Goal: Task Accomplishment & Management: Use online tool/utility

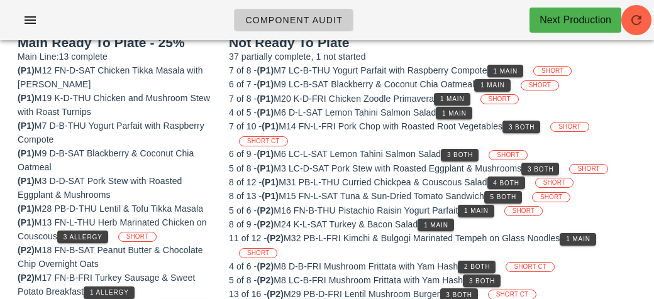
scroll to position [132, 0]
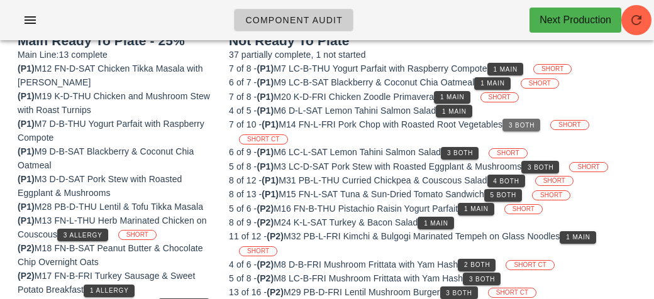
click at [517, 128] on button "3 Both" at bounding box center [522, 125] width 38 height 13
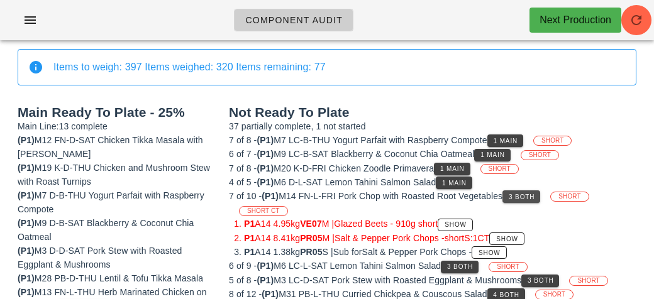
scroll to position [0, 0]
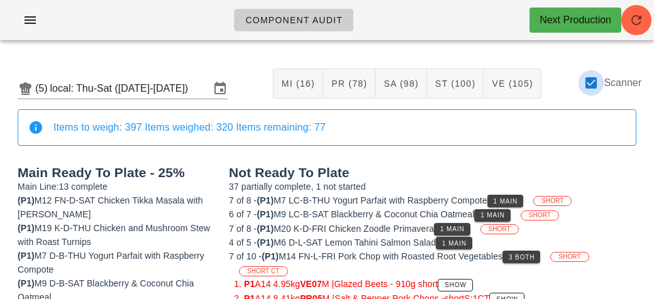
click at [591, 82] on div at bounding box center [591, 82] width 21 height 21
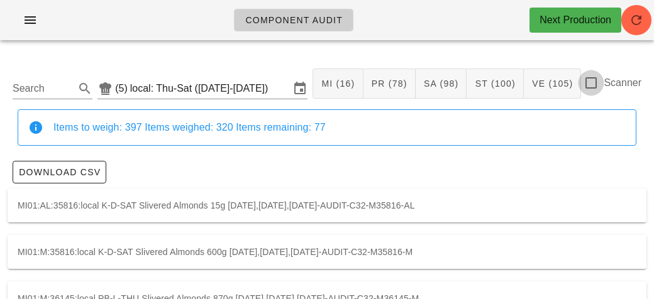
checkbox input "false"
click at [64, 88] on input "Search" at bounding box center [43, 89] width 60 height 20
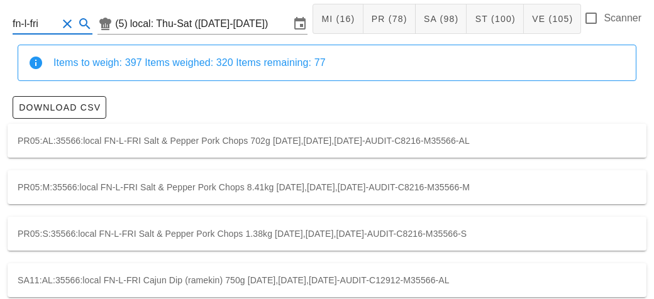
click at [70, 226] on div "PR05:S:35566:local FN-L-FRI Salt & Pepper Pork Chops 1.38kg [DATE],[DATE],[DATE…" at bounding box center [327, 234] width 639 height 34
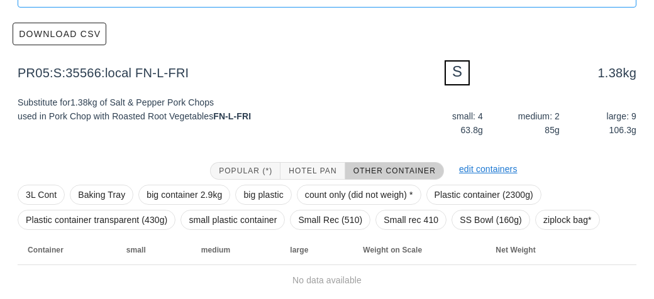
scroll to position [184, 0]
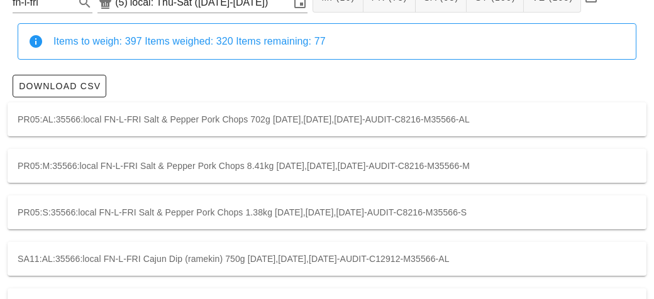
scroll to position [90, 0]
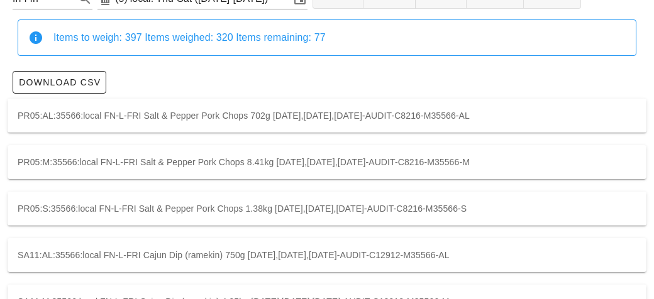
click at [43, 210] on div "PR05:S:35566:local FN-L-FRI Salt & Pepper Pork Chops 1.38kg [DATE],[DATE],[DATE…" at bounding box center [327, 209] width 639 height 34
type input "PR05:S:35566:local"
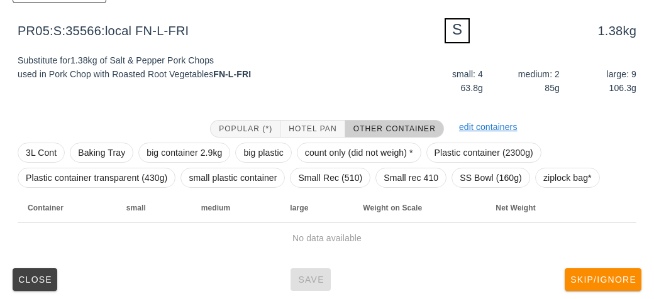
scroll to position [183, 0]
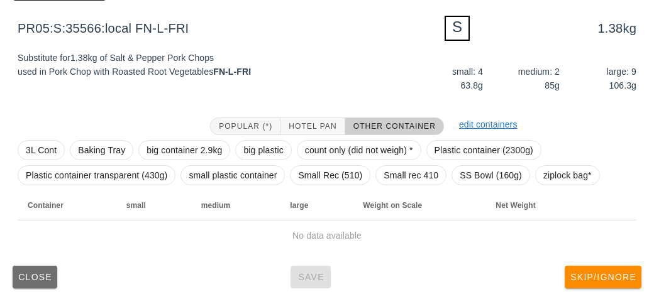
click at [29, 286] on button "Close" at bounding box center [35, 277] width 45 height 23
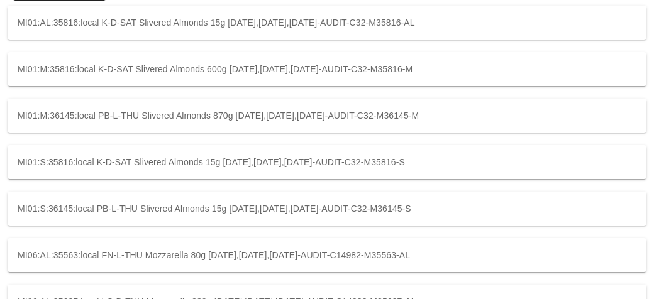
click at [27, 269] on div "MI06:AL:35563:local FN-L-THU Mozzarella 80g [DATE],[DATE],[DATE]-AUDIT-C14982-M…" at bounding box center [327, 255] width 639 height 34
type input "MI06:AL:35563:local"
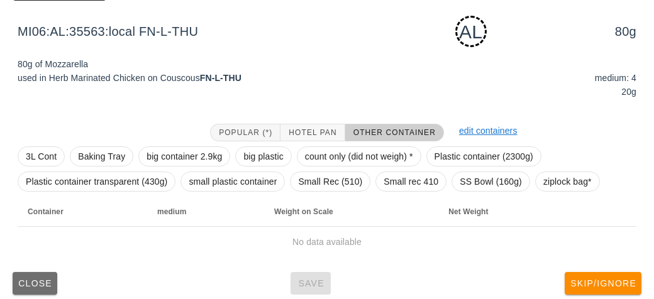
click at [26, 288] on button "Close" at bounding box center [35, 283] width 45 height 23
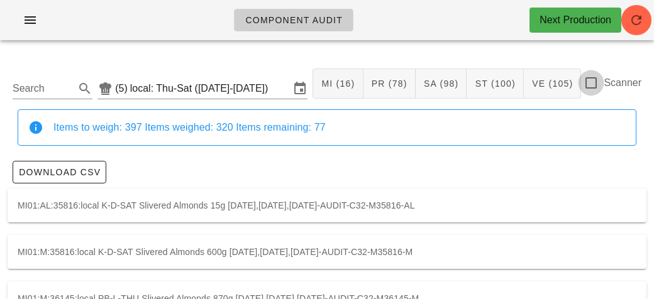
click at [592, 79] on div at bounding box center [591, 82] width 21 height 21
checkbox input "true"
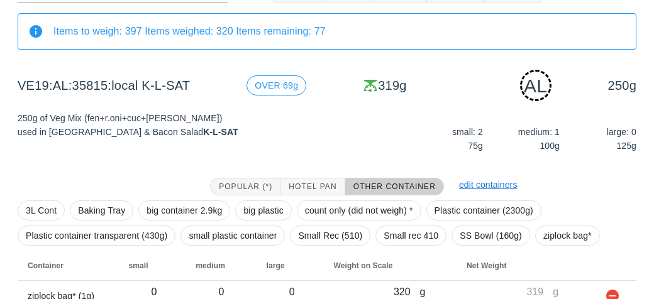
scroll to position [157, 0]
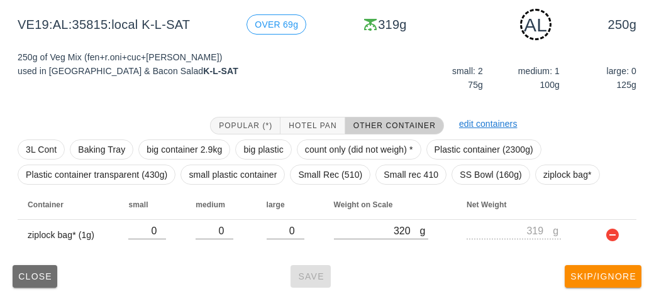
click at [53, 276] on button "Close" at bounding box center [35, 276] width 45 height 23
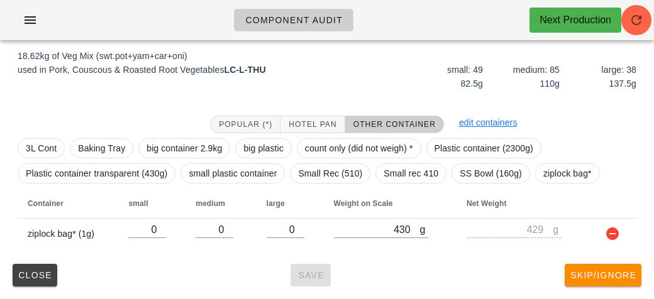
scroll to position [146, 0]
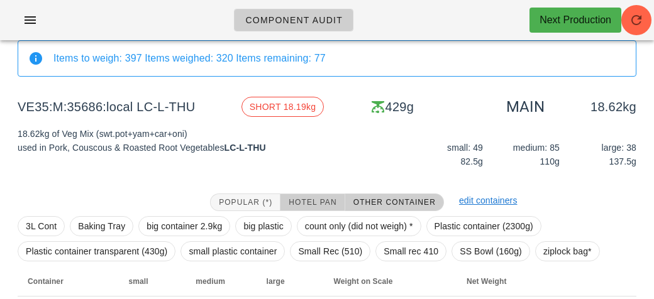
click at [308, 194] on button "Hotel Pan" at bounding box center [313, 203] width 64 height 18
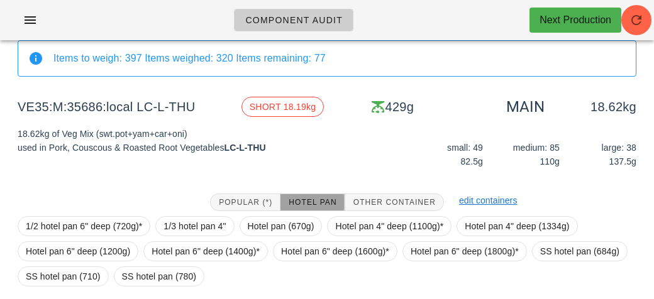
scroll to position [171, 0]
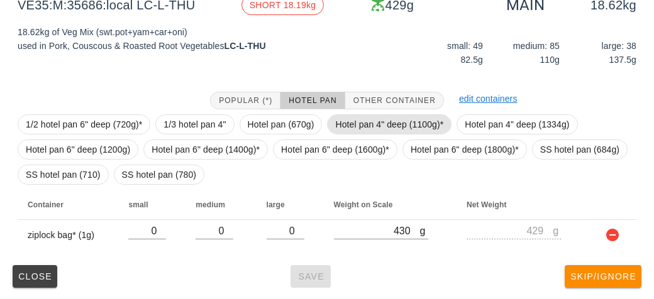
click at [364, 121] on span "Hotel pan 4" deep (1100g)*" at bounding box center [389, 124] width 108 height 19
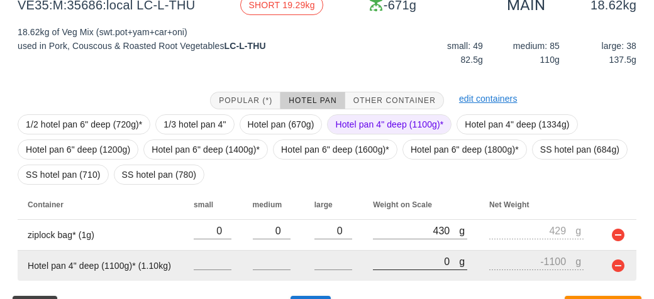
click at [386, 259] on input "0" at bounding box center [416, 262] width 86 height 16
type input "10"
type input "-1090"
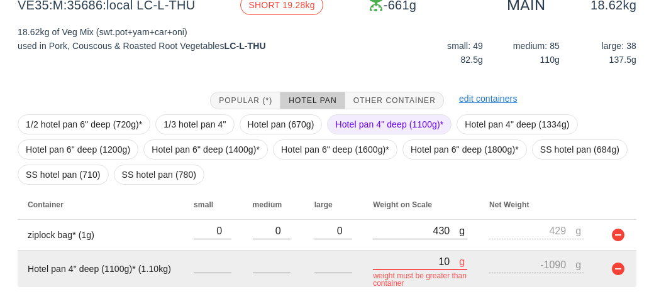
type input "100"
type input "-1000"
type input "1070"
type input "-30"
type input "10760"
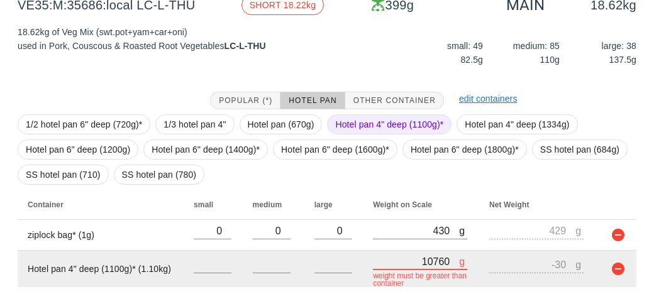
type input "9660"
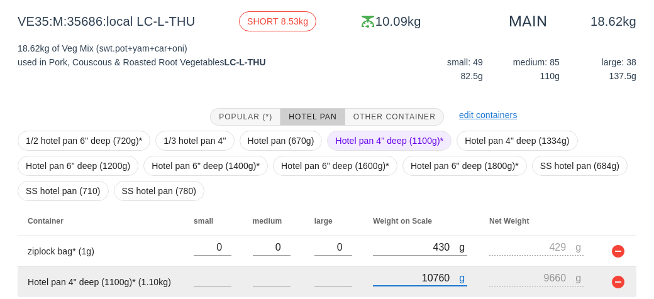
scroll to position [155, 0]
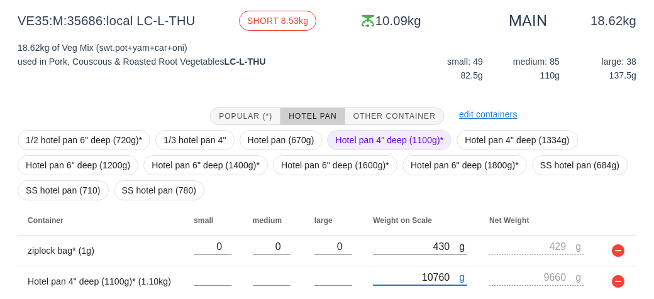
type input "10760"
click at [348, 134] on span "Hotel pan 4" deep (1100g)*" at bounding box center [389, 140] width 108 height 19
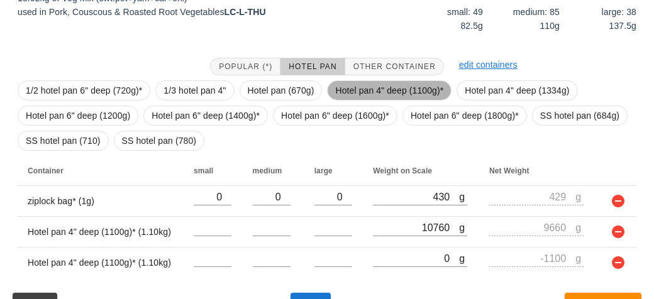
scroll to position [233, 0]
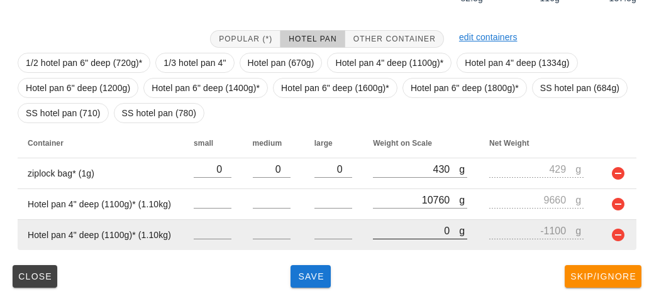
click at [402, 230] on input "0" at bounding box center [416, 231] width 86 height 16
type input "10"
type input "-1090"
type input "110"
type input "-990"
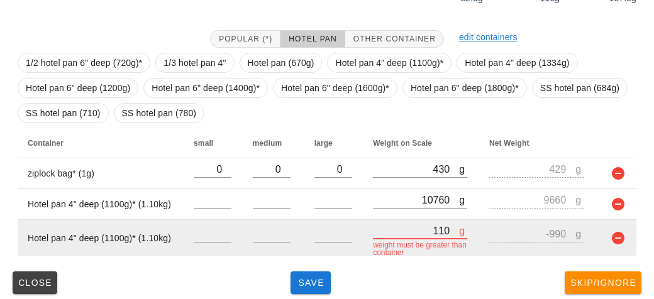
type input "1120"
type input "20"
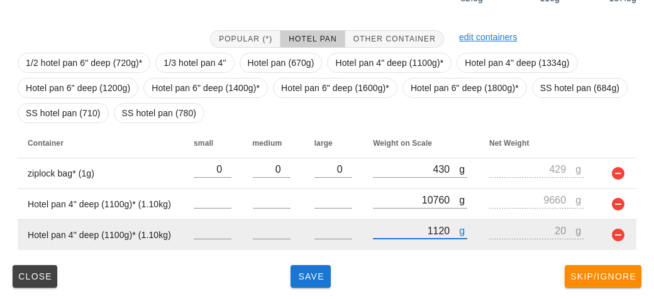
type input "11220"
type input "10120"
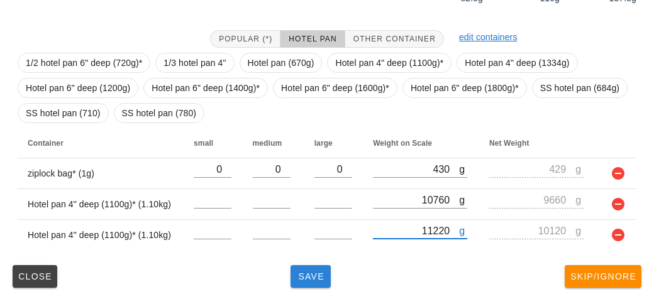
type input "11220"
click at [309, 267] on button "Save" at bounding box center [311, 276] width 40 height 23
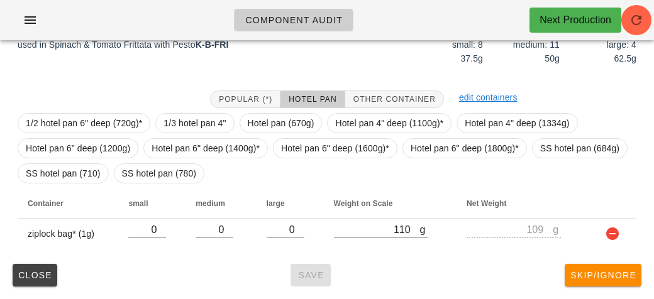
scroll to position [171, 0]
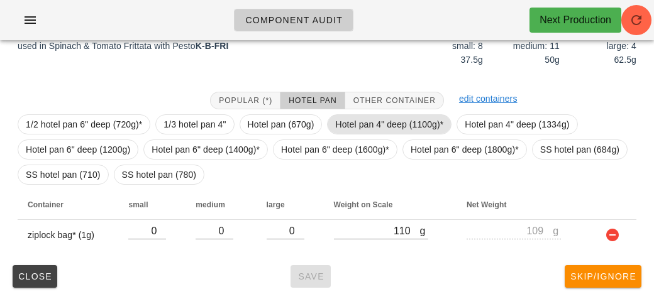
click at [368, 123] on span "Hotel pan 4" deep (1100g)*" at bounding box center [389, 124] width 108 height 19
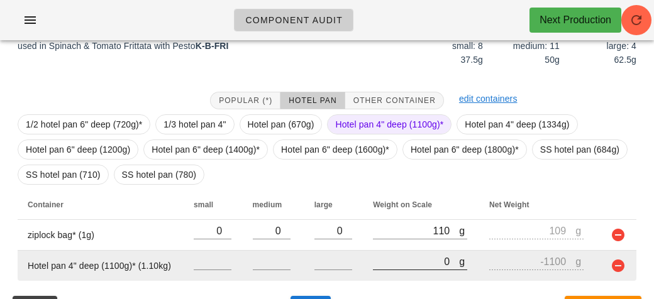
click at [386, 267] on input "0" at bounding box center [416, 262] width 86 height 16
type input "20"
type input "-1080"
type input "230"
type input "-870"
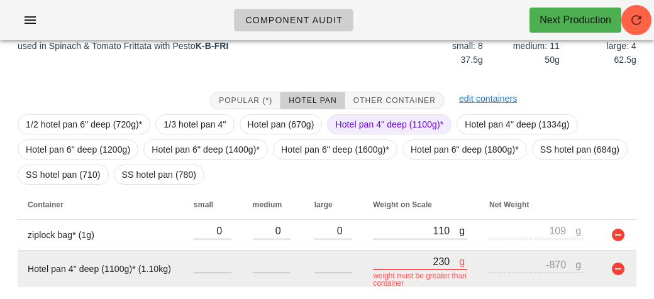
type input "2360"
type input "1260"
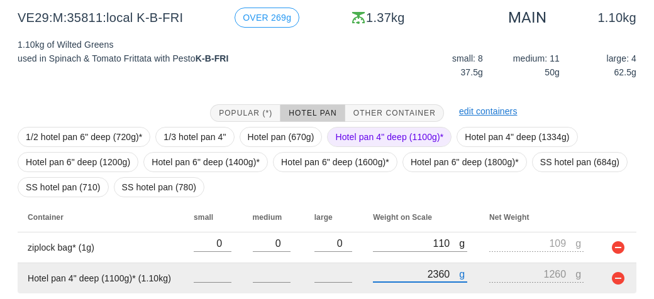
scroll to position [202, 0]
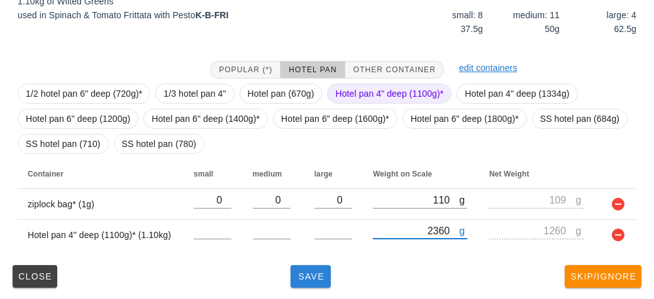
type input "2360"
click at [299, 279] on span "Save" at bounding box center [311, 277] width 30 height 10
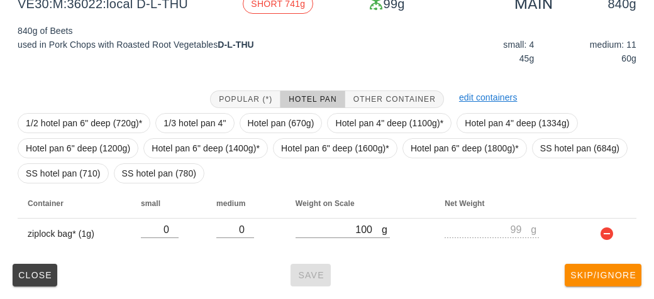
scroll to position [171, 0]
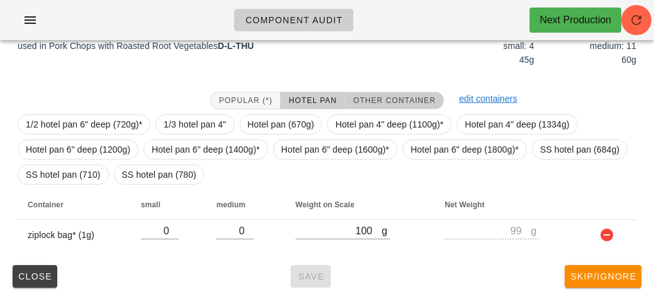
click at [371, 103] on span "Other Container" at bounding box center [394, 100] width 83 height 9
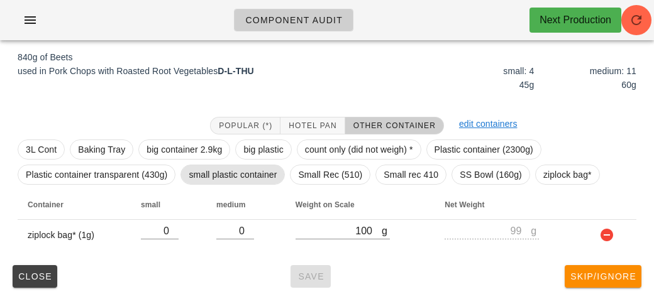
click at [216, 167] on span "small plastic container" at bounding box center [233, 174] width 88 height 19
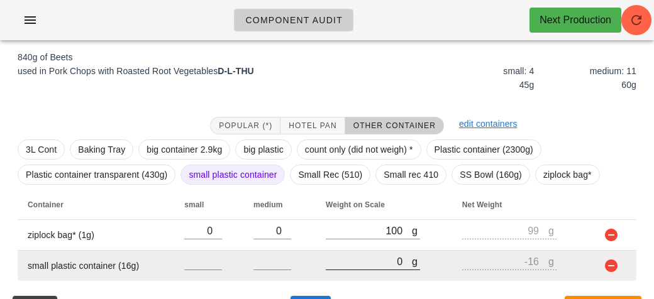
click at [369, 263] on input "0" at bounding box center [369, 262] width 86 height 16
type input "10"
type input "-6"
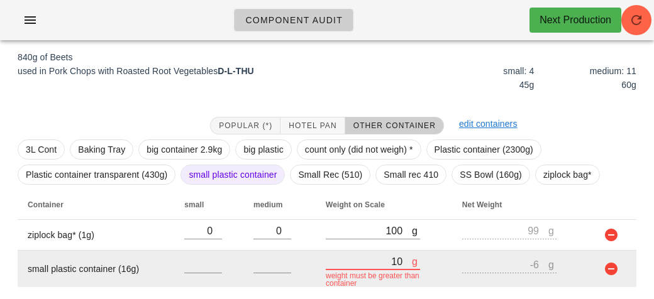
type input "110"
type input "94"
type input "1110"
type input "1094"
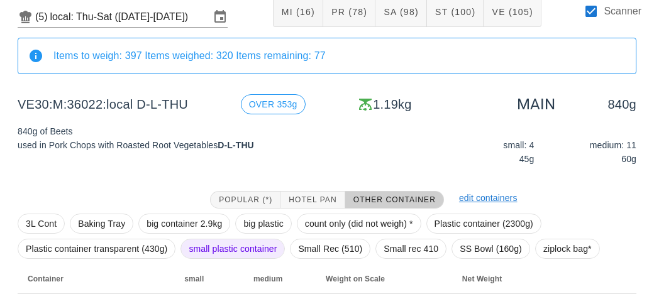
scroll to position [177, 0]
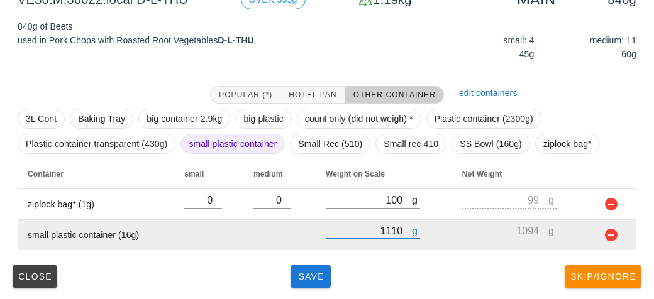
type input "1110"
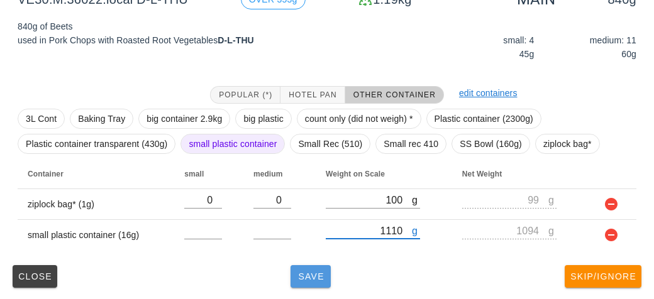
click at [306, 285] on button "Save" at bounding box center [311, 276] width 40 height 23
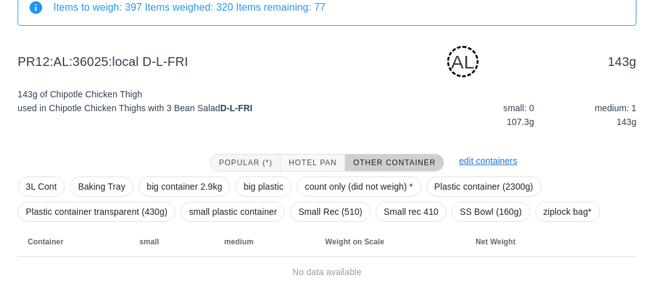
scroll to position [157, 0]
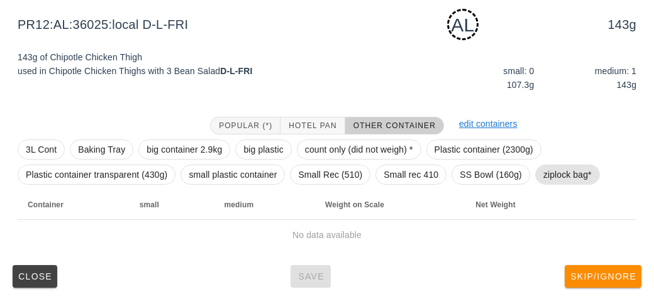
click at [554, 174] on span "ziplock bag*" at bounding box center [568, 174] width 48 height 19
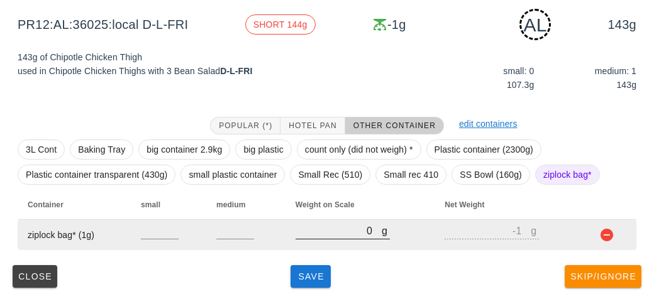
click at [307, 235] on input "0" at bounding box center [339, 231] width 86 height 16
type input "10"
type input "9"
type input "190"
type input "189"
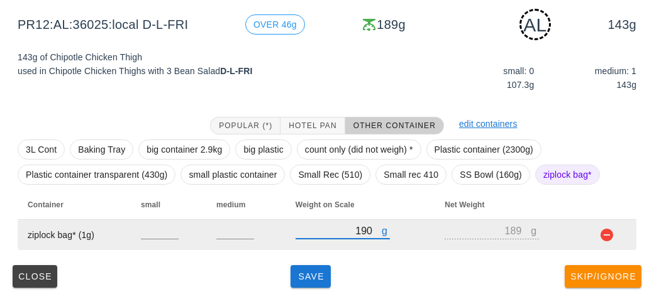
type input "190"
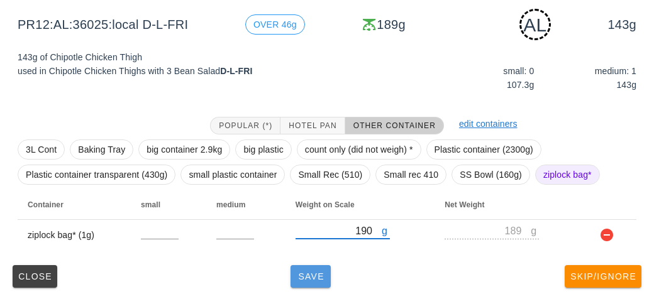
click at [304, 277] on span "Save" at bounding box center [311, 277] width 30 height 10
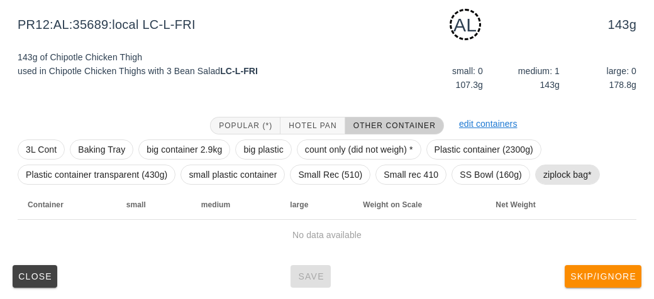
click at [562, 172] on span "ziplock bag*" at bounding box center [568, 174] width 48 height 19
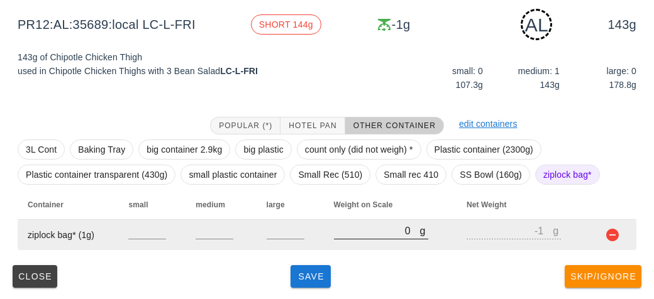
click at [355, 226] on input "0" at bounding box center [377, 231] width 86 height 16
type input "10"
type input "9"
type input "190"
type input "189"
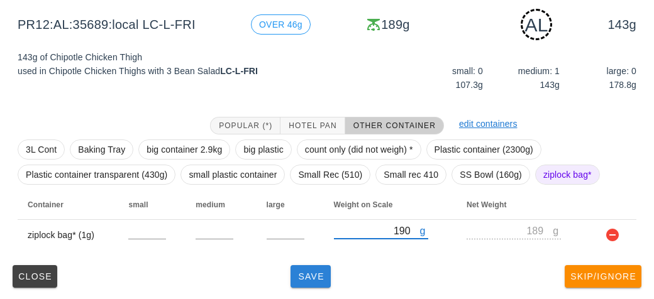
type input "190"
click at [297, 285] on button "Save" at bounding box center [311, 276] width 40 height 23
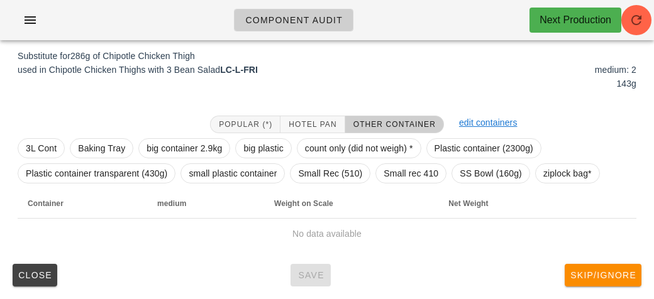
scroll to position [151, 0]
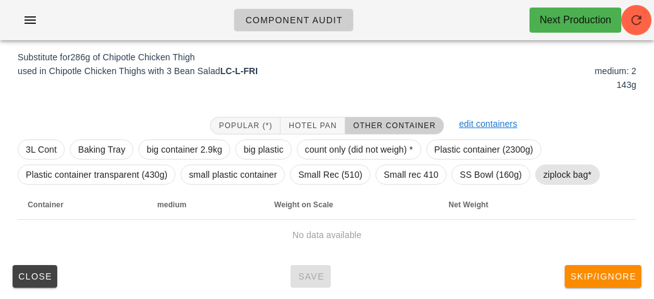
click at [554, 177] on span "ziplock bag*" at bounding box center [568, 174] width 48 height 19
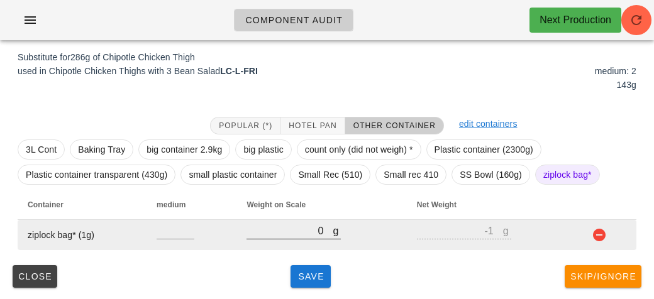
click at [301, 226] on input "0" at bounding box center [290, 231] width 86 height 16
type input "60"
type input "59"
type input "610"
type input "609"
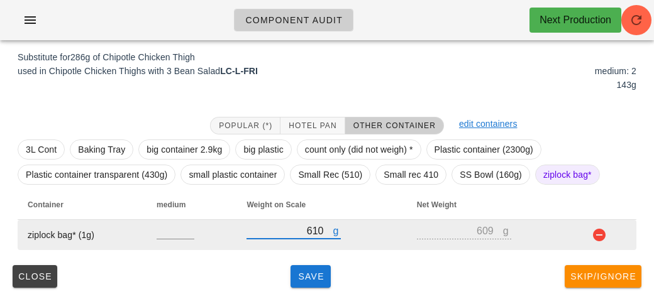
type input "610"
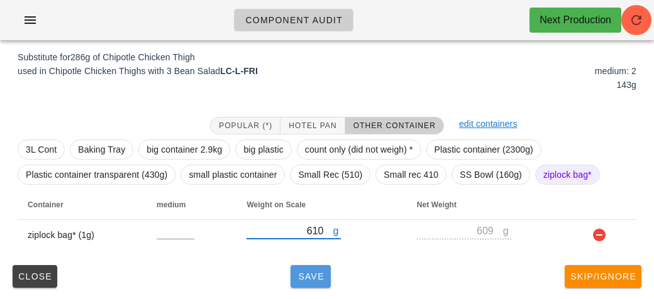
click at [318, 286] on button "Save" at bounding box center [311, 276] width 40 height 23
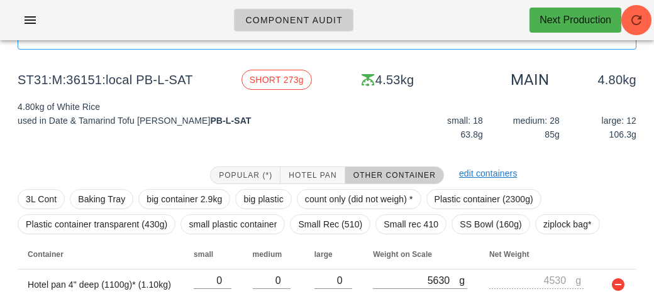
scroll to position [146, 0]
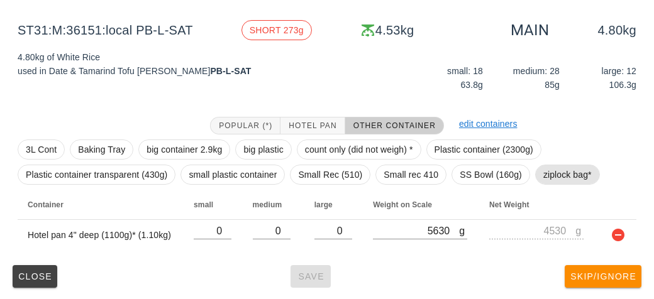
click at [562, 182] on span "ziplock bag*" at bounding box center [568, 174] width 48 height 19
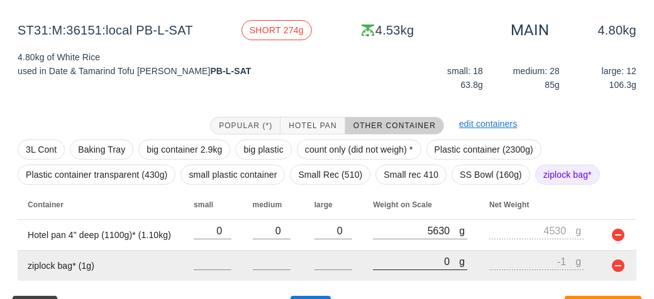
click at [394, 264] on input "0" at bounding box center [416, 262] width 86 height 16
type input "70"
type input "69"
type input "720"
type input "719"
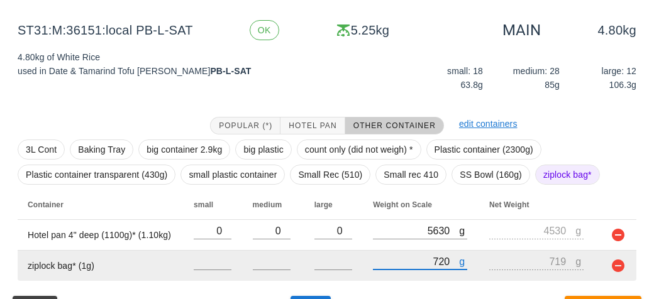
scroll to position [177, 0]
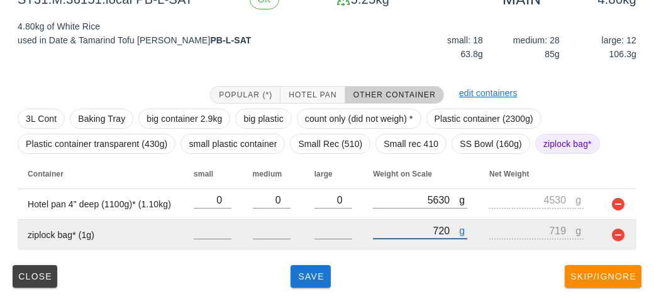
type input "720"
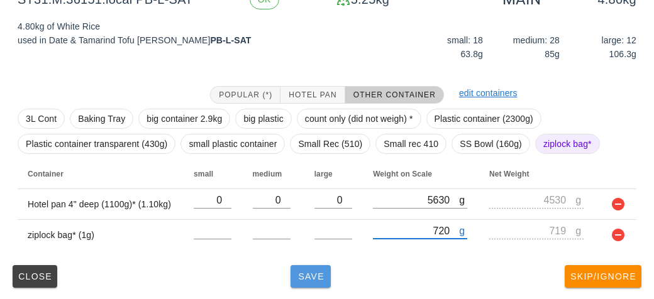
click at [313, 278] on span "Save" at bounding box center [311, 277] width 30 height 10
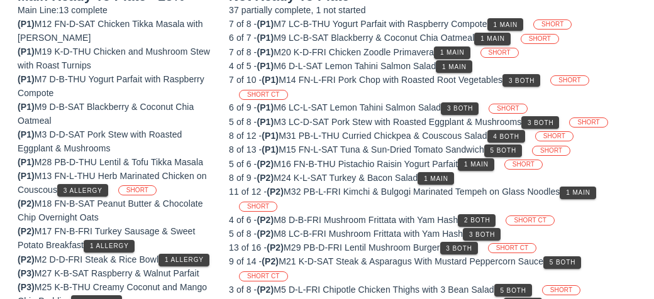
scroll to position [146, 0]
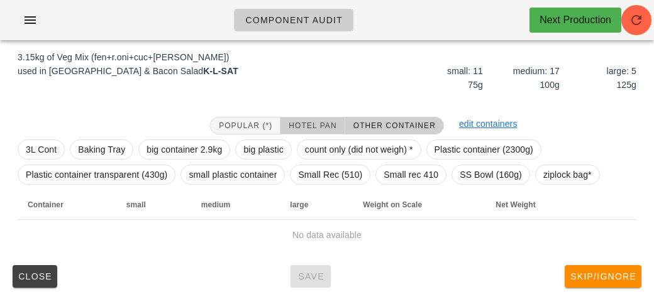
click at [317, 126] on span "Hotel Pan" at bounding box center [312, 125] width 48 height 9
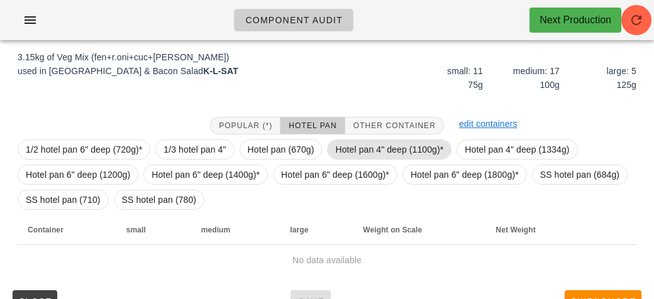
click at [348, 150] on span "Hotel pan 4" deep (1100g)*" at bounding box center [389, 149] width 108 height 19
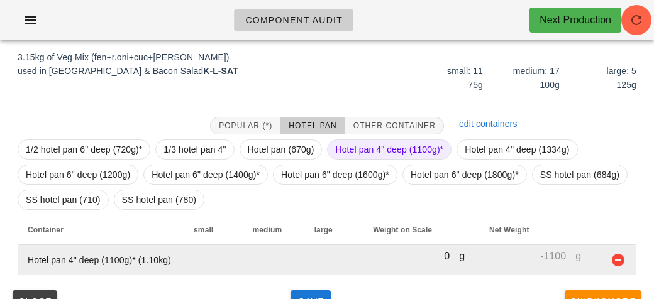
click at [384, 258] on input "0" at bounding box center [416, 256] width 86 height 16
type input "40"
type input "-1060"
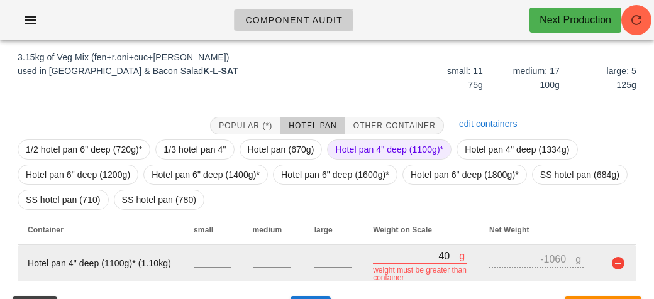
type input "450"
type input "-650"
type input "4570"
type input "3470"
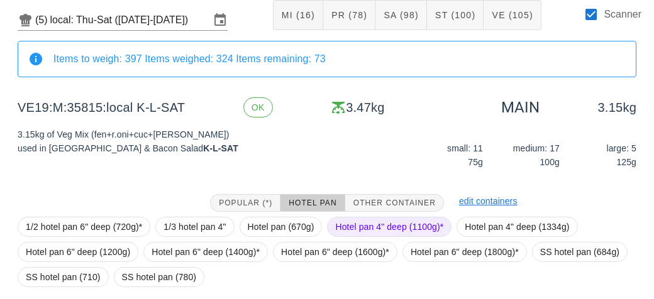
scroll to position [171, 0]
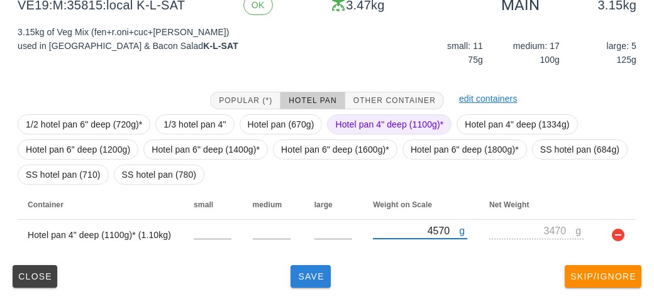
type input "4570"
click at [306, 285] on button "Save" at bounding box center [311, 276] width 40 height 23
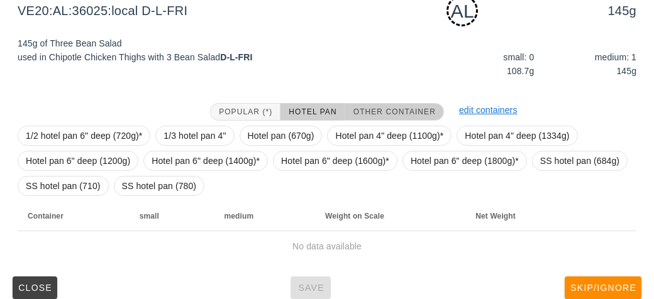
click at [371, 108] on span "Other Container" at bounding box center [394, 112] width 83 height 9
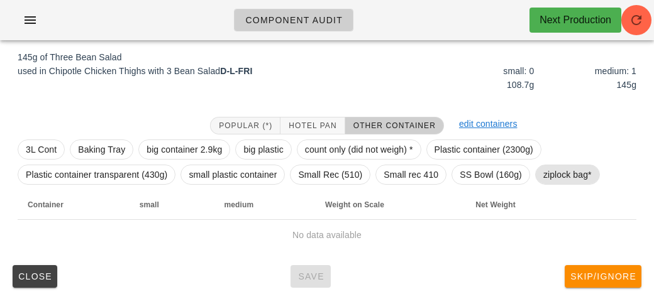
click at [550, 179] on span "ziplock bag*" at bounding box center [568, 174] width 48 height 19
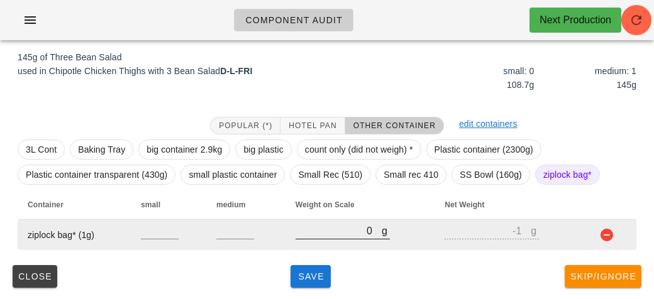
click at [307, 235] on input "0" at bounding box center [339, 231] width 86 height 16
type input "10"
type input "9"
type input "190"
type input "189"
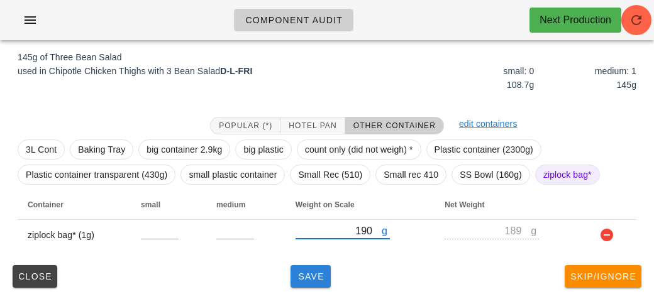
type input "190"
click at [310, 281] on button "Save" at bounding box center [311, 276] width 40 height 23
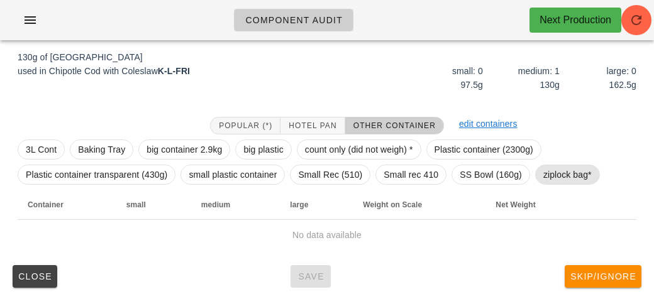
click at [544, 165] on span "ziplock bag*" at bounding box center [567, 175] width 65 height 20
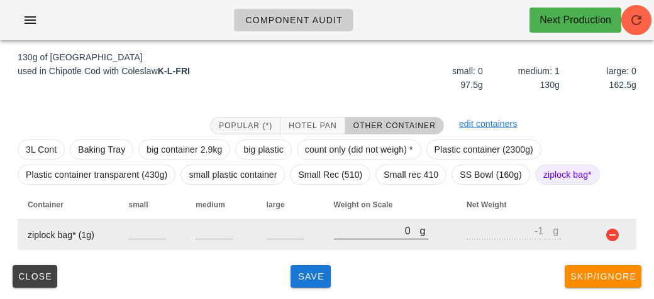
click at [356, 235] on input "0" at bounding box center [377, 231] width 86 height 16
type input "20"
type input "19"
type input "260"
type input "259"
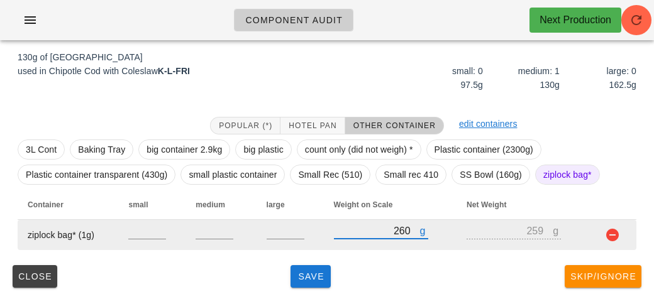
type input "260"
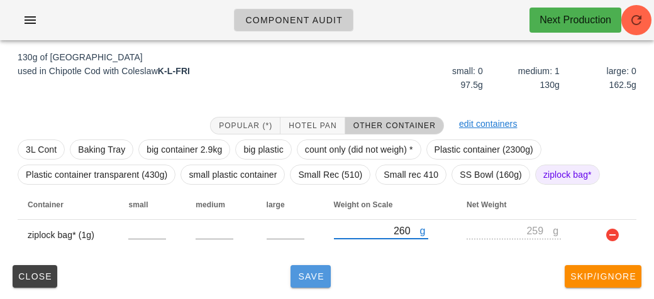
click at [318, 267] on button "Save" at bounding box center [311, 276] width 40 height 23
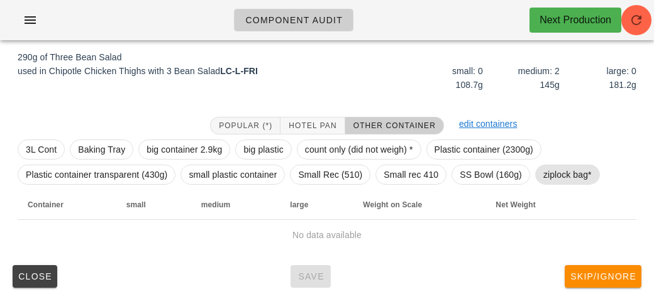
click at [554, 167] on span "ziplock bag*" at bounding box center [568, 174] width 48 height 19
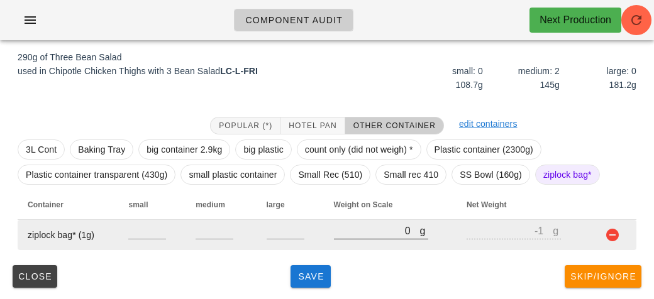
click at [340, 244] on div at bounding box center [381, 246] width 94 height 9
click at [363, 247] on div at bounding box center [381, 246] width 94 height 9
click at [347, 232] on input "0" at bounding box center [377, 231] width 86 height 16
type input "340"
type input "339"
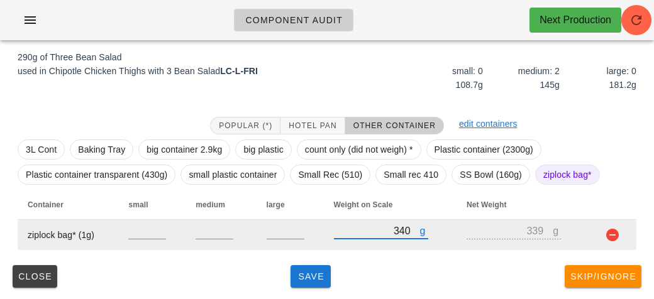
type input "340"
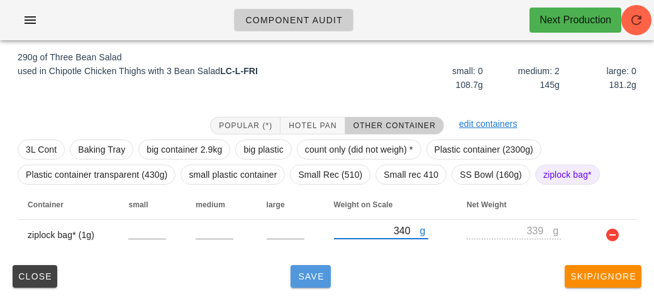
click at [296, 275] on span "Save" at bounding box center [311, 277] width 30 height 10
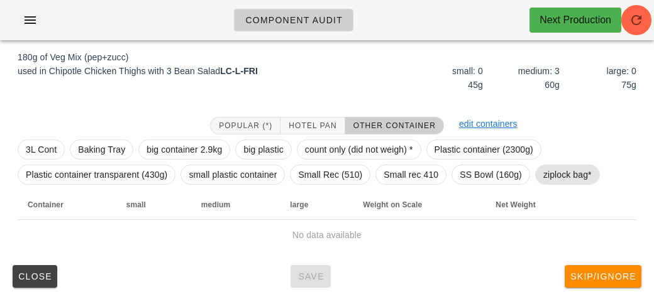
click at [564, 168] on span "ziplock bag*" at bounding box center [568, 174] width 48 height 19
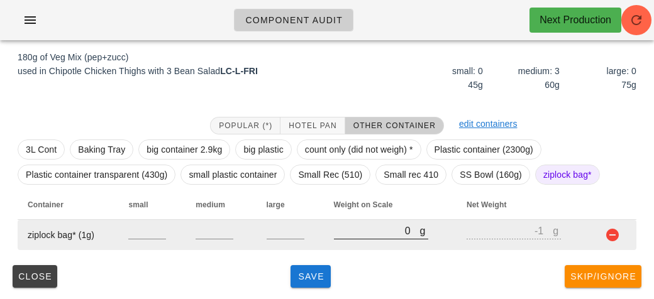
click at [363, 227] on input "0" at bounding box center [377, 231] width 86 height 16
type input "20"
type input "19"
type input "200"
type input "199"
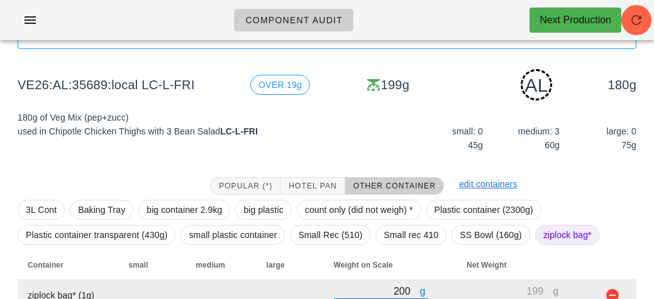
scroll to position [157, 0]
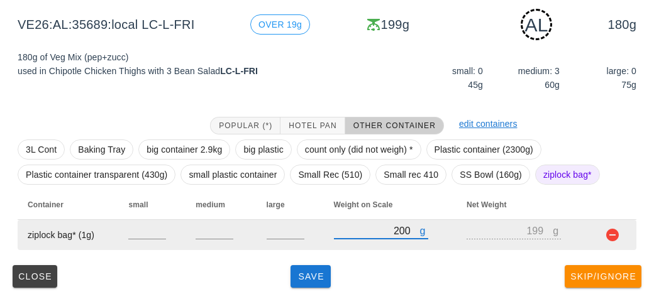
type input "200"
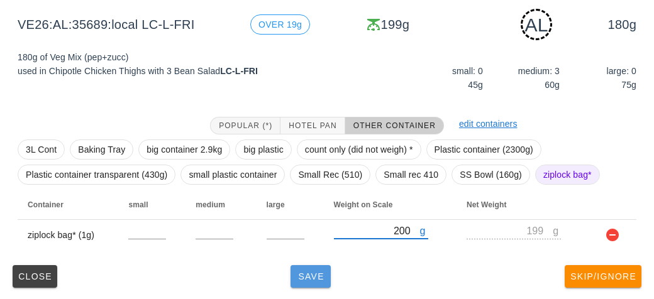
click at [312, 284] on button "Save" at bounding box center [311, 276] width 40 height 23
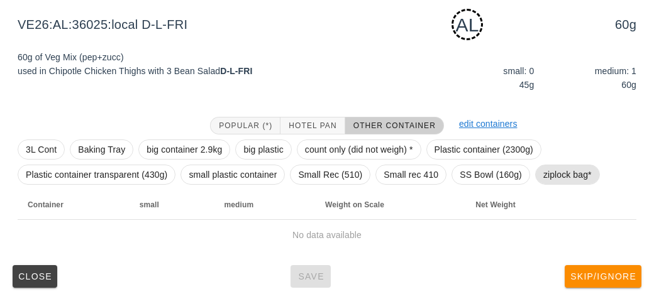
click at [558, 174] on span "ziplock bag*" at bounding box center [568, 174] width 48 height 19
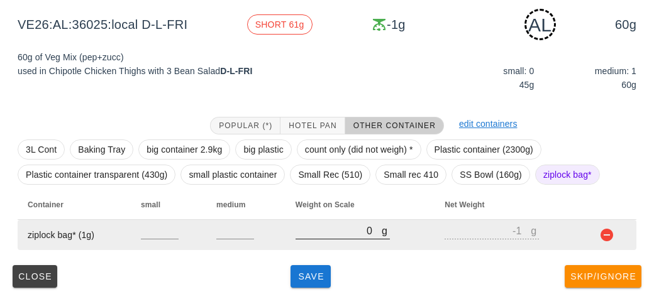
click at [310, 232] on input "0" at bounding box center [339, 231] width 86 height 16
type input "90"
type input "89"
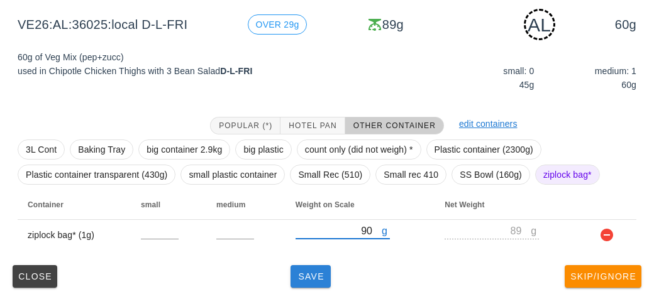
type input "90"
click at [303, 286] on button "Save" at bounding box center [311, 276] width 40 height 23
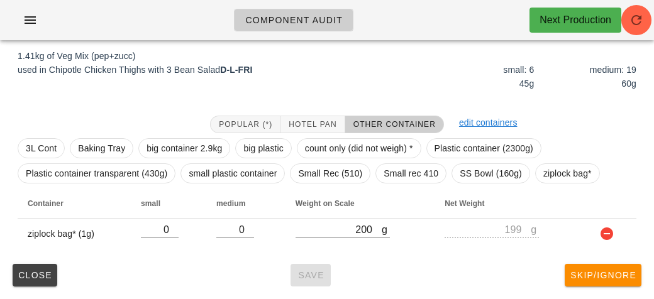
scroll to position [146, 0]
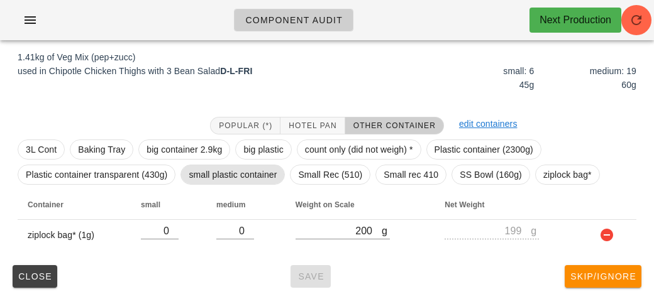
click at [223, 167] on span "small plastic container" at bounding box center [233, 174] width 88 height 19
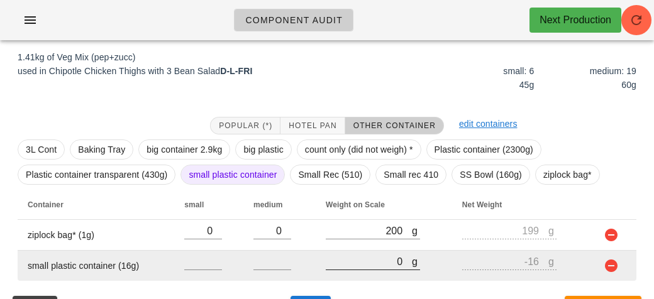
click at [351, 262] on input "0" at bounding box center [369, 262] width 86 height 16
type input "10"
type input "-6"
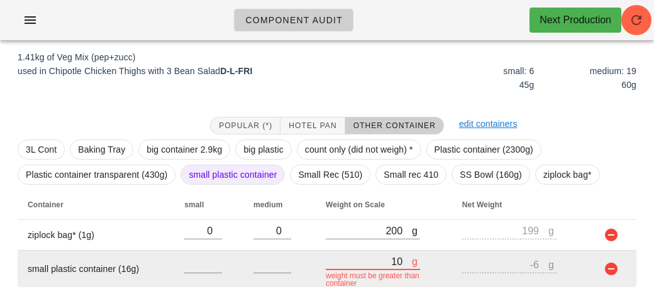
type input "170"
type input "154"
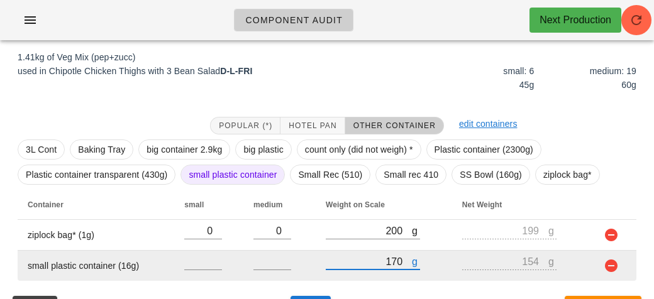
type input "1790"
type input "1774"
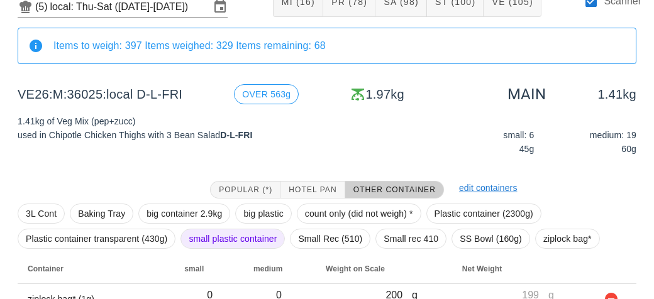
scroll to position [177, 0]
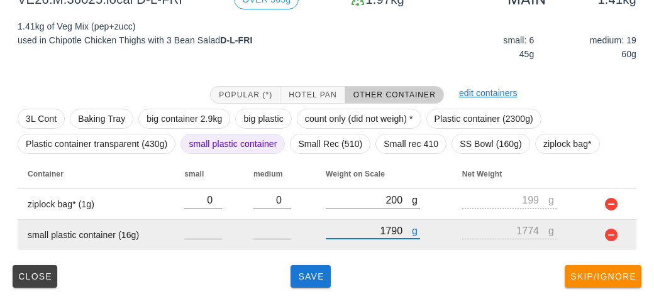
type input "1790"
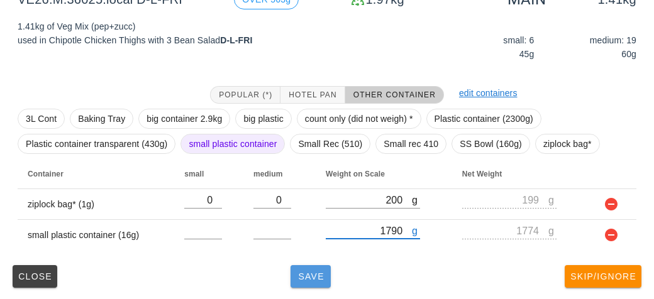
click at [313, 285] on button "Save" at bounding box center [311, 276] width 40 height 23
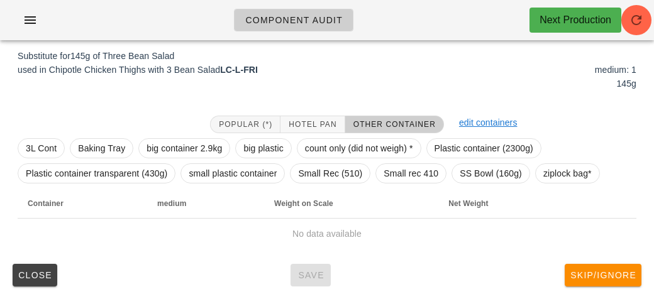
scroll to position [151, 0]
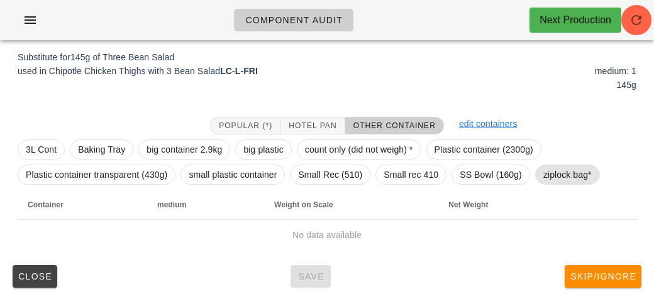
click at [554, 169] on span "ziplock bag*" at bounding box center [568, 174] width 48 height 19
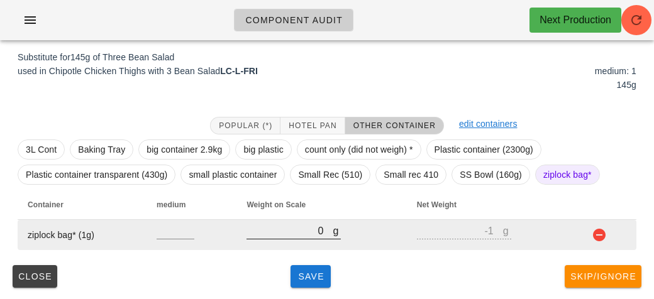
click at [310, 236] on input "0" at bounding box center [290, 231] width 86 height 16
type input "10"
type input "9"
type input "180"
type input "179"
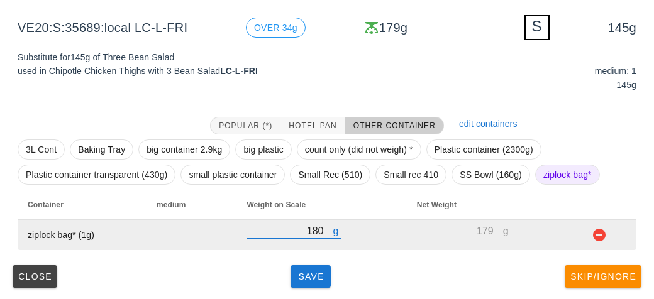
type input "180"
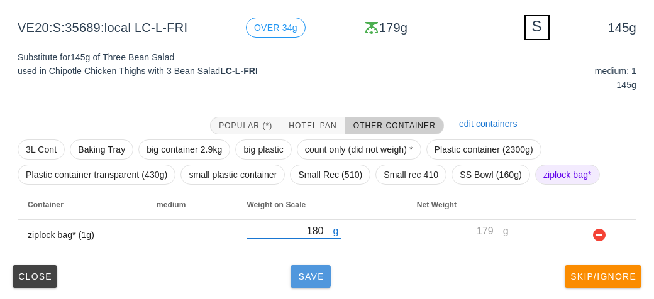
click at [296, 284] on button "Save" at bounding box center [311, 276] width 40 height 23
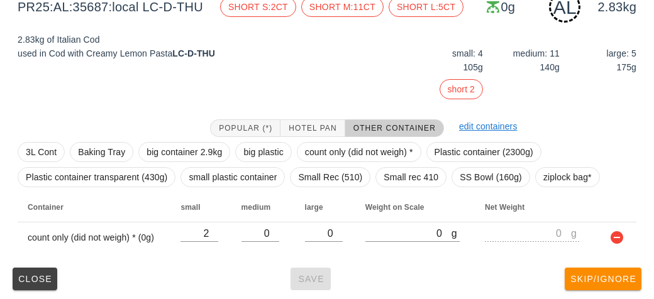
scroll to position [177, 0]
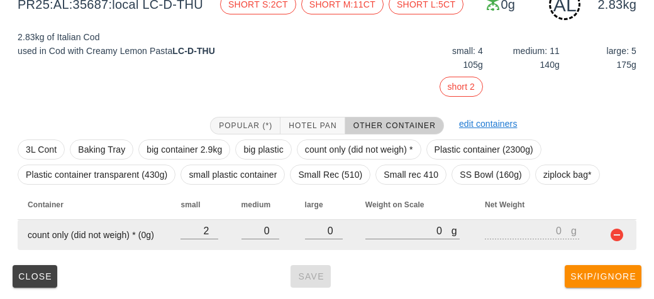
click at [299, 232] on td "0" at bounding box center [325, 235] width 60 height 30
click at [309, 234] on input "0" at bounding box center [324, 231] width 38 height 16
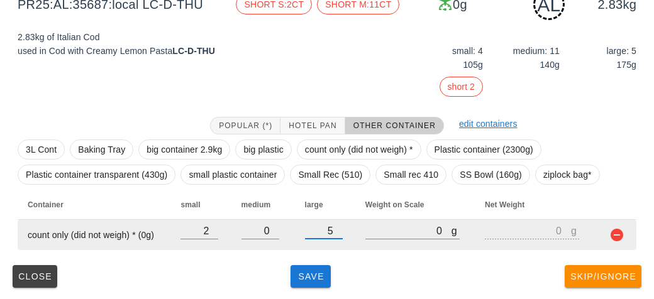
type input "5"
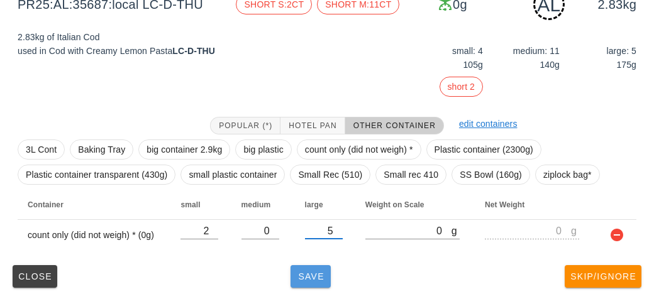
click at [299, 272] on span "Save" at bounding box center [311, 277] width 30 height 10
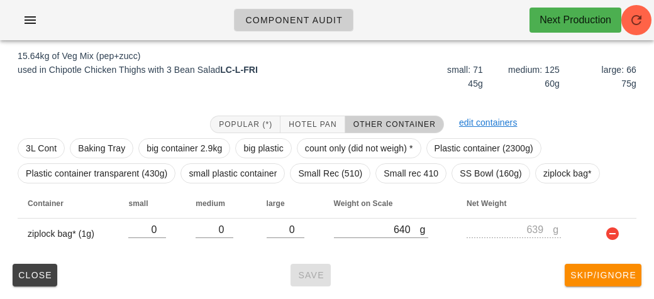
scroll to position [146, 0]
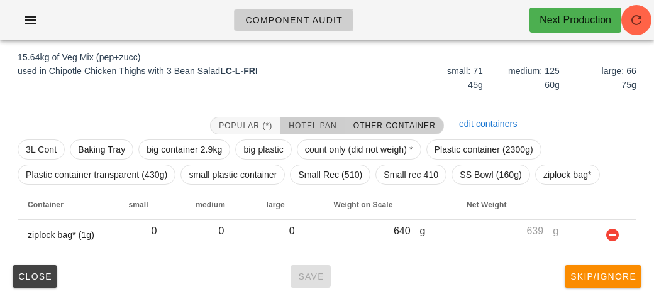
click at [293, 117] on button "Hotel Pan" at bounding box center [313, 126] width 64 height 18
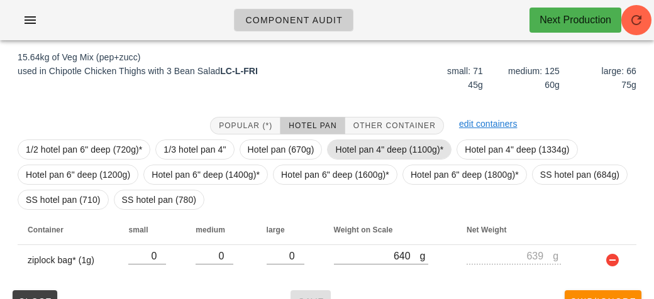
click at [349, 152] on span "Hotel pan 4" deep (1100g)*" at bounding box center [389, 149] width 108 height 19
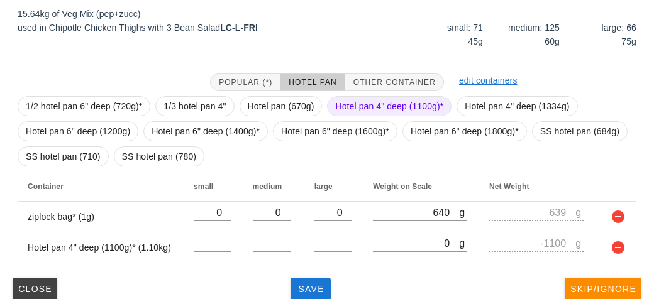
scroll to position [202, 0]
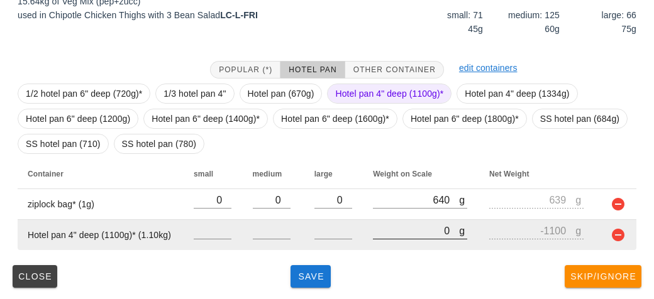
click at [381, 235] on input "0" at bounding box center [416, 231] width 86 height 16
type input "80"
type input "-1020"
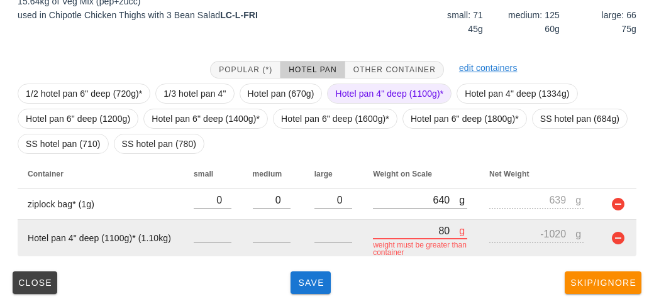
type input "880"
type input "-220"
type input "8840"
type input "7740"
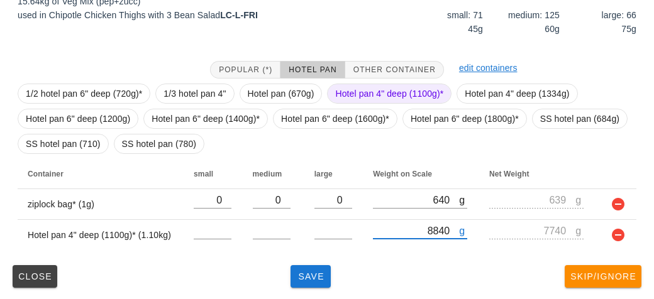
type input "8840"
click at [355, 96] on span "Hotel pan 4" deep (1100g)*" at bounding box center [389, 93] width 108 height 19
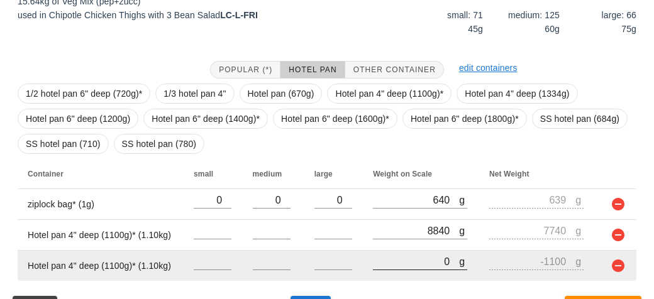
click at [398, 261] on input "0" at bounding box center [416, 262] width 86 height 16
type input "80"
type input "-1020"
type input "880"
type input "-220"
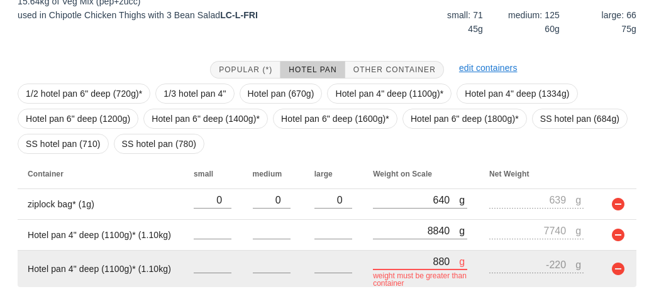
type input "8840"
type input "7740"
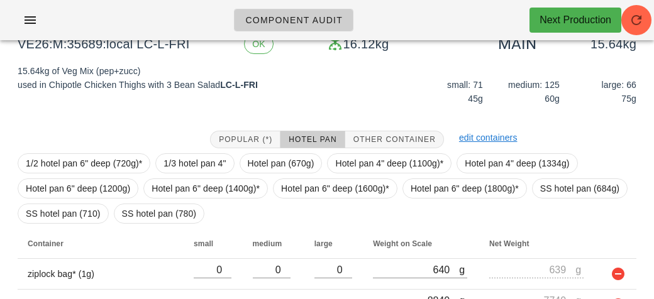
scroll to position [233, 0]
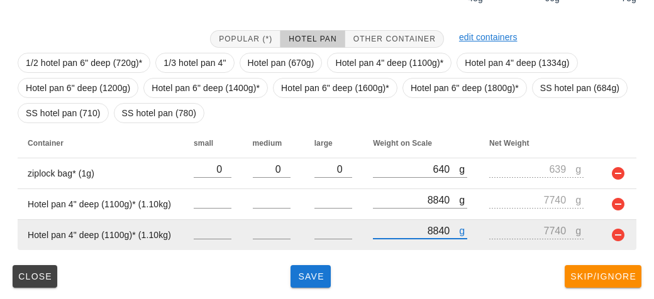
type input "8840"
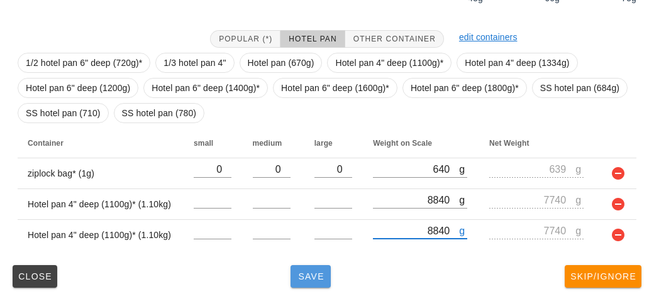
click at [329, 272] on button "Save" at bounding box center [311, 276] width 40 height 23
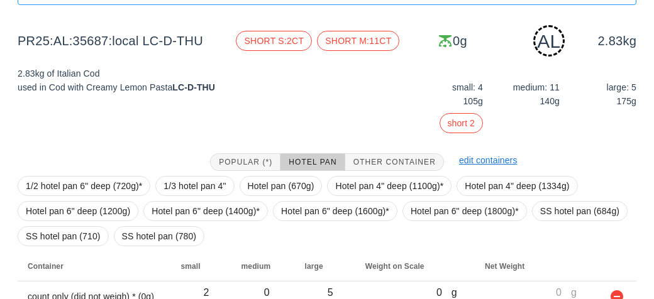
scroll to position [203, 0]
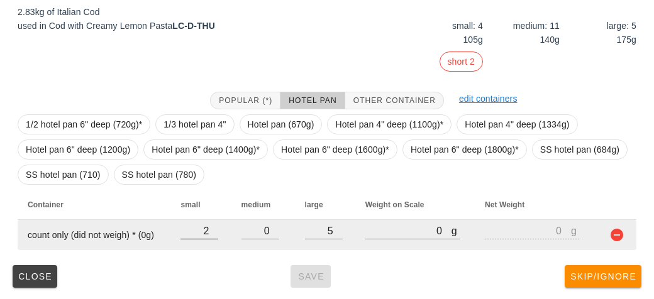
click at [209, 232] on input "2" at bounding box center [200, 231] width 38 height 16
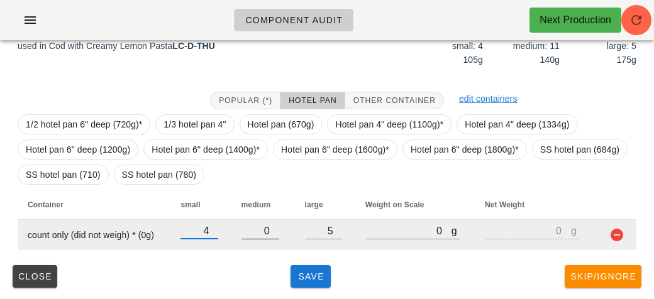
type input "4"
click at [271, 226] on input "0" at bounding box center [261, 231] width 38 height 16
type input "11"
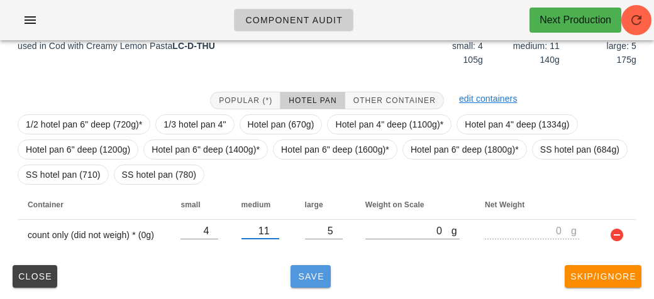
click at [303, 265] on button "Save" at bounding box center [311, 276] width 40 height 23
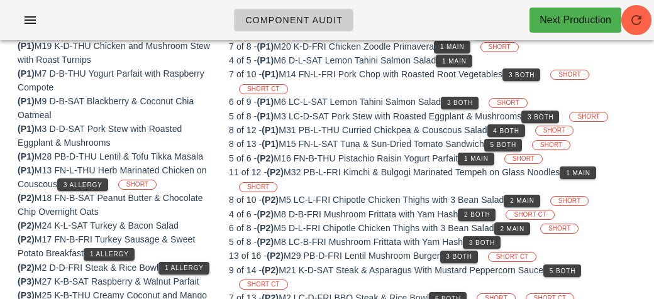
scroll to position [171, 0]
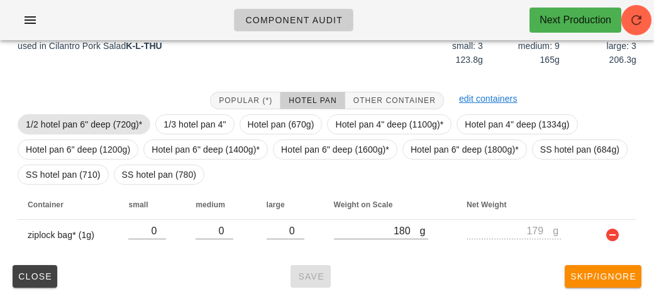
click at [69, 120] on span "1/2 hotel pan 6" deep (720g)*" at bounding box center [84, 124] width 116 height 19
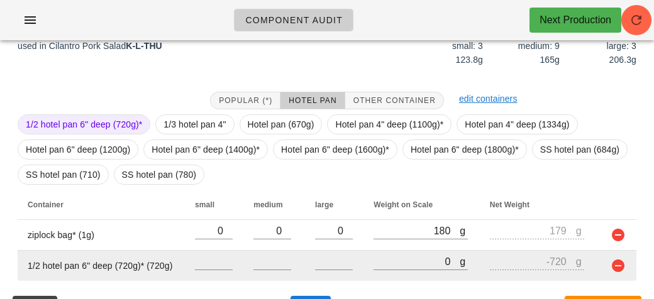
click at [364, 261] on td "g 0" at bounding box center [422, 266] width 116 height 30
click at [383, 267] on input "0" at bounding box center [417, 262] width 86 height 16
type input "30"
type input "-690"
type input "330"
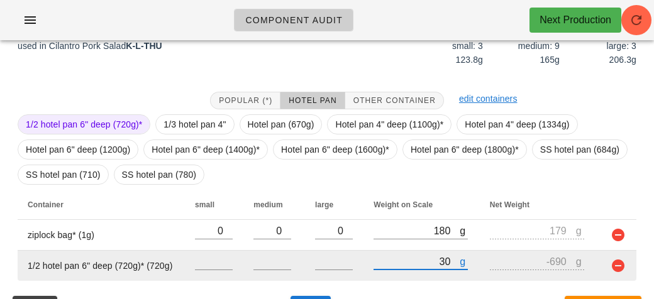
type input "-390"
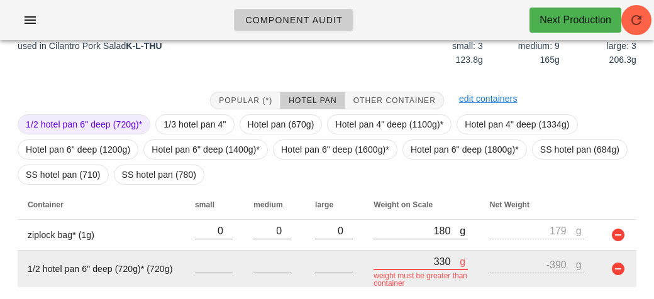
type input "3310"
type input "2590"
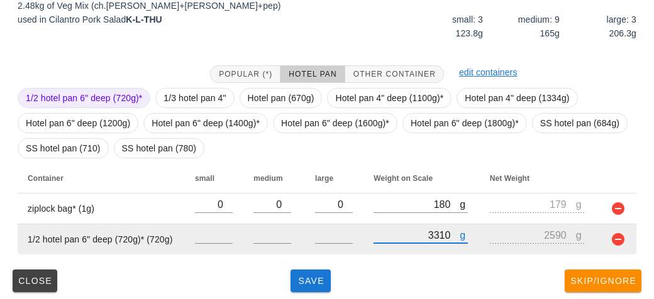
scroll to position [202, 0]
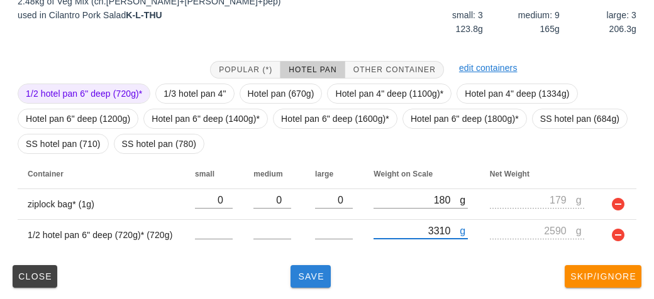
type input "3310"
click at [309, 272] on span "Save" at bounding box center [311, 277] width 30 height 10
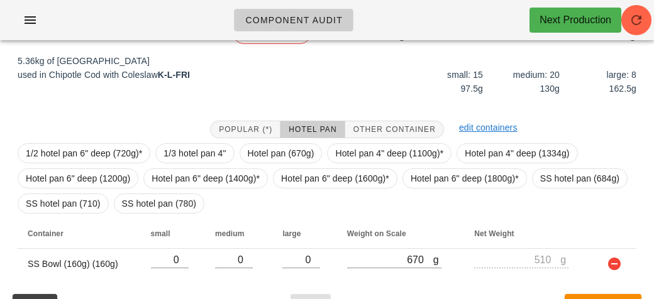
scroll to position [171, 0]
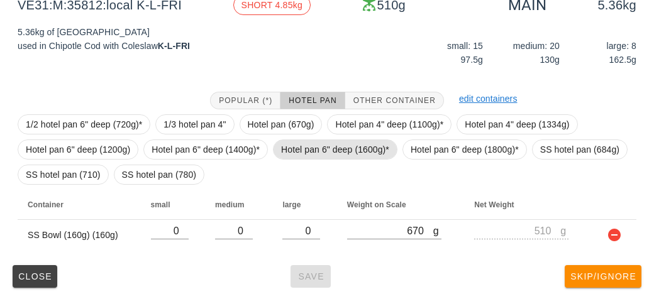
click at [304, 147] on span "Hotel pan 6" deep (1600g)*" at bounding box center [335, 149] width 108 height 19
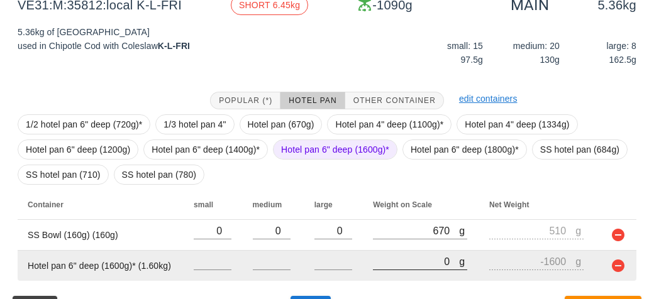
click at [388, 262] on input "0" at bounding box center [416, 262] width 86 height 16
type input "60"
type input "-1540"
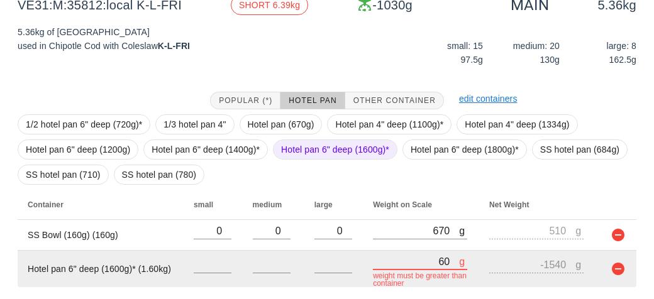
type input "690"
type input "-910"
type input "6970"
type input "5370"
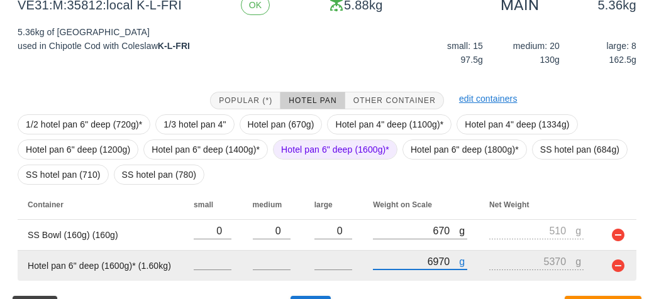
scroll to position [202, 0]
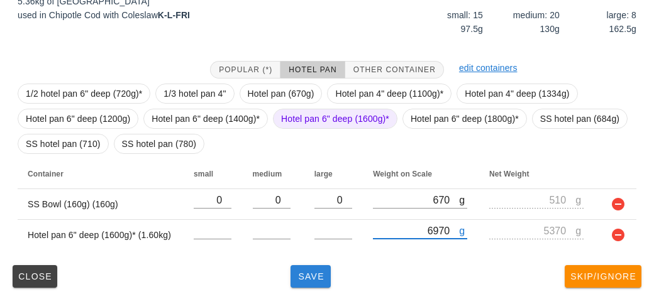
type input "6970"
click at [311, 278] on span "Save" at bounding box center [311, 277] width 30 height 10
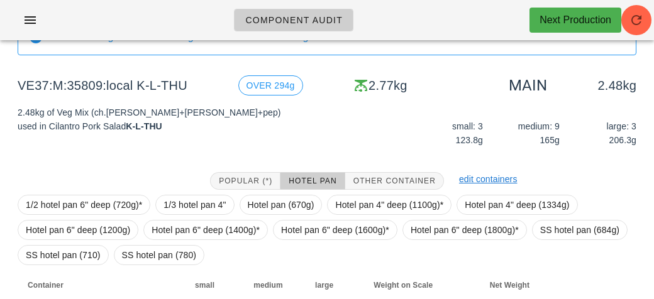
scroll to position [202, 0]
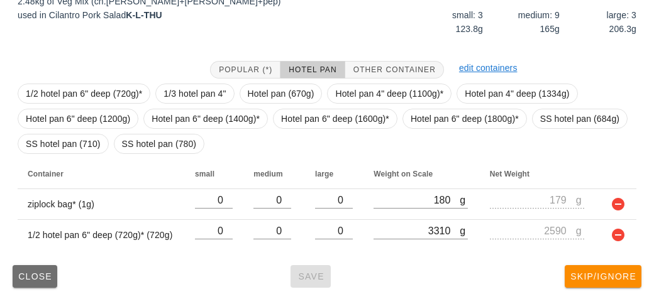
click at [36, 278] on span "Close" at bounding box center [35, 277] width 35 height 10
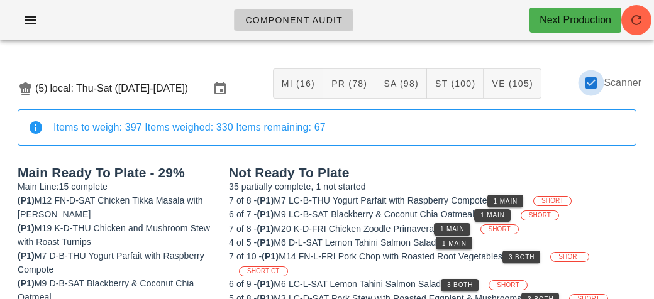
click at [597, 84] on div at bounding box center [591, 82] width 21 height 21
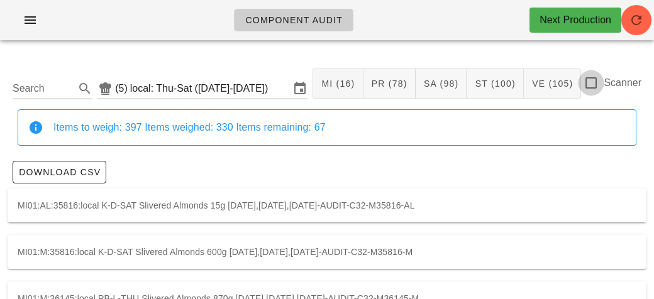
checkbox input "false"
click at [55, 94] on input "Search" at bounding box center [43, 89] width 60 height 20
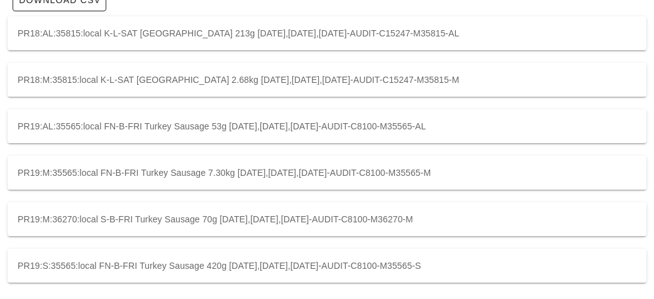
scroll to position [175, 0]
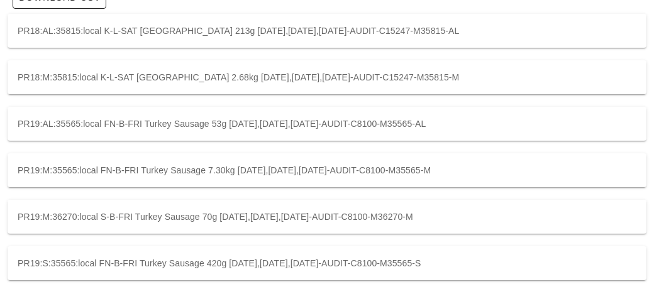
click at [508, 263] on div "PR19:S:35565:local FN-B-FRI Turkey Sausage 420g [DATE],[DATE],[DATE]-AUDIT-C810…" at bounding box center [327, 264] width 639 height 34
type input "PR19:S:35565:local"
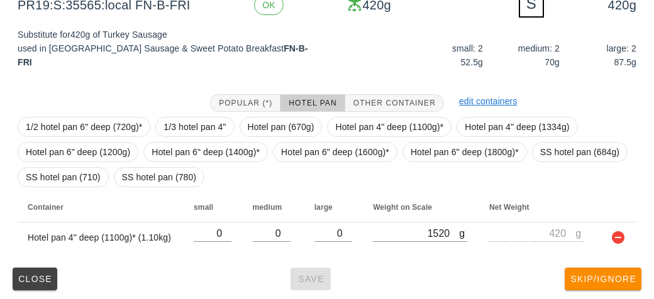
scroll to position [209, 0]
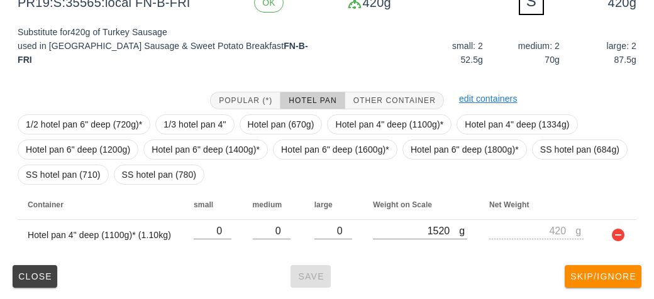
click at [6, 272] on div "PR19:S:35565:local (5) local: Thu-Sat ([DATE]-[DATE]) MI (16) PR (78) SA (98) S…" at bounding box center [327, 70] width 654 height 459
click at [33, 279] on span "Close" at bounding box center [35, 277] width 35 height 10
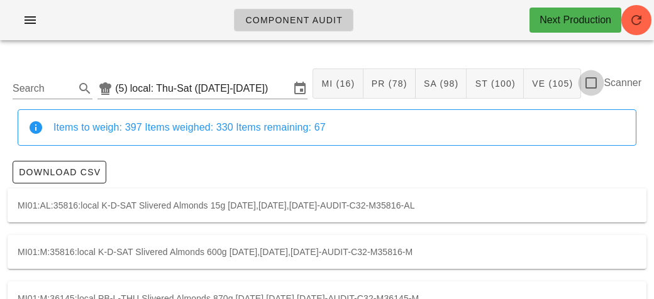
click at [592, 83] on div at bounding box center [591, 82] width 21 height 21
checkbox input "true"
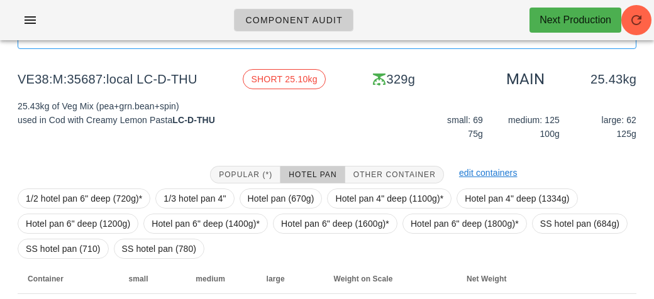
scroll to position [171, 0]
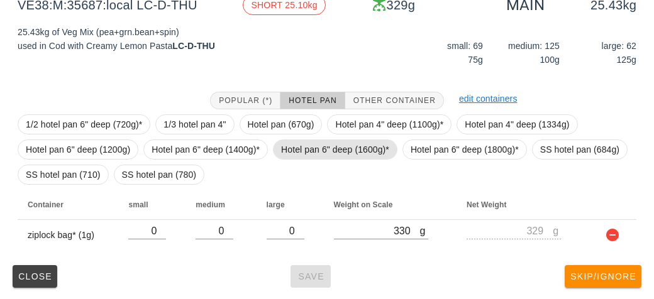
click at [310, 146] on span "Hotel pan 6" deep (1600g)*" at bounding box center [335, 149] width 108 height 19
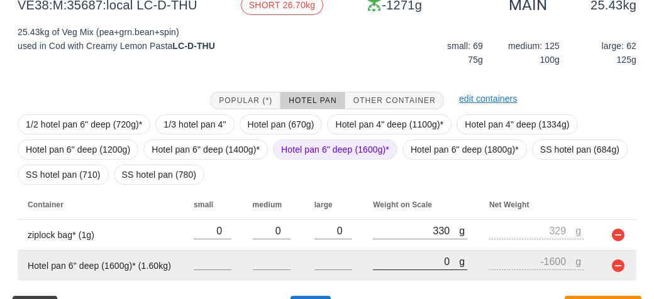
click at [373, 259] on input "0" at bounding box center [416, 262] width 86 height 16
type input "90"
type input "-1510"
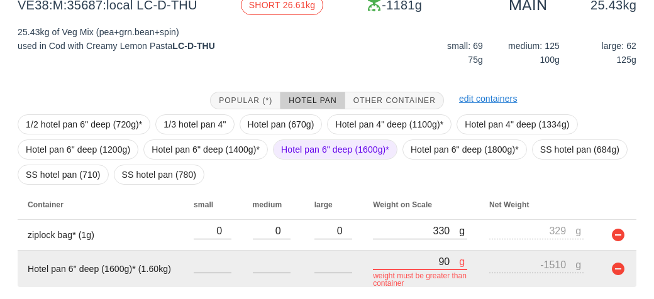
type input "920"
type input "-680"
type input "9240"
type input "7640"
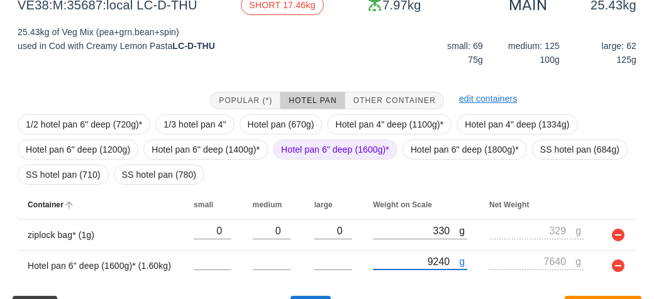
type input "9240"
click at [144, 191] on th "Container" at bounding box center [101, 205] width 166 height 30
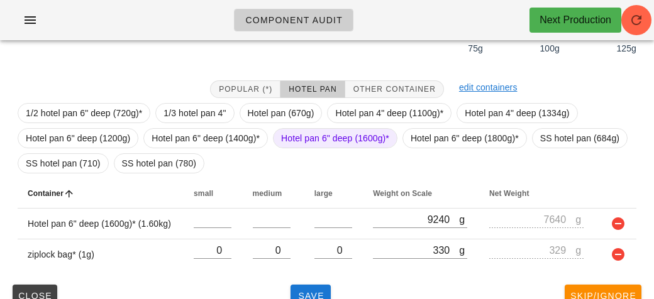
scroll to position [202, 0]
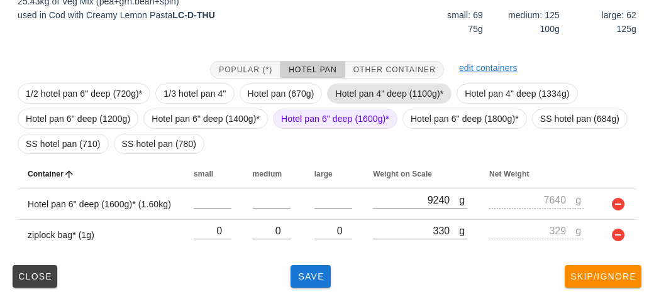
click at [374, 92] on span "Hotel pan 4" deep (1100g)*" at bounding box center [389, 93] width 108 height 19
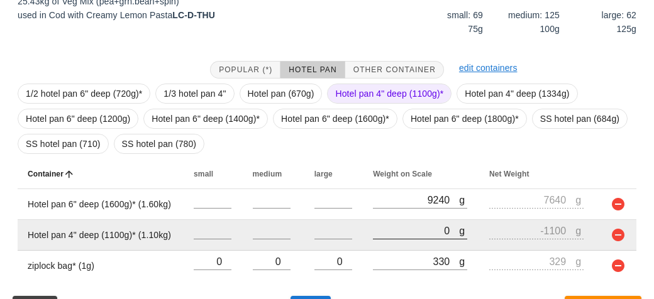
click at [381, 233] on input "0" at bounding box center [416, 231] width 86 height 16
type input "10"
type input "-1090"
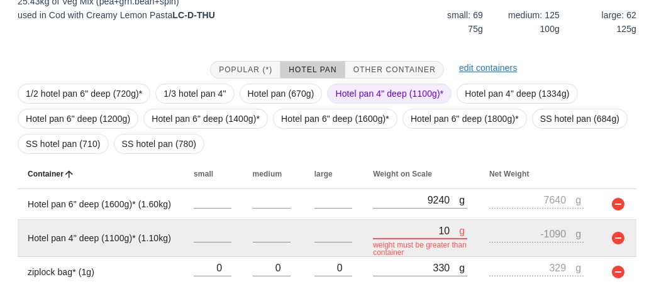
type input "100"
type input "-1000"
type input "1080"
type input "-20"
type input "10800"
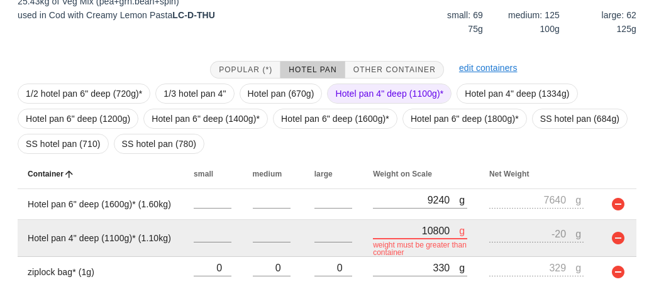
type input "9700"
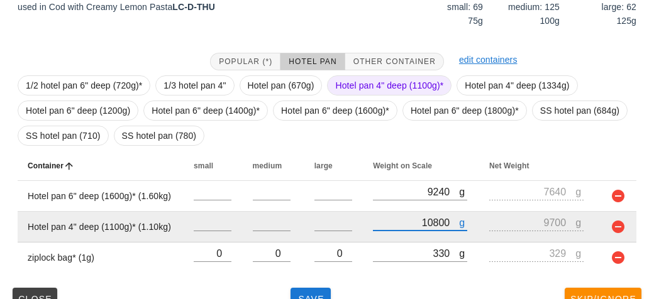
scroll to position [233, 0]
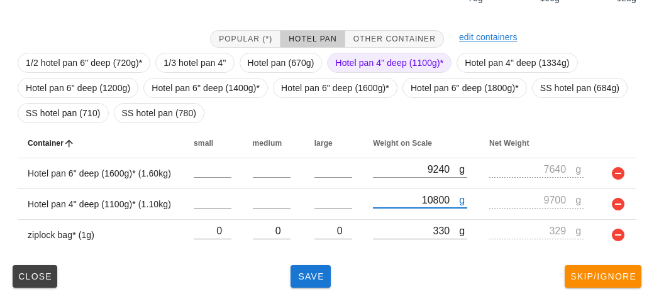
type input "10800"
click at [352, 57] on span "Hotel pan 4" deep (1100g)*" at bounding box center [389, 62] width 108 height 19
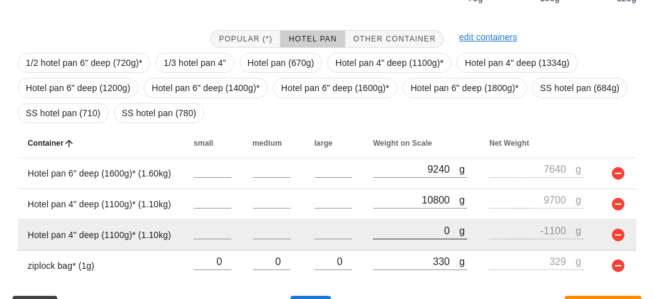
click at [401, 247] on div at bounding box center [420, 246] width 94 height 9
click at [401, 232] on input "0" at bounding box center [416, 231] width 86 height 16
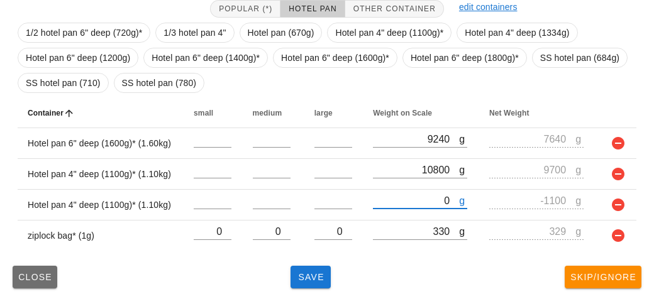
click at [33, 284] on button "Close" at bounding box center [35, 277] width 45 height 23
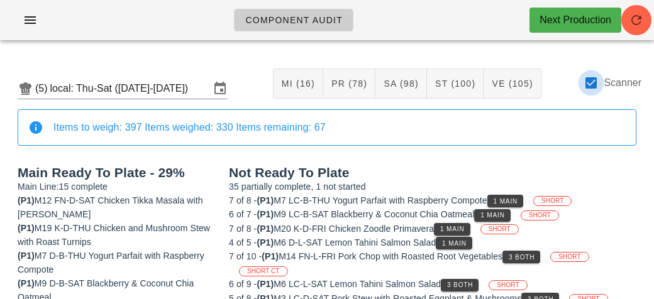
click at [584, 80] on div at bounding box center [591, 82] width 21 height 21
checkbox input "false"
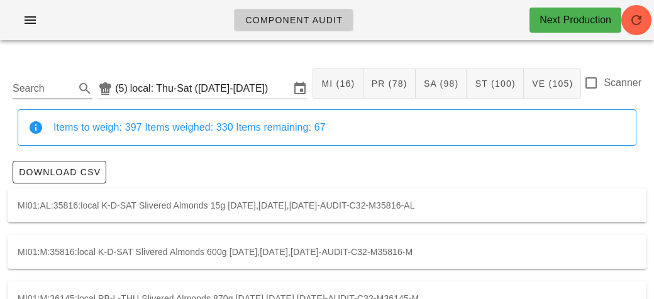
click at [62, 89] on input "Search" at bounding box center [43, 89] width 60 height 20
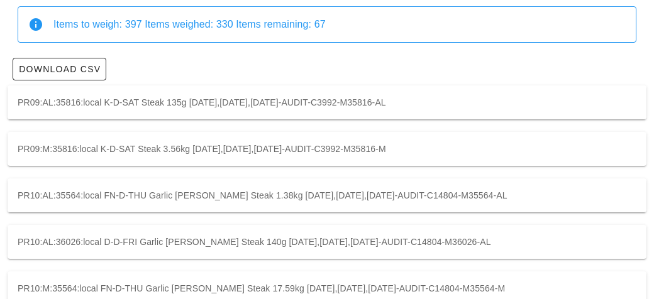
scroll to position [119, 0]
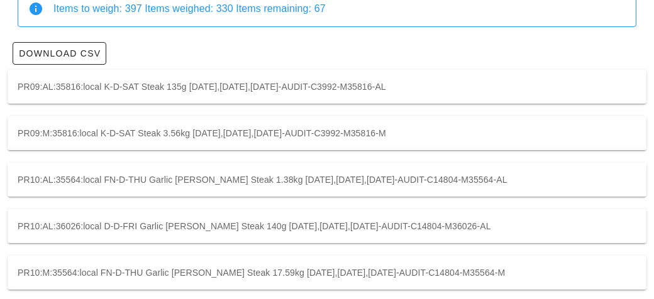
click at [539, 126] on div "PR09:M:35816:local K-D-SAT Steak 3.56kg [DATE],[DATE],[DATE]-AUDIT-C3992-M35816…" at bounding box center [327, 133] width 639 height 34
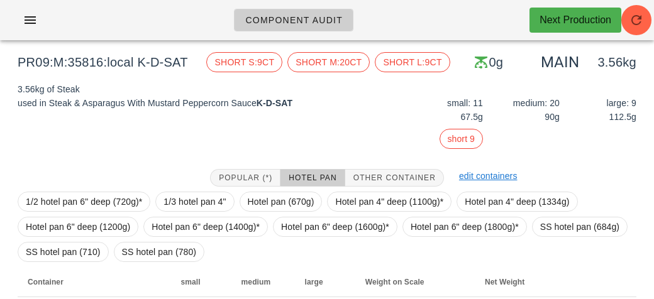
scroll to position [146, 0]
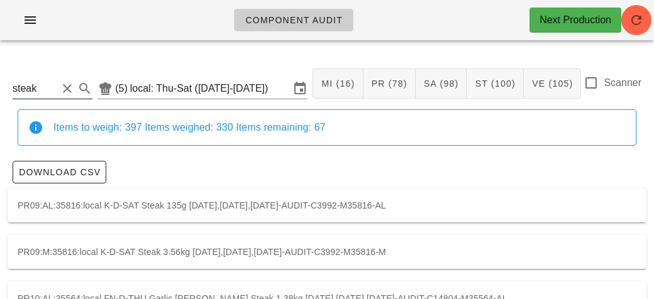
click at [56, 92] on input "steak" at bounding box center [35, 89] width 45 height 20
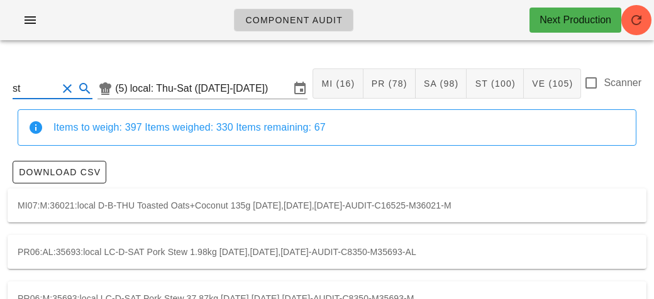
type input "s"
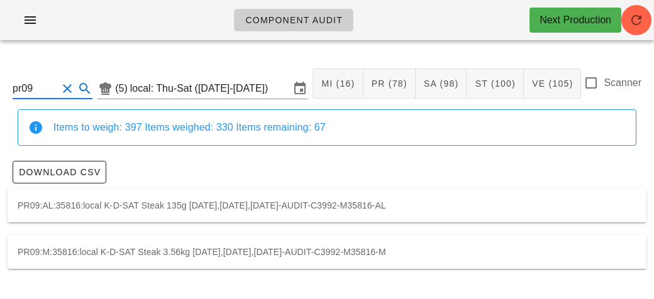
click at [477, 257] on div "PR09:M:35816:local K-D-SAT Steak 3.56kg [DATE],[DATE],[DATE]-AUDIT-C3992-M35816…" at bounding box center [327, 252] width 639 height 34
type input "PR09:M:35816:local"
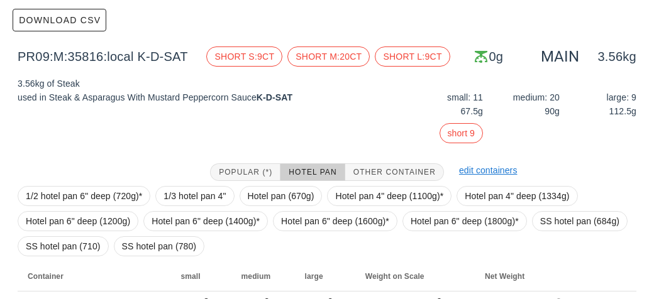
scroll to position [224, 0]
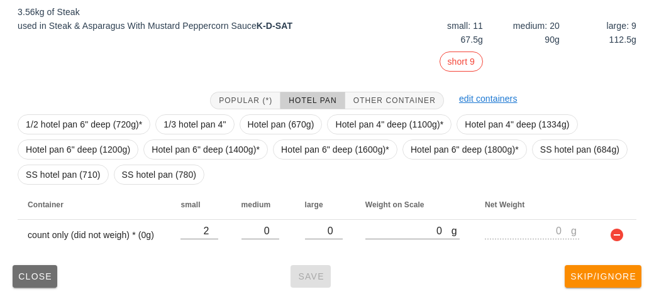
click at [42, 274] on span "Close" at bounding box center [35, 277] width 35 height 10
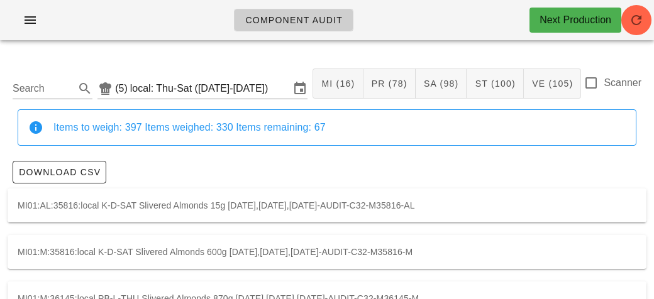
click at [612, 77] on label "Scanner" at bounding box center [623, 83] width 38 height 13
checkbox input "true"
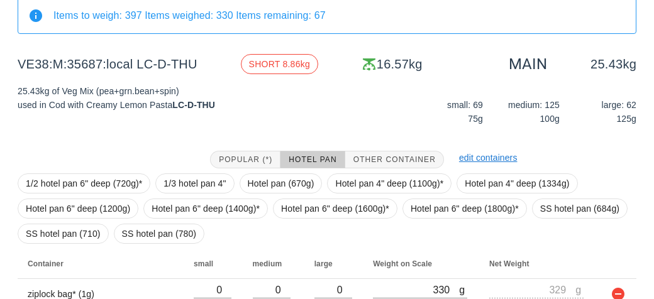
scroll to position [263, 0]
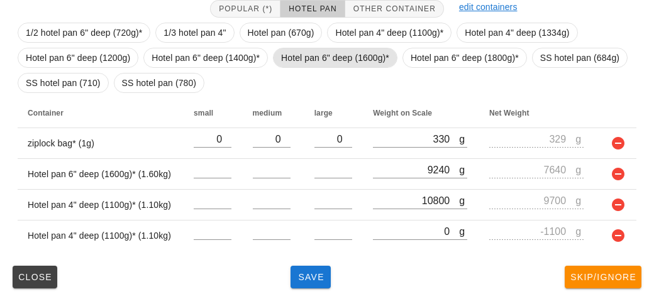
click at [291, 55] on span "Hotel pan 6" deep (1600g)*" at bounding box center [335, 57] width 108 height 19
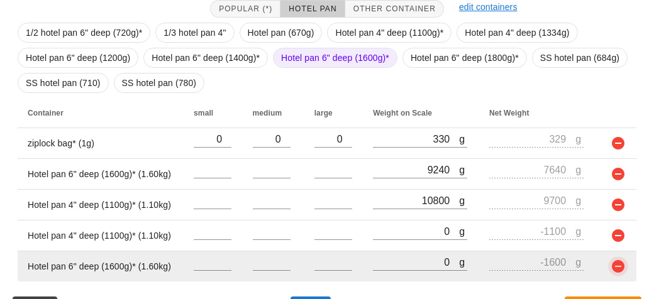
click at [622, 262] on button "button" at bounding box center [618, 266] width 15 height 15
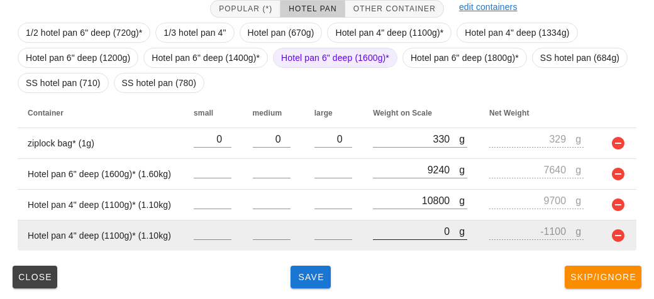
click at [383, 231] on input "0" at bounding box center [416, 231] width 86 height 16
type input "10"
type input "-1090"
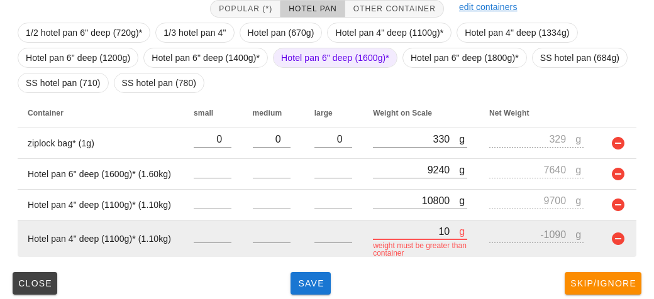
type input "100"
type input "-1000"
type input "1000"
type input "-100"
type input "10020"
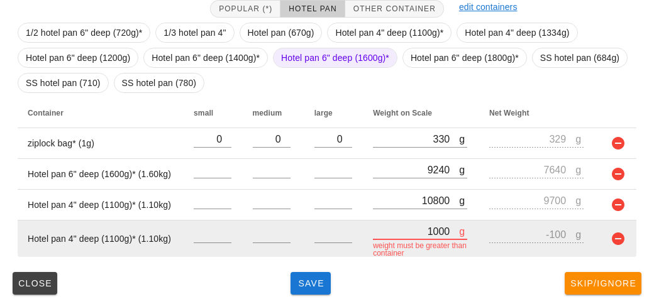
type input "8920"
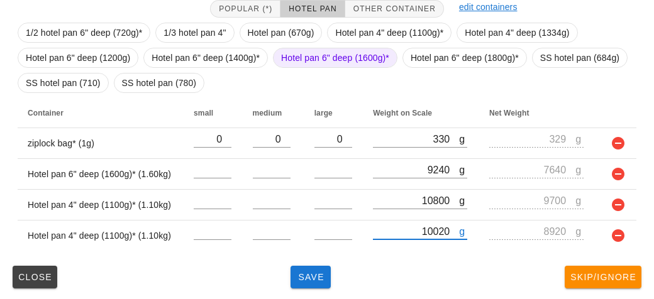
type input "10020"
click at [305, 294] on div "(5) local: Thu-Sat ([DATE]-[DATE]) MI (16) PR (78) SA (98) ST (100) VE (105) Sc…" at bounding box center [327, 44] width 654 height 514
click at [308, 286] on button "Save" at bounding box center [311, 277] width 40 height 23
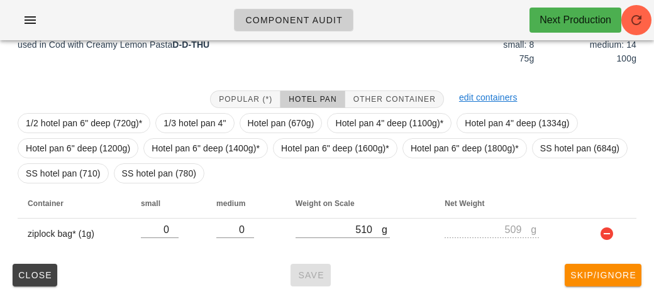
scroll to position [171, 0]
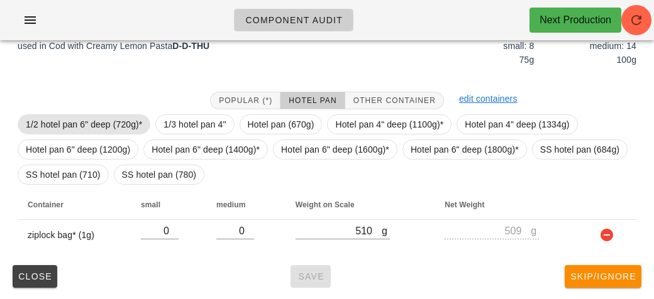
click at [92, 120] on span "1/2 hotel pan 6" deep (720g)*" at bounding box center [84, 124] width 116 height 19
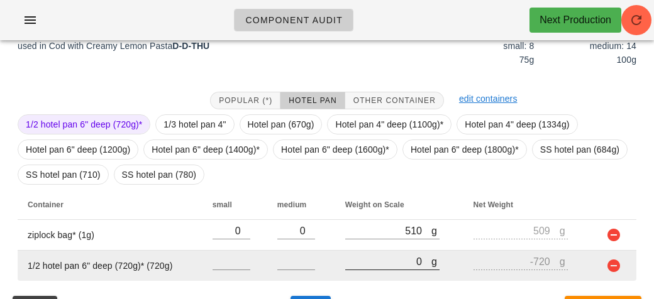
click at [351, 257] on input "0" at bounding box center [388, 262] width 86 height 16
type input "20"
type input "-700"
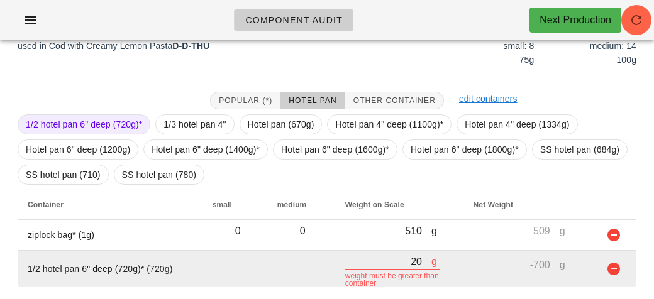
type input "280"
type input "-440"
type input "2830"
type input "2110"
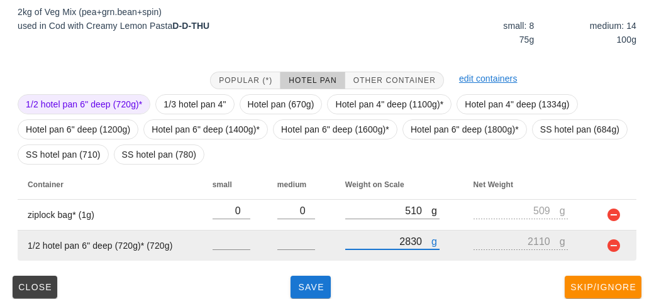
scroll to position [192, 0]
type input "2830"
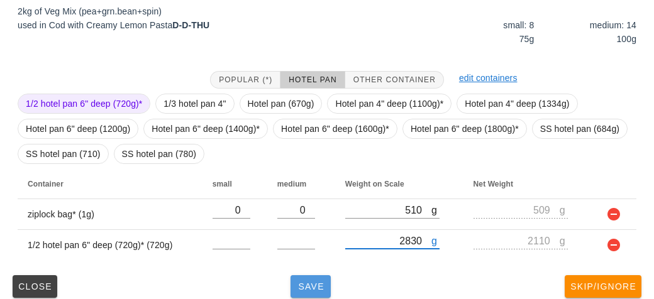
click at [310, 276] on button "Save" at bounding box center [311, 287] width 40 height 23
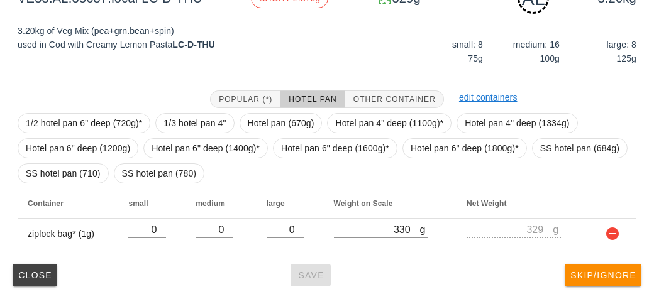
scroll to position [182, 0]
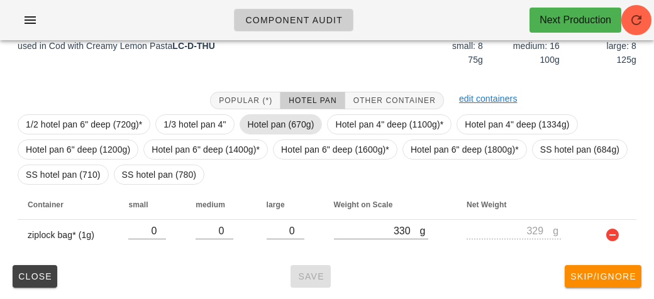
click at [269, 118] on span "Hotel pan (670g)" at bounding box center [281, 124] width 67 height 19
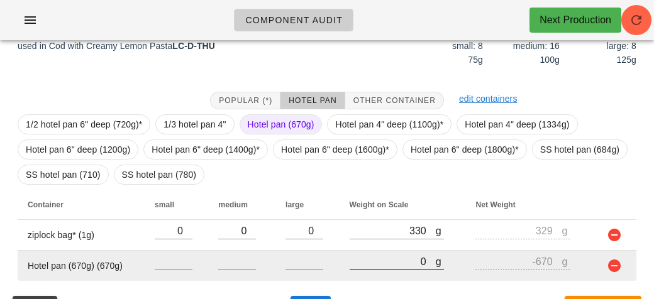
click at [381, 265] on input "0" at bounding box center [393, 262] width 86 height 16
type input "40"
type input "-630"
type input "430"
type input "-240"
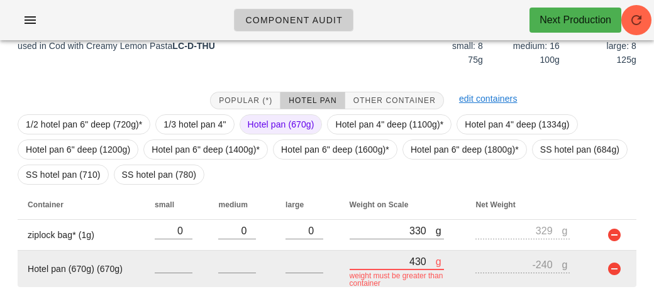
type input "4360"
type input "3690"
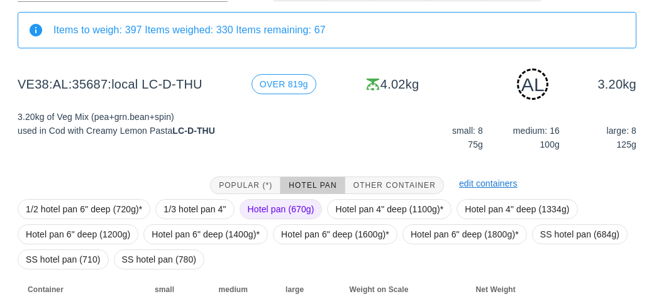
scroll to position [213, 0]
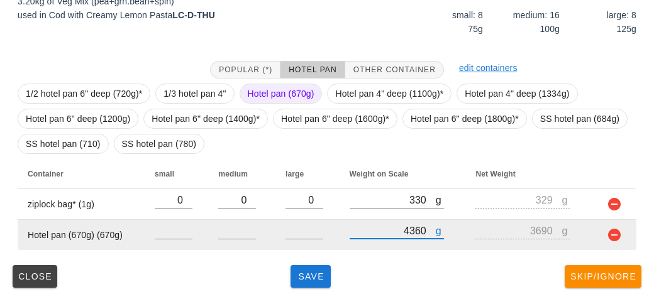
type input "4360"
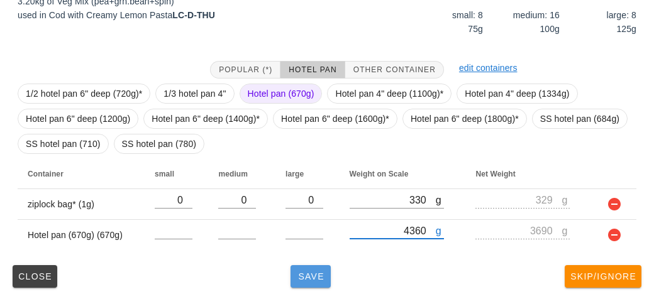
click at [300, 280] on span "Save" at bounding box center [311, 277] width 30 height 10
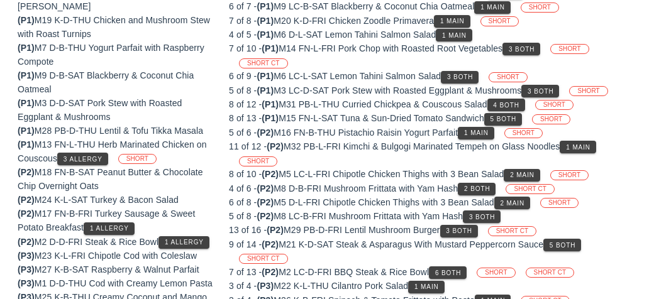
scroll to position [209, 0]
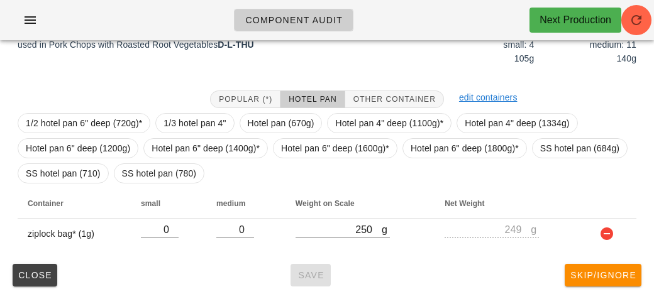
scroll to position [171, 0]
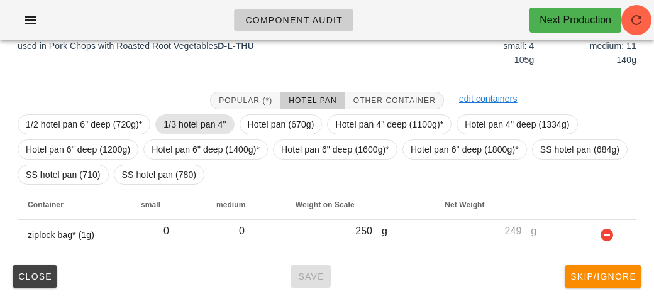
click at [182, 119] on span "1/3 hotel pan 4"" at bounding box center [195, 124] width 62 height 19
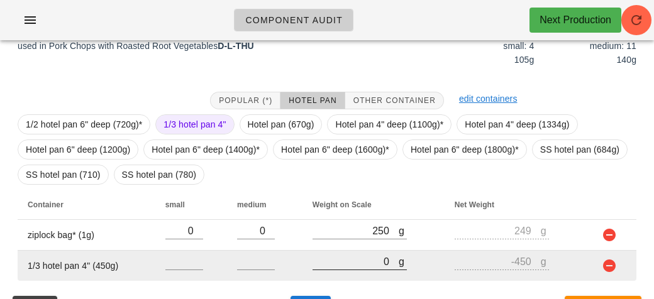
click at [351, 256] on input "0" at bounding box center [356, 262] width 86 height 16
type input "10"
type input "-440"
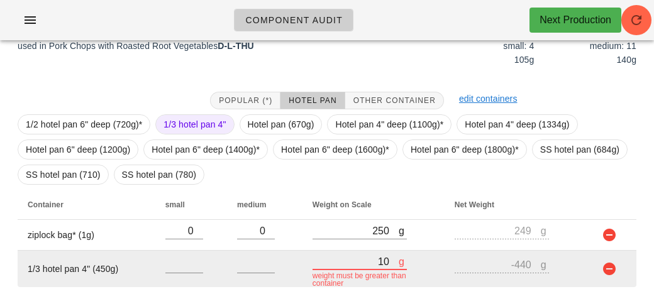
type input "0"
type input "-450"
type input "20"
type input "-430"
type input "240"
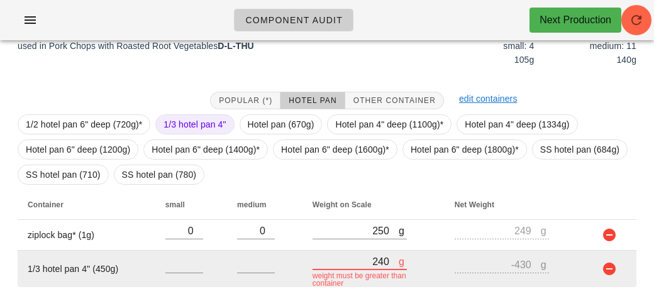
type input "-210"
type input "2490"
type input "2040"
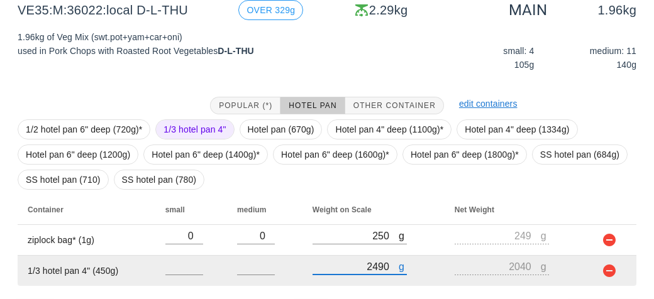
scroll to position [202, 0]
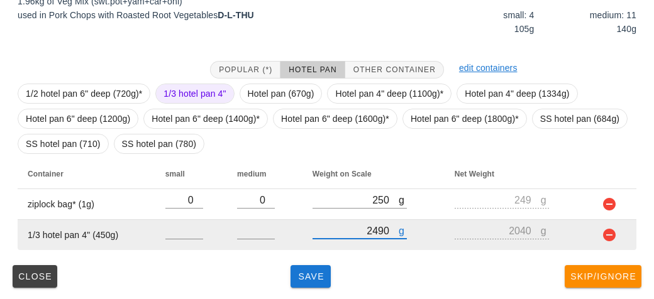
type input "2490"
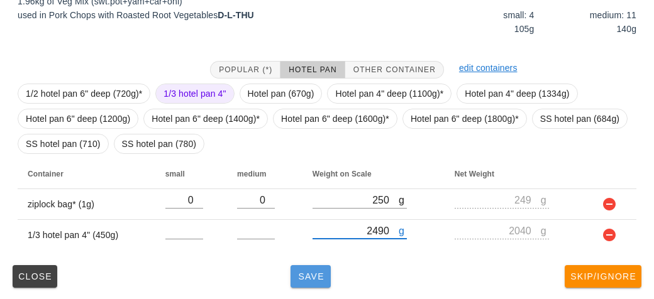
click at [299, 278] on span "Save" at bounding box center [311, 277] width 30 height 10
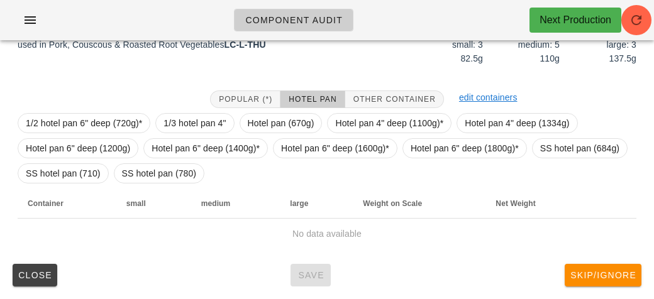
scroll to position [182, 0]
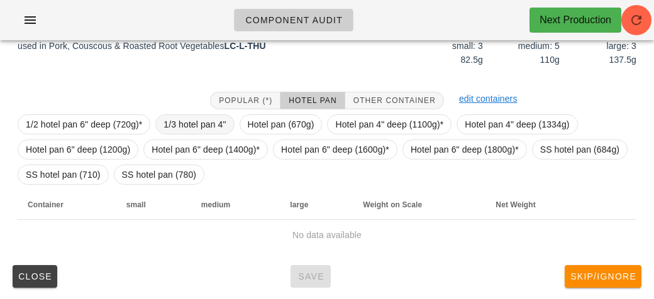
click at [178, 120] on span "1/3 hotel pan 4"" at bounding box center [195, 124] width 62 height 19
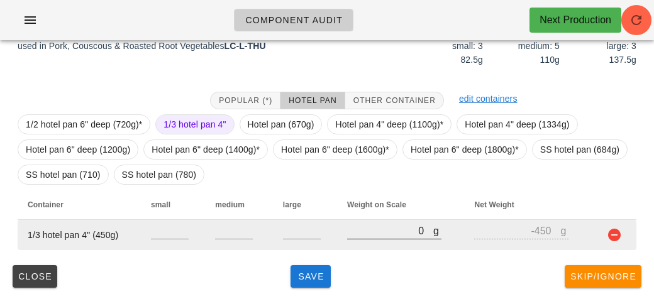
click at [385, 233] on input "0" at bounding box center [390, 231] width 86 height 16
type input "10"
type input "-440"
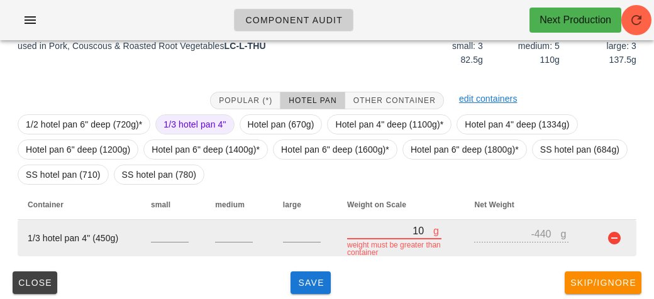
type input "180"
type input "-270"
type input "1880"
type input "1430"
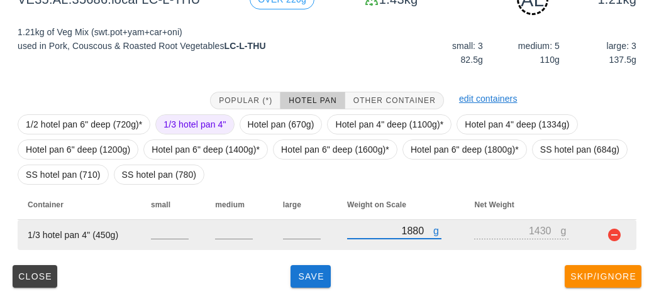
type input "1880"
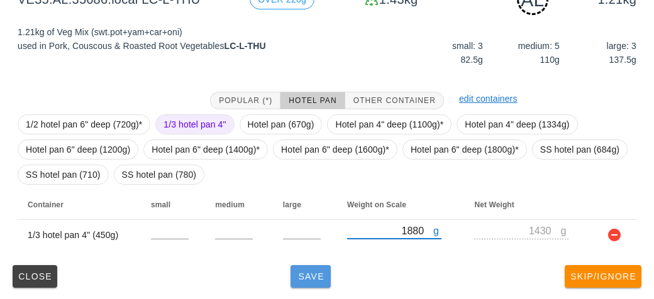
click at [313, 275] on span "Save" at bounding box center [311, 277] width 30 height 10
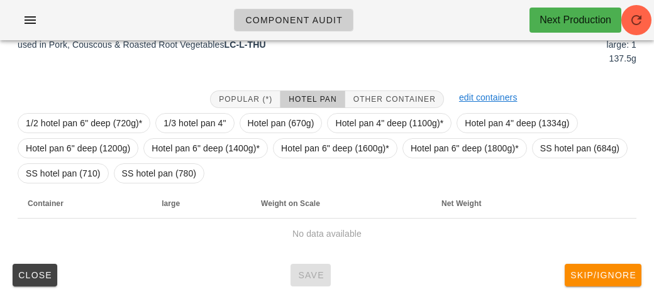
scroll to position [176, 0]
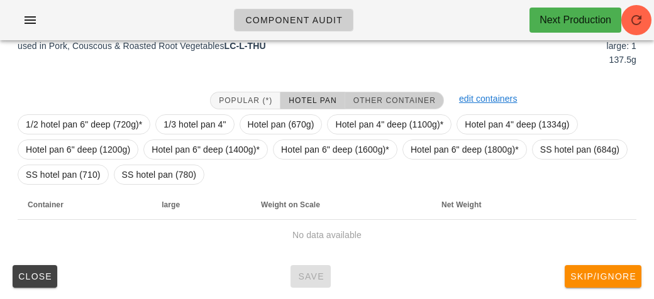
click at [381, 96] on span "Other Container" at bounding box center [394, 100] width 83 height 9
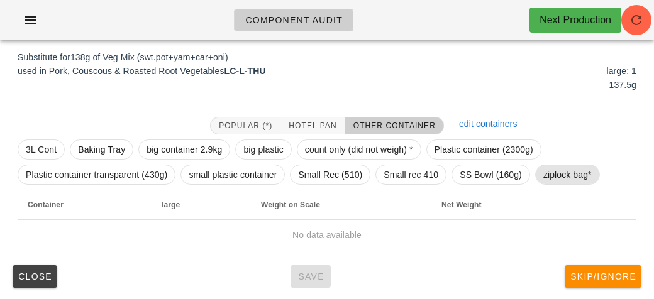
click at [558, 176] on span "ziplock bag*" at bounding box center [568, 174] width 48 height 19
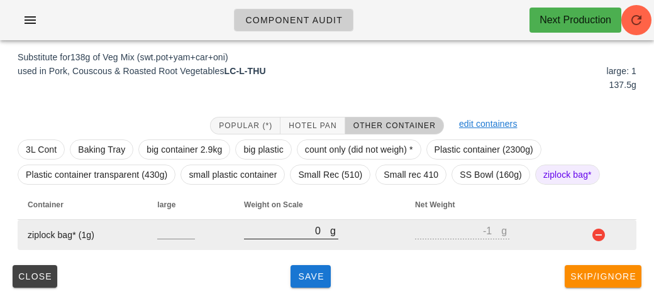
click at [288, 233] on input "0" at bounding box center [287, 231] width 86 height 16
type input "20"
type input "19"
type input "230"
type input "229"
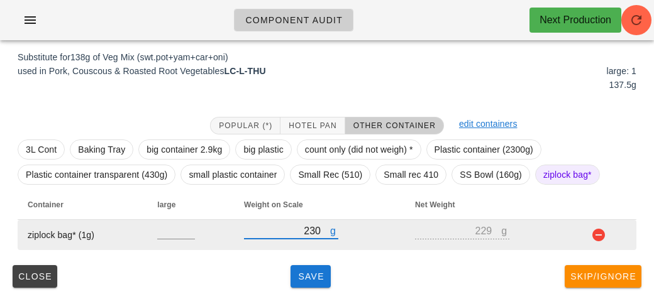
type input "230"
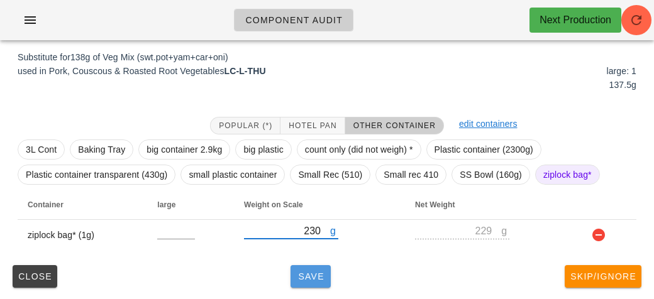
click at [311, 269] on button "Save" at bounding box center [311, 276] width 40 height 23
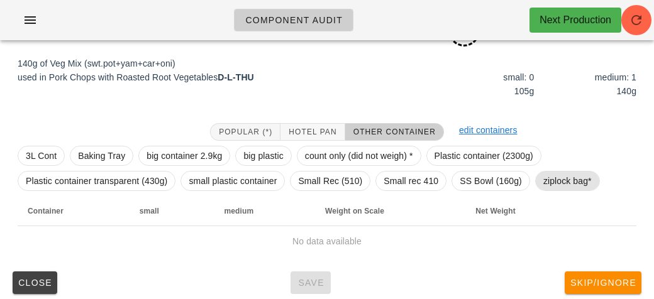
click at [552, 187] on span "ziplock bag*" at bounding box center [568, 181] width 48 height 19
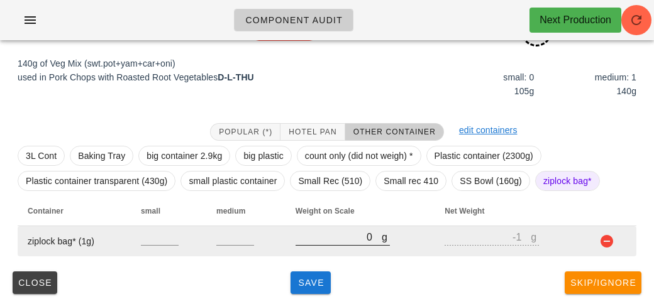
click at [338, 240] on input "0" at bounding box center [339, 237] width 86 height 16
type input "20"
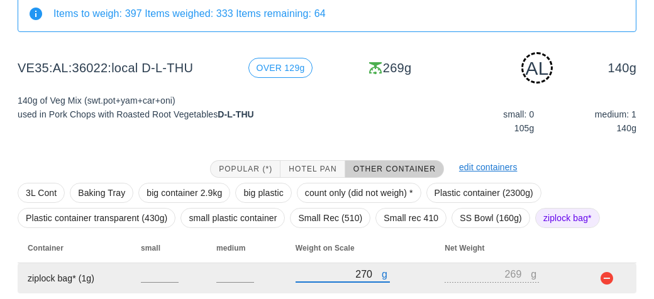
scroll to position [157, 0]
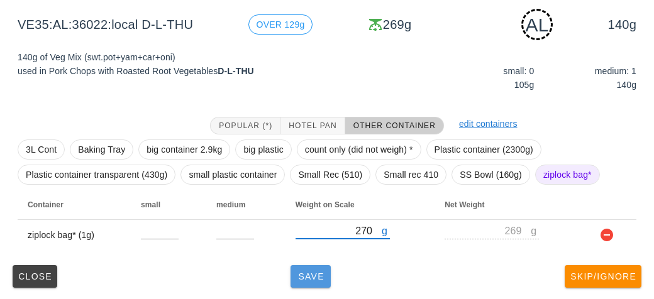
click at [307, 274] on span "Save" at bounding box center [311, 277] width 30 height 10
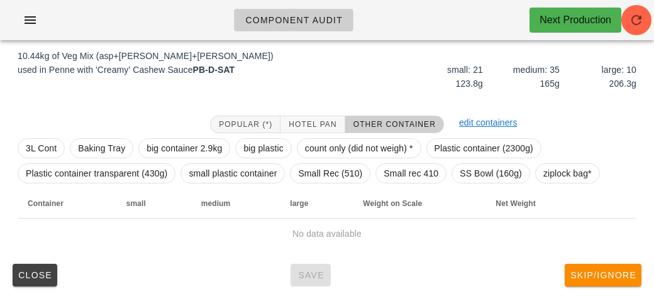
scroll to position [146, 0]
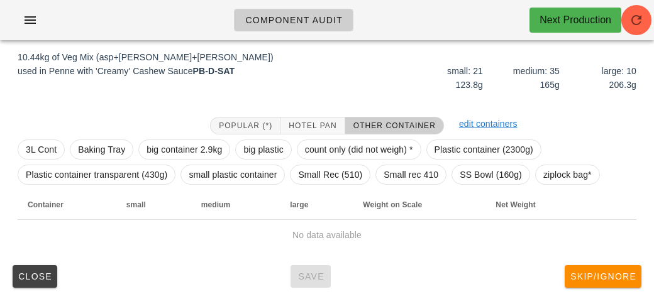
click at [299, 110] on div "Popular (*) Hotel Pan Other Container" at bounding box center [327, 125] width 249 height 33
click at [308, 121] on span "Hotel Pan" at bounding box center [312, 125] width 48 height 9
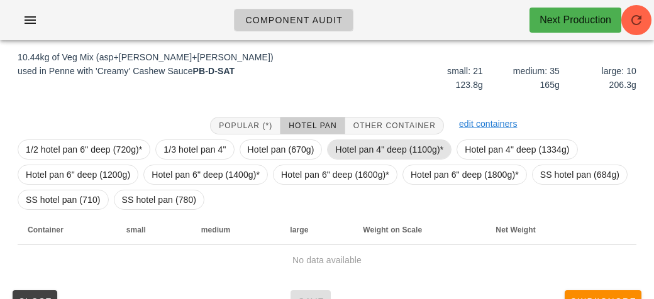
click at [353, 147] on span "Hotel pan 4" deep (1100g)*" at bounding box center [389, 149] width 108 height 19
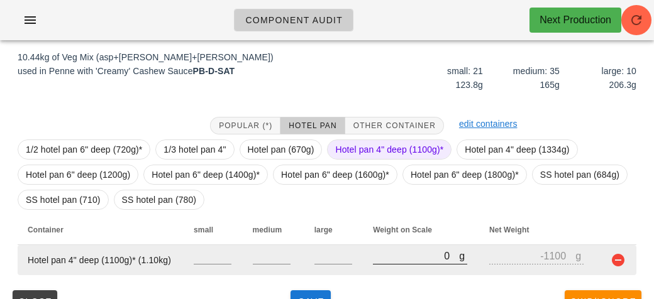
click at [394, 254] on input "0" at bounding box center [416, 256] width 86 height 16
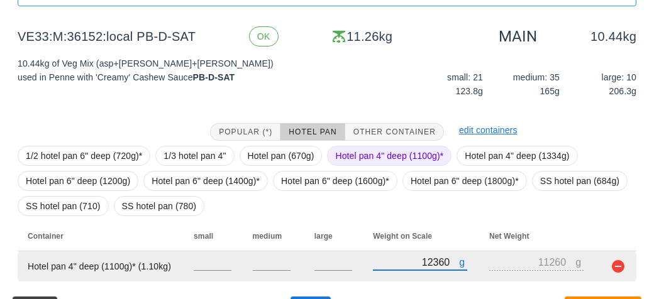
scroll to position [171, 0]
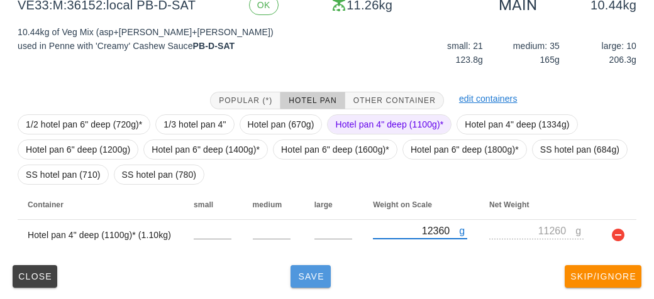
click at [313, 284] on button "Save" at bounding box center [311, 276] width 40 height 23
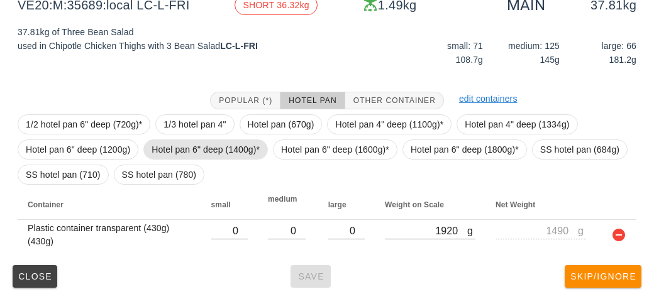
click at [200, 143] on span "Hotel pan 6" deep (1400g)*" at bounding box center [206, 149] width 108 height 19
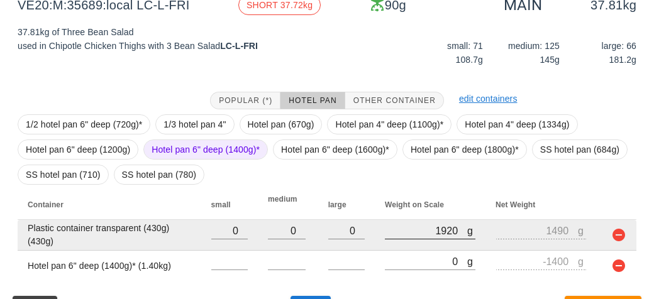
click at [403, 248] on div at bounding box center [430, 246] width 91 height 9
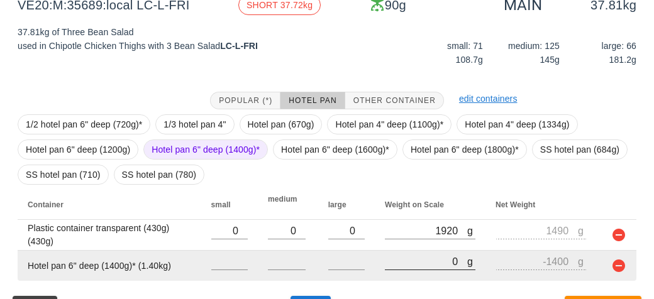
click at [405, 265] on input "0" at bounding box center [426, 262] width 82 height 16
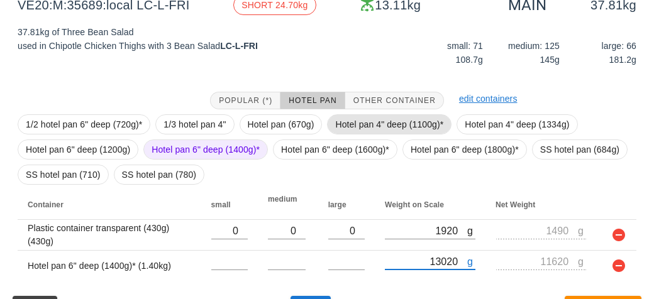
click at [355, 115] on span "Hotel pan 4" deep (1100g)*" at bounding box center [389, 124] width 108 height 19
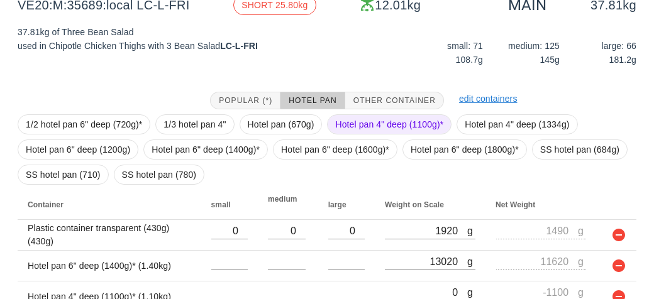
scroll to position [233, 0]
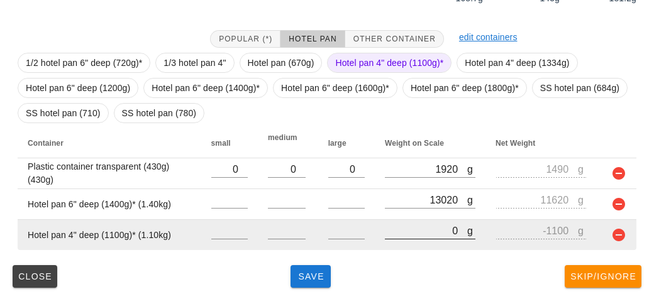
click at [400, 249] on div at bounding box center [430, 246] width 91 height 9
click at [409, 233] on input "0" at bounding box center [426, 231] width 82 height 16
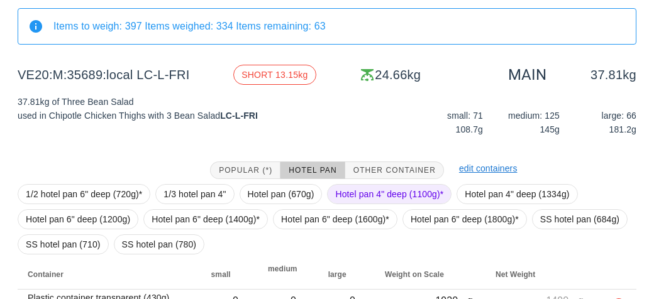
click at [363, 185] on span "Hotel pan 4" deep (1100g)*" at bounding box center [389, 194] width 108 height 19
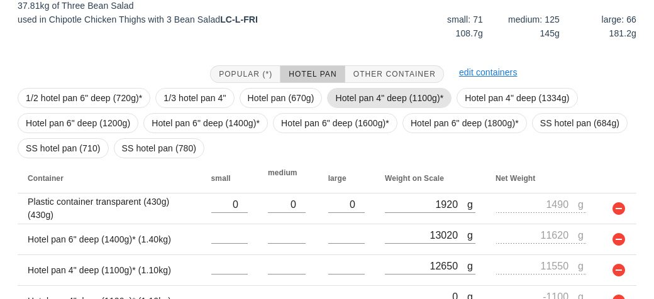
scroll to position [263, 0]
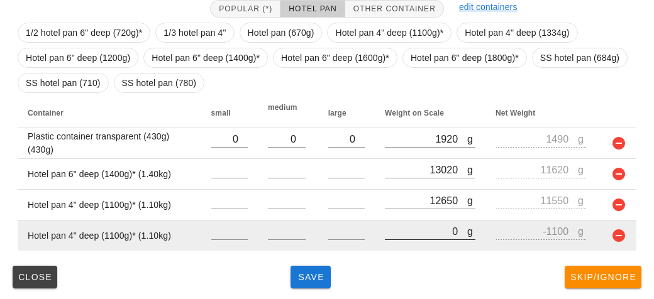
click at [388, 235] on input "0" at bounding box center [426, 231] width 82 height 16
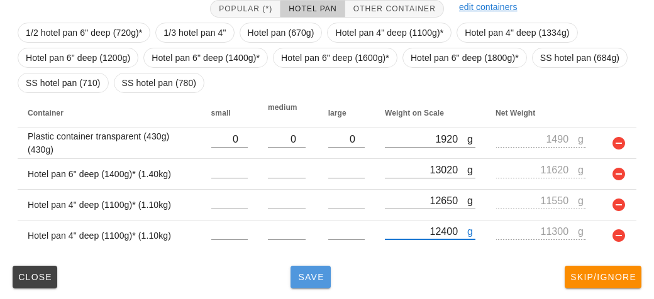
click at [312, 272] on span "Save" at bounding box center [311, 277] width 30 height 10
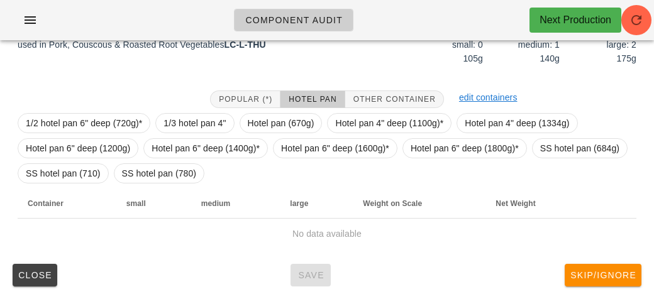
scroll to position [182, 0]
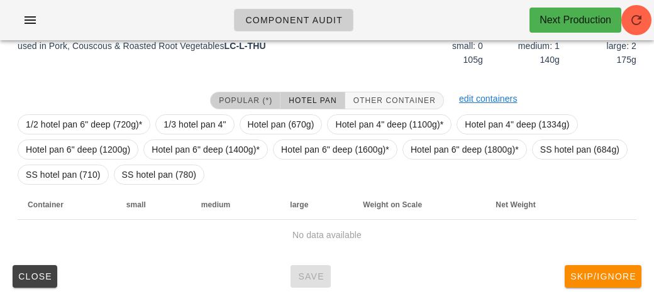
click at [247, 101] on span "Popular (*)" at bounding box center [245, 100] width 54 height 9
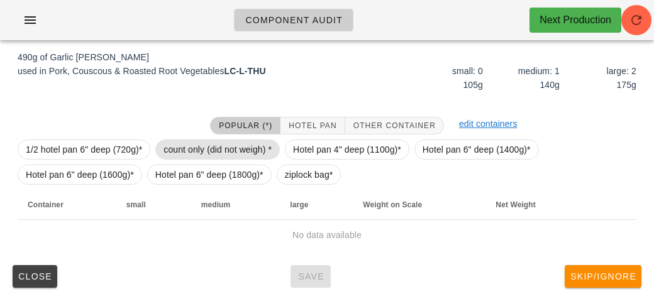
click at [215, 142] on span "count only (did not weigh) *" at bounding box center [218, 149] width 108 height 19
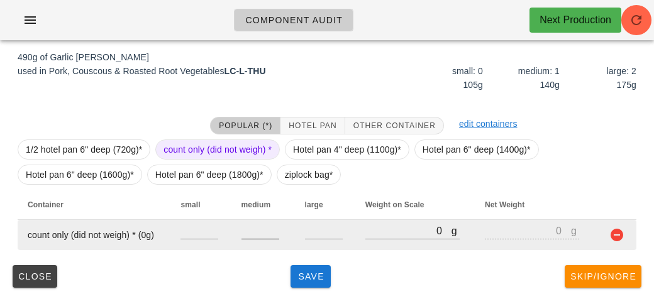
click at [262, 232] on input "number" at bounding box center [261, 231] width 38 height 16
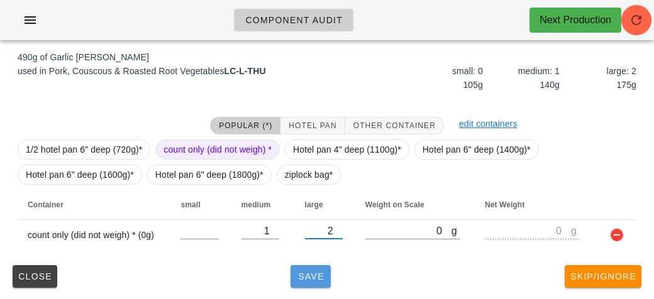
click at [307, 270] on button "Save" at bounding box center [311, 276] width 40 height 23
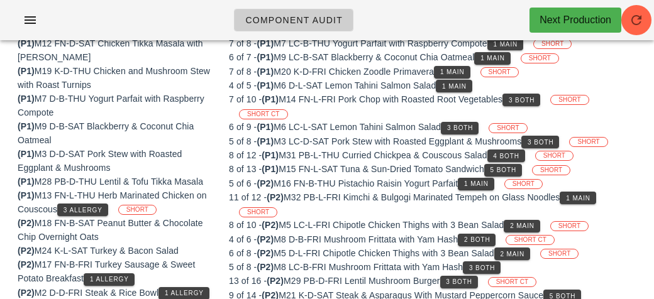
scroll to position [146, 0]
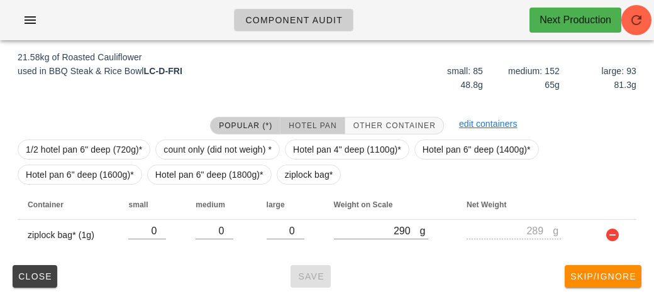
click at [294, 123] on span "Hotel Pan" at bounding box center [312, 125] width 48 height 9
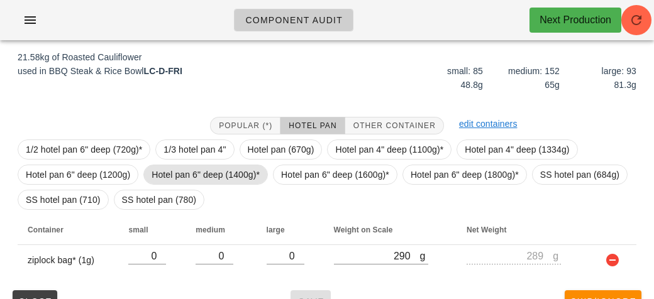
click at [218, 178] on span "Hotel pan 6" deep (1400g)*" at bounding box center [206, 174] width 108 height 19
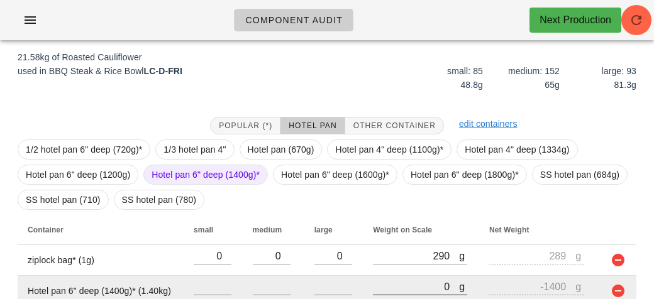
click at [379, 282] on input "0" at bounding box center [416, 287] width 86 height 16
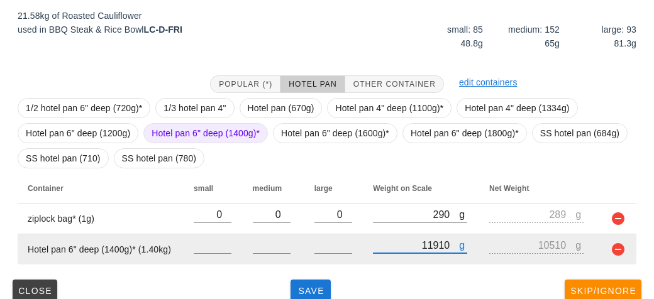
scroll to position [202, 0]
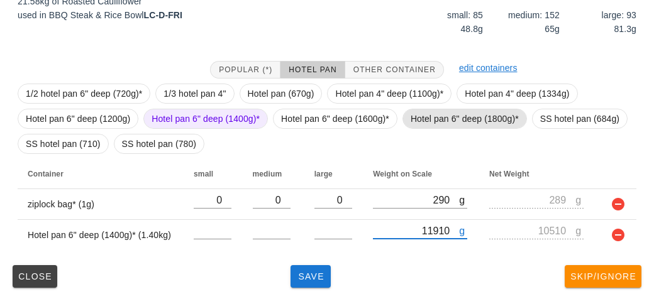
click at [423, 116] on span "Hotel pan 6" deep (1800g)*" at bounding box center [465, 118] width 108 height 19
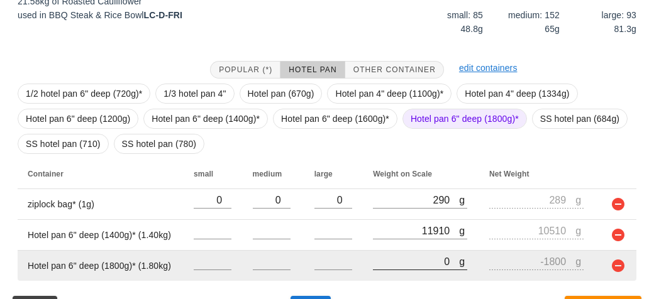
click at [403, 263] on input "0" at bounding box center [416, 262] width 86 height 16
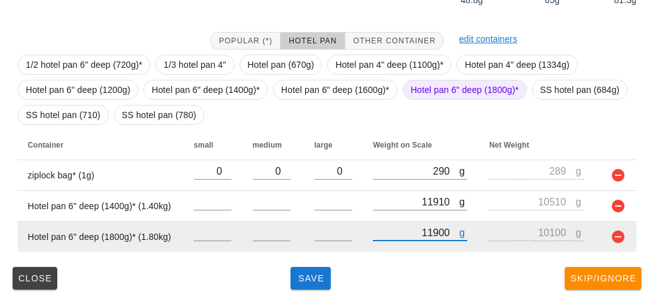
scroll to position [233, 0]
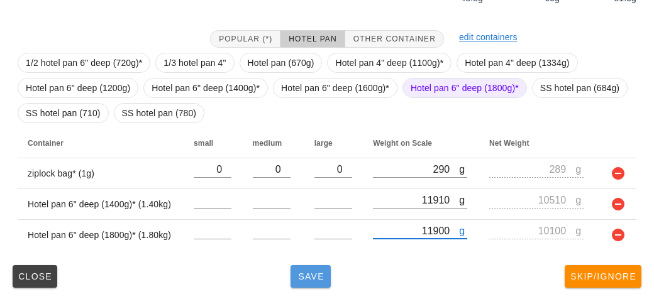
click at [299, 272] on span "Save" at bounding box center [311, 277] width 30 height 10
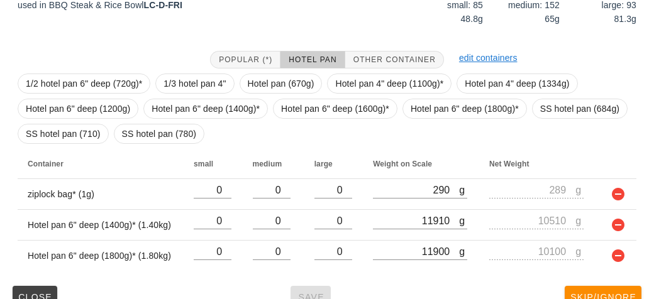
scroll to position [233, 0]
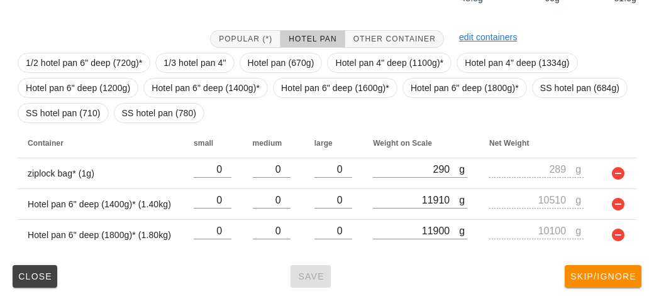
click at [315, 277] on div "Close Save Skip/Ignore" at bounding box center [327, 276] width 639 height 33
click at [25, 277] on span "Close" at bounding box center [35, 277] width 35 height 10
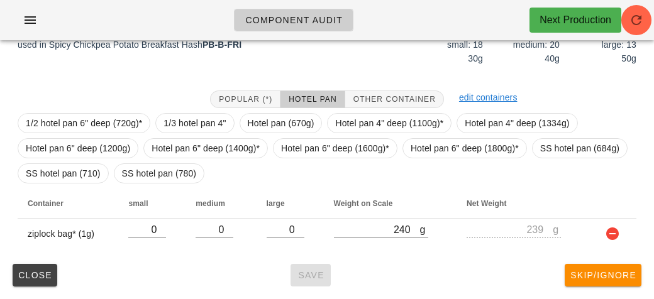
scroll to position [171, 0]
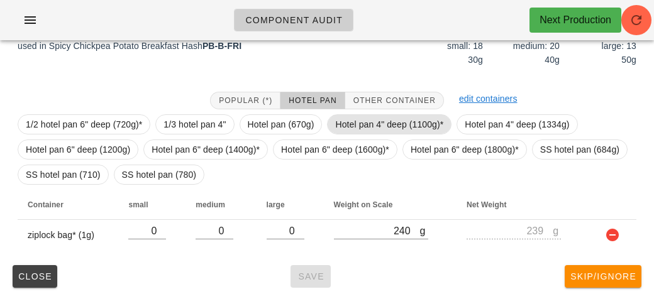
click at [345, 128] on span "Hotel pan 4" deep (1100g)*" at bounding box center [389, 124] width 108 height 19
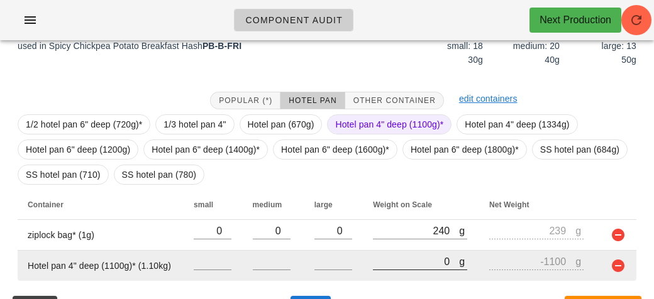
click at [379, 257] on input "0" at bounding box center [416, 262] width 86 height 16
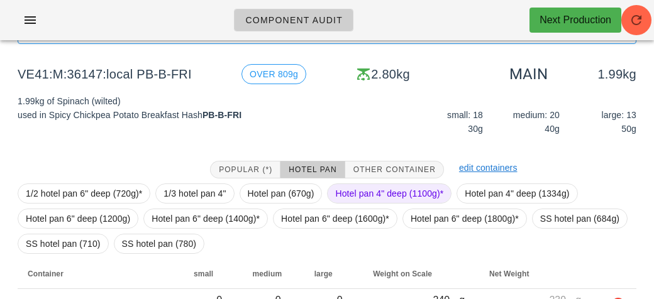
scroll to position [202, 0]
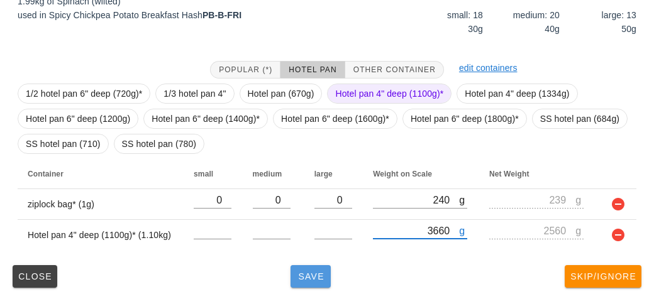
click at [302, 282] on button "Save" at bounding box center [311, 276] width 40 height 23
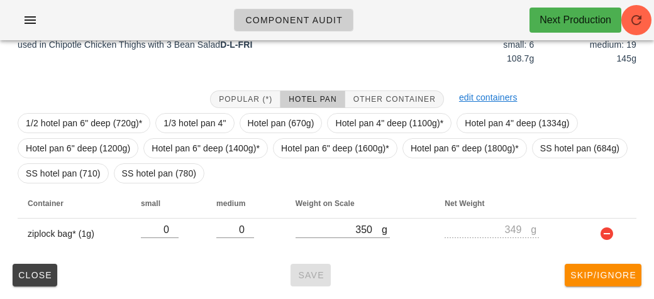
scroll to position [171, 0]
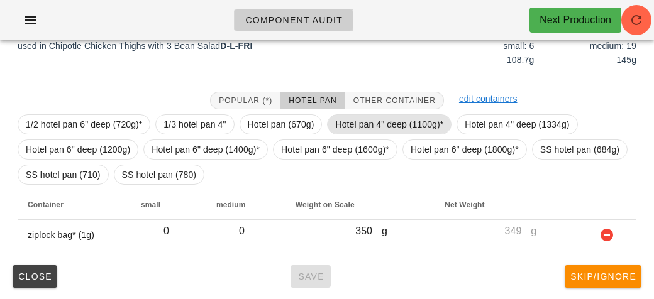
click at [355, 121] on span "Hotel pan 4" deep (1100g)*" at bounding box center [389, 124] width 108 height 19
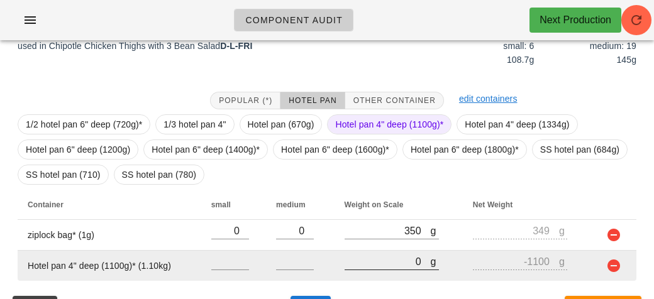
click at [345, 259] on input "0" at bounding box center [388, 262] width 86 height 16
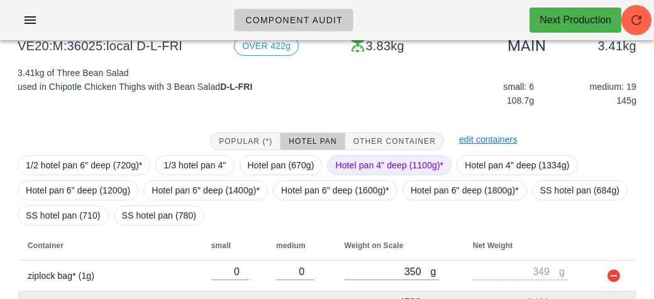
scroll to position [202, 0]
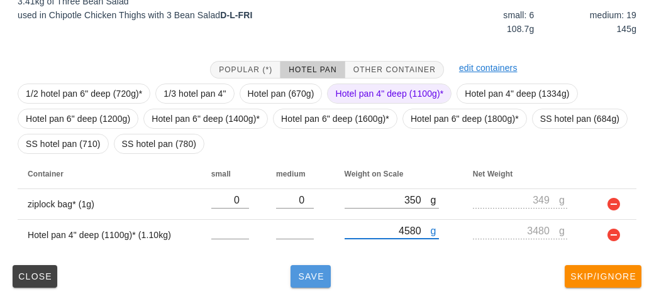
click at [301, 279] on span "Save" at bounding box center [311, 277] width 30 height 10
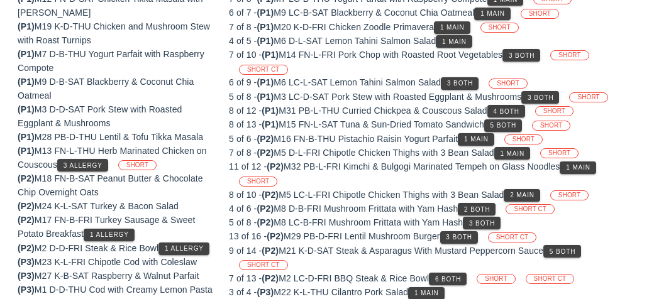
scroll to position [182, 0]
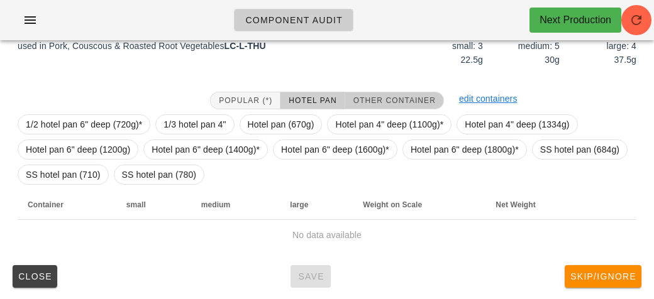
click at [382, 92] on button "Other Container" at bounding box center [394, 101] width 99 height 18
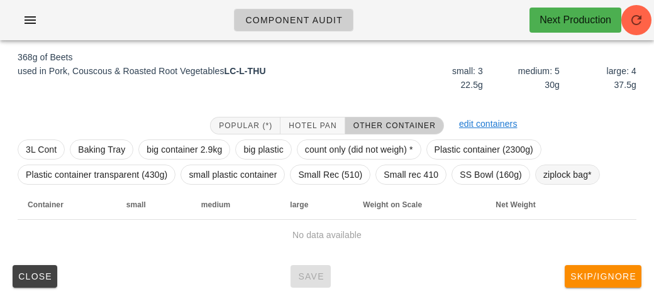
click at [551, 172] on span "ziplock bag*" at bounding box center [568, 174] width 48 height 19
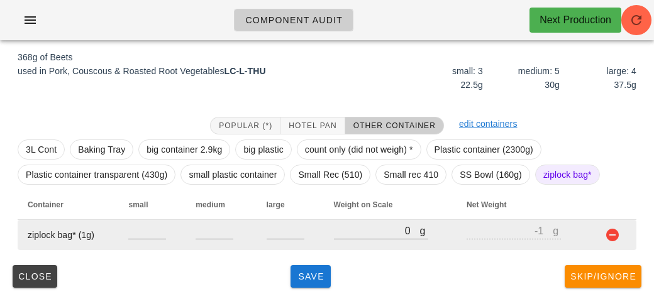
click at [325, 228] on td "g 0" at bounding box center [390, 235] width 133 height 30
click at [351, 235] on input "0" at bounding box center [377, 231] width 86 height 16
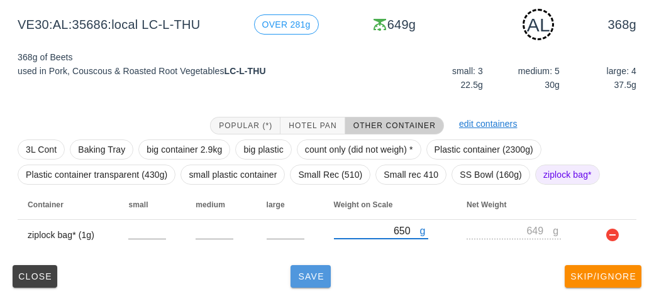
click at [320, 284] on button "Save" at bounding box center [311, 276] width 40 height 23
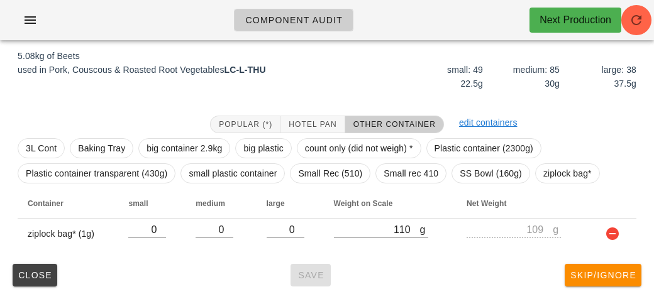
scroll to position [146, 0]
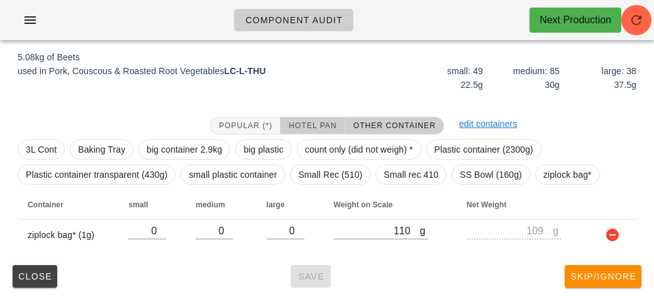
click at [291, 123] on span "Hotel Pan" at bounding box center [312, 125] width 48 height 9
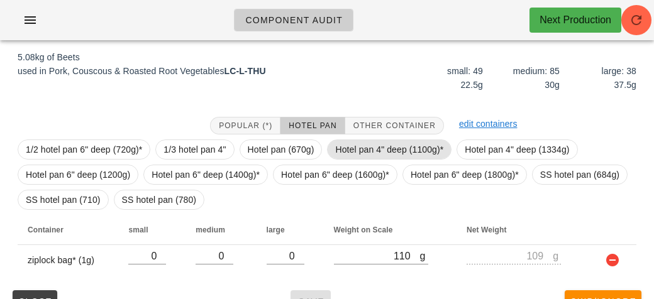
click at [347, 147] on span "Hotel pan 4" deep (1100g)*" at bounding box center [389, 149] width 108 height 19
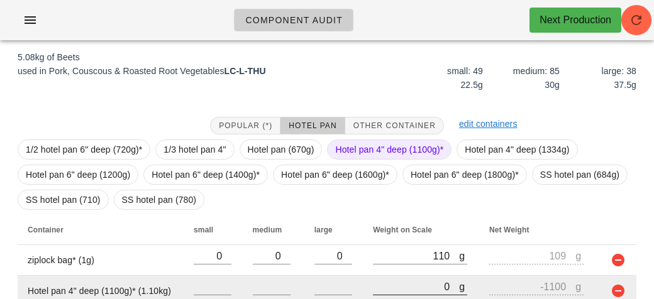
click at [389, 292] on input "0" at bounding box center [416, 287] width 86 height 16
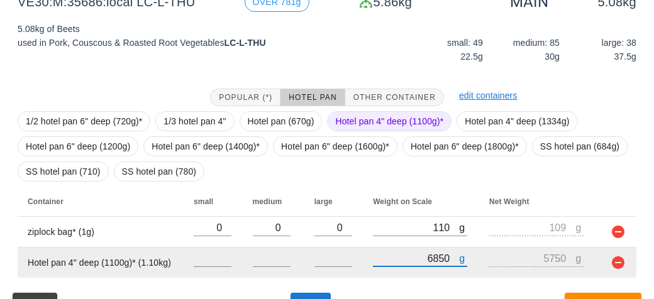
scroll to position [202, 0]
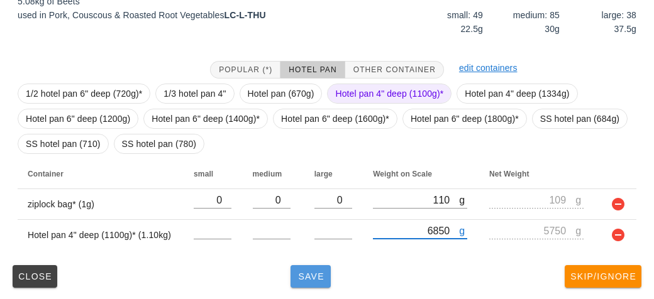
click at [313, 277] on span "Save" at bounding box center [311, 277] width 30 height 10
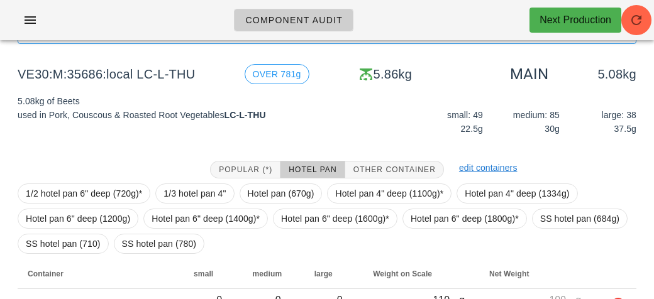
scroll to position [202, 0]
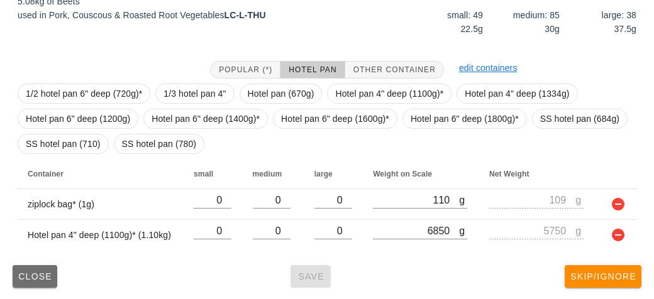
click at [36, 282] on button "Close" at bounding box center [35, 276] width 45 height 23
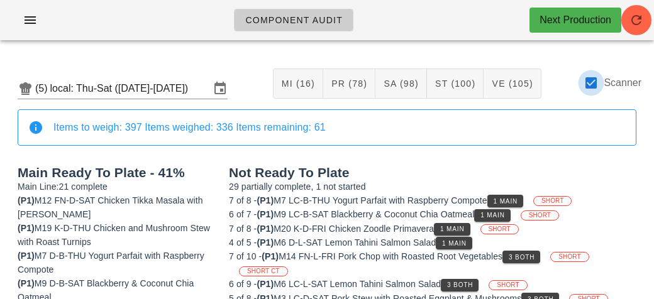
click at [597, 86] on div at bounding box center [591, 82] width 21 height 21
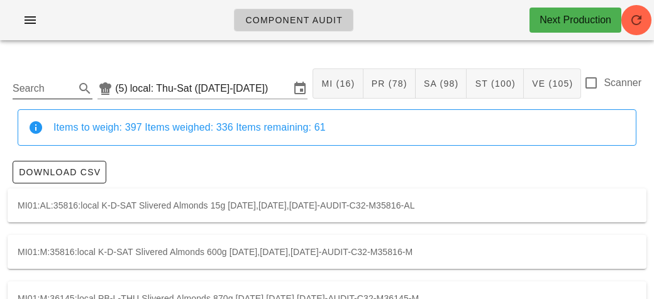
click at [50, 91] on input "Search" at bounding box center [43, 89] width 60 height 20
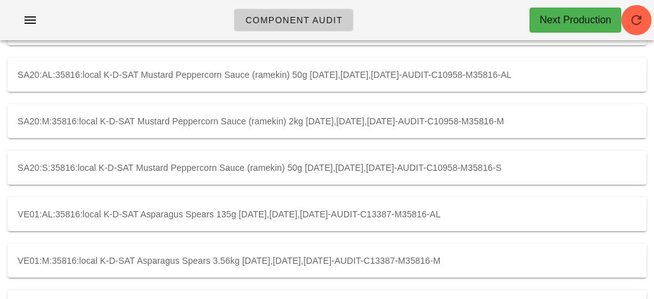
scroll to position [456, 0]
click at [249, 172] on div "SA20:S:35816:local K-D-SAT Mustard Peppercorn Sauce (ramekin) 50g [DATE],[DATE]…" at bounding box center [327, 169] width 639 height 34
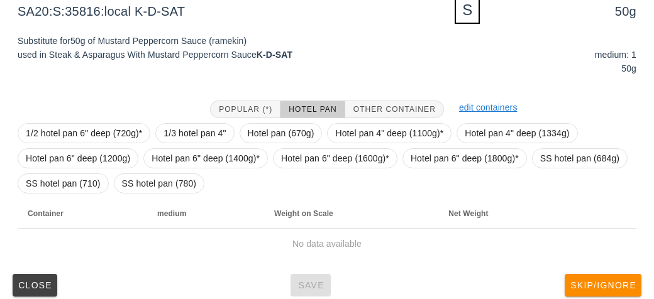
scroll to position [206, 0]
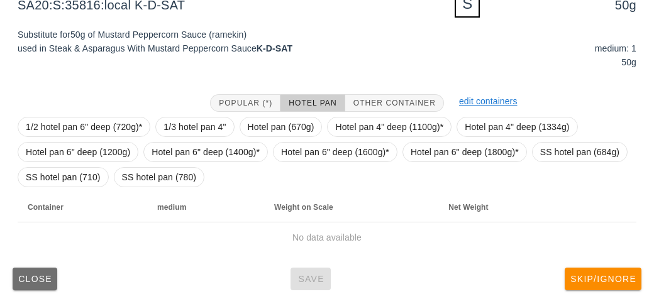
click at [38, 279] on span "Close" at bounding box center [35, 279] width 35 height 10
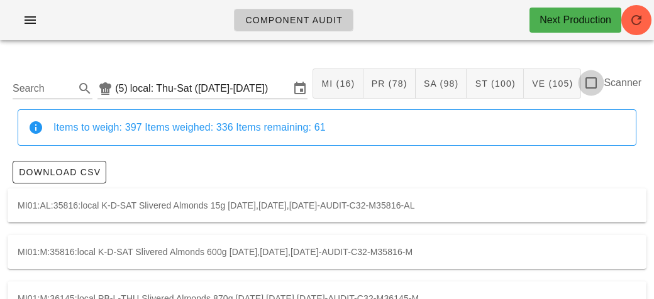
click at [593, 86] on div at bounding box center [591, 82] width 21 height 21
click at [52, 80] on input "Search" at bounding box center [43, 89] width 60 height 20
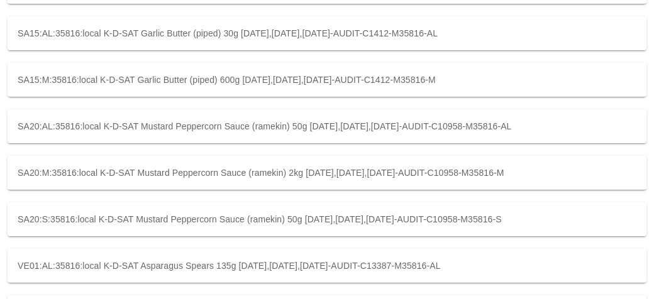
click at [477, 218] on div "SA20:S:35816:local K-D-SAT Mustard Peppercorn Sauce (ramekin) 50g [DATE],[DATE]…" at bounding box center [327, 220] width 639 height 34
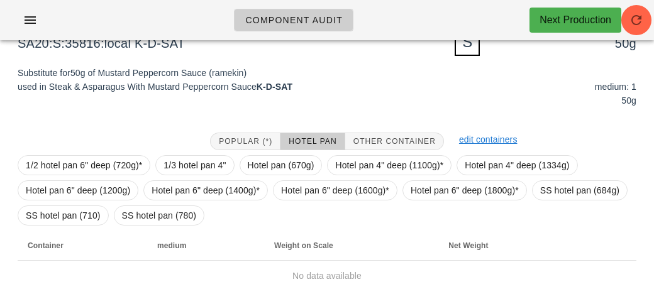
scroll to position [169, 0]
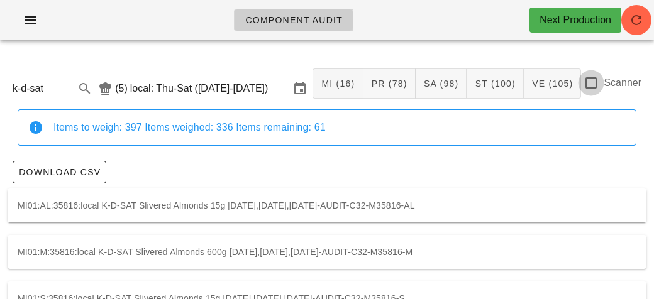
click at [595, 81] on div at bounding box center [591, 82] width 21 height 21
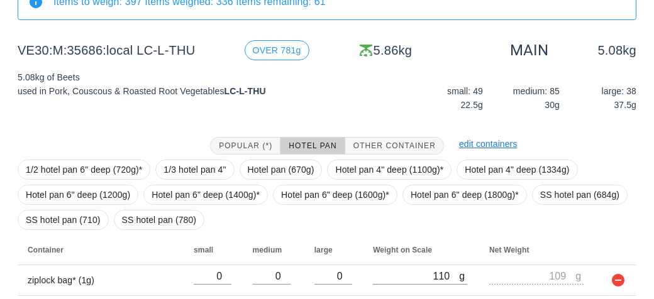
scroll to position [202, 0]
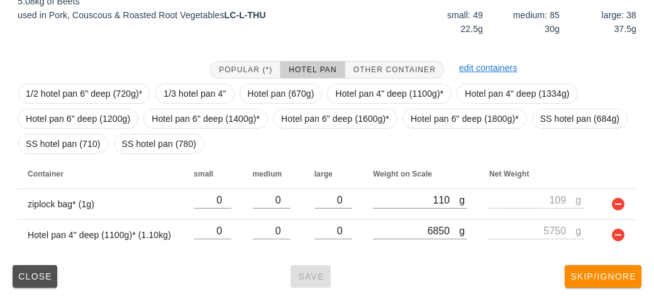
click at [25, 285] on button "Close" at bounding box center [35, 276] width 45 height 23
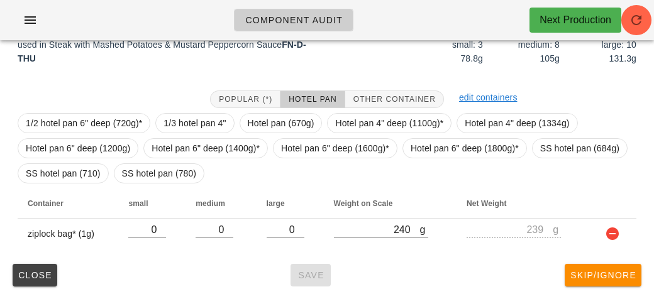
scroll to position [182, 0]
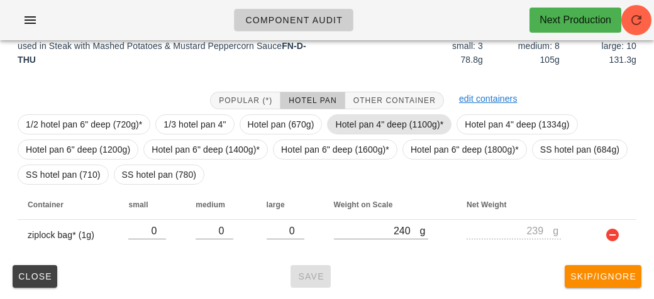
click at [349, 119] on span "Hotel pan 4" deep (1100g)*" at bounding box center [389, 124] width 108 height 19
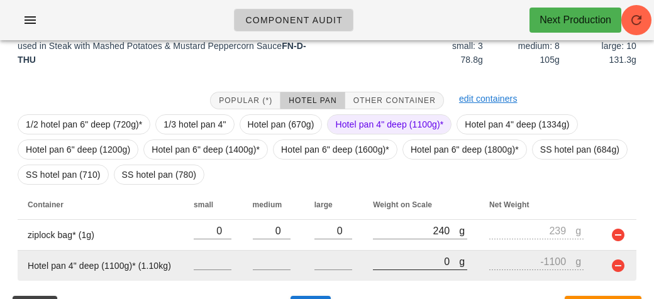
click at [373, 259] on input "0" at bounding box center [416, 262] width 86 height 16
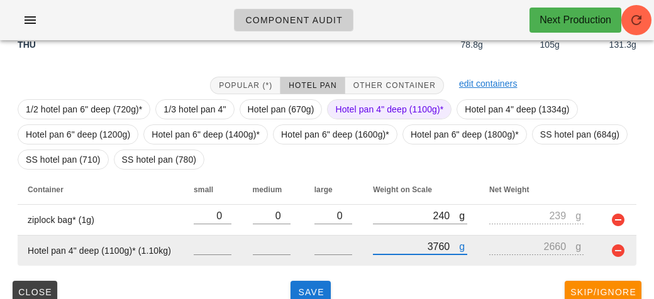
scroll to position [213, 0]
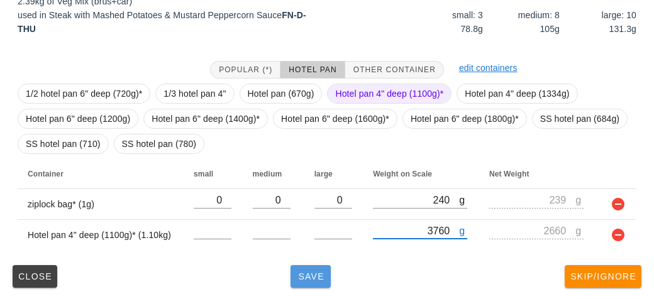
click at [303, 279] on span "Save" at bounding box center [311, 277] width 30 height 10
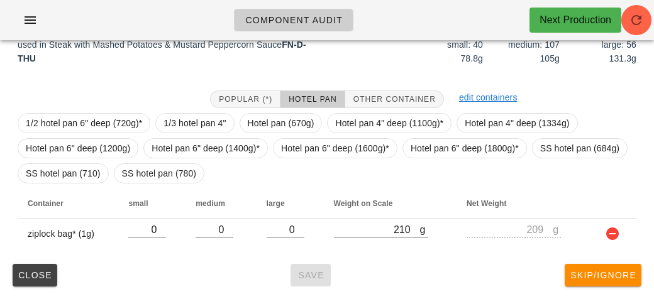
scroll to position [171, 0]
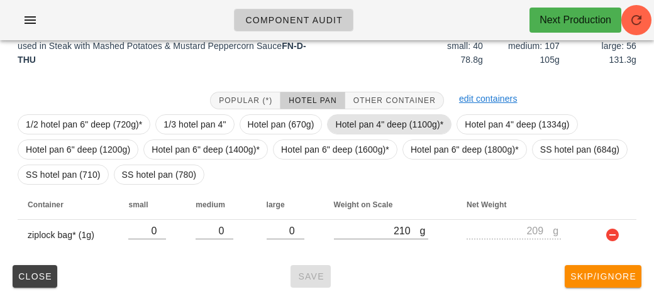
click at [352, 123] on span "Hotel pan 4" deep (1100g)*" at bounding box center [389, 124] width 108 height 19
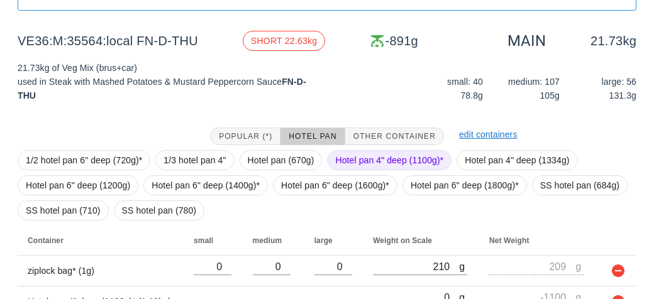
scroll to position [202, 0]
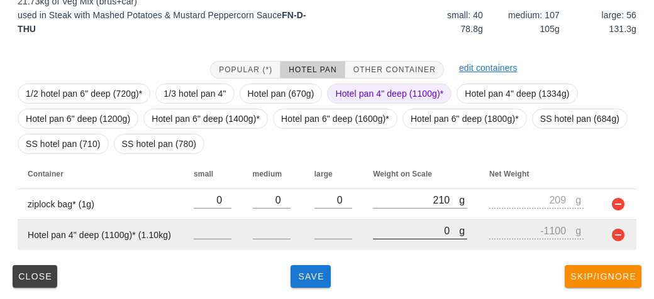
click at [385, 233] on input "0" at bounding box center [416, 231] width 86 height 16
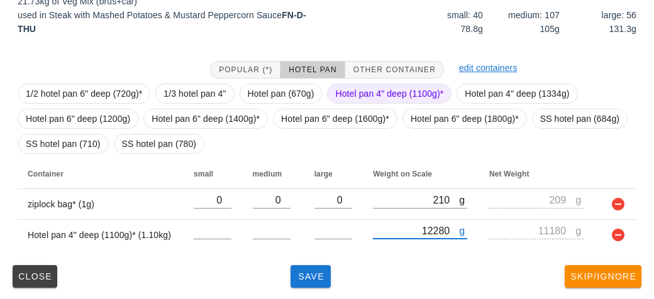
click at [359, 100] on span "Hotel pan 4" deep (1100g)*" at bounding box center [389, 93] width 108 height 19
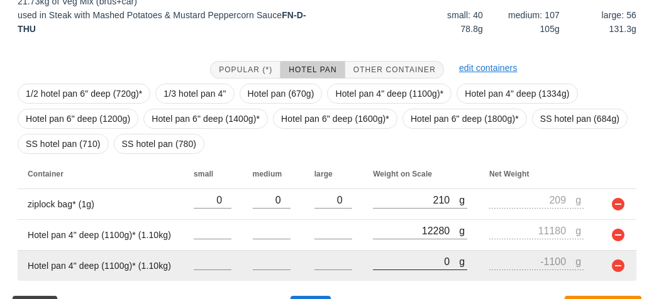
click at [390, 262] on input "0" at bounding box center [416, 262] width 86 height 16
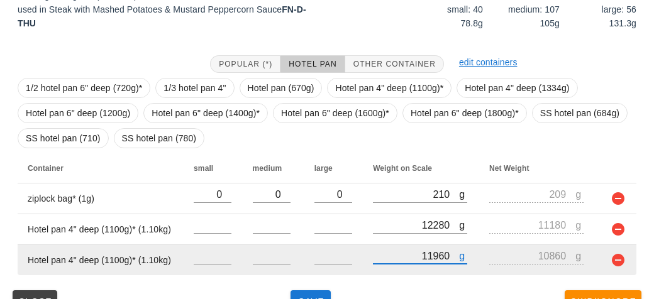
scroll to position [233, 0]
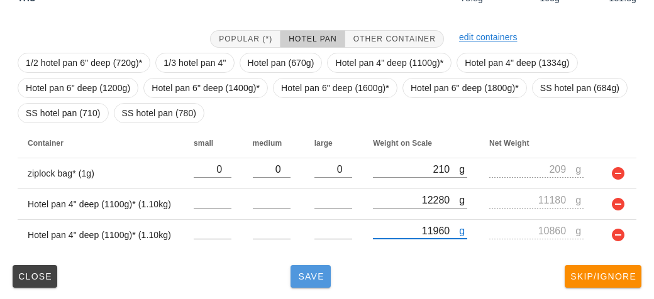
click at [328, 281] on button "Save" at bounding box center [311, 276] width 40 height 23
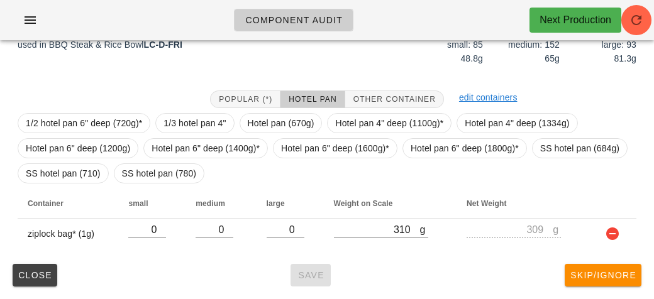
scroll to position [171, 0]
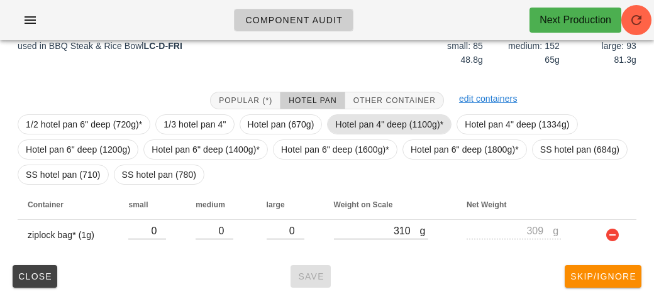
click at [370, 124] on span "Hotel pan 4" deep (1100g)*" at bounding box center [389, 124] width 108 height 19
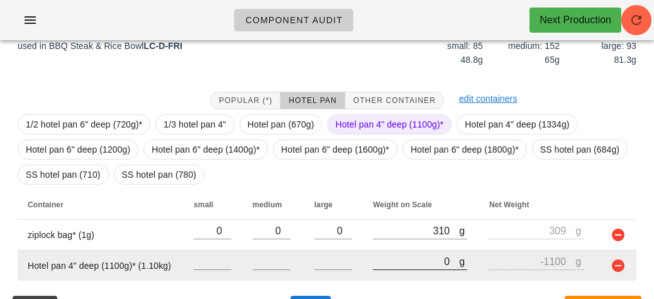
click at [403, 268] on input "0" at bounding box center [416, 262] width 86 height 16
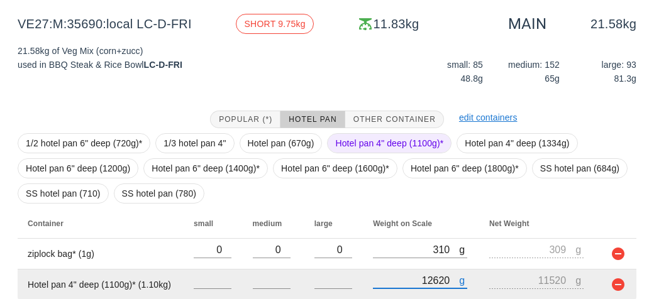
scroll to position [202, 0]
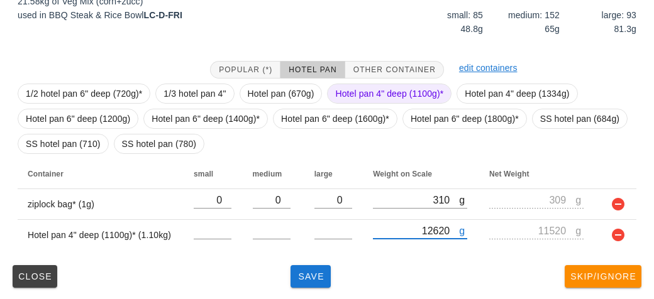
click at [345, 100] on span "Hotel pan 4" deep (1100g)*" at bounding box center [389, 93] width 108 height 19
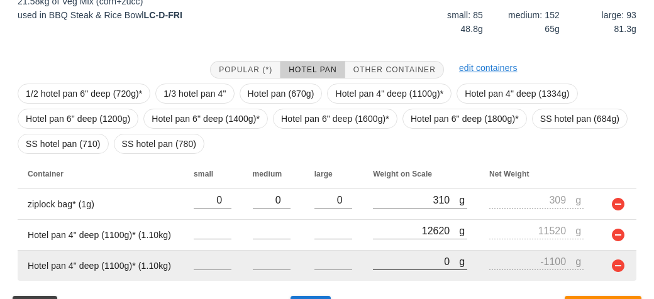
click at [393, 265] on input "0" at bounding box center [416, 262] width 86 height 16
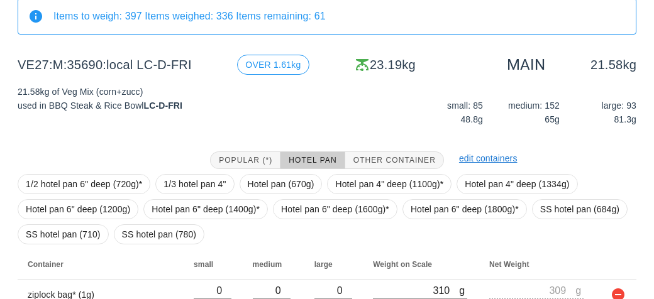
scroll to position [233, 0]
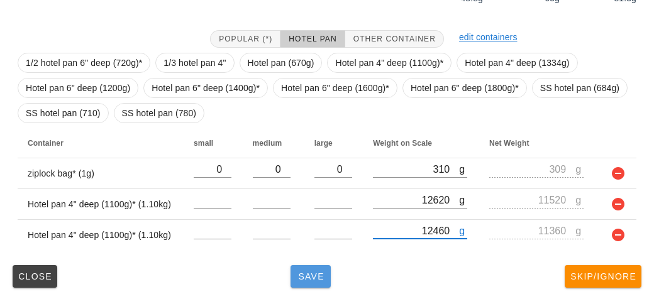
click at [311, 279] on span "Save" at bounding box center [311, 277] width 30 height 10
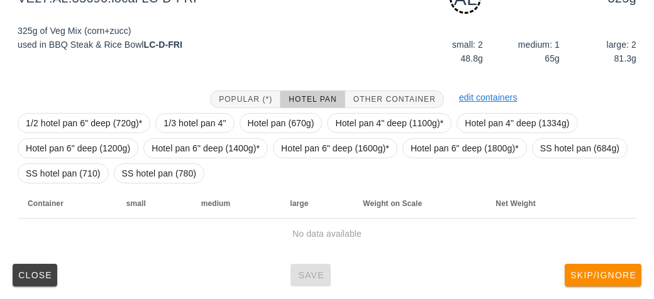
scroll to position [182, 0]
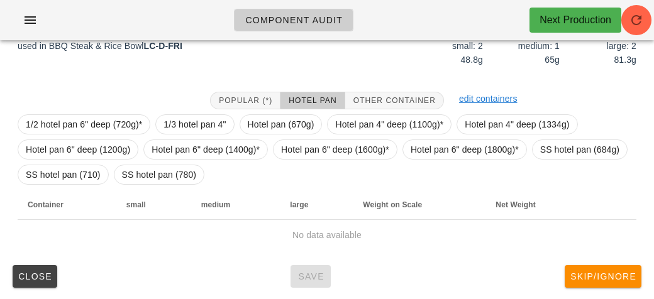
click at [381, 82] on div "Popular (*) Hotel Pan Other Container edit containers 1/2 hotel pan 6" deep (72…" at bounding box center [327, 171] width 639 height 179
click at [385, 98] on span "Other Container" at bounding box center [394, 100] width 83 height 9
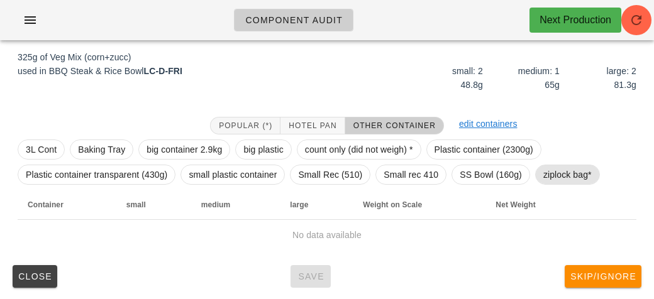
click at [564, 174] on span "ziplock bag*" at bounding box center [568, 174] width 48 height 19
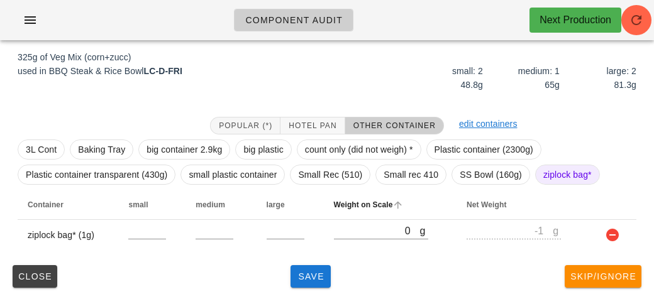
click at [349, 218] on th "Weight on Scale" at bounding box center [390, 205] width 133 height 30
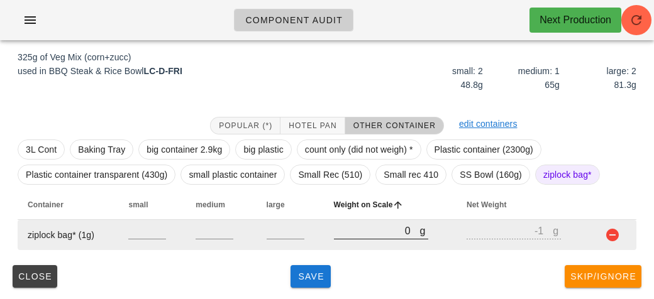
click at [347, 235] on input "0" at bounding box center [377, 231] width 86 height 16
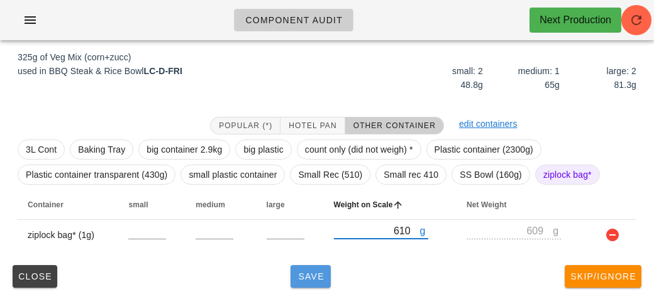
click at [313, 281] on span "Save" at bounding box center [311, 277] width 30 height 10
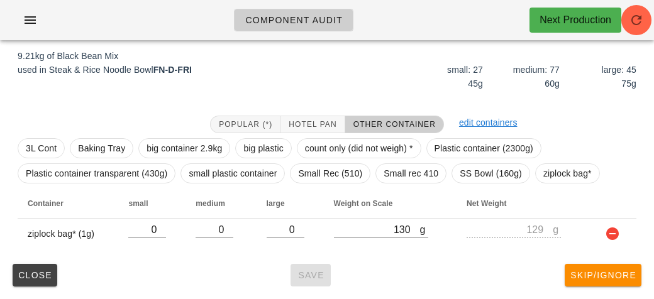
scroll to position [146, 0]
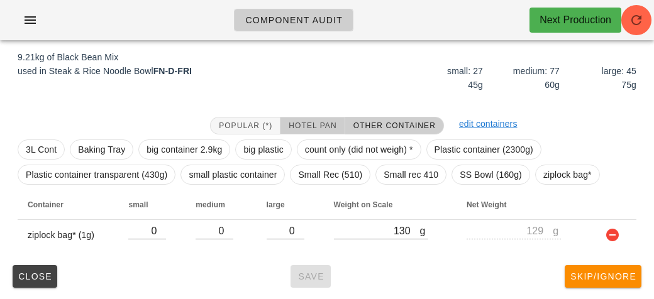
click at [309, 121] on span "Hotel Pan" at bounding box center [312, 125] width 48 height 9
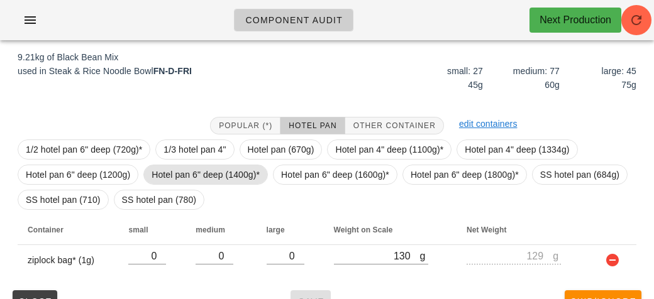
click at [231, 175] on span "Hotel pan 6" deep (1400g)*" at bounding box center [206, 174] width 108 height 19
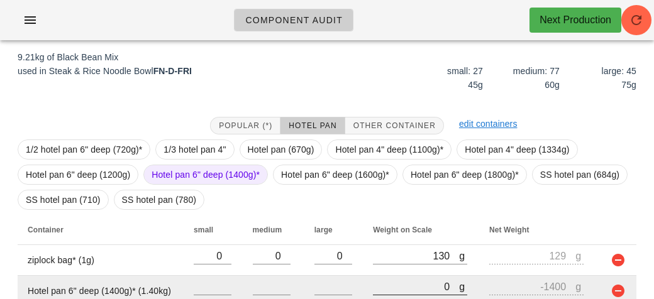
click at [385, 282] on input "0" at bounding box center [416, 287] width 86 height 16
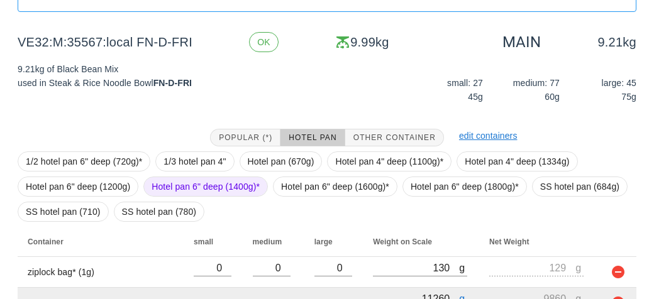
scroll to position [202, 0]
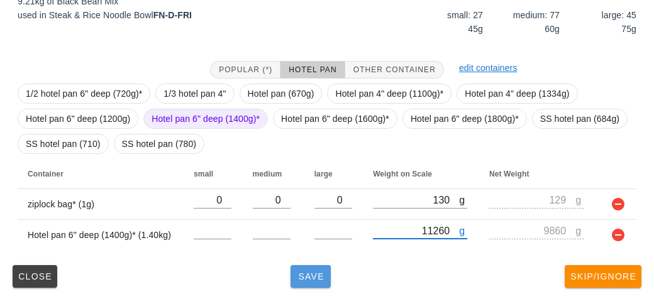
click at [304, 272] on span "Save" at bounding box center [311, 277] width 30 height 10
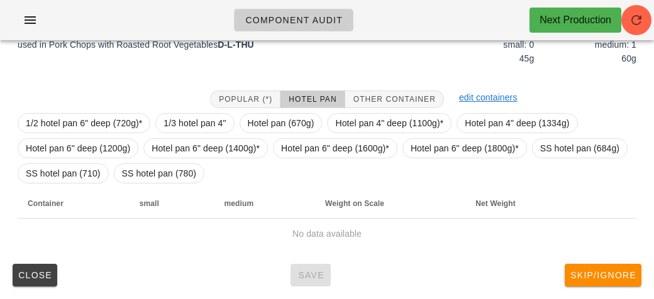
scroll to position [182, 0]
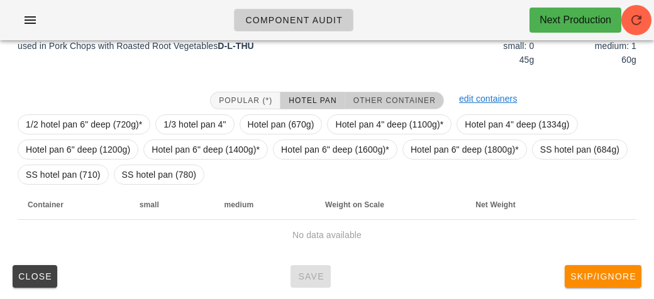
click at [372, 92] on button "Other Container" at bounding box center [394, 101] width 99 height 18
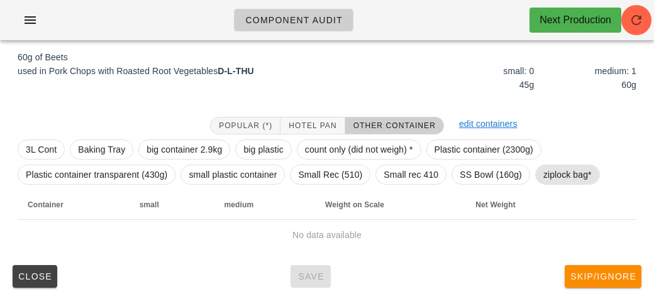
click at [551, 172] on span "ziplock bag*" at bounding box center [568, 174] width 48 height 19
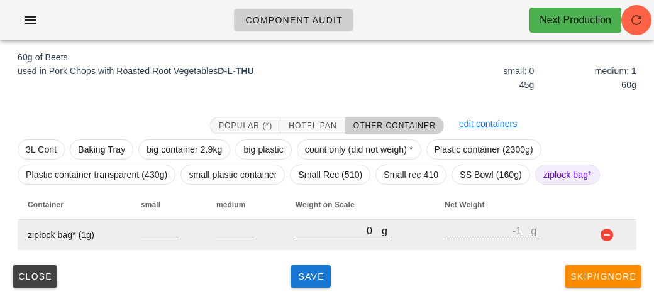
click at [323, 237] on input "0" at bounding box center [339, 231] width 86 height 16
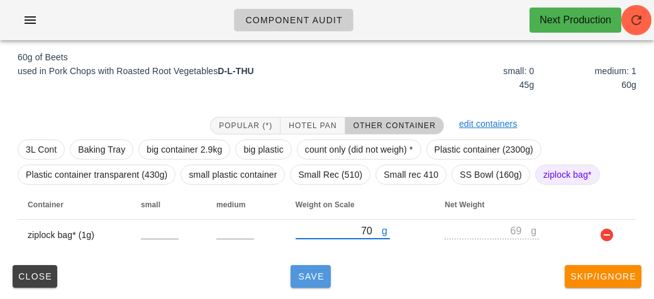
click at [296, 278] on span "Save" at bounding box center [311, 277] width 30 height 10
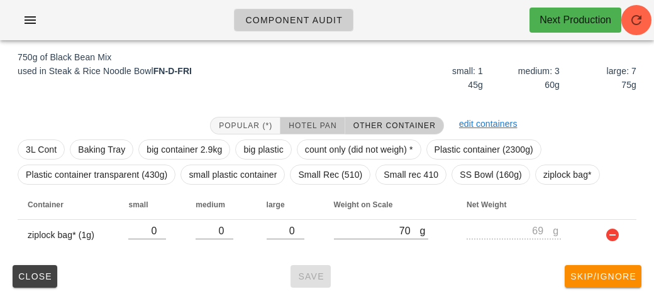
click at [299, 122] on span "Hotel Pan" at bounding box center [312, 125] width 48 height 9
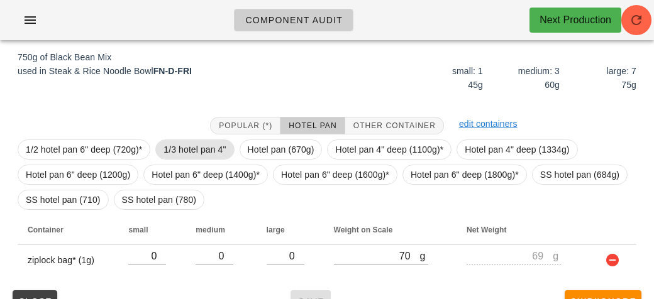
click at [172, 150] on span "1/3 hotel pan 4"" at bounding box center [195, 149] width 62 height 19
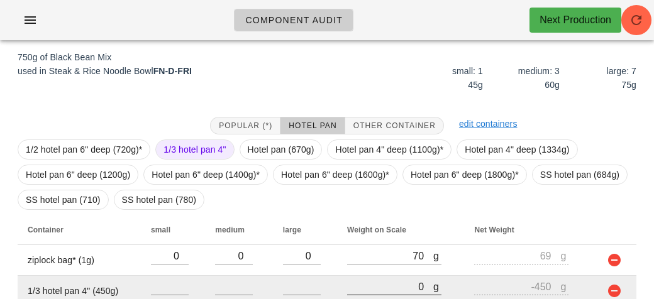
click at [362, 281] on input "0" at bounding box center [390, 287] width 86 height 16
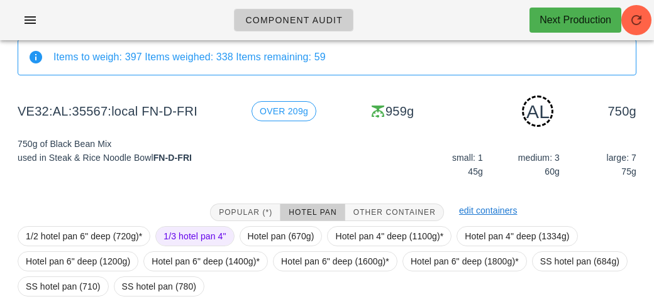
scroll to position [213, 0]
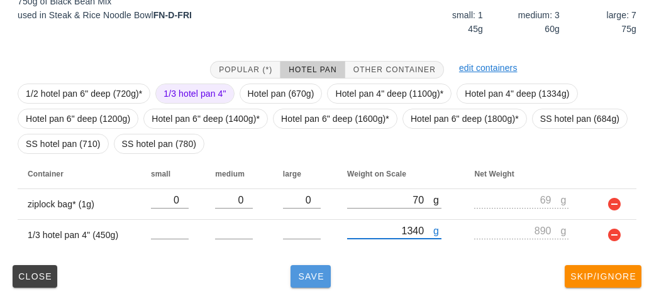
click at [307, 276] on span "Save" at bounding box center [311, 277] width 30 height 10
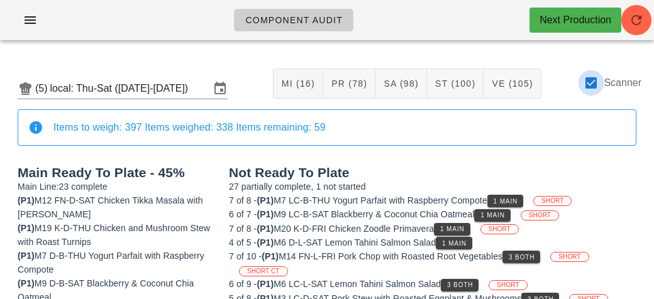
click at [591, 82] on div at bounding box center [591, 82] width 21 height 21
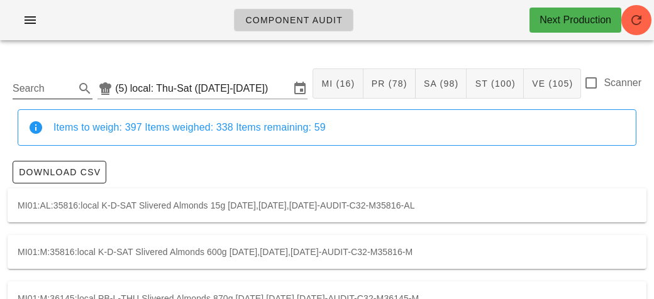
click at [48, 84] on input "Search" at bounding box center [43, 89] width 60 height 20
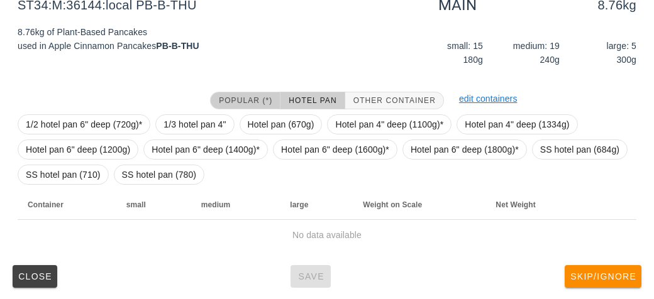
click at [238, 96] on span "Popular (*)" at bounding box center [245, 100] width 54 height 9
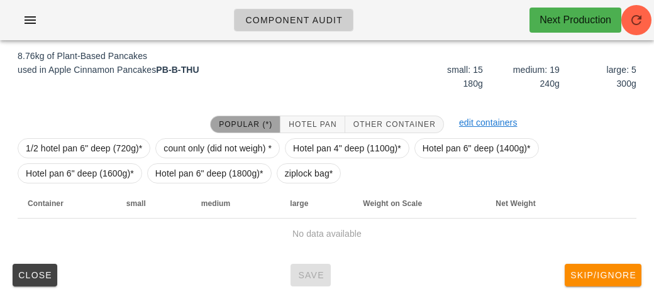
scroll to position [179, 0]
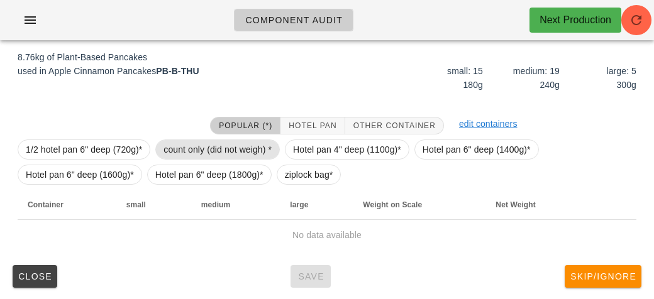
click at [181, 147] on span "count only (did not weigh) *" at bounding box center [218, 149] width 108 height 19
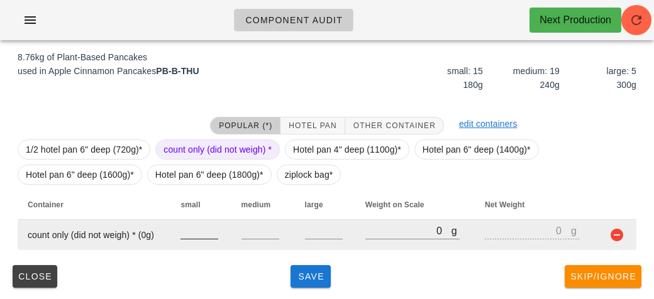
click at [196, 236] on input "number" at bounding box center [200, 231] width 38 height 16
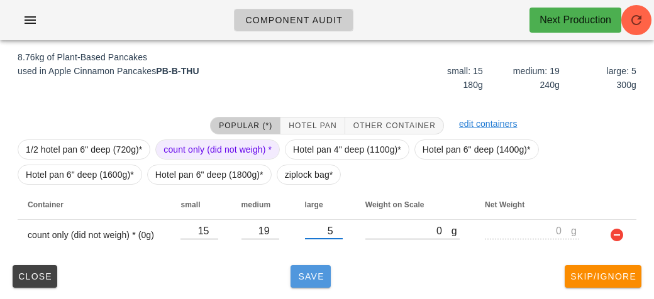
click at [292, 282] on button "Save" at bounding box center [311, 276] width 40 height 23
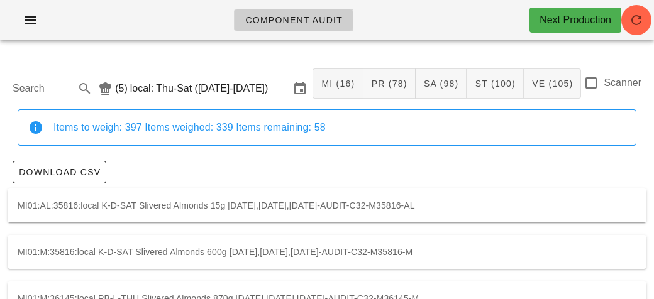
click at [36, 92] on input "Search" at bounding box center [43, 89] width 60 height 20
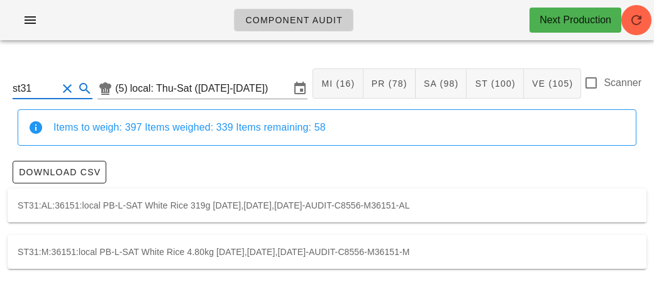
click at [106, 243] on div "ST31:M:36151:local PB-L-SAT White Rice 4.80kg [DATE],[DATE],[DATE]-AUDIT-C8556-…" at bounding box center [327, 252] width 639 height 34
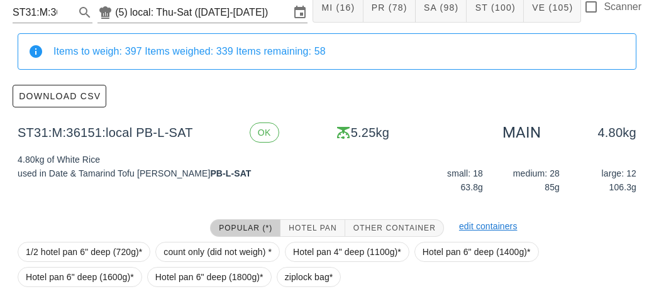
scroll to position [209, 0]
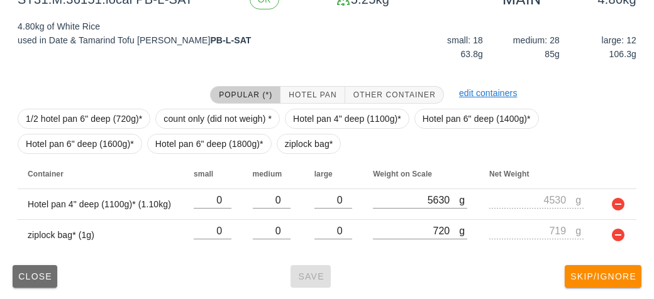
click at [27, 274] on span "Close" at bounding box center [35, 277] width 35 height 10
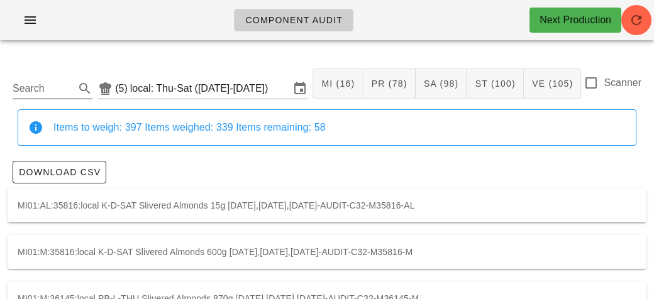
click at [44, 79] on input "Search" at bounding box center [43, 89] width 60 height 20
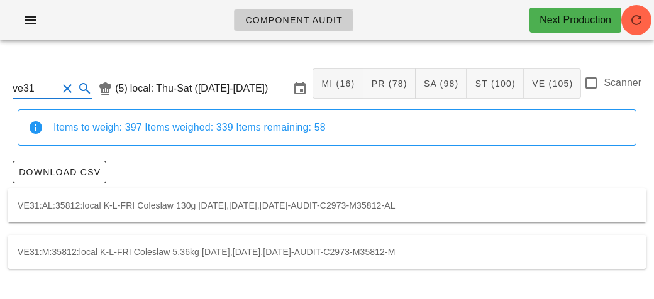
click at [123, 248] on div "VE31:M:35812:local K-L-FRI Coleslaw 5.36kg [DATE],[DATE],[DATE]-AUDIT-C2973-M35…" at bounding box center [327, 252] width 639 height 34
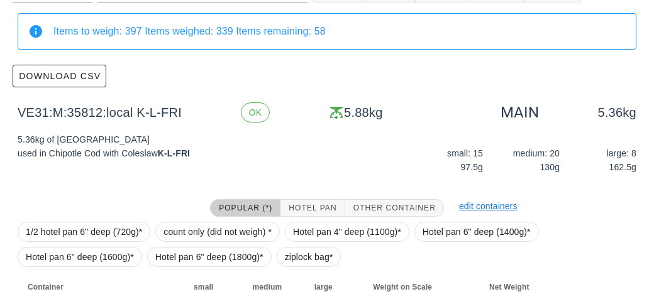
scroll to position [209, 0]
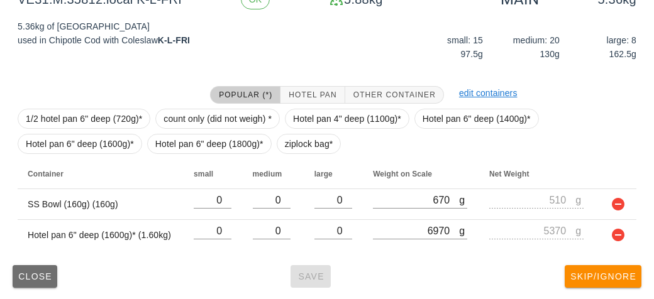
click at [36, 285] on button "Close" at bounding box center [35, 276] width 45 height 23
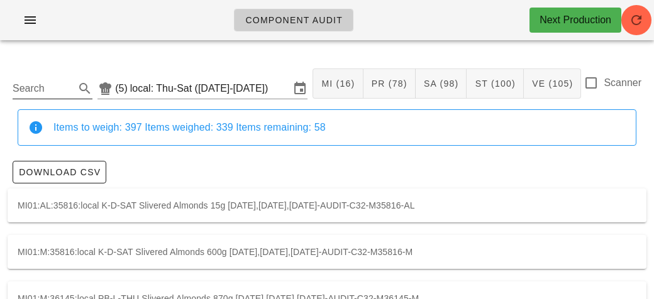
click at [38, 82] on input "Search" at bounding box center [43, 89] width 60 height 20
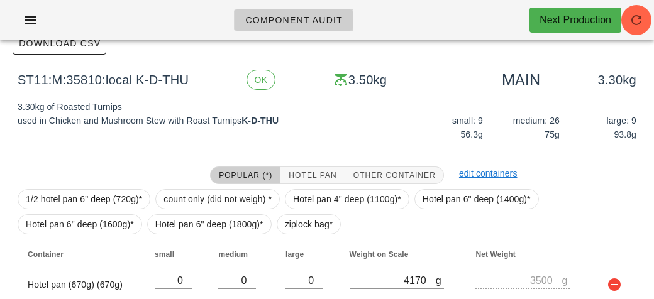
scroll to position [179, 0]
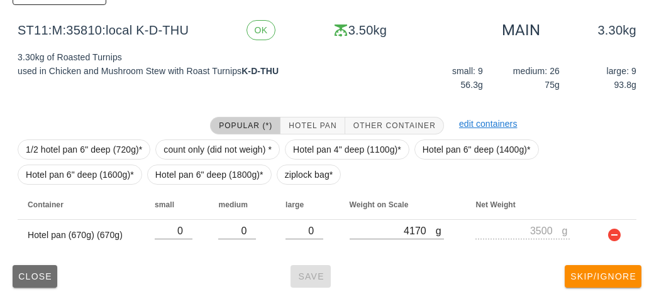
click at [38, 285] on button "Close" at bounding box center [35, 276] width 45 height 23
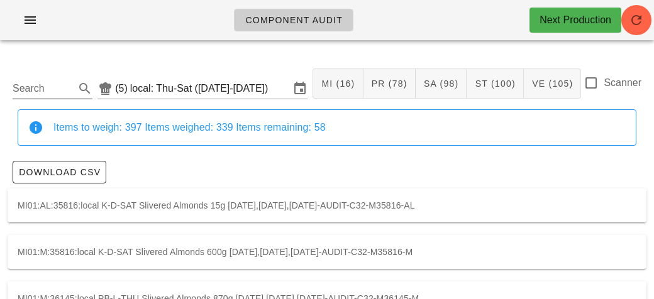
click at [48, 87] on input "Search" at bounding box center [43, 89] width 60 height 20
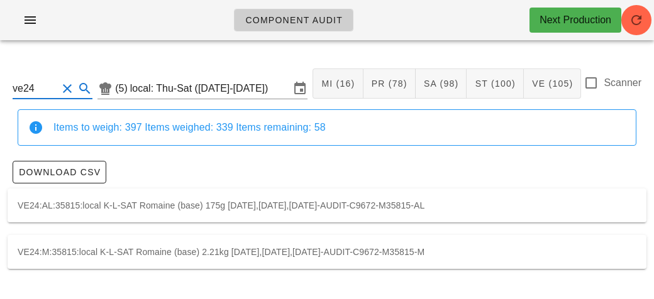
click at [96, 252] on div "VE24:M:35815:local K-L-SAT Romaine (base) 2.21kg [DATE],[DATE],[DATE]-AUDIT-C96…" at bounding box center [327, 252] width 639 height 34
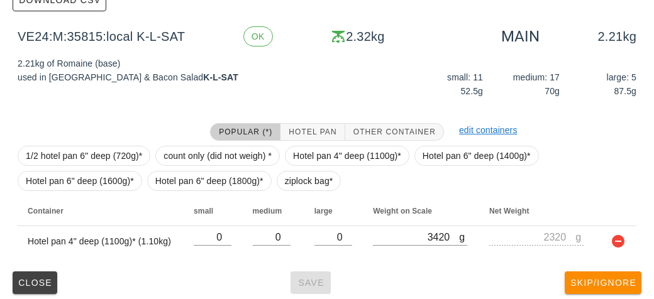
scroll to position [179, 0]
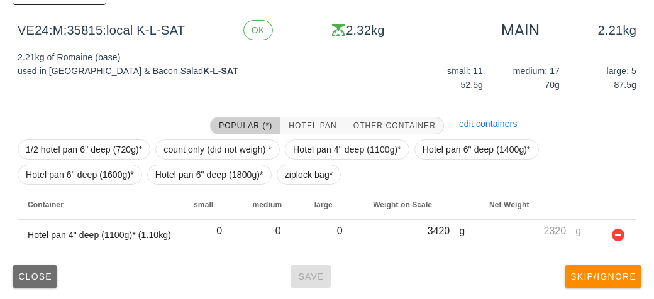
click at [55, 271] on button "Close" at bounding box center [35, 276] width 45 height 23
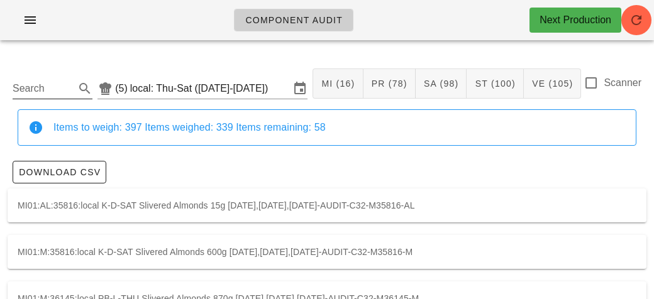
click at [64, 89] on input "Search" at bounding box center [43, 89] width 60 height 20
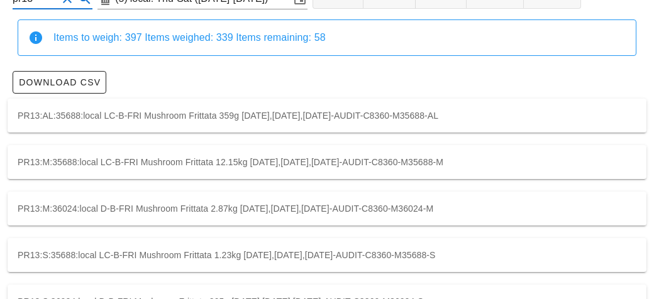
scroll to position [128, 0]
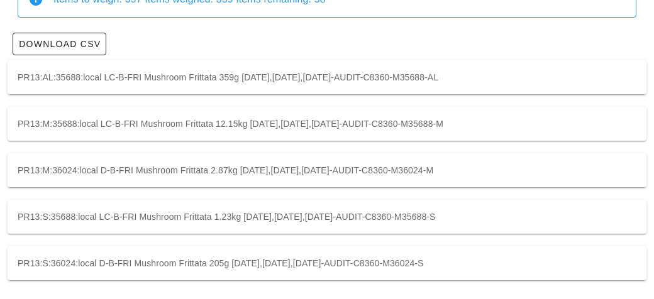
click at [354, 126] on div "PR13:M:35688:local LC-B-FRI Mushroom Frittata 12.15kg [DATE],[DATE],[DATE]-AUDI…" at bounding box center [327, 124] width 639 height 34
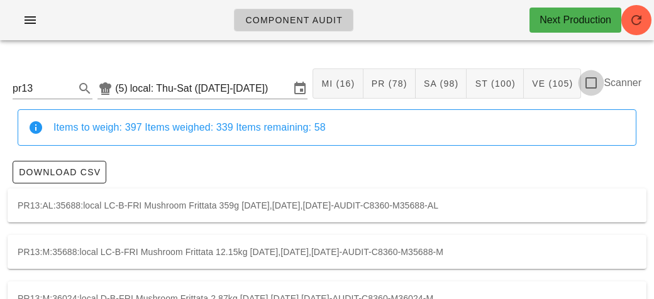
click at [596, 89] on div at bounding box center [591, 82] width 21 height 21
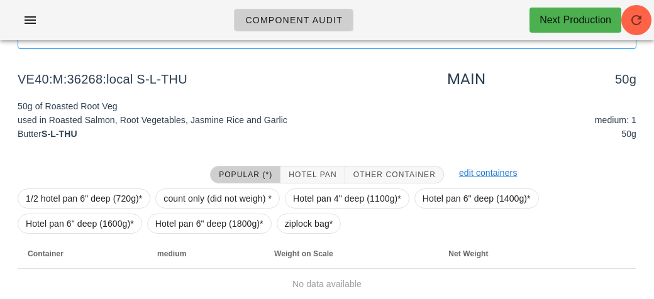
scroll to position [146, 0]
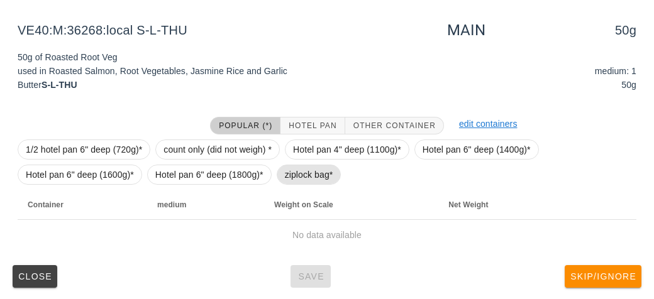
click at [295, 174] on span "ziplock bag*" at bounding box center [309, 174] width 48 height 19
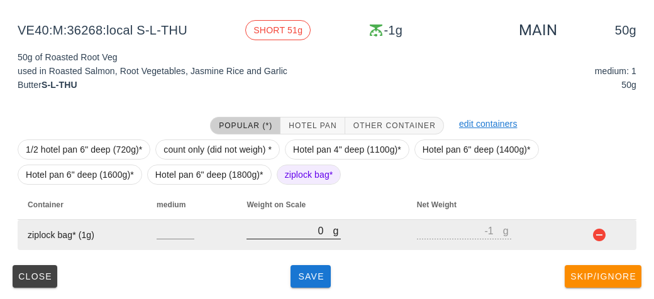
click at [300, 234] on input "0" at bounding box center [290, 231] width 86 height 16
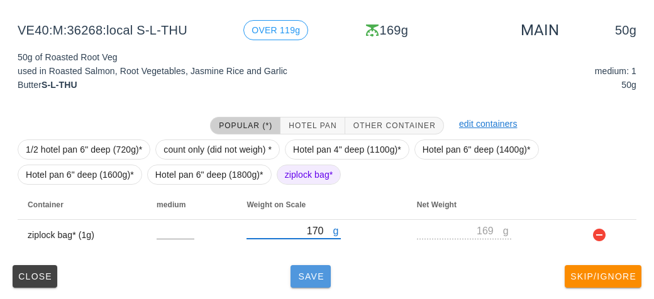
click at [322, 284] on button "Save" at bounding box center [311, 276] width 40 height 23
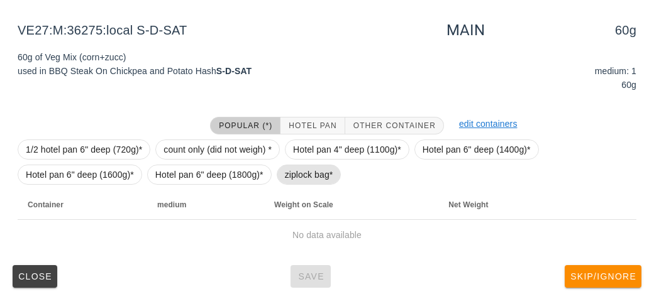
click at [303, 171] on span "ziplock bag*" at bounding box center [309, 174] width 48 height 19
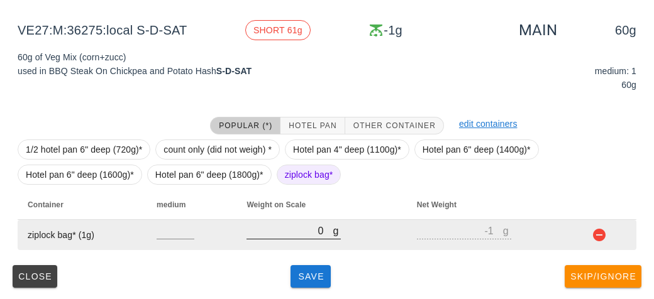
click at [292, 235] on input "0" at bounding box center [290, 231] width 86 height 16
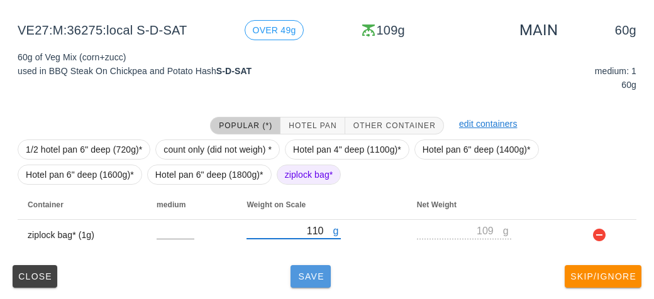
click at [306, 279] on span "Save" at bounding box center [311, 277] width 30 height 10
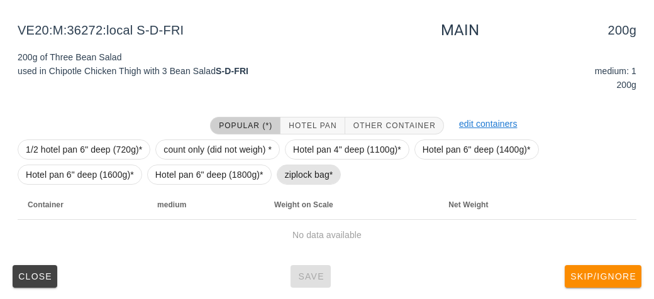
click at [293, 174] on span "ziplock bag*" at bounding box center [309, 174] width 48 height 19
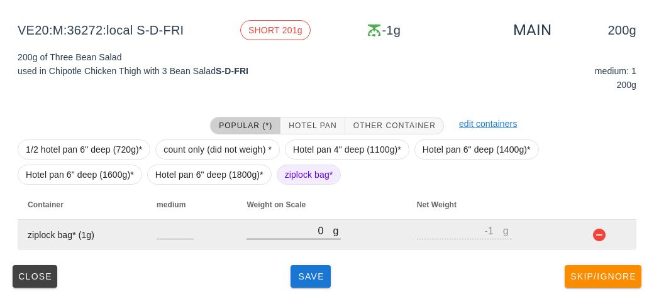
click at [304, 232] on input "0" at bounding box center [290, 231] width 86 height 16
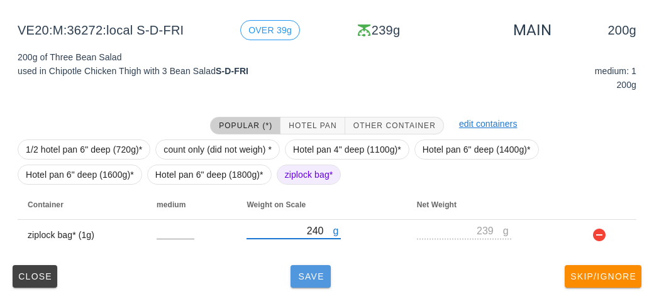
click at [306, 277] on span "Save" at bounding box center [311, 277] width 30 height 10
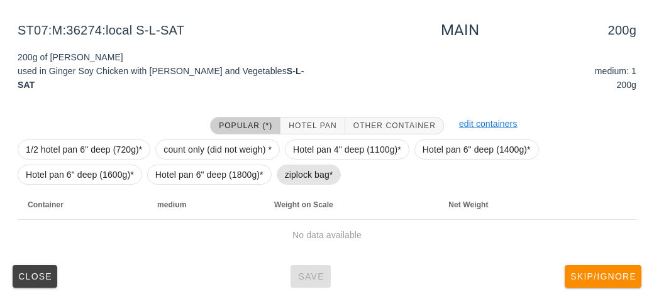
click at [290, 168] on span "ziplock bag*" at bounding box center [309, 174] width 48 height 19
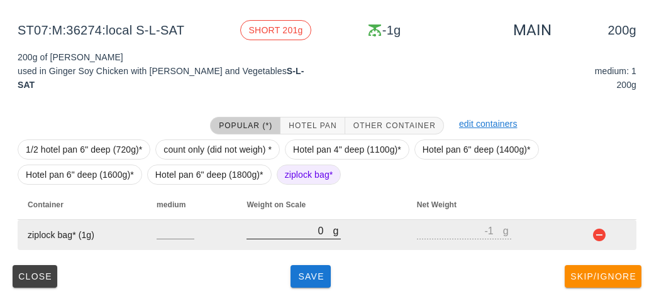
click at [285, 231] on input "0" at bounding box center [290, 231] width 86 height 16
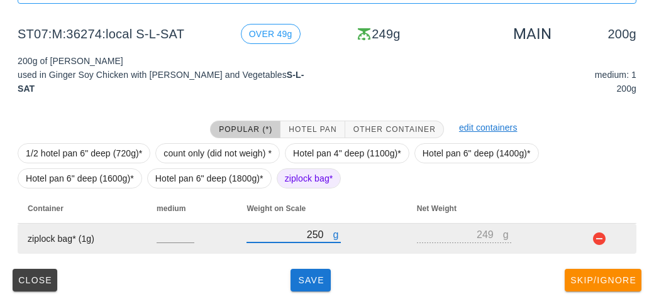
scroll to position [138, 0]
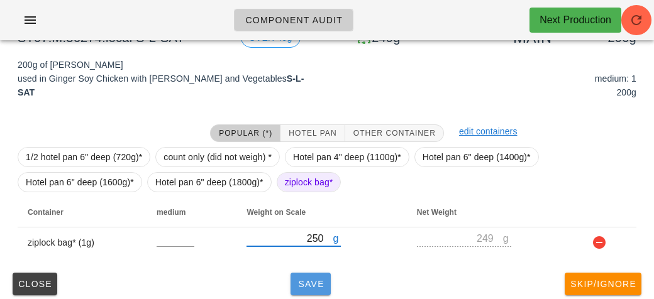
click at [311, 290] on button "Save" at bounding box center [311, 284] width 40 height 23
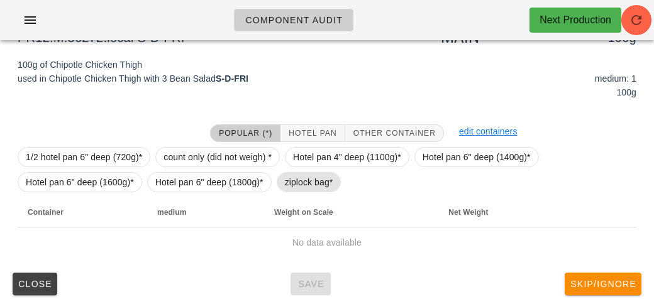
click at [294, 188] on span "ziplock bag*" at bounding box center [309, 182] width 48 height 19
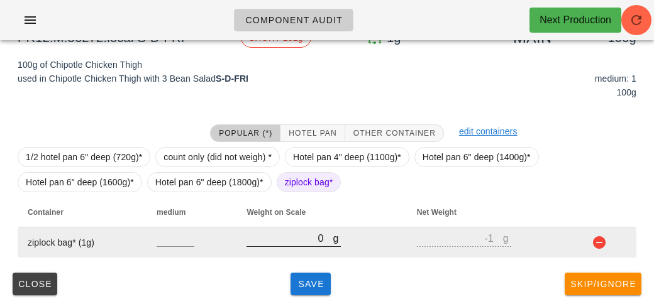
click at [289, 242] on input "0" at bounding box center [290, 238] width 86 height 16
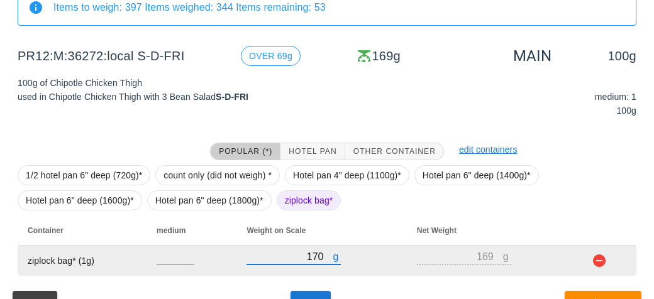
scroll to position [146, 0]
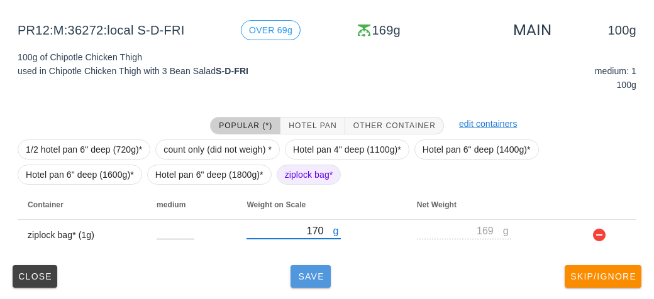
click at [301, 275] on span "Save" at bounding box center [311, 277] width 30 height 10
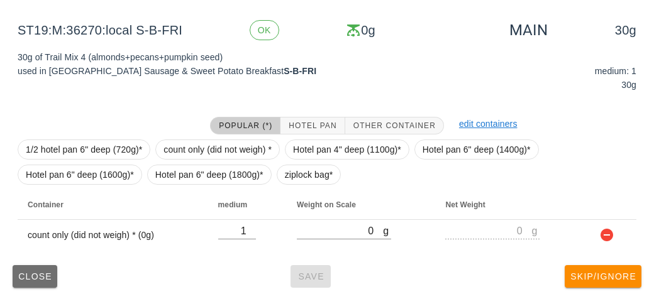
click at [52, 282] on button "Close" at bounding box center [35, 276] width 45 height 23
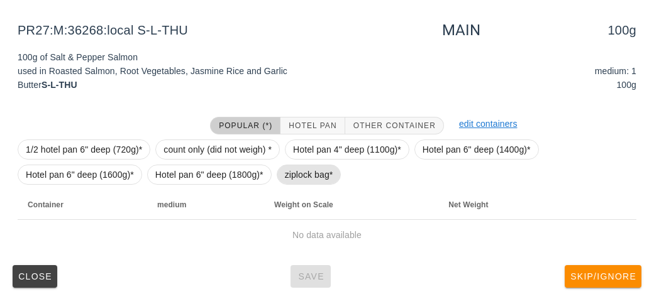
click at [291, 172] on span "ziplock bag*" at bounding box center [309, 174] width 48 height 19
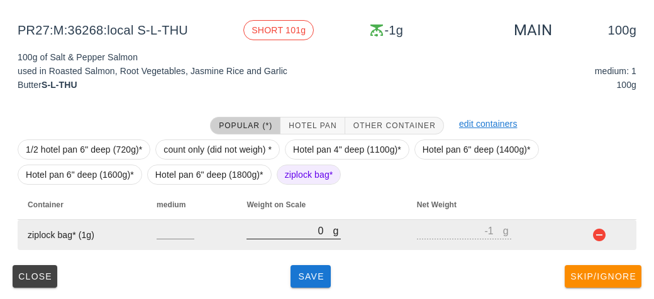
click at [297, 247] on div at bounding box center [294, 246] width 94 height 9
click at [278, 232] on input "0" at bounding box center [290, 231] width 86 height 16
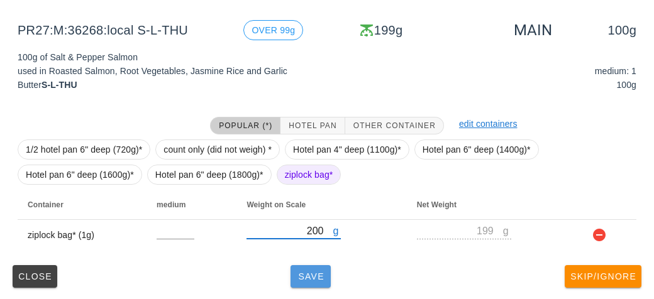
click at [305, 276] on span "Save" at bounding box center [311, 277] width 30 height 10
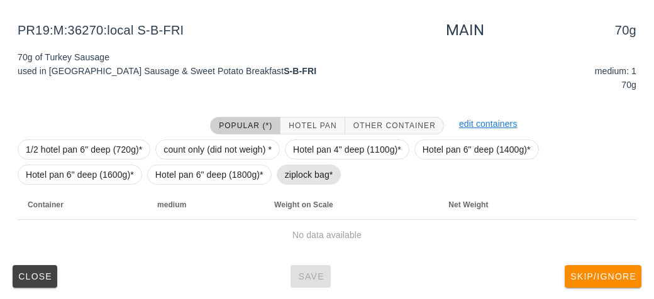
click at [301, 180] on span "ziplock bag*" at bounding box center [309, 174] width 48 height 19
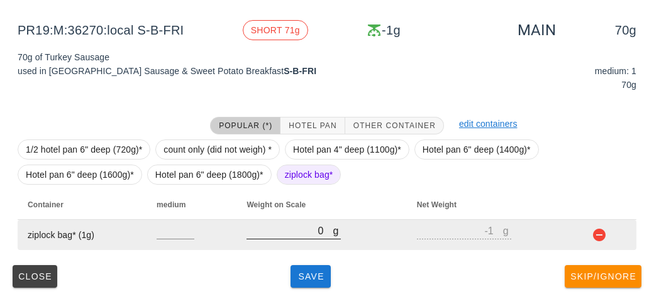
click at [280, 235] on input "0" at bounding box center [290, 231] width 86 height 16
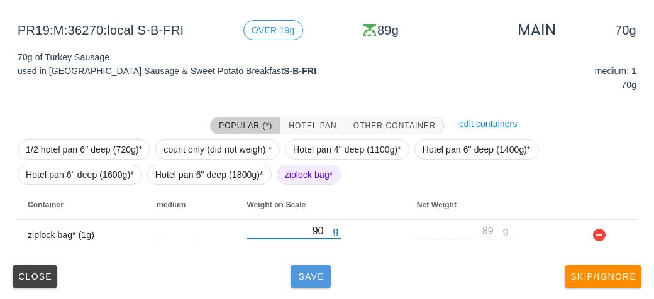
click at [317, 281] on button "Save" at bounding box center [311, 276] width 40 height 23
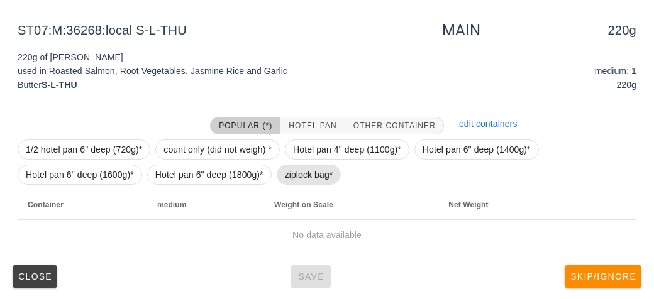
click at [315, 182] on span "ziplock bag*" at bounding box center [309, 174] width 48 height 19
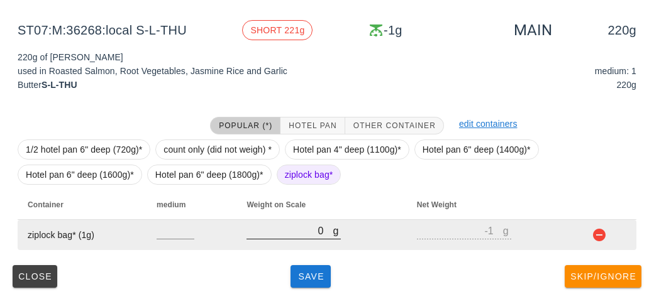
click at [287, 229] on input "0" at bounding box center [290, 231] width 86 height 16
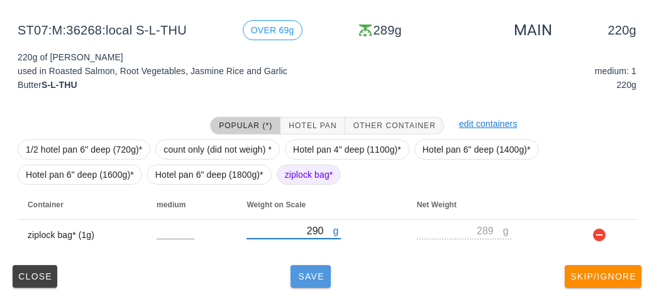
click at [311, 277] on span "Save" at bounding box center [311, 277] width 30 height 10
click at [301, 265] on button "Save" at bounding box center [311, 276] width 40 height 23
click at [305, 272] on span "Save" at bounding box center [311, 277] width 30 height 10
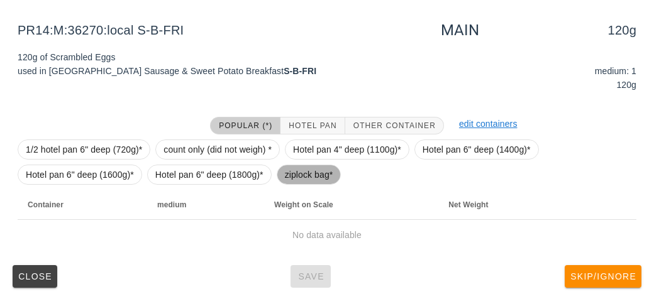
click at [304, 169] on span "ziplock bag*" at bounding box center [309, 174] width 48 height 19
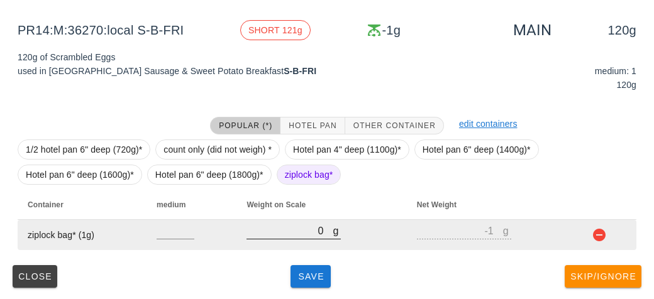
click at [296, 230] on input "0" at bounding box center [290, 231] width 86 height 16
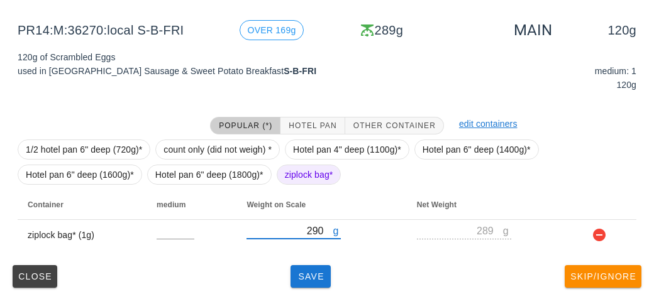
click at [316, 294] on div "(5) local: Thu-Sat ([DATE]-[DATE]) MI (16) PR (78) SA (98) ST (100) VE (105) Sc…" at bounding box center [327, 102] width 654 height 396
click at [330, 281] on button "Save" at bounding box center [311, 276] width 40 height 23
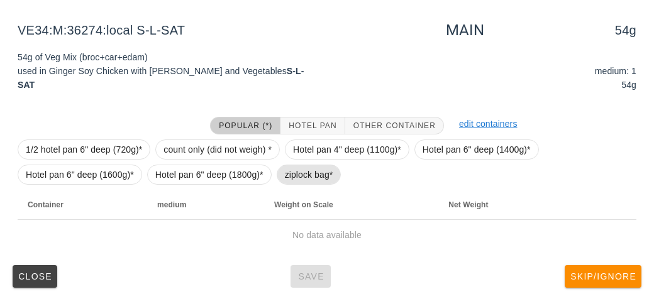
click at [298, 168] on span "ziplock bag*" at bounding box center [309, 174] width 48 height 19
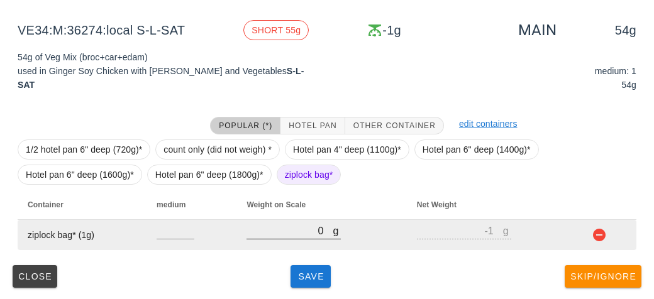
click at [293, 236] on input "0" at bounding box center [290, 231] width 86 height 16
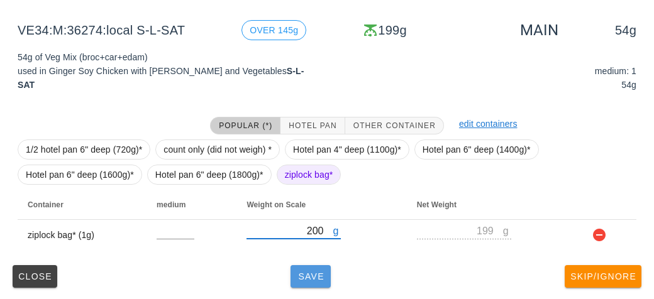
click at [301, 279] on span "Save" at bounding box center [311, 277] width 30 height 10
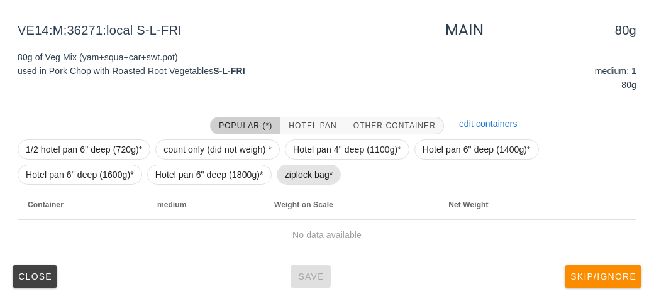
click at [303, 173] on span "ziplock bag*" at bounding box center [309, 174] width 48 height 19
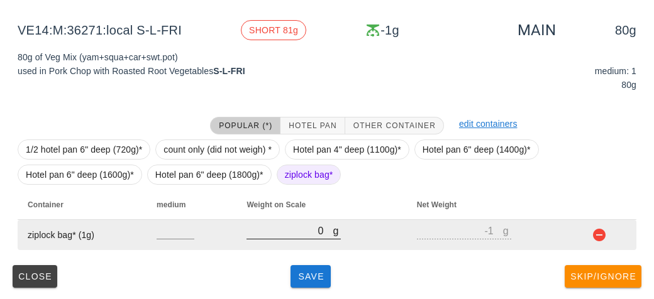
click at [285, 230] on input "0" at bounding box center [290, 231] width 86 height 16
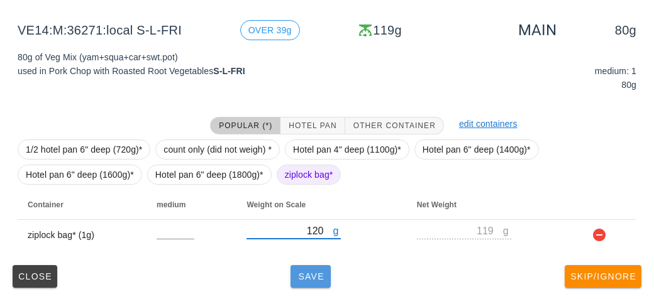
click at [321, 272] on span "Save" at bounding box center [311, 277] width 30 height 10
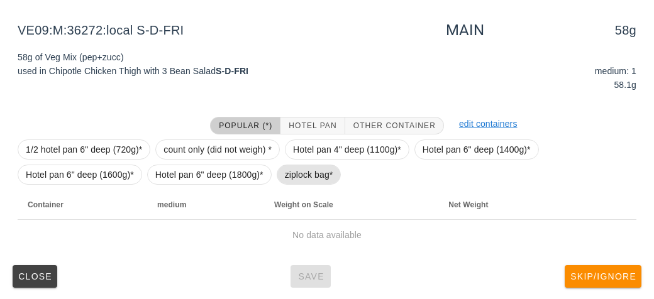
click at [289, 177] on span "ziplock bag*" at bounding box center [309, 174] width 48 height 19
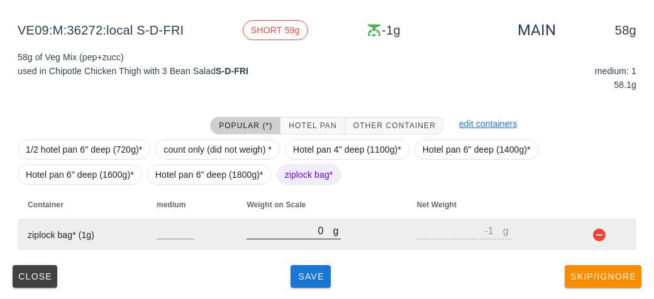
click at [283, 234] on input "0" at bounding box center [290, 231] width 86 height 16
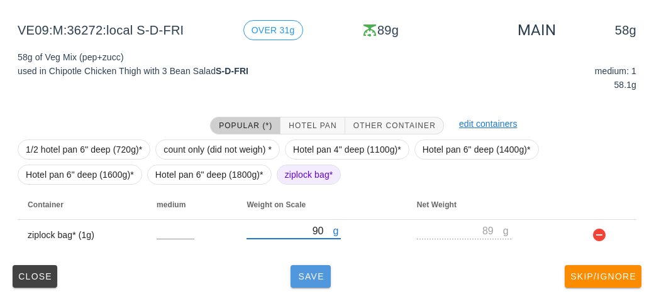
click at [303, 285] on button "Save" at bounding box center [311, 276] width 40 height 23
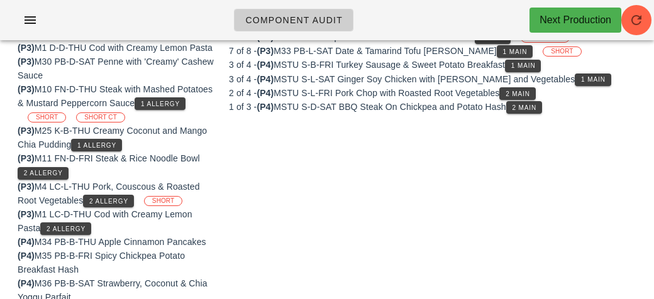
scroll to position [471, 0]
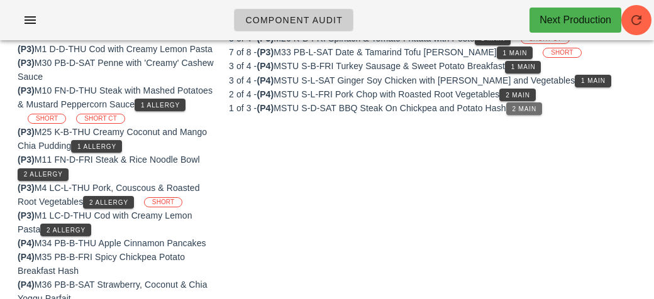
click at [530, 106] on span "2 Main" at bounding box center [524, 109] width 25 height 7
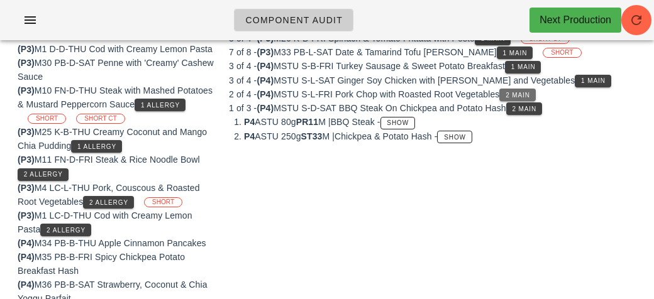
click at [517, 92] on span "2 Main" at bounding box center [517, 95] width 25 height 7
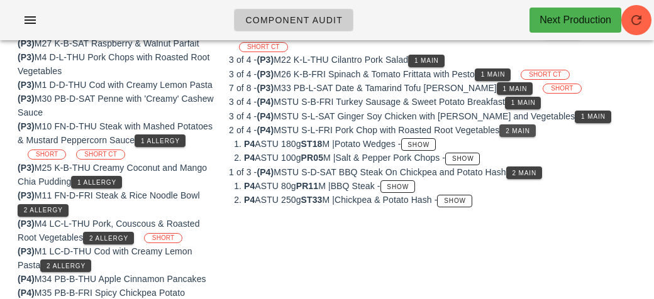
scroll to position [433, 0]
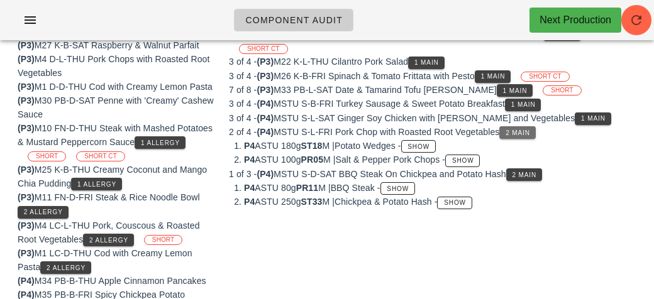
click at [528, 131] on button "2 Main" at bounding box center [518, 132] width 36 height 13
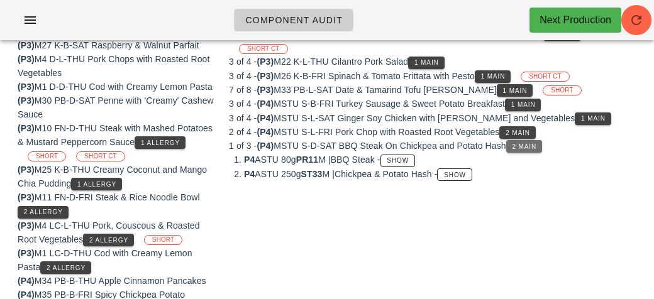
click at [529, 147] on button "2 Main" at bounding box center [524, 146] width 36 height 13
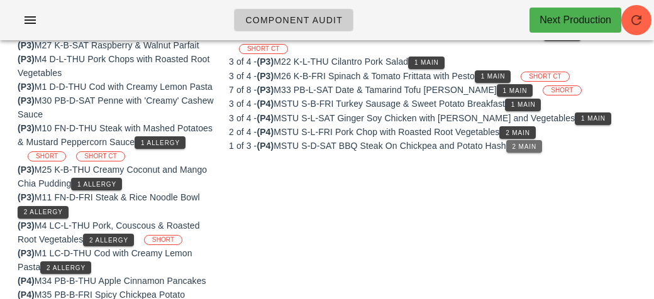
click at [528, 143] on span "2 Main" at bounding box center [524, 146] width 25 height 7
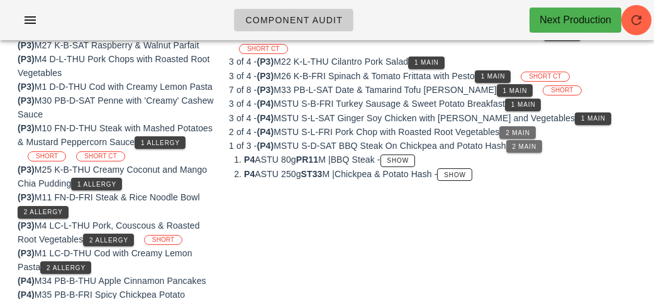
click at [525, 130] on span "2 Main" at bounding box center [517, 133] width 25 height 7
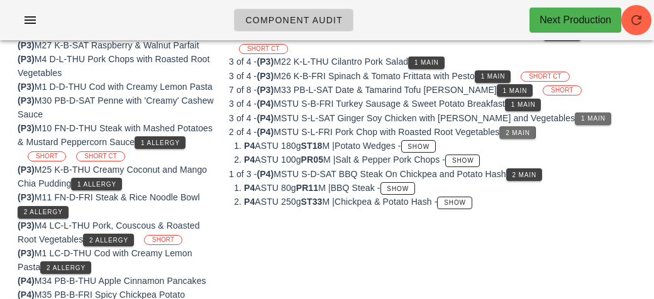
click at [575, 118] on button "1 Main" at bounding box center [593, 119] width 36 height 13
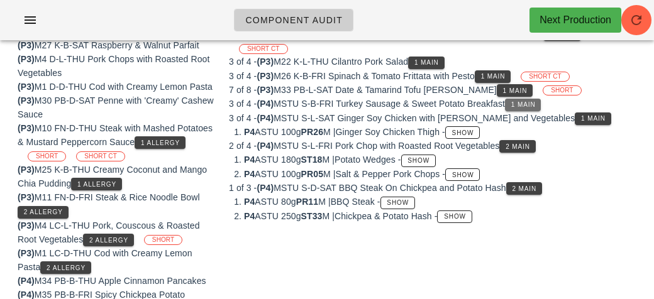
click at [529, 101] on span "1 Main" at bounding box center [523, 104] width 25 height 7
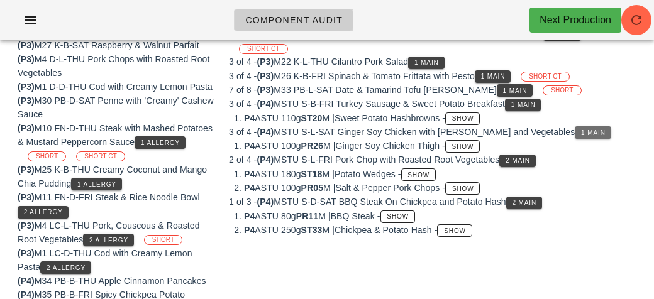
click at [592, 130] on button "1 Main" at bounding box center [593, 132] width 36 height 13
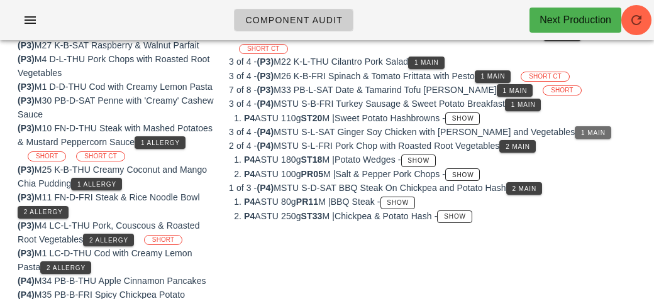
click at [583, 130] on span "1 Main" at bounding box center [593, 133] width 25 height 7
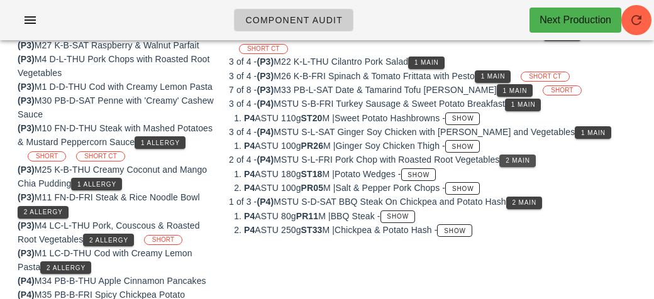
click at [528, 157] on span "2 Main" at bounding box center [517, 160] width 25 height 7
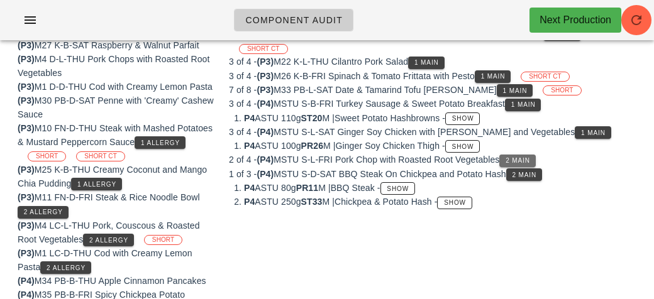
click at [528, 157] on span "2 Main" at bounding box center [517, 160] width 25 height 7
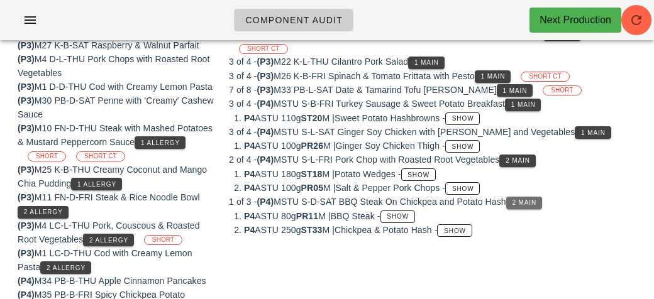
click at [535, 199] on span "2 Main" at bounding box center [524, 202] width 25 height 7
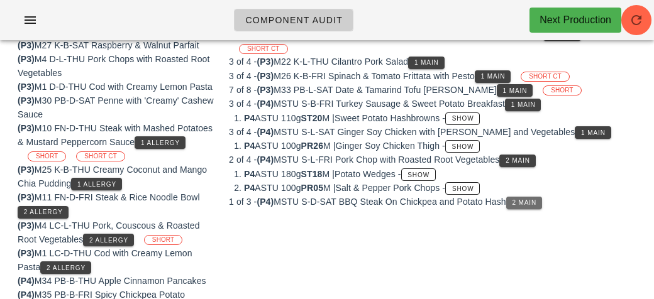
click at [530, 201] on button "2 Main" at bounding box center [524, 203] width 36 height 13
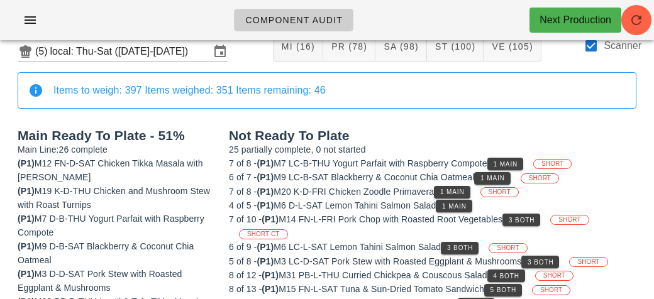
scroll to position [0, 0]
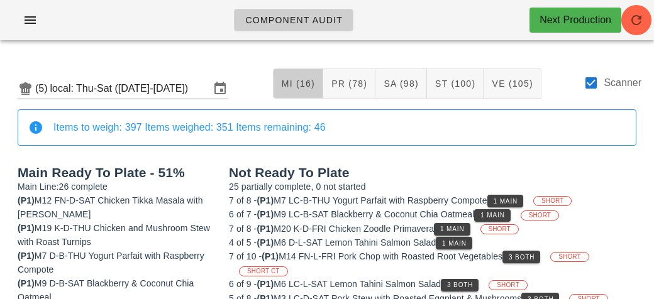
click at [305, 82] on span "MI (16)" at bounding box center [298, 84] width 34 height 10
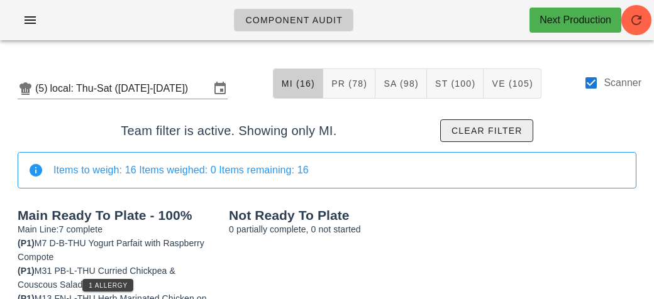
click at [479, 133] on span "Clear filter" at bounding box center [487, 131] width 72 height 10
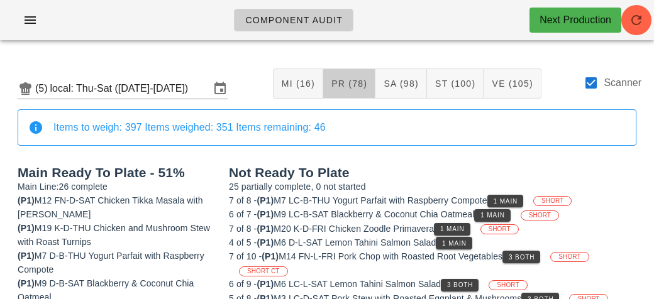
click at [355, 85] on span "PR (78)" at bounding box center [349, 84] width 36 height 10
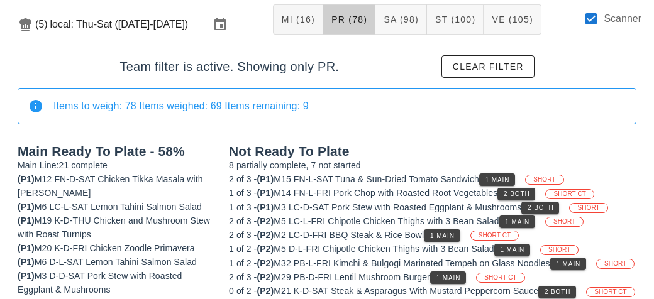
click at [508, 174] on button "1 Main" at bounding box center [497, 180] width 36 height 13
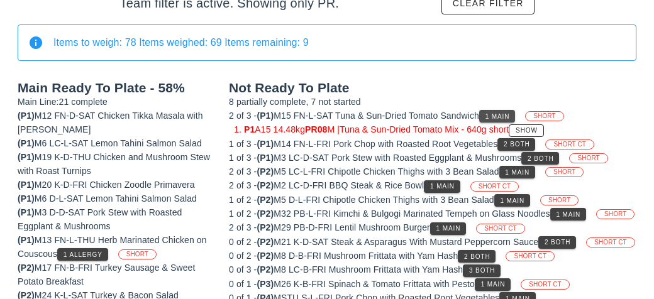
scroll to position [126, 0]
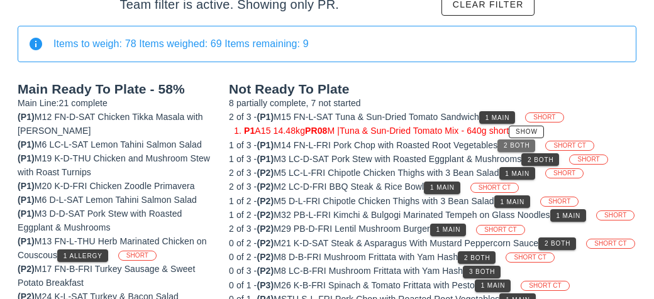
click at [525, 147] on span "2 Both" at bounding box center [516, 145] width 26 height 7
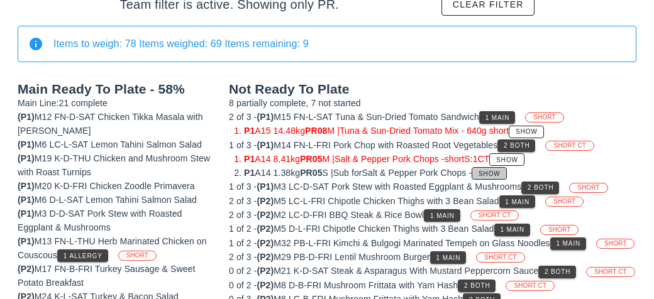
click at [501, 170] on span "Show" at bounding box center [489, 173] width 23 height 7
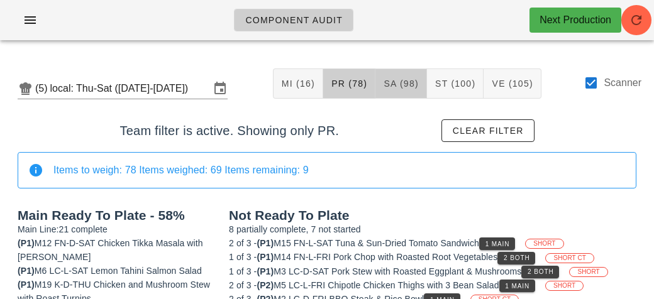
click at [415, 89] on button "SA (98)" at bounding box center [402, 84] width 52 height 30
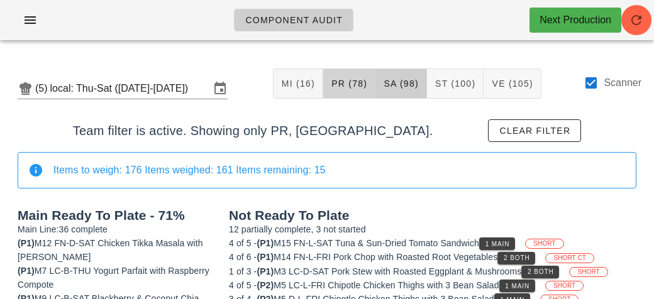
click at [350, 91] on button "PR (78)" at bounding box center [349, 84] width 52 height 30
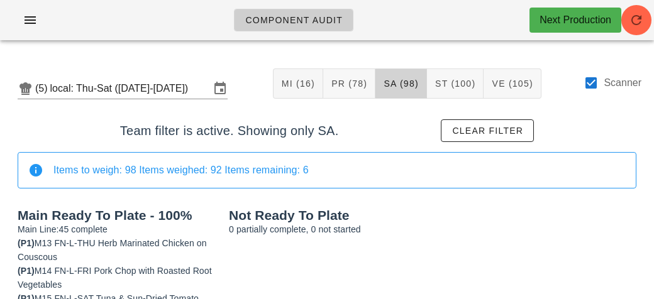
click at [407, 82] on span "SA (98)" at bounding box center [401, 84] width 36 height 10
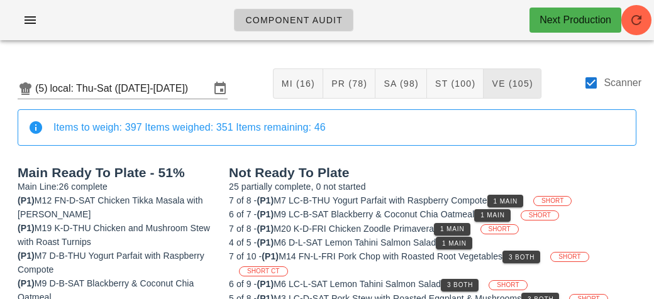
click at [511, 84] on span "VE (105)" at bounding box center [512, 84] width 42 height 10
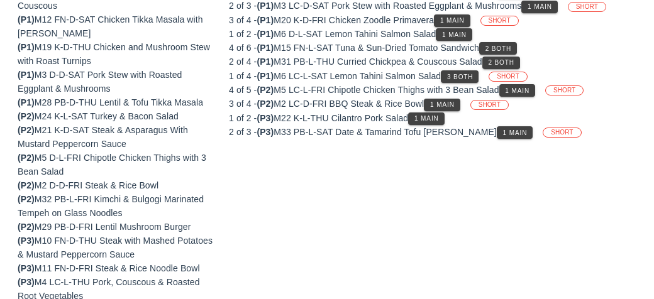
scroll to position [248, 0]
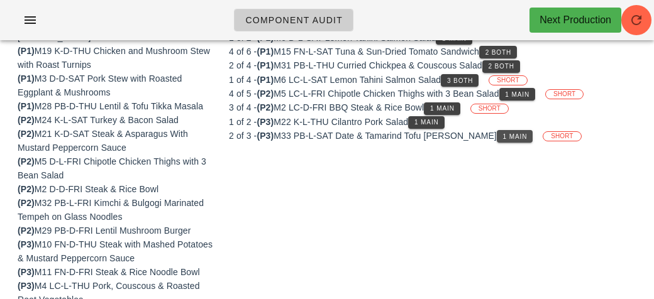
click at [503, 133] on span "1 Main" at bounding box center [515, 136] width 25 height 7
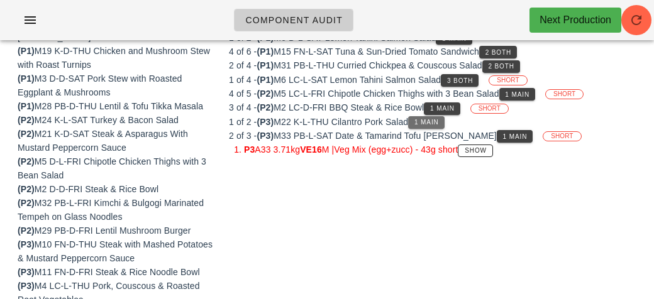
click at [426, 116] on button "1 Main" at bounding box center [426, 122] width 36 height 13
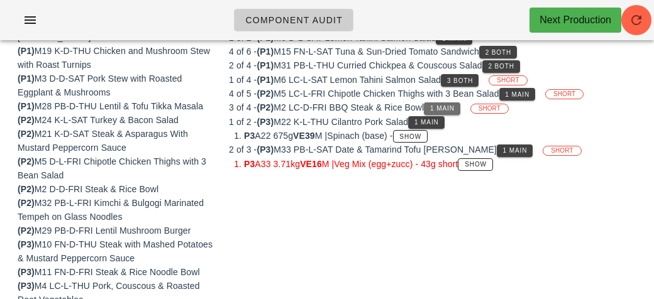
click at [448, 107] on span "1 Main" at bounding box center [442, 108] width 25 height 7
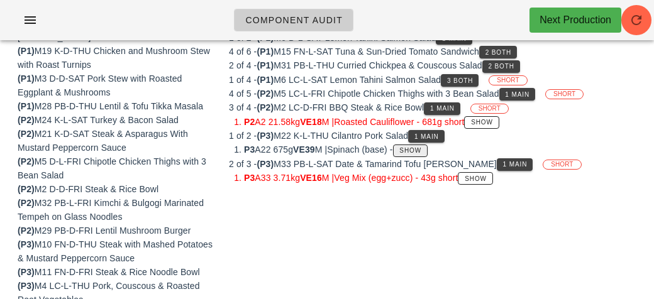
click at [425, 145] on button "Show" at bounding box center [410, 151] width 35 height 13
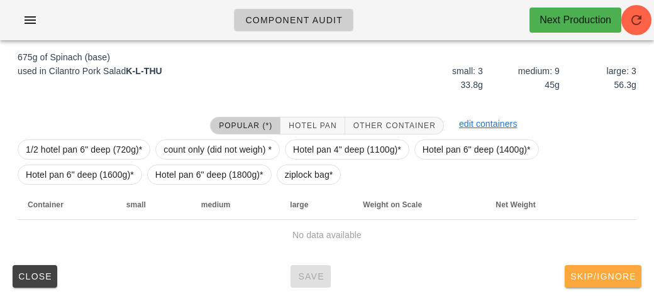
click at [626, 279] on span "Skip/Ignore" at bounding box center [603, 277] width 67 height 10
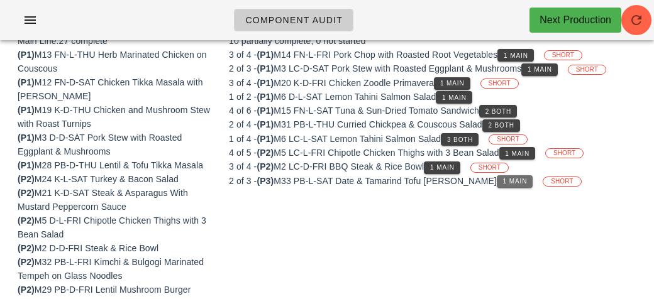
click at [497, 176] on button "1 Main" at bounding box center [515, 182] width 36 height 13
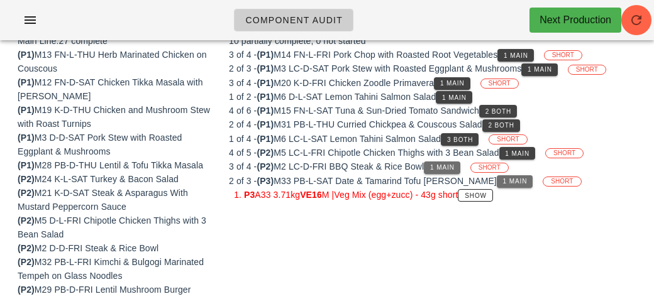
click at [446, 164] on span "1 Main" at bounding box center [442, 167] width 25 height 7
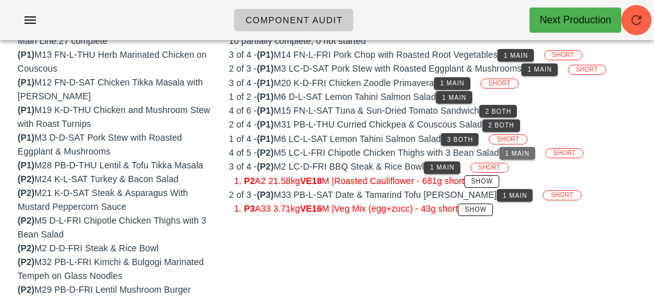
click at [525, 150] on span "1 Main" at bounding box center [517, 153] width 25 height 7
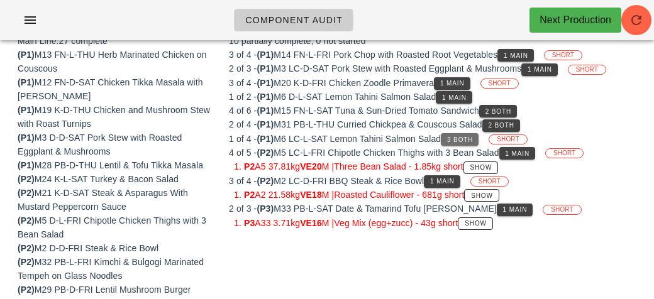
click at [469, 137] on span "3 Both" at bounding box center [460, 140] width 26 height 7
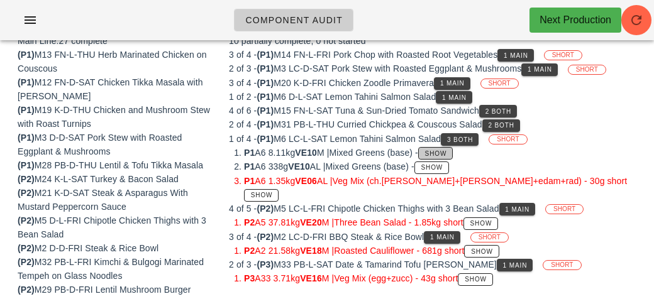
click at [444, 154] on span "Show" at bounding box center [436, 153] width 23 height 7
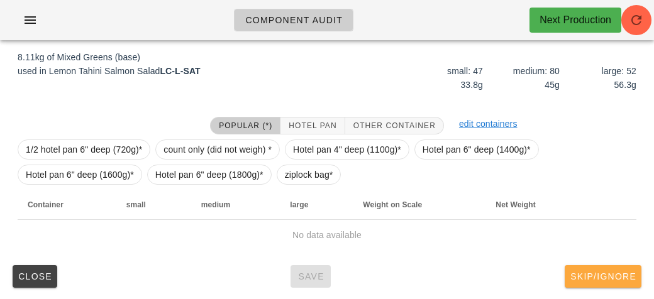
click at [625, 269] on button "Skip/Ignore" at bounding box center [603, 276] width 77 height 23
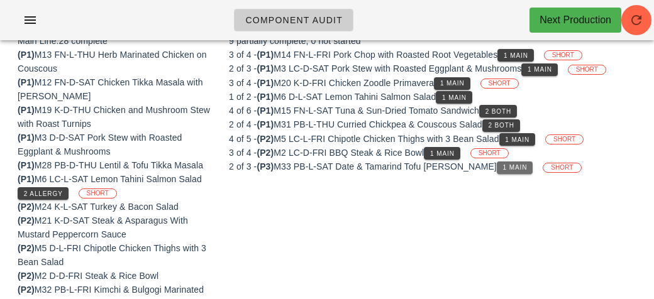
click at [497, 169] on button "1 Main" at bounding box center [515, 168] width 36 height 13
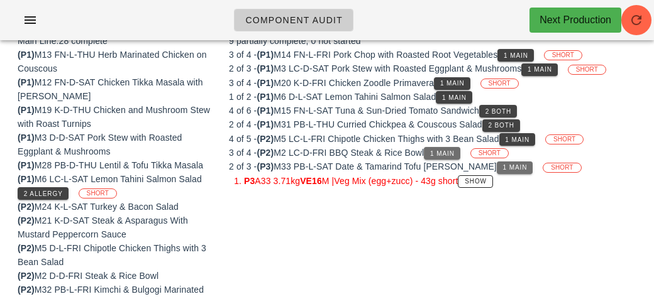
click at [455, 153] on span "1 Main" at bounding box center [442, 153] width 25 height 7
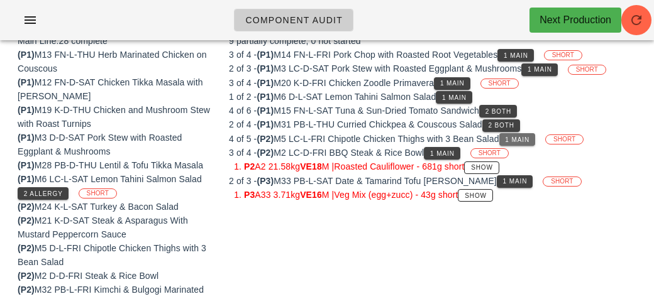
click at [530, 137] on span "1 Main" at bounding box center [517, 140] width 25 height 7
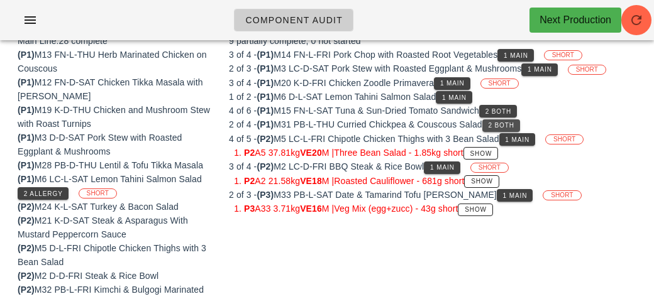
click at [515, 124] on span "2 Both" at bounding box center [501, 125] width 26 height 7
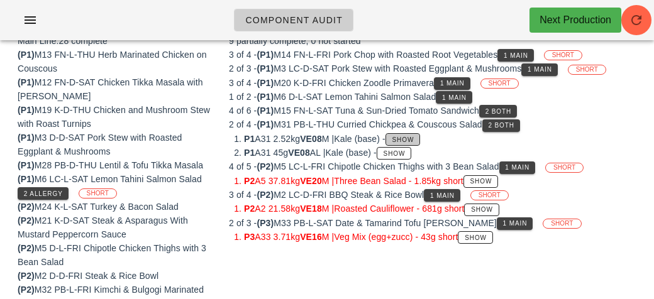
click at [417, 133] on button "Show" at bounding box center [403, 139] width 35 height 13
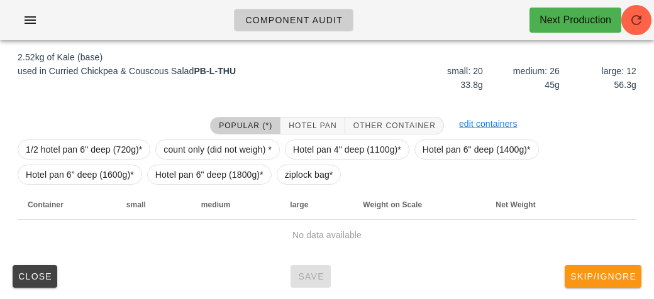
click at [629, 269] on button "Skip/Ignore" at bounding box center [603, 276] width 77 height 23
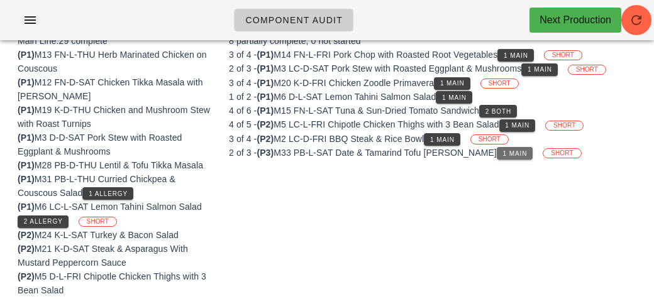
click at [503, 152] on span "1 Main" at bounding box center [515, 153] width 25 height 7
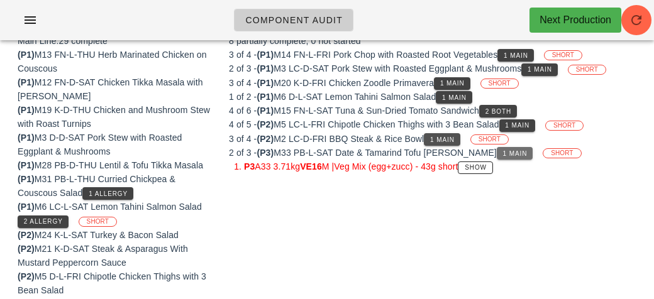
click at [450, 137] on span "1 Main" at bounding box center [442, 140] width 25 height 7
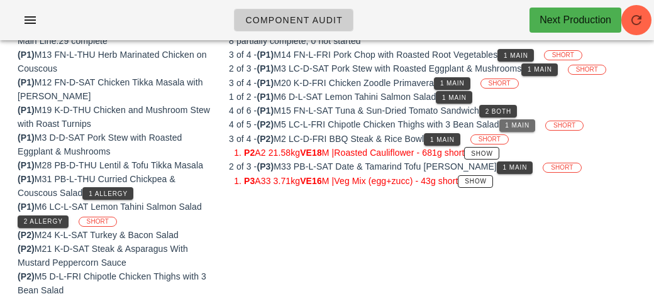
click at [518, 120] on button "1 Main" at bounding box center [518, 126] width 36 height 13
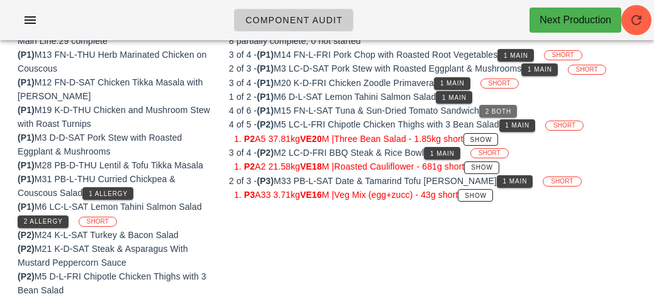
click at [505, 105] on button "2 Both" at bounding box center [498, 111] width 38 height 13
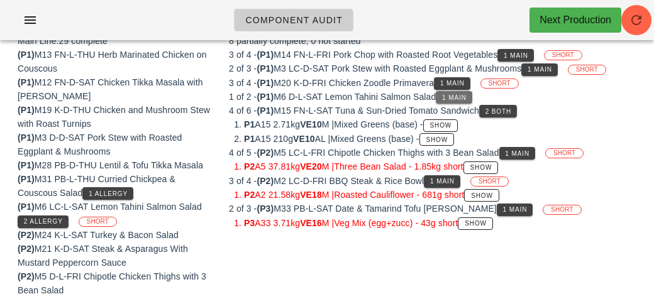
click at [457, 96] on span "1 Main" at bounding box center [454, 97] width 25 height 7
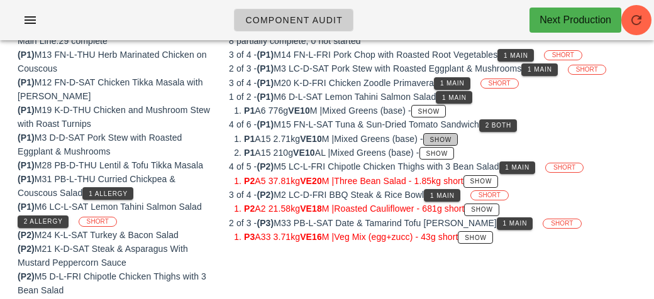
click at [452, 137] on span "Show" at bounding box center [441, 140] width 23 height 7
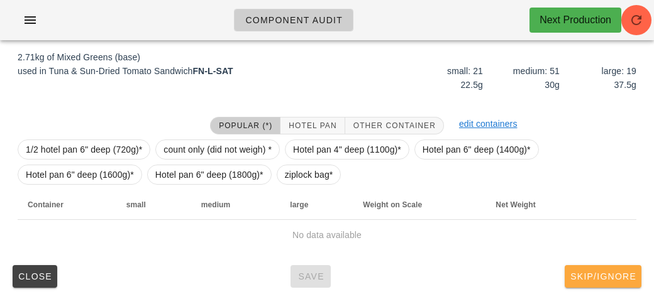
click at [603, 265] on button "Skip/Ignore" at bounding box center [603, 276] width 77 height 23
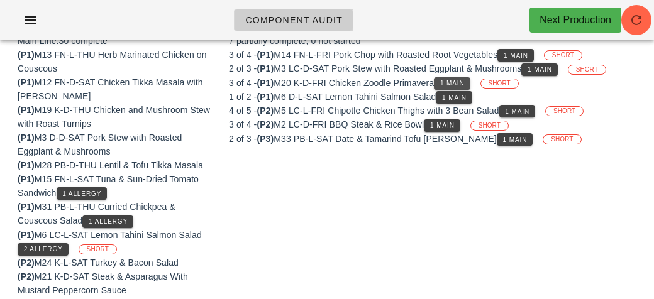
click at [459, 86] on button "1 Main" at bounding box center [452, 83] width 36 height 13
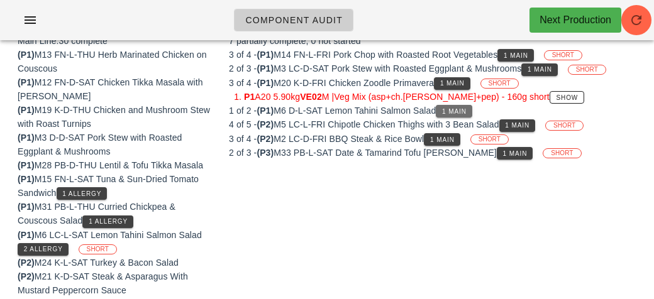
click at [462, 108] on span "1 Main" at bounding box center [454, 111] width 25 height 7
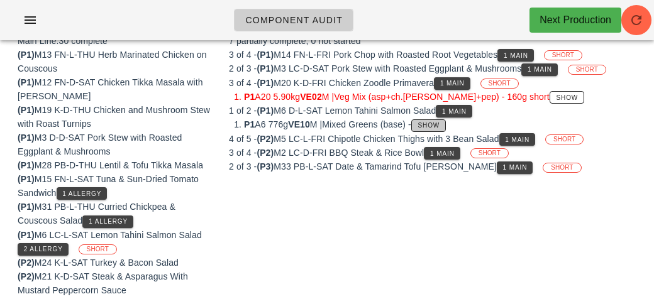
click at [440, 122] on span "Show" at bounding box center [429, 125] width 23 height 7
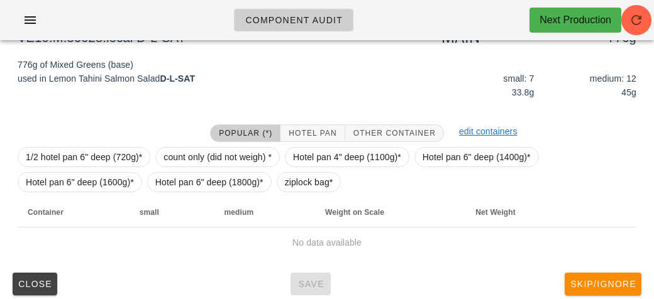
scroll to position [181, 0]
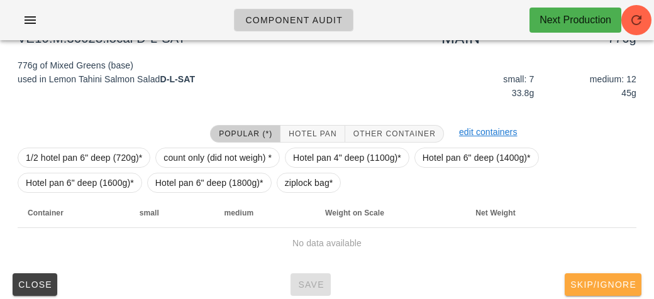
click at [628, 275] on button "Skip/Ignore" at bounding box center [603, 285] width 77 height 23
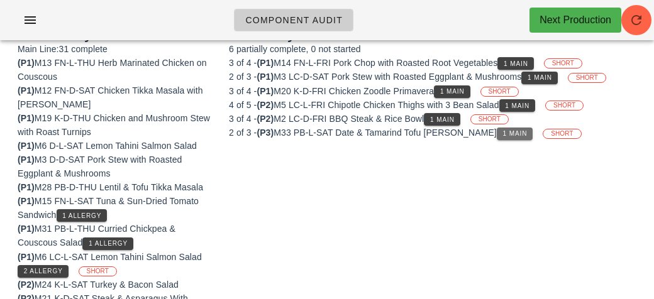
click at [497, 128] on button "1 Main" at bounding box center [515, 134] width 36 height 13
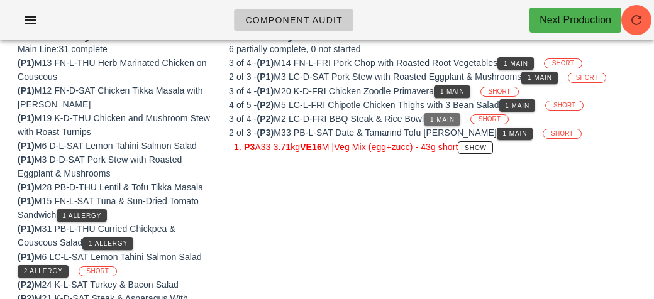
click at [444, 123] on button "1 Main" at bounding box center [442, 119] width 36 height 13
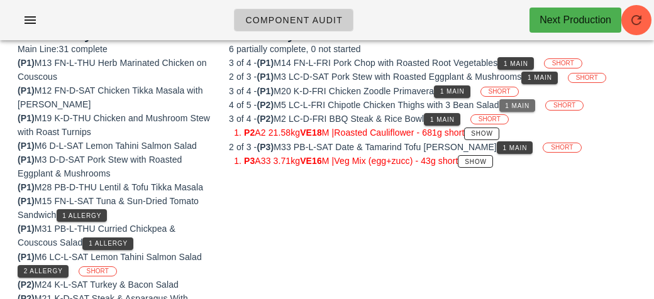
click at [522, 108] on span "1 Main" at bounding box center [517, 106] width 25 height 7
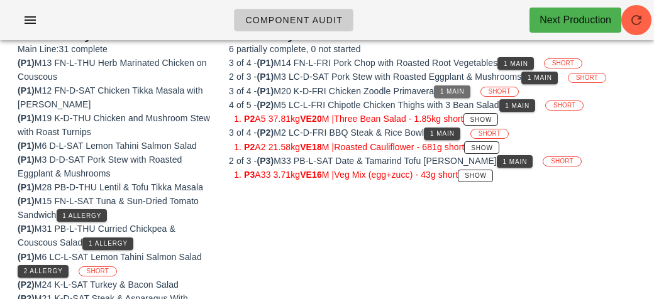
click at [462, 86] on button "1 Main" at bounding box center [452, 92] width 36 height 13
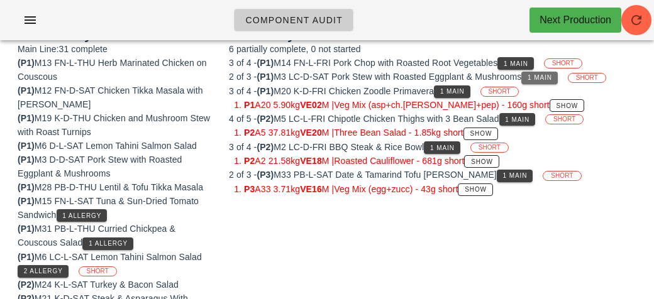
click at [546, 72] on button "1 Main" at bounding box center [540, 78] width 36 height 13
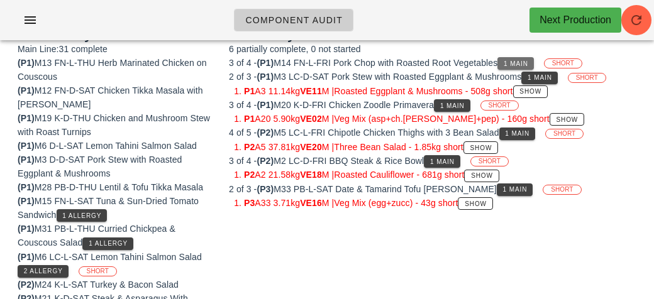
click at [520, 57] on button "1 Main" at bounding box center [516, 63] width 36 height 13
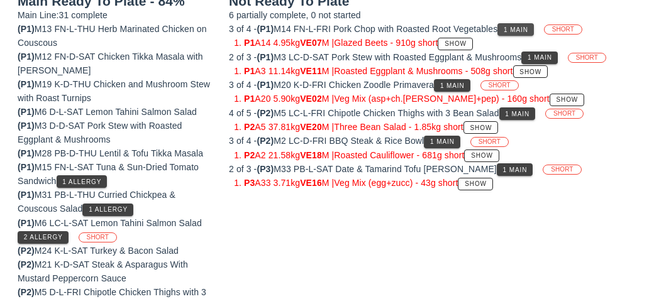
scroll to position [218, 0]
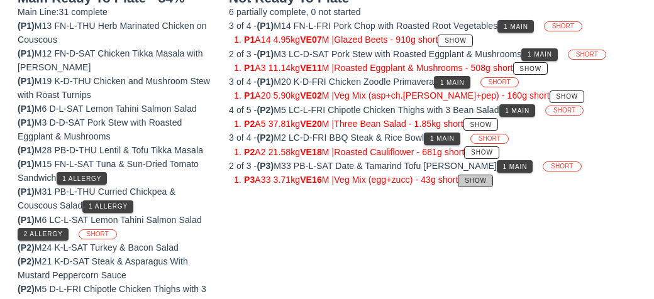
click at [493, 182] on button "Show" at bounding box center [475, 181] width 35 height 13
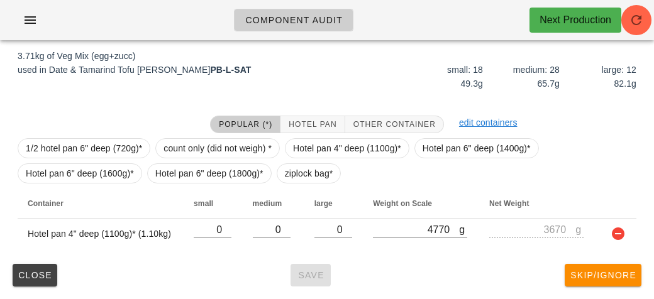
scroll to position [189, 0]
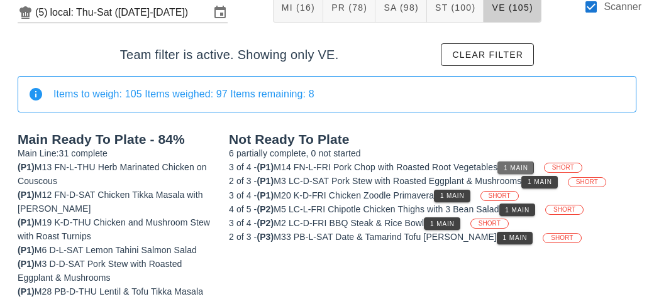
scroll to position [77, 0]
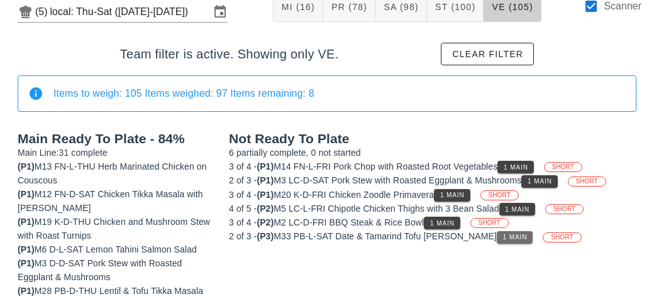
click at [497, 239] on button "1 Main" at bounding box center [515, 238] width 36 height 13
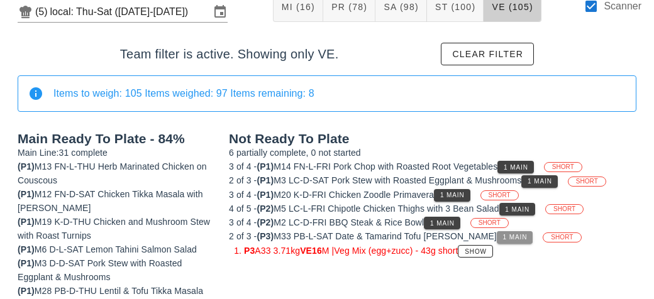
click at [497, 232] on button "1 Main" at bounding box center [515, 238] width 36 height 13
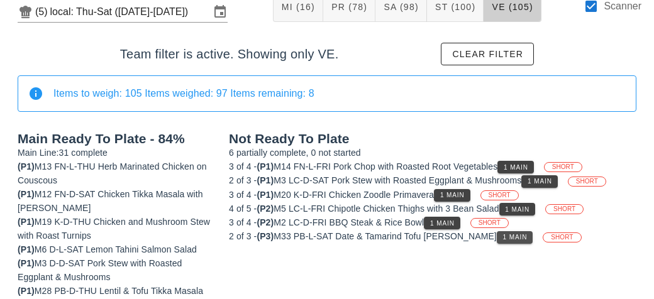
click at [497, 240] on button "1 Main" at bounding box center [515, 238] width 36 height 13
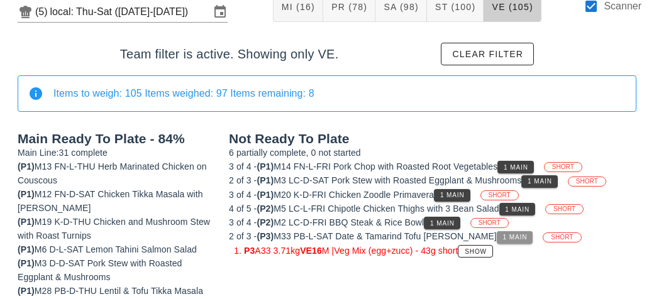
click at [503, 234] on span "1 Main" at bounding box center [515, 237] width 25 height 7
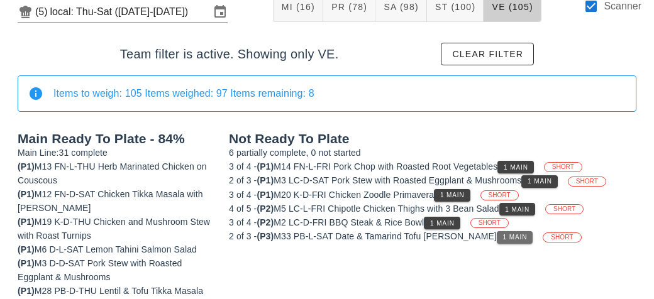
click at [497, 240] on button "1 Main" at bounding box center [515, 238] width 36 height 13
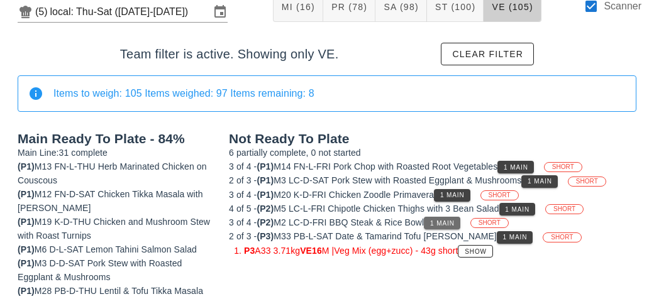
click at [455, 220] on span "1 Main" at bounding box center [442, 223] width 25 height 7
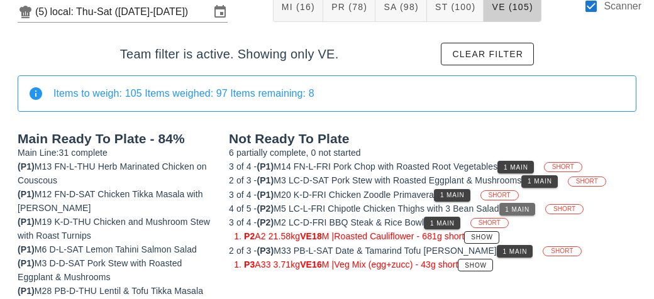
click at [529, 209] on span "1 Main" at bounding box center [517, 209] width 25 height 7
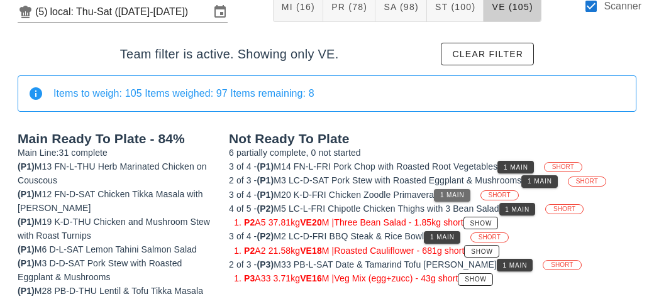
click at [455, 197] on span "1 Main" at bounding box center [452, 195] width 25 height 7
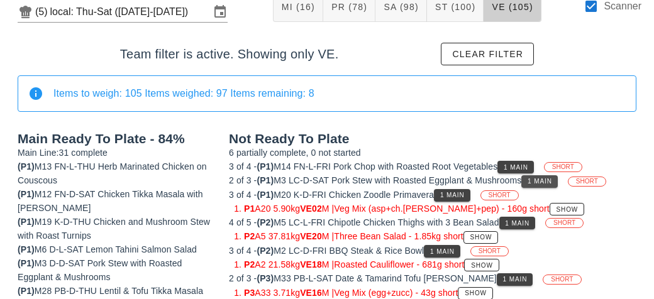
click at [544, 184] on button "1 Main" at bounding box center [540, 182] width 36 height 13
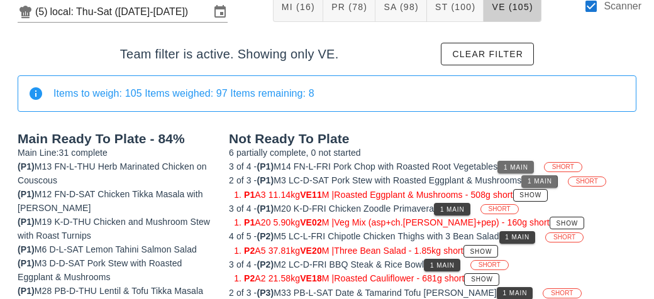
click at [512, 171] on button "1 Main" at bounding box center [516, 167] width 36 height 13
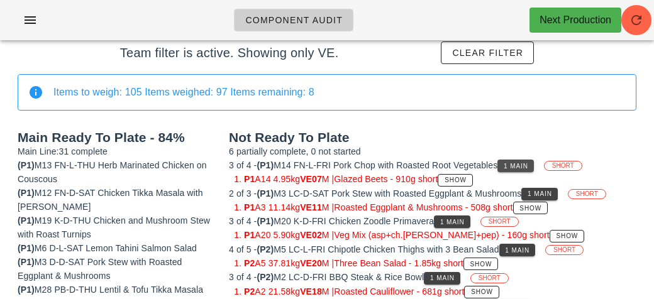
scroll to position [0, 0]
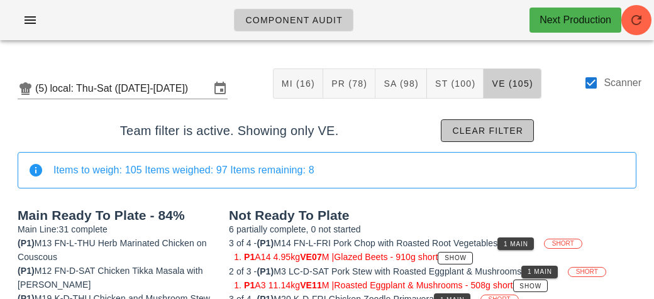
click at [517, 132] on span "Clear filter" at bounding box center [488, 131] width 72 height 10
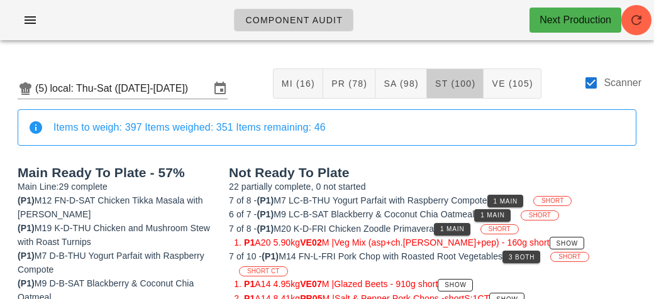
click at [451, 91] on button "ST (100)" at bounding box center [455, 84] width 57 height 30
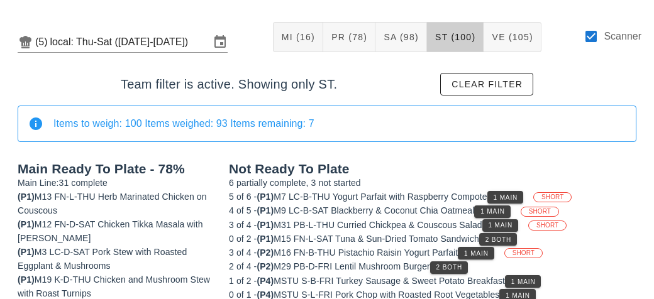
scroll to position [216, 0]
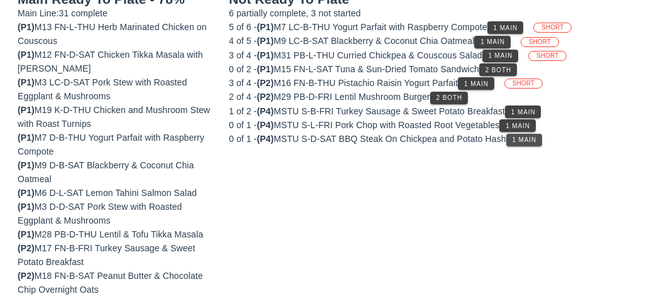
click at [539, 142] on button "1 Main" at bounding box center [524, 140] width 36 height 13
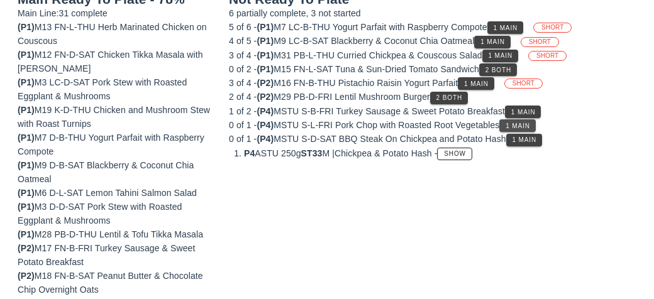
click at [530, 126] on span "1 Main" at bounding box center [517, 126] width 25 height 7
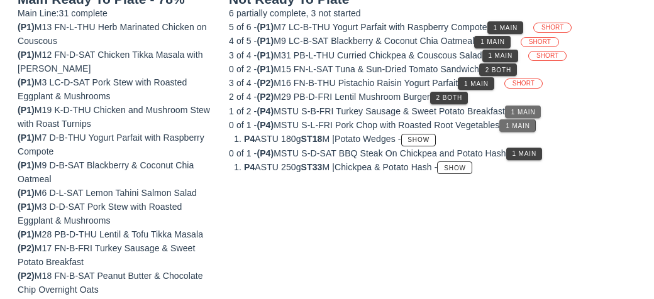
click at [532, 112] on span "1 Main" at bounding box center [523, 112] width 25 height 7
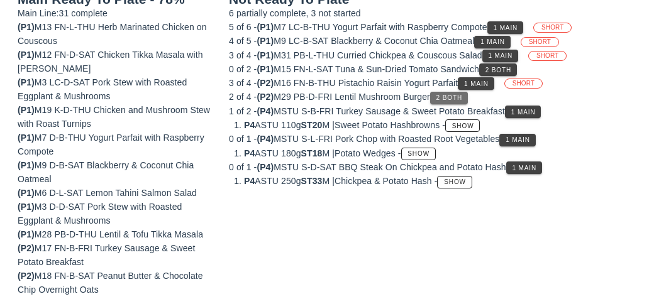
click at [458, 99] on span "2 Both" at bounding box center [449, 97] width 26 height 7
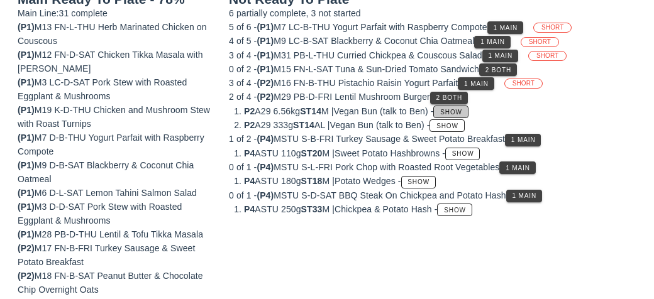
click at [462, 111] on span "Show" at bounding box center [451, 112] width 23 height 7
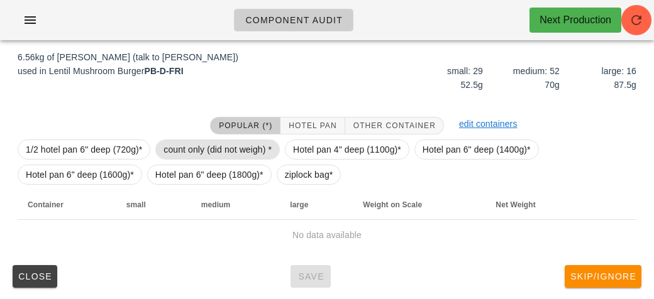
click at [228, 157] on span "count only (did not weigh) *" at bounding box center [218, 149] width 108 height 19
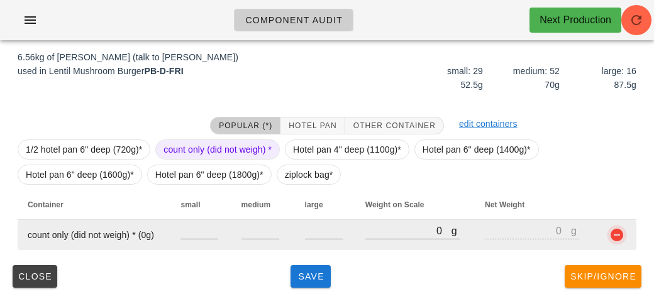
click at [614, 240] on button "button" at bounding box center [617, 235] width 15 height 15
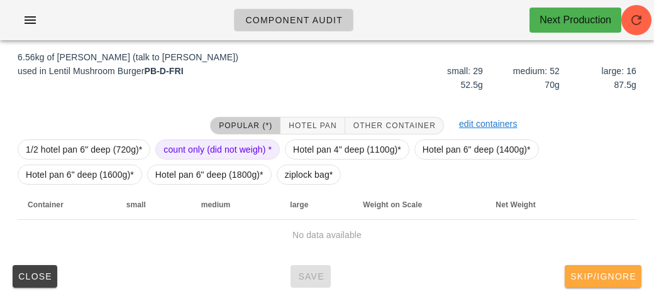
click at [610, 277] on span "Skip/Ignore" at bounding box center [603, 277] width 67 height 10
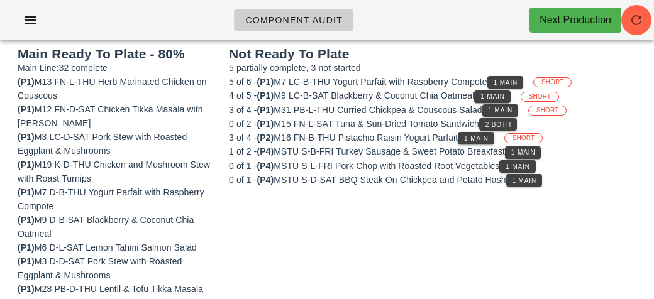
scroll to position [104, 0]
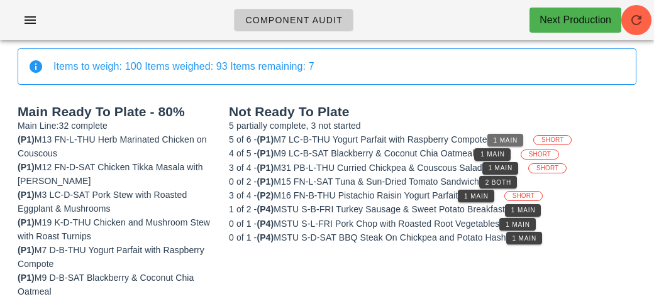
click at [506, 140] on span "1 Main" at bounding box center [505, 140] width 25 height 7
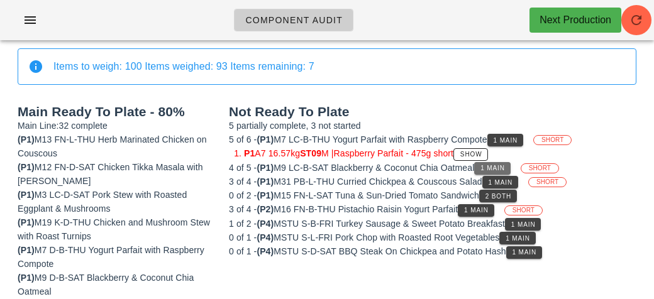
click at [500, 165] on span "1 Main" at bounding box center [492, 168] width 25 height 7
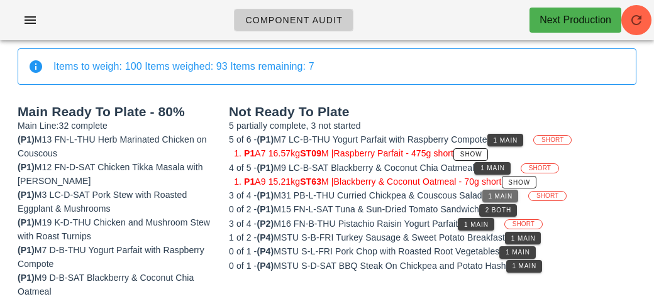
click at [511, 193] on span "1 Main" at bounding box center [500, 196] width 25 height 7
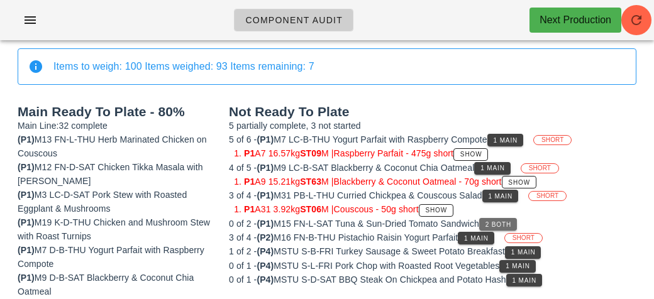
click at [507, 224] on span "2 Both" at bounding box center [498, 224] width 26 height 7
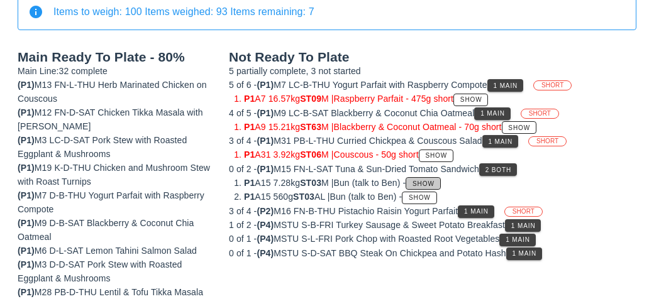
click at [435, 181] on span "Show" at bounding box center [423, 184] width 23 height 7
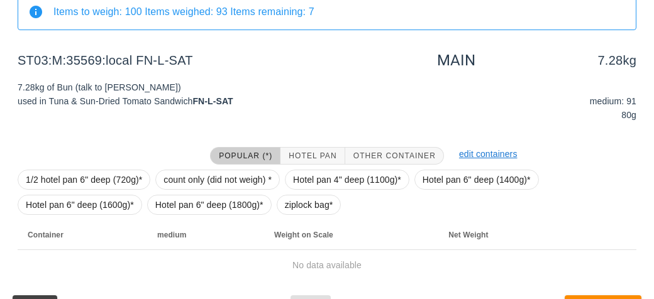
scroll to position [189, 0]
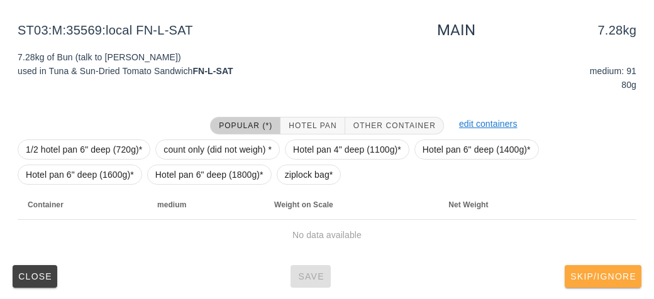
click at [606, 279] on span "Skip/Ignore" at bounding box center [603, 277] width 67 height 10
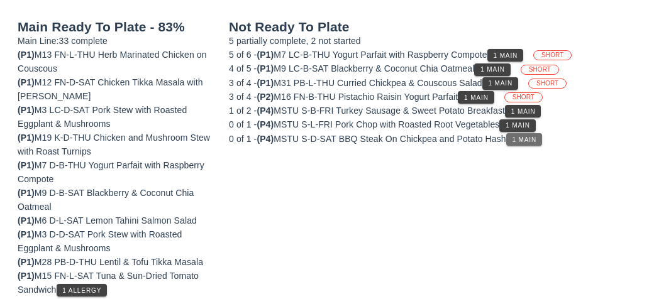
click at [533, 141] on button "1 Main" at bounding box center [524, 139] width 36 height 13
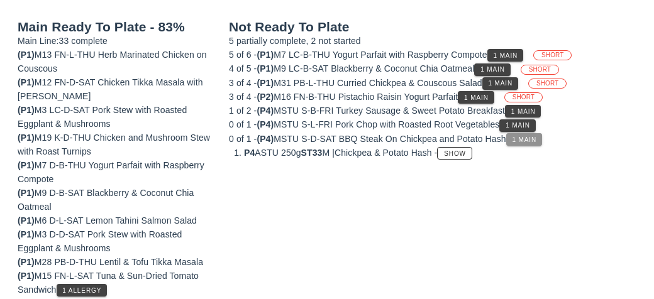
click at [520, 133] on button "1 Main" at bounding box center [524, 139] width 36 height 13
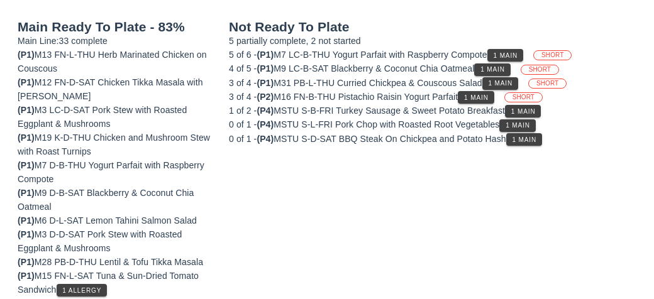
click at [527, 129] on button "1 Main" at bounding box center [518, 126] width 36 height 13
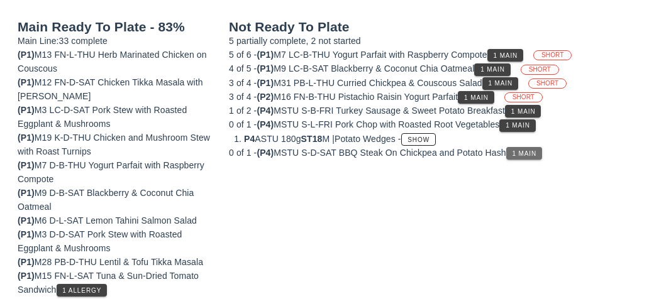
click at [536, 156] on button "1 Main" at bounding box center [524, 153] width 36 height 13
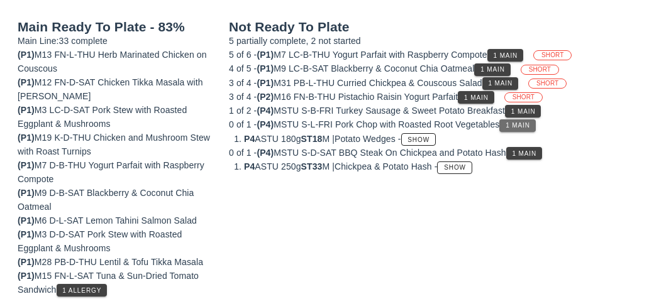
click at [529, 122] on span "1 Main" at bounding box center [517, 125] width 25 height 7
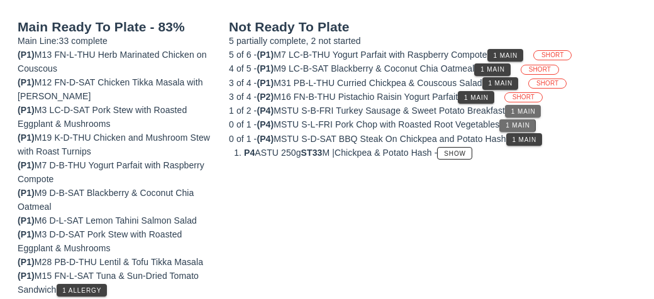
click at [530, 111] on span "1 Main" at bounding box center [523, 111] width 25 height 7
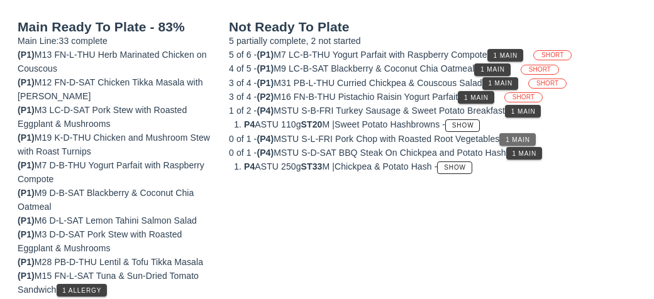
click at [530, 138] on span "1 Main" at bounding box center [517, 140] width 25 height 7
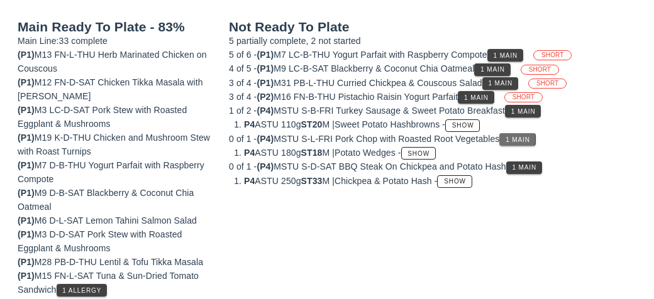
click at [532, 152] on li "P4 ASTU 180g ST18 M | Potato Wedges - Show" at bounding box center [440, 153] width 393 height 14
click at [530, 169] on button "1 Main" at bounding box center [524, 168] width 36 height 13
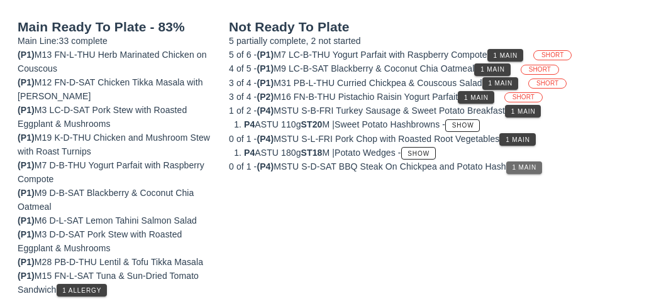
click at [529, 167] on span "1 Main" at bounding box center [524, 167] width 25 height 7
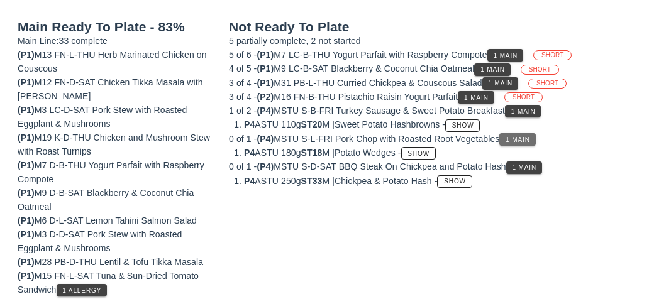
click at [528, 142] on button "1 Main" at bounding box center [518, 139] width 36 height 13
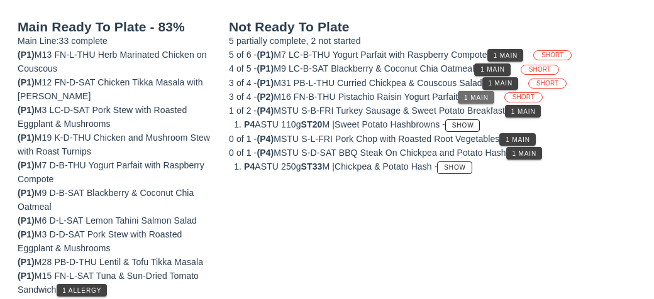
click at [494, 91] on button "1 Main" at bounding box center [476, 97] width 36 height 13
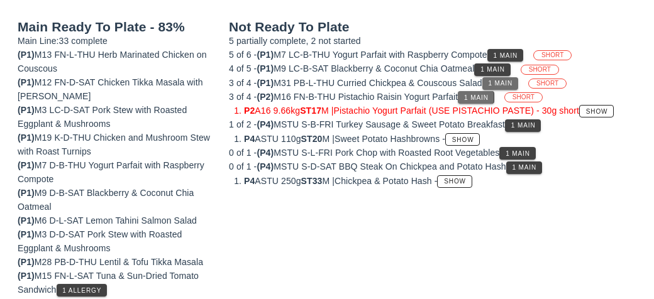
click at [508, 80] on span "1 Main" at bounding box center [500, 83] width 25 height 7
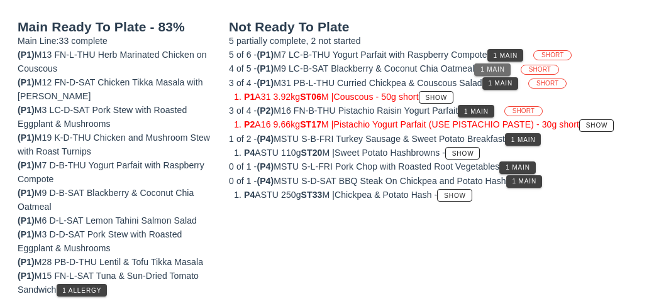
click at [504, 66] on span "1 Main" at bounding box center [492, 69] width 25 height 7
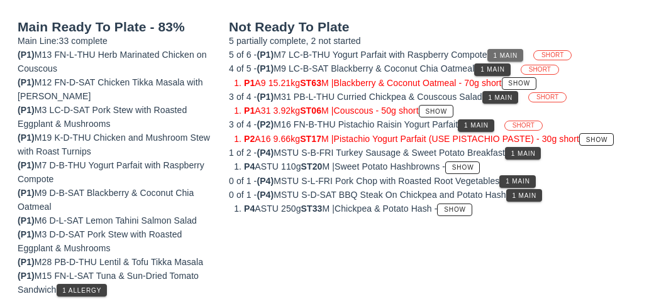
click at [510, 52] on span "1 Main" at bounding box center [505, 55] width 25 height 7
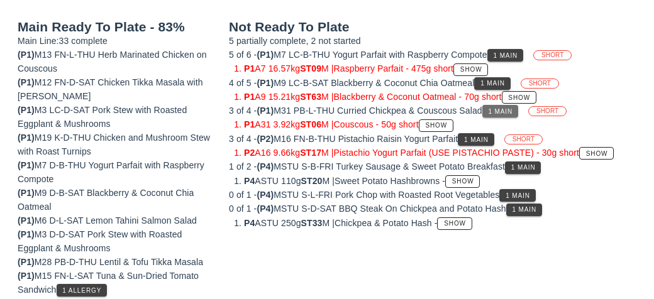
click at [504, 112] on span "1 Main" at bounding box center [500, 111] width 25 height 7
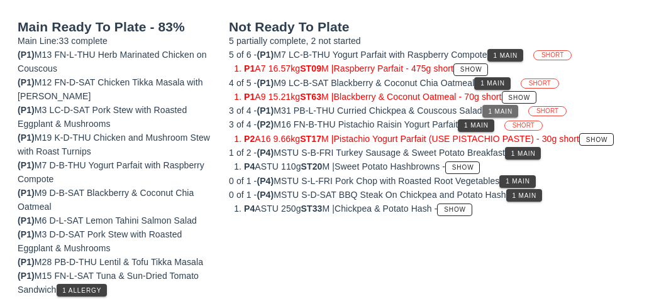
click at [503, 113] on span "1 Main" at bounding box center [500, 111] width 25 height 7
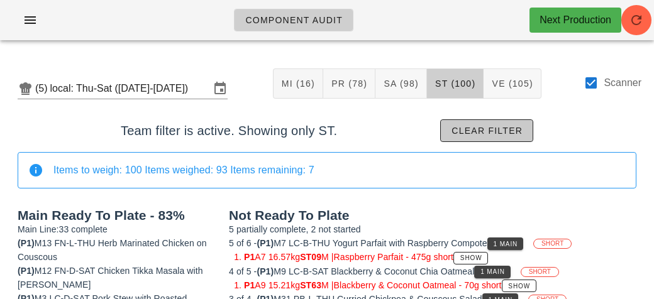
click at [489, 132] on span "Clear filter" at bounding box center [487, 131] width 72 height 10
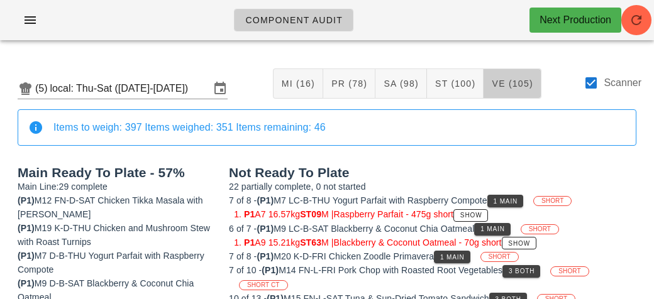
click at [516, 92] on button "VE (105)" at bounding box center [513, 84] width 58 height 30
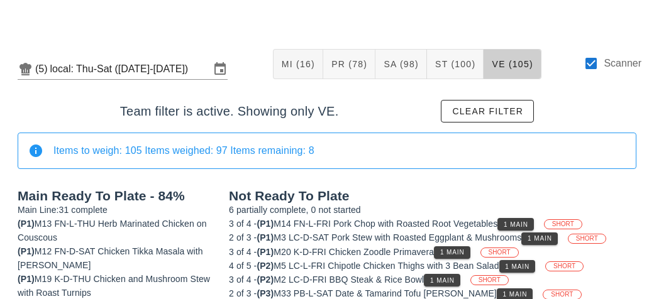
scroll to position [94, 0]
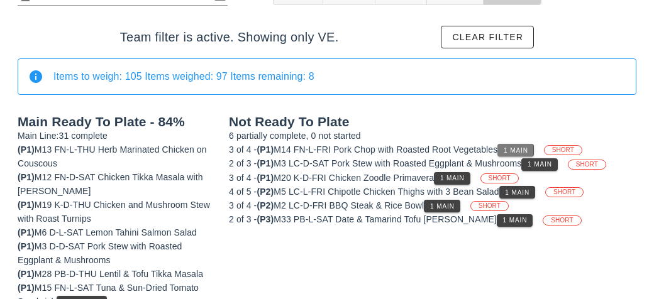
click at [528, 147] on span "1 Main" at bounding box center [515, 150] width 25 height 7
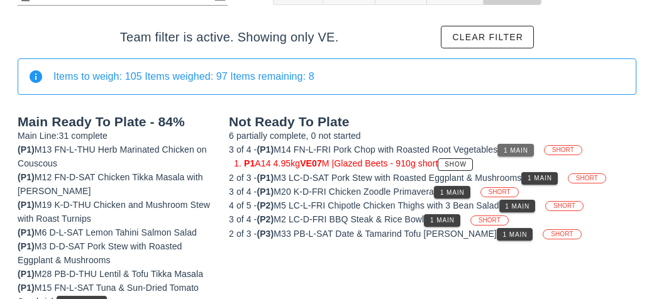
click at [523, 150] on span "1 Main" at bounding box center [515, 150] width 25 height 7
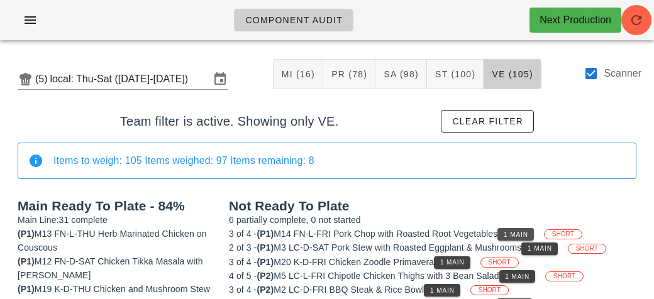
scroll to position [3, 0]
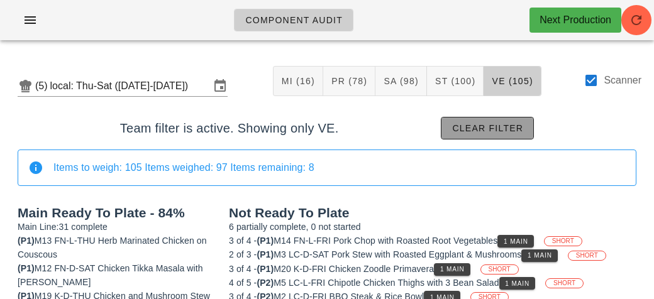
click at [505, 131] on span "Clear filter" at bounding box center [488, 128] width 72 height 10
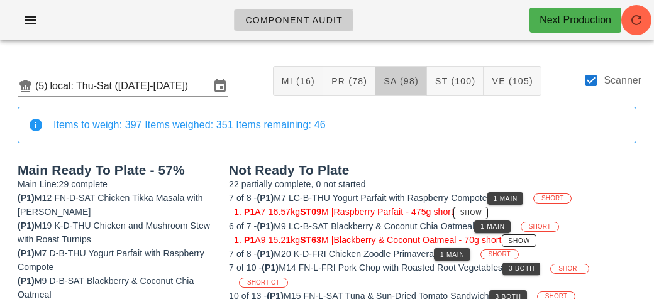
click at [398, 86] on span "SA (98)" at bounding box center [401, 81] width 36 height 10
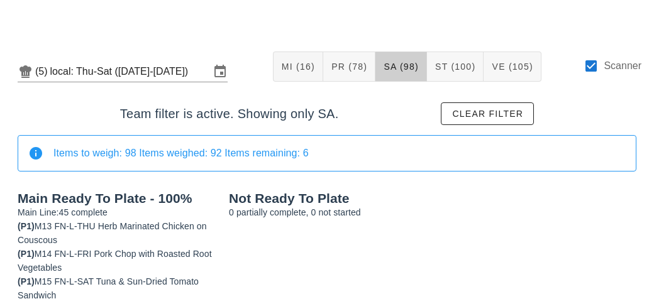
scroll to position [28, 0]
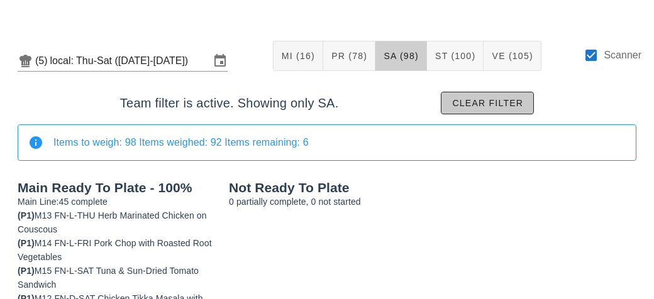
click at [477, 111] on button "Clear filter" at bounding box center [487, 103] width 93 height 23
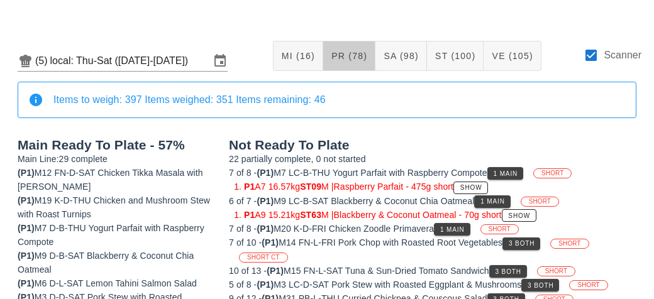
click at [357, 60] on span "PR (78)" at bounding box center [349, 56] width 36 height 10
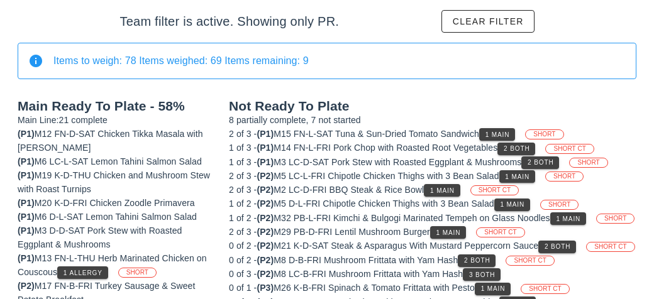
scroll to position [110, 0]
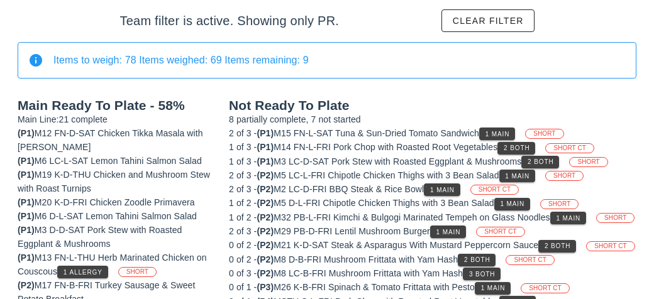
click at [505, 142] on div "1 of 3 - (P1) M14 FN-L-FRI Pork Chop with Roasted Root Vegetables 2 Both SHORT …" at bounding box center [433, 147] width 408 height 14
click at [505, 138] on button "1 Main" at bounding box center [497, 134] width 36 height 13
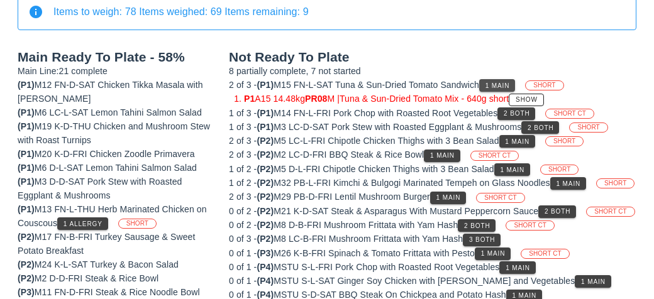
scroll to position [163, 0]
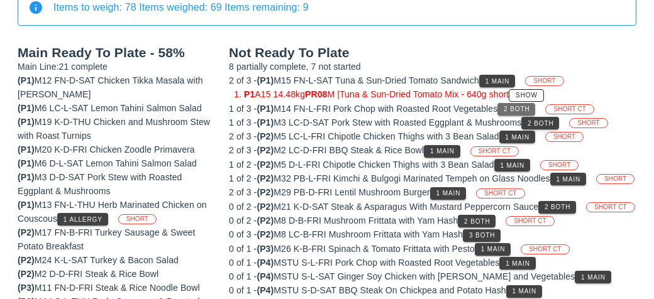
click at [517, 106] on span "2 Both" at bounding box center [516, 109] width 26 height 7
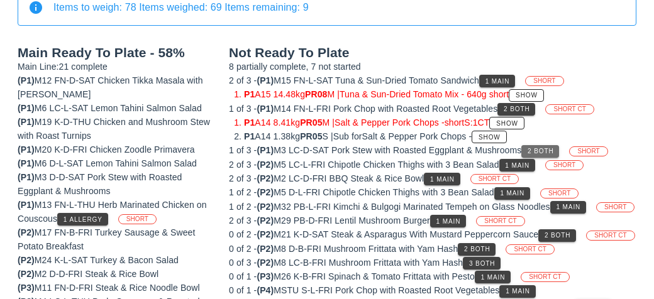
click at [553, 149] on span "2 Both" at bounding box center [540, 151] width 26 height 7
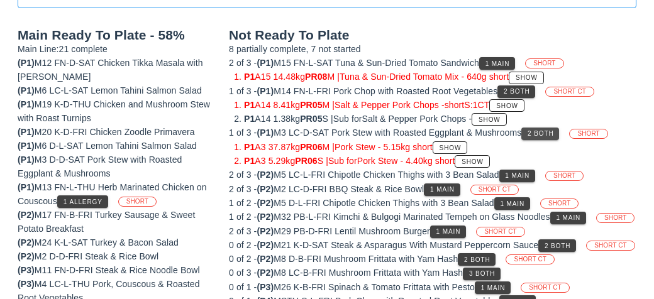
scroll to position [181, 0]
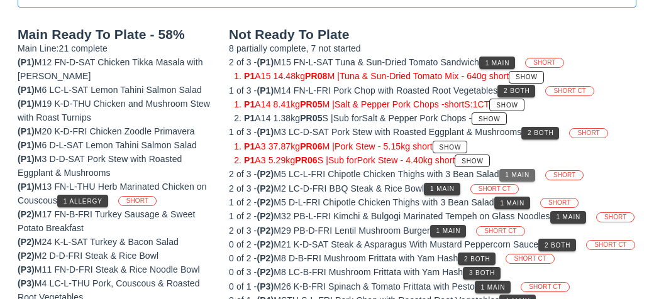
click at [530, 172] on span "1 Main" at bounding box center [517, 175] width 25 height 7
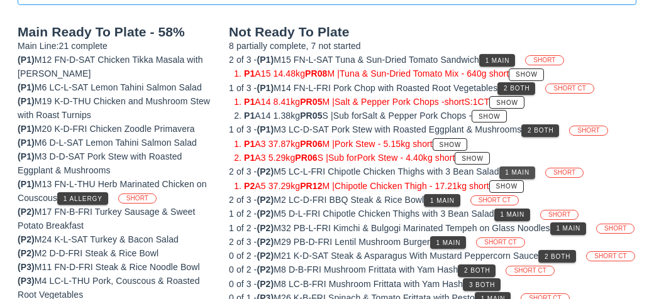
scroll to position [184, 0]
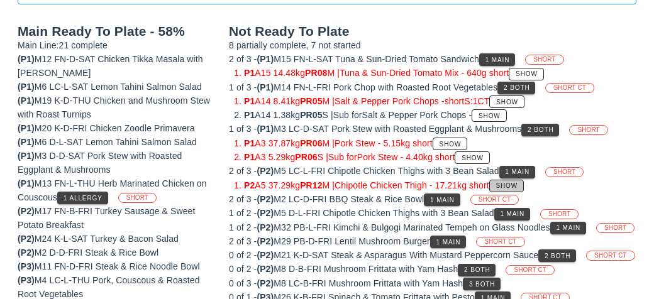
click at [524, 182] on button "Show" at bounding box center [506, 186] width 35 height 13
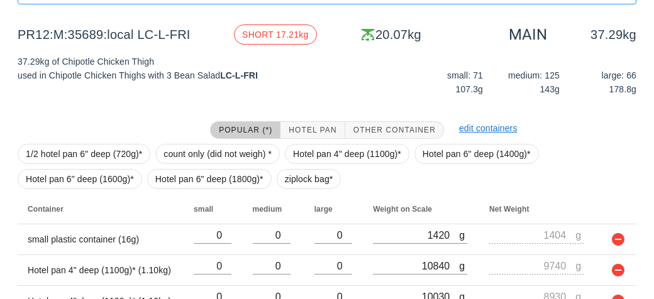
scroll to position [250, 0]
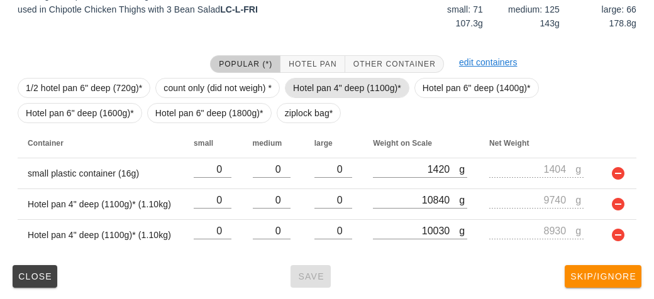
click at [355, 86] on span "Hotel pan 4" deep (1100g)*" at bounding box center [347, 88] width 108 height 19
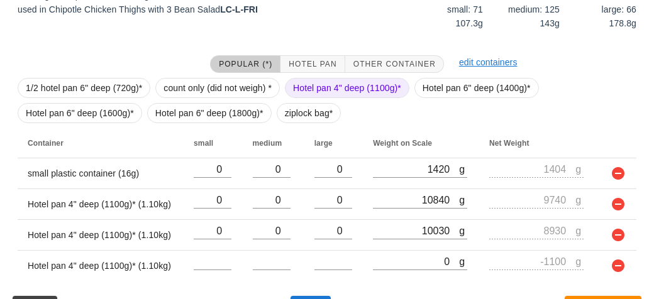
click at [355, 85] on span "Hotel pan 4" deep (1100g)*" at bounding box center [347, 88] width 108 height 19
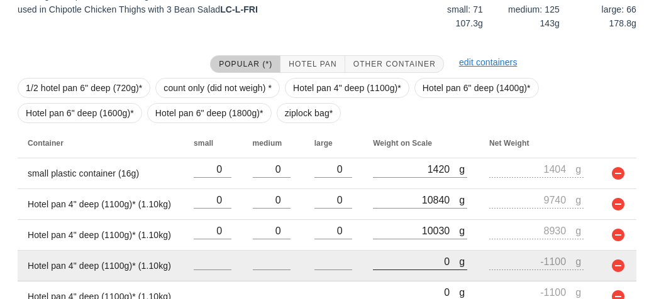
click at [437, 264] on input "0" at bounding box center [416, 262] width 86 height 16
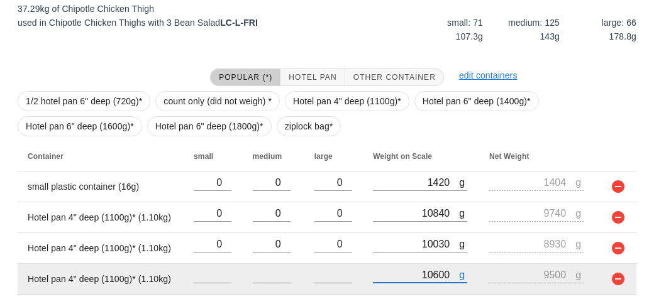
scroll to position [311, 0]
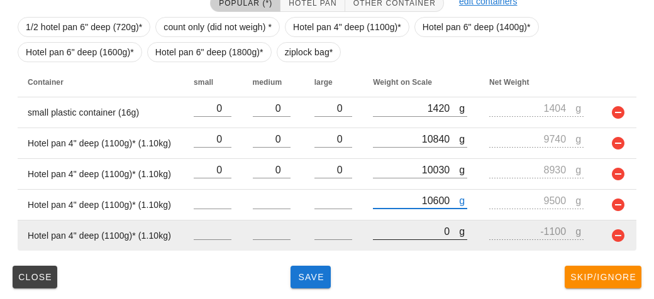
click at [405, 233] on input "0" at bounding box center [416, 231] width 86 height 16
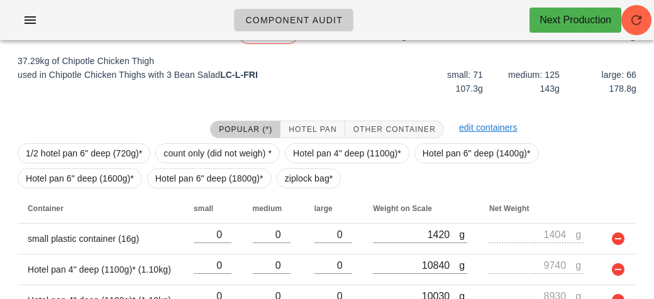
scroll to position [0, 0]
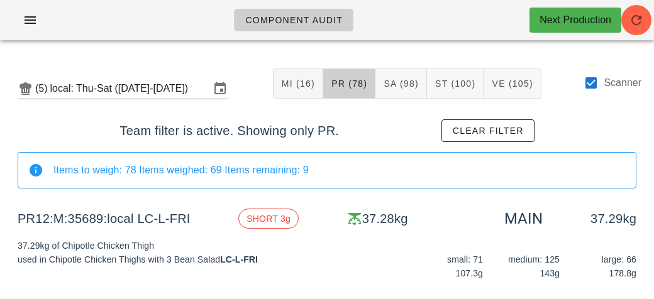
click at [390, 239] on div "small: 71 107.3g medium: 125 143g large: 66 178.8g" at bounding box center [485, 263] width 317 height 62
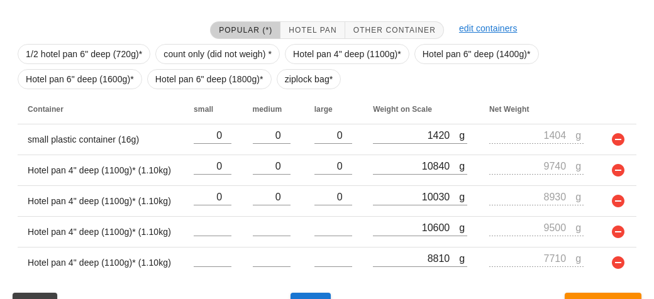
scroll to position [311, 0]
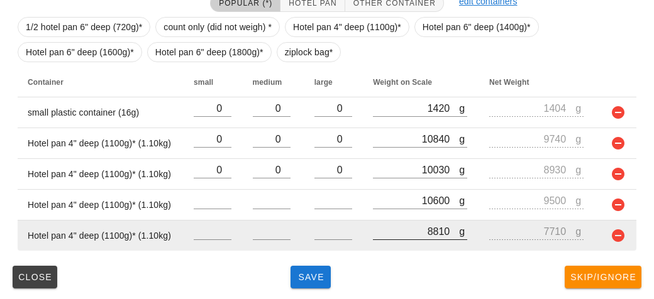
click at [434, 237] on input "8810" at bounding box center [416, 231] width 86 height 16
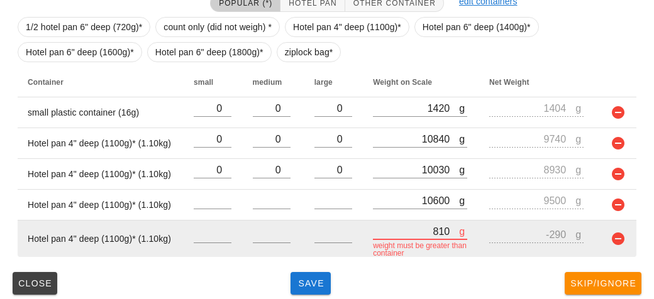
click at [444, 226] on input "810" at bounding box center [416, 231] width 86 height 16
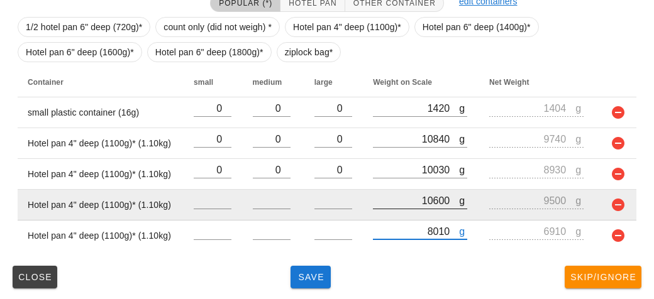
click at [431, 199] on input "10600" at bounding box center [416, 201] width 86 height 16
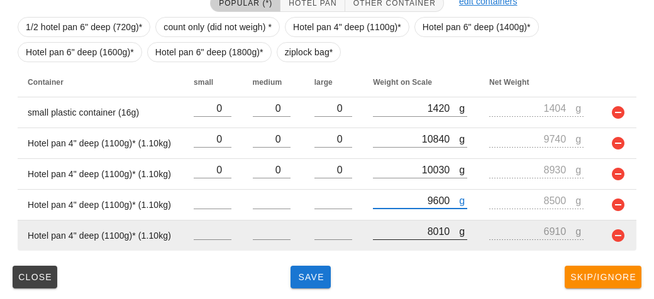
click at [446, 232] on input "8010" at bounding box center [416, 231] width 86 height 16
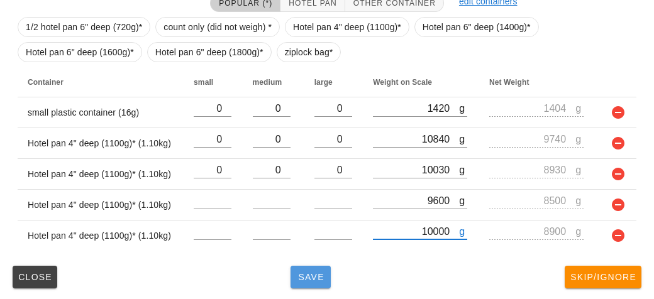
click at [306, 277] on span "Save" at bounding box center [311, 277] width 30 height 10
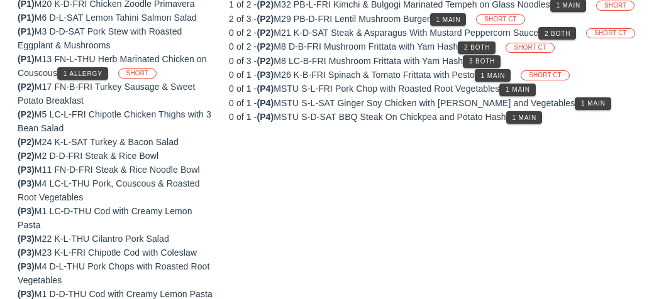
scroll to position [305, 0]
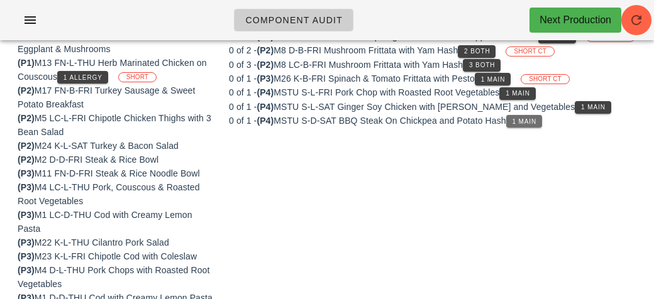
click at [535, 125] on span "1 Main" at bounding box center [524, 121] width 25 height 7
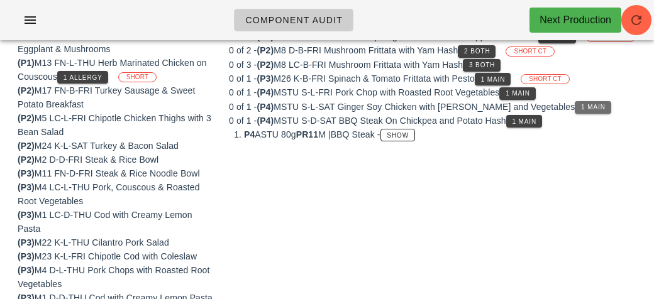
click at [581, 111] on span "1 Main" at bounding box center [593, 107] width 25 height 7
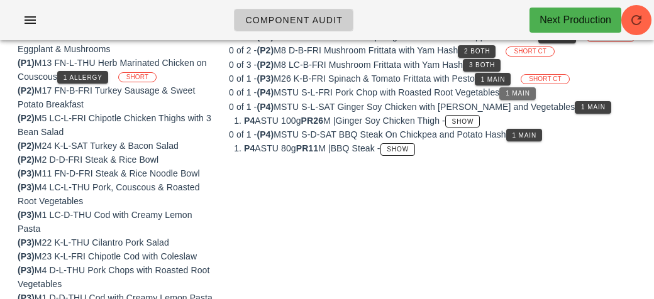
click at [521, 97] on span "1 Main" at bounding box center [517, 93] width 25 height 7
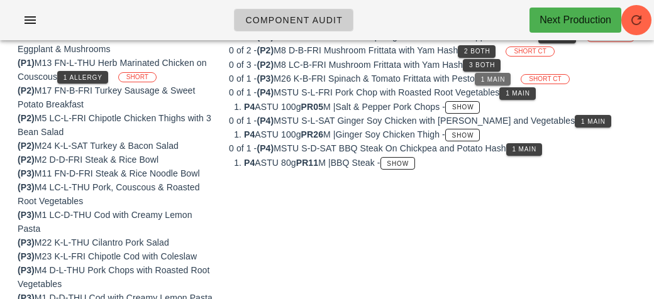
click at [495, 83] on span "1 Main" at bounding box center [493, 79] width 25 height 7
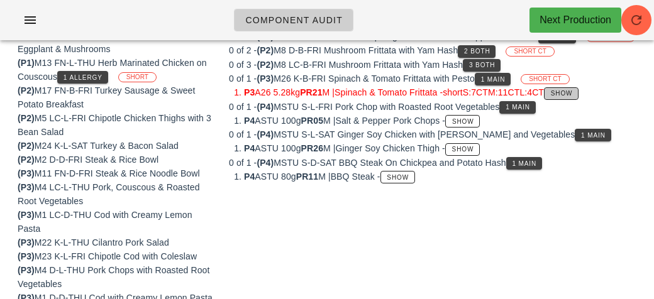
click at [579, 100] on button "Show" at bounding box center [561, 93] width 35 height 13
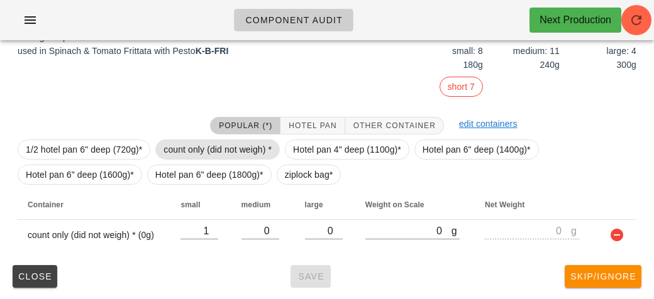
click at [244, 148] on span "count only (did not weigh) *" at bounding box center [218, 149] width 108 height 19
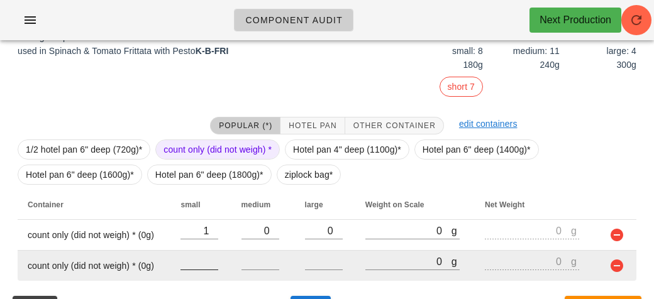
click at [189, 266] on input "number" at bounding box center [200, 262] width 38 height 16
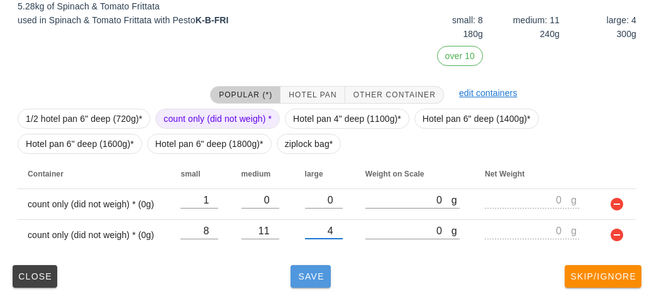
click at [315, 272] on span "Save" at bounding box center [311, 277] width 30 height 10
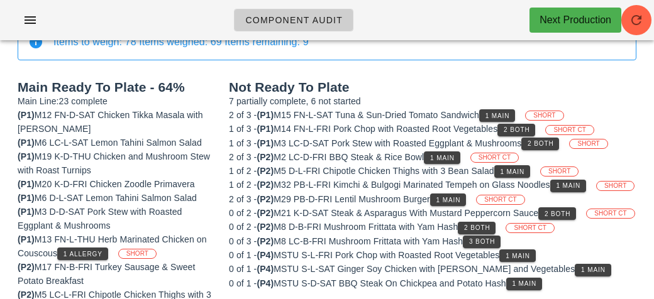
scroll to position [94, 0]
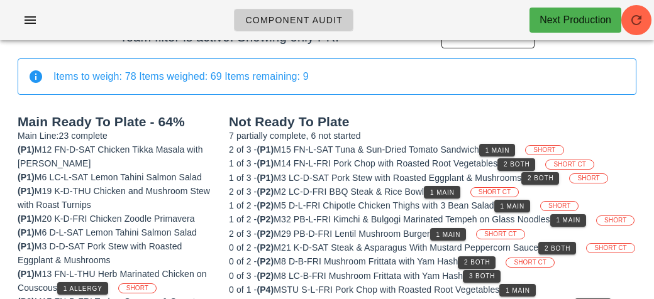
click at [557, 189] on div "2 of 3 - (P2) M2 LC-D-FRI BBQ Steak & Rice Bowl 1 Main SHORT CT" at bounding box center [433, 192] width 408 height 14
click at [506, 154] on button "1 Main" at bounding box center [497, 150] width 36 height 13
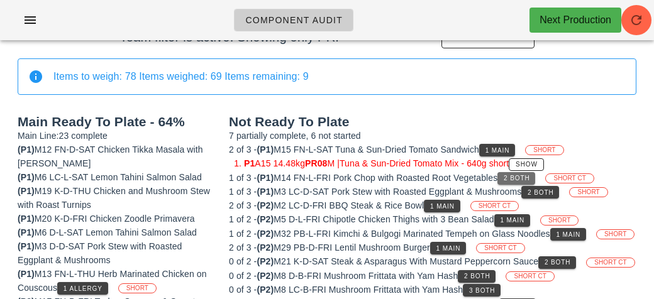
click at [530, 175] on span "2 Both" at bounding box center [516, 178] width 26 height 7
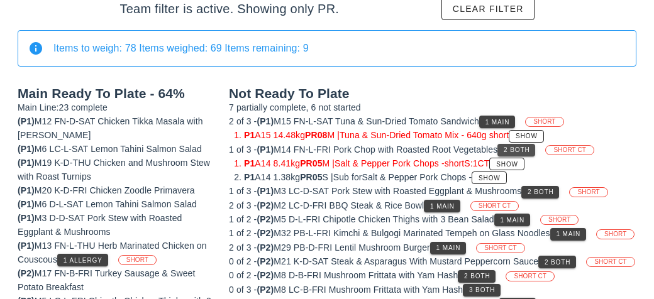
scroll to position [122, 0]
click at [549, 190] on span "2 Both" at bounding box center [540, 192] width 26 height 7
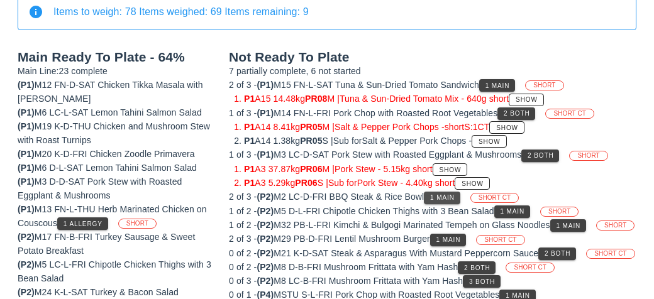
click at [454, 198] on span "1 Main" at bounding box center [442, 197] width 25 height 7
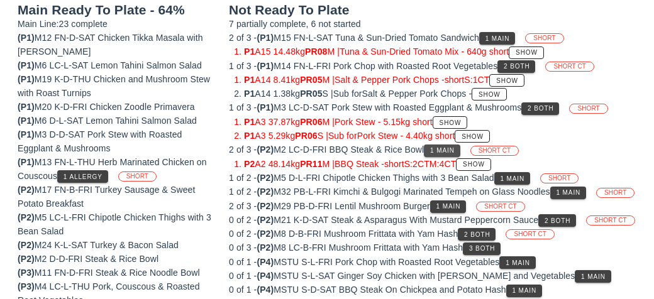
scroll to position [208, 0]
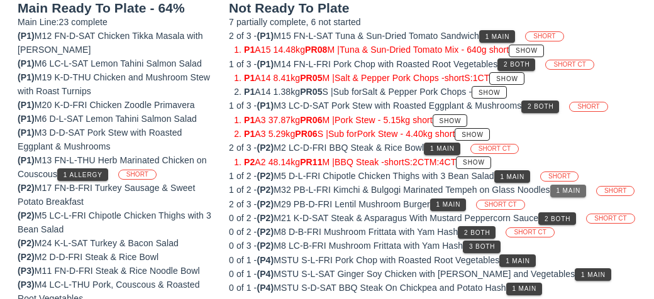
click at [577, 191] on button "1 Main" at bounding box center [568, 191] width 36 height 13
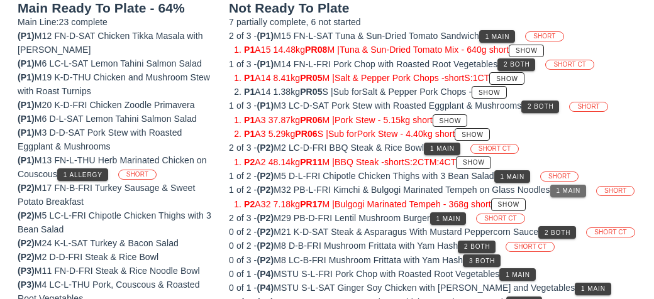
click at [578, 193] on button "1 Main" at bounding box center [568, 191] width 36 height 13
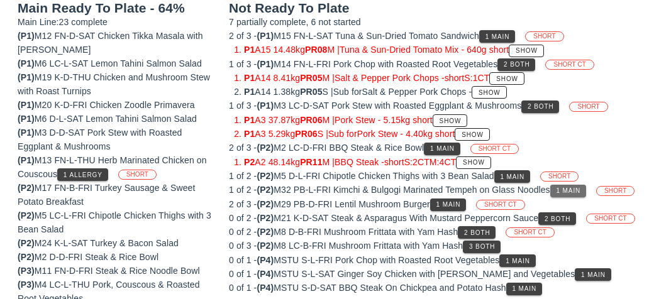
click at [582, 193] on button "1 Main" at bounding box center [568, 191] width 36 height 13
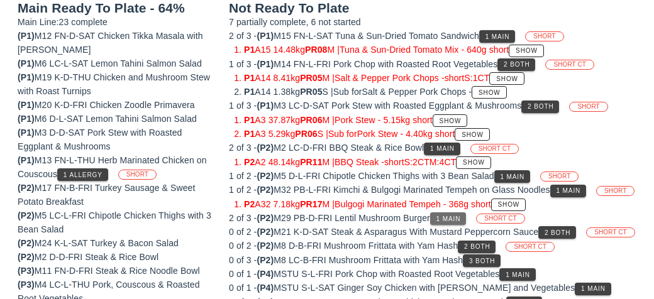
click at [443, 225] on button "1 Main" at bounding box center [448, 219] width 36 height 13
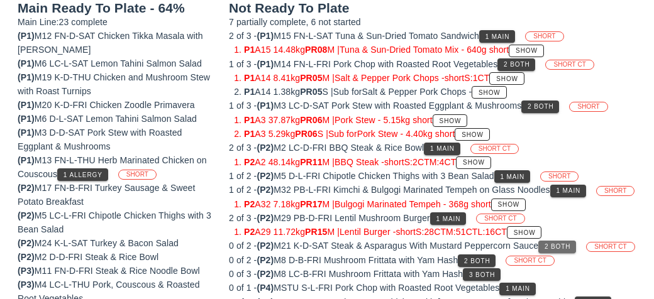
click at [555, 250] on button "2 Both" at bounding box center [558, 247] width 38 height 13
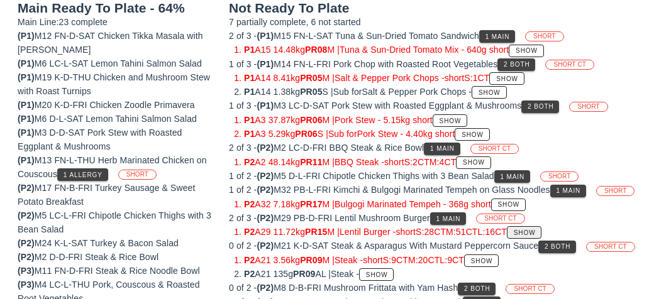
click at [536, 237] on span "Show" at bounding box center [524, 233] width 23 height 7
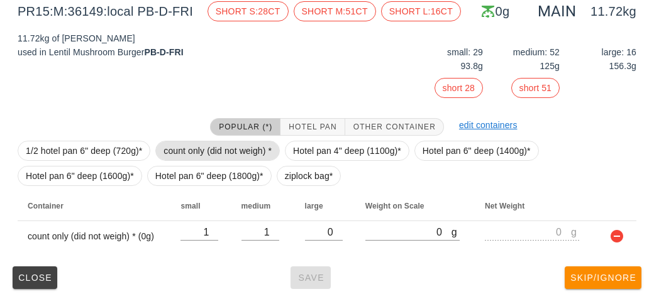
click at [183, 154] on span "count only (did not weigh) *" at bounding box center [218, 151] width 108 height 19
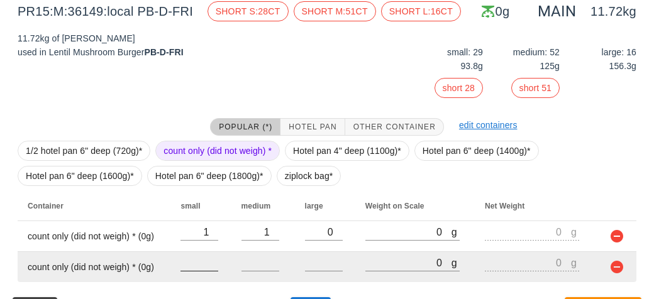
click at [204, 277] on div at bounding box center [200, 278] width 38 height 9
click at [189, 265] on input "number" at bounding box center [200, 263] width 38 height 16
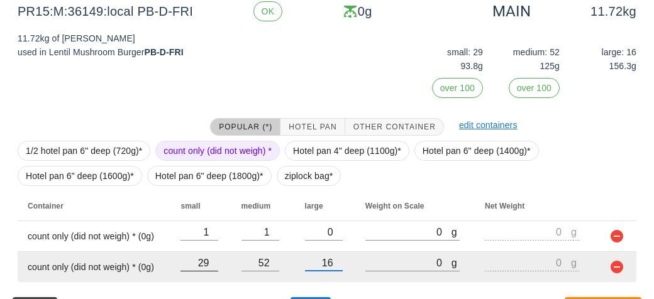
scroll to position [240, 0]
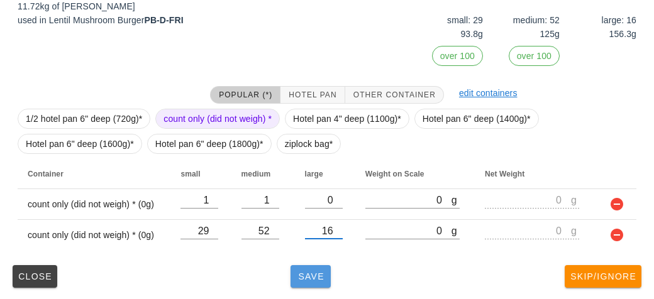
click at [311, 282] on button "Save" at bounding box center [311, 276] width 40 height 23
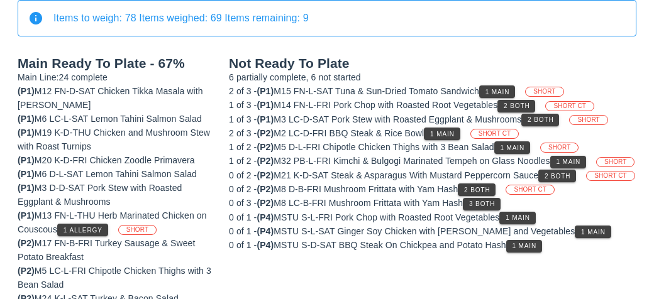
scroll to position [154, 0]
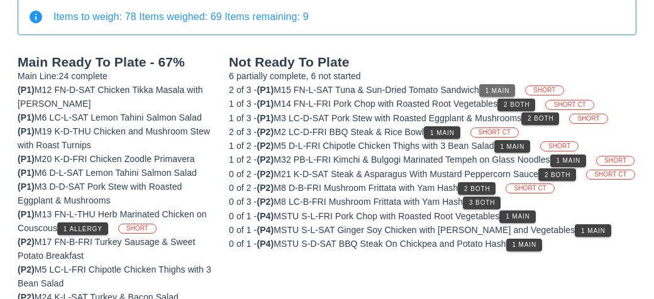
click at [515, 88] on button "1 Main" at bounding box center [497, 90] width 36 height 13
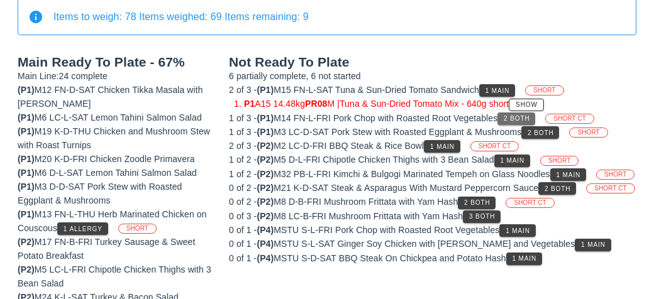
click at [528, 116] on span "2 Both" at bounding box center [516, 118] width 26 height 7
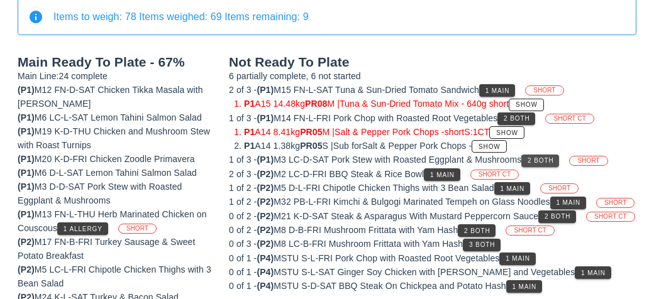
click at [549, 158] on span "2 Both" at bounding box center [540, 160] width 26 height 7
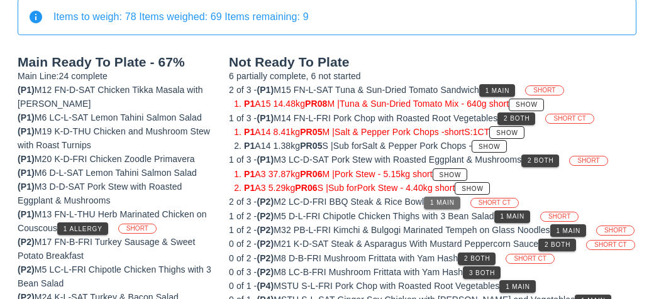
click at [454, 199] on span "1 Main" at bounding box center [442, 202] width 25 height 7
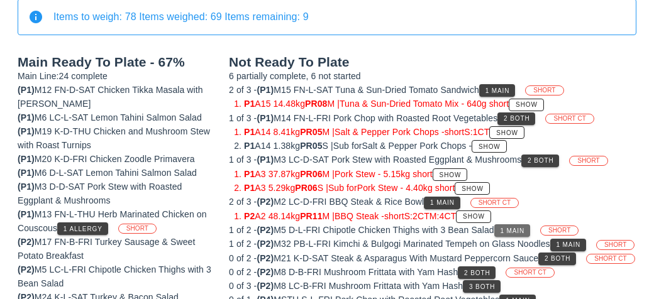
click at [519, 228] on span "1 Main" at bounding box center [512, 231] width 25 height 7
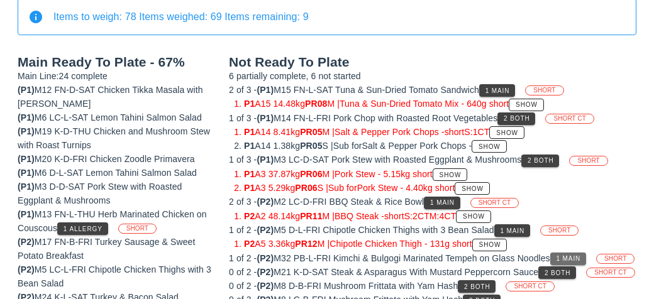
click at [579, 260] on button "1 Main" at bounding box center [568, 259] width 36 height 13
click at [580, 260] on button "1 Main" at bounding box center [568, 259] width 36 height 13
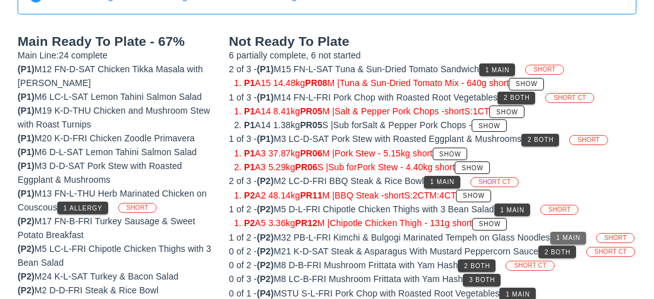
click at [578, 232] on button "1 Main" at bounding box center [568, 238] width 36 height 13
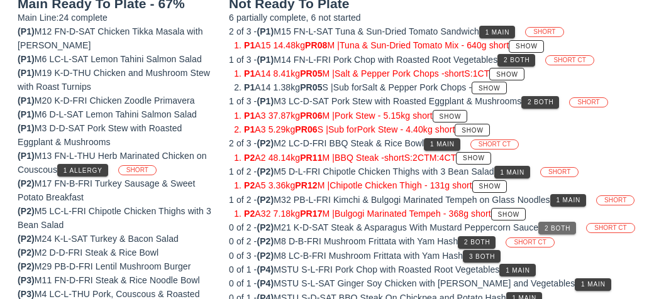
click at [574, 235] on button "2 Both" at bounding box center [558, 228] width 38 height 13
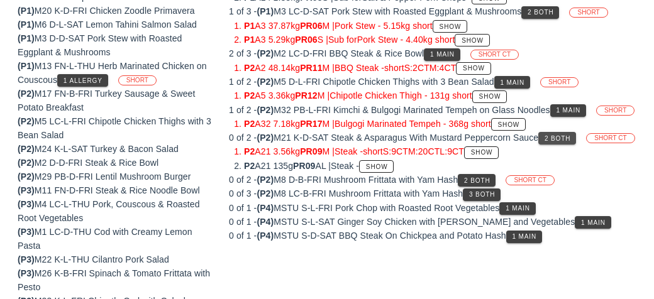
scroll to position [308, 0]
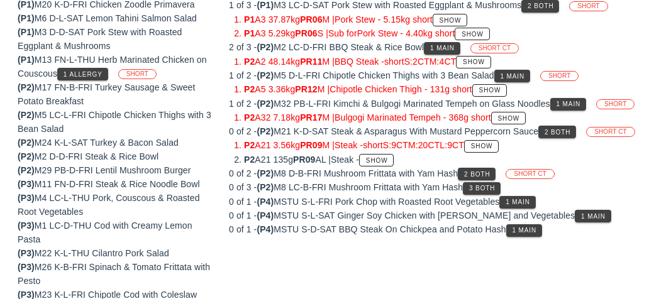
click at [486, 167] on li "P2 A21 135g PR09 AL | Steak - Show" at bounding box center [440, 160] width 393 height 14
click at [490, 178] on span "2 Both" at bounding box center [477, 174] width 26 height 7
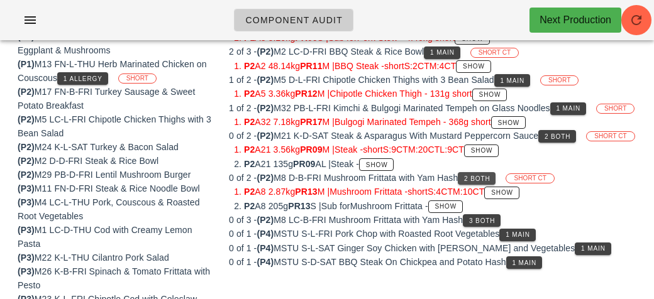
scroll to position [301, 0]
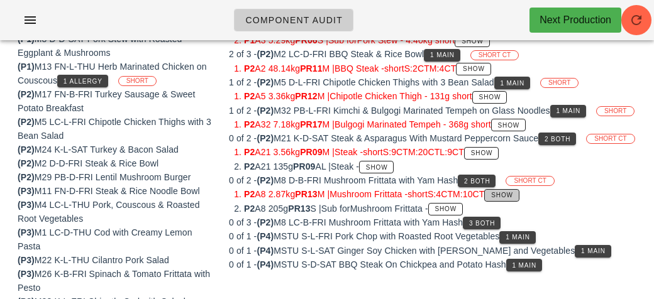
click at [519, 202] on button "Show" at bounding box center [501, 195] width 35 height 13
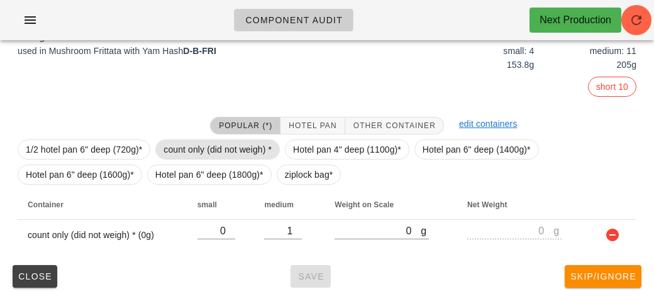
click at [182, 142] on span "count only (did not weigh) *" at bounding box center [218, 149] width 108 height 19
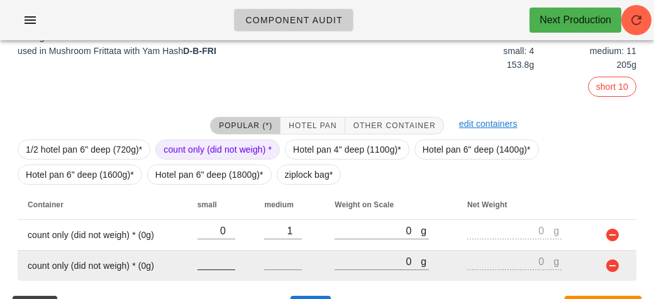
click at [214, 261] on input "number" at bounding box center [217, 262] width 38 height 16
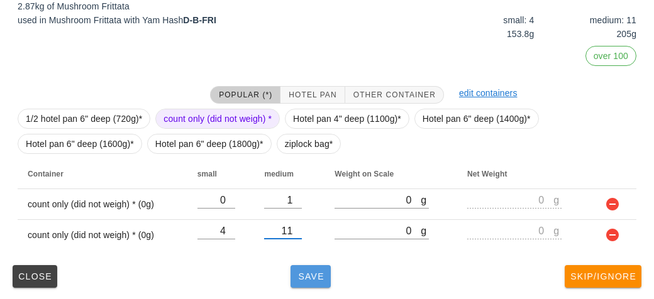
click at [311, 281] on span "Save" at bounding box center [311, 277] width 30 height 10
click at [314, 278] on span "Save" at bounding box center [311, 277] width 30 height 10
click at [306, 284] on button "Save" at bounding box center [311, 276] width 40 height 23
click at [309, 285] on button "Save" at bounding box center [311, 276] width 40 height 23
click at [321, 285] on button "Save" at bounding box center [311, 276] width 40 height 23
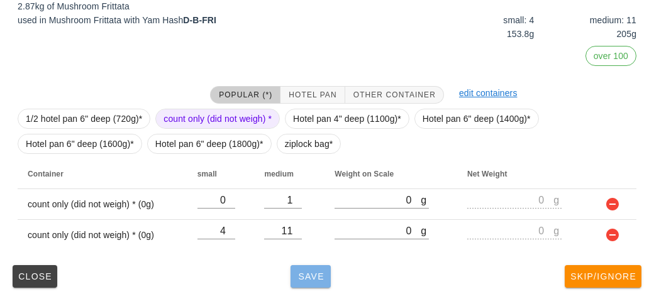
click at [315, 287] on button "Save" at bounding box center [311, 276] width 40 height 23
click at [315, 281] on button "Save" at bounding box center [311, 276] width 40 height 23
click at [317, 278] on span "Save" at bounding box center [311, 277] width 30 height 10
click at [313, 280] on span "Save" at bounding box center [311, 277] width 30 height 10
click at [315, 282] on button "Save" at bounding box center [311, 276] width 40 height 23
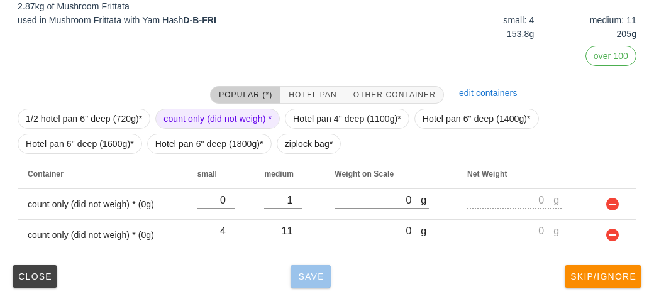
click at [318, 282] on button "Save" at bounding box center [311, 276] width 40 height 23
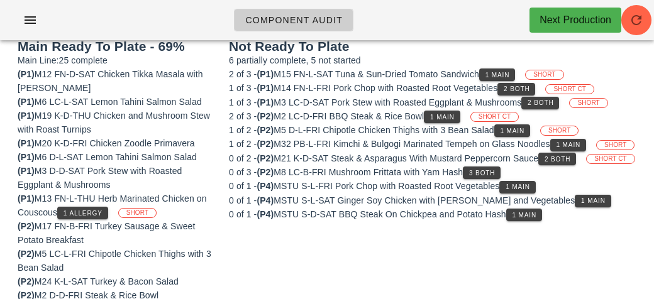
scroll to position [162, 0]
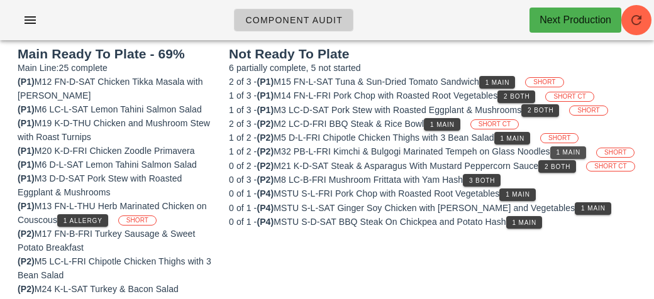
click at [581, 152] on span "1 Main" at bounding box center [568, 152] width 25 height 7
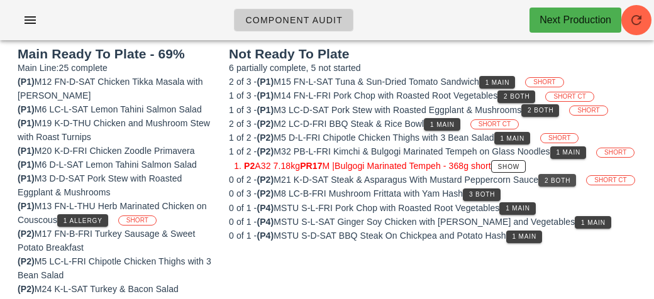
click at [572, 187] on button "2 Both" at bounding box center [558, 180] width 38 height 13
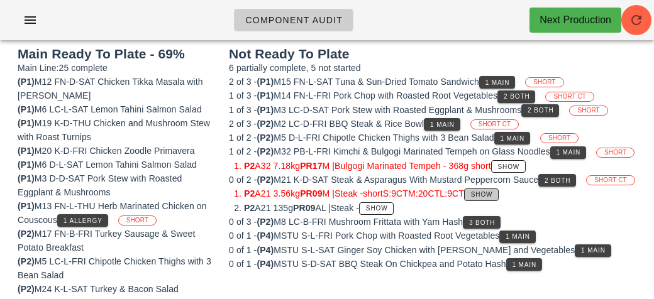
click at [493, 198] on span "Show" at bounding box center [482, 194] width 23 height 7
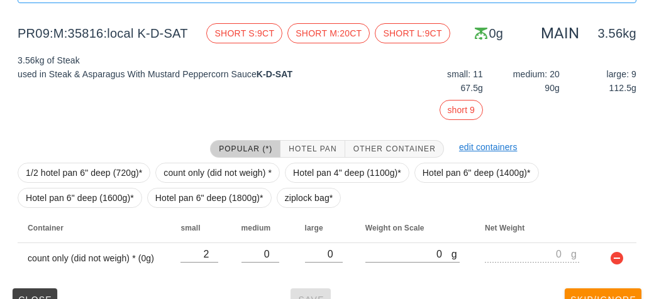
scroll to position [209, 0]
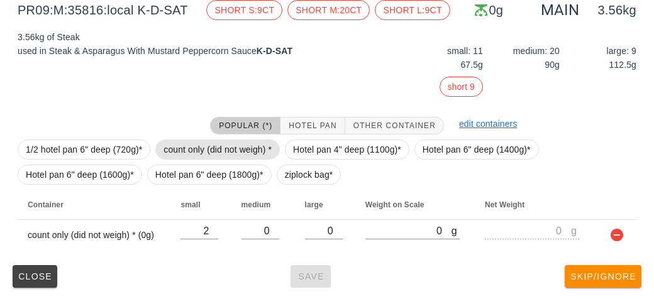
click at [179, 140] on span "count only (did not weigh) *" at bounding box center [217, 150] width 125 height 20
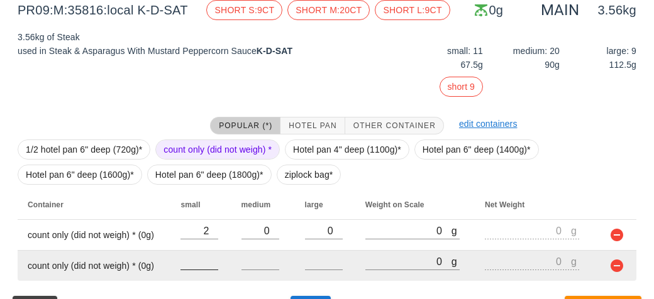
click at [208, 266] on input "number" at bounding box center [200, 262] width 38 height 16
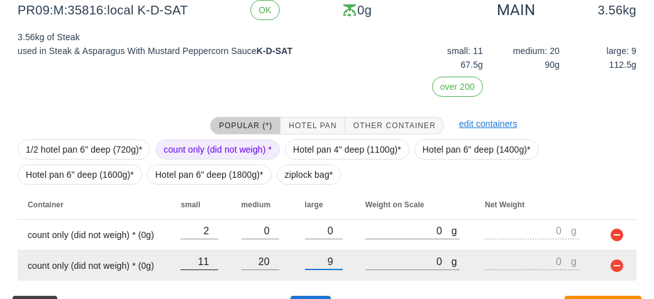
scroll to position [240, 0]
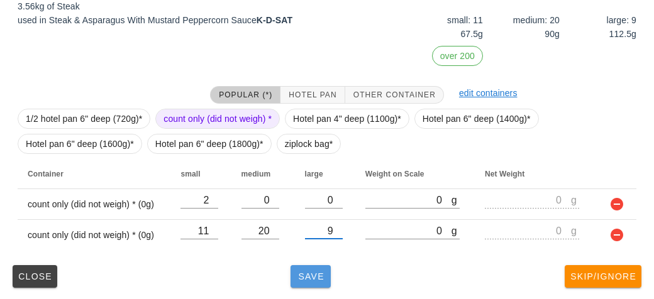
click at [306, 280] on span "Save" at bounding box center [311, 277] width 30 height 10
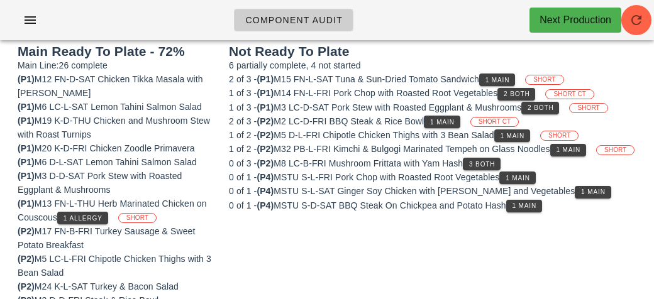
scroll to position [163, 0]
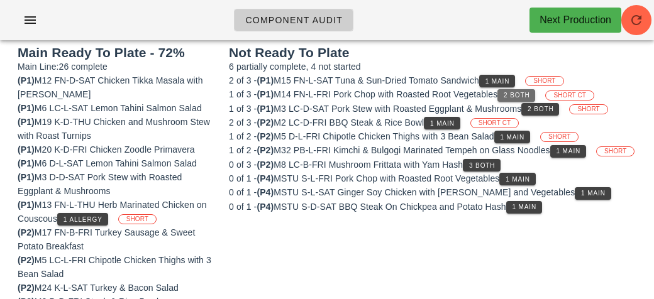
click at [518, 92] on span "2 Both" at bounding box center [516, 95] width 26 height 7
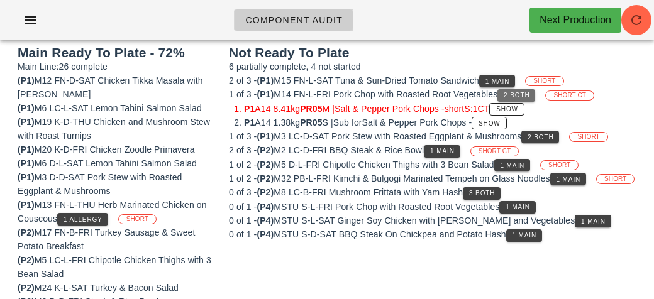
click at [530, 93] on span "2 Both" at bounding box center [516, 95] width 26 height 7
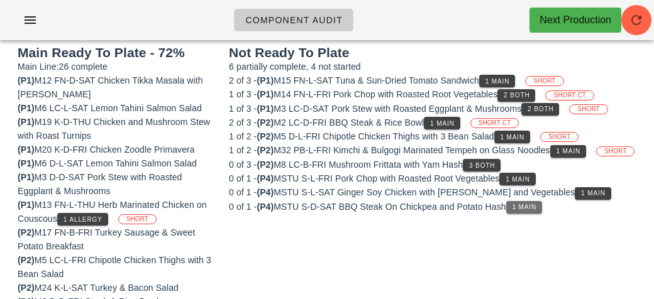
click at [520, 211] on span "1 Main" at bounding box center [524, 207] width 25 height 7
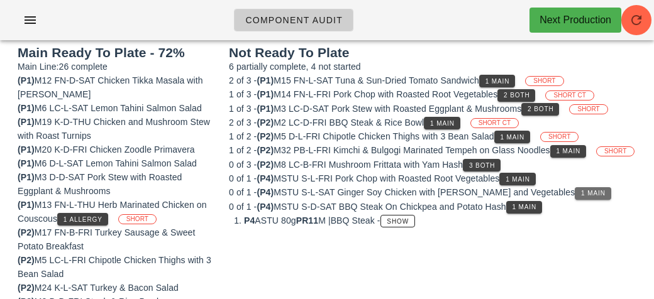
click at [575, 200] on button "1 Main" at bounding box center [593, 193] width 36 height 13
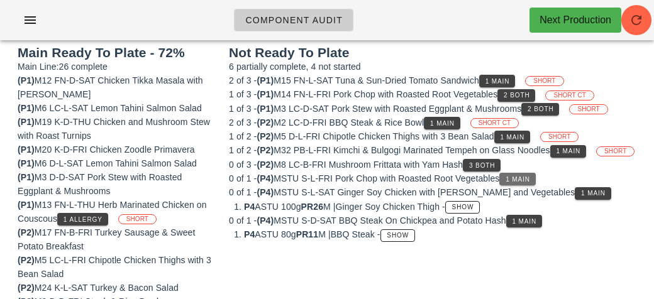
click at [515, 183] on span "1 Main" at bounding box center [517, 179] width 25 height 7
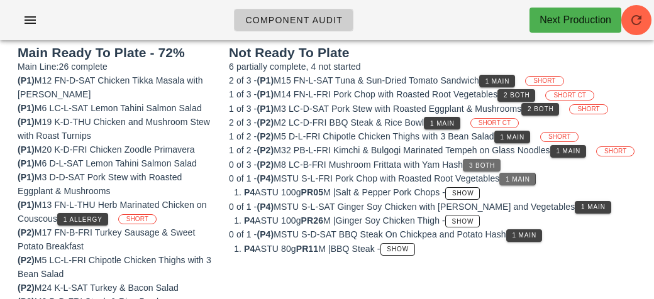
click at [471, 172] on button "3 Both" at bounding box center [482, 165] width 38 height 13
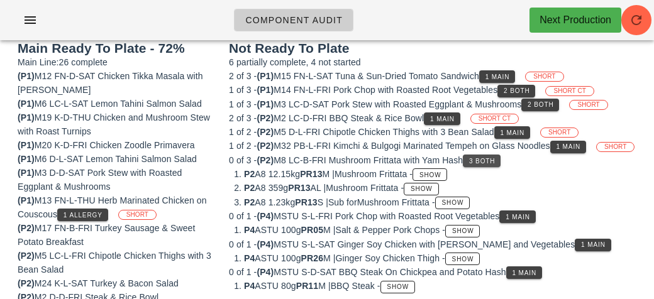
scroll to position [228, 0]
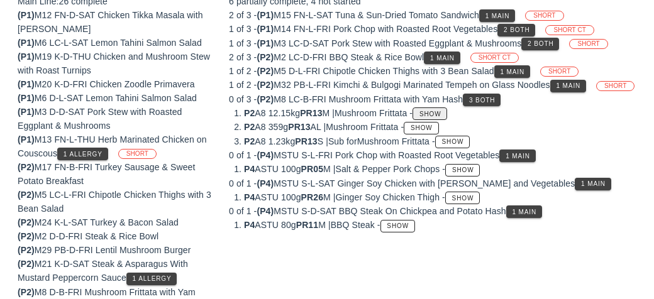
click at [441, 120] on button "Show" at bounding box center [430, 114] width 35 height 13
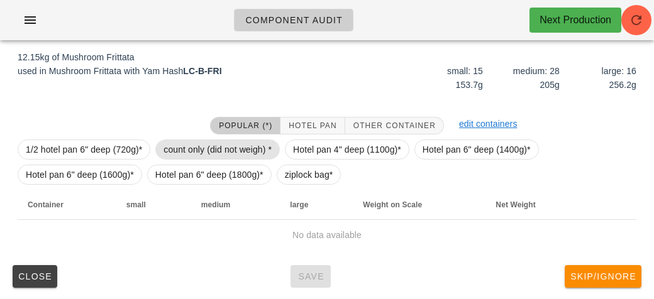
click at [214, 142] on span "count only (did not weigh) *" at bounding box center [218, 149] width 108 height 19
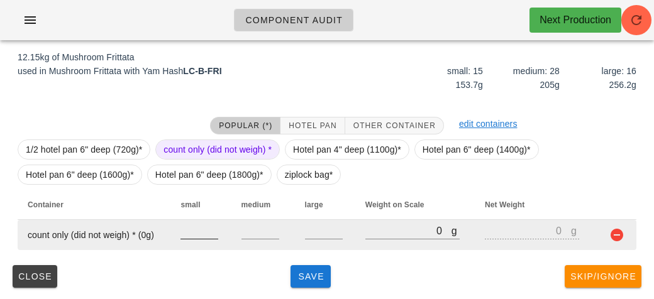
click at [190, 234] on input "number" at bounding box center [200, 231] width 38 height 16
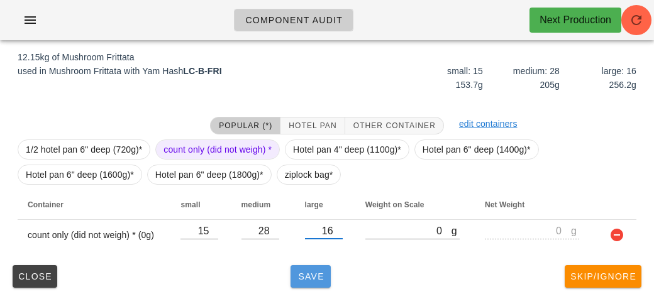
click at [304, 282] on button "Save" at bounding box center [311, 276] width 40 height 23
click at [317, 273] on span "Save" at bounding box center [311, 277] width 30 height 10
click at [313, 273] on span "Save" at bounding box center [311, 277] width 30 height 10
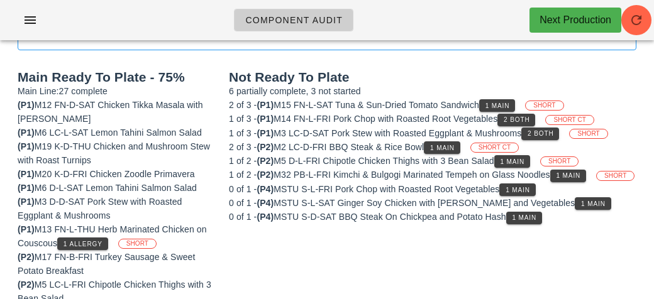
scroll to position [138, 0]
click at [510, 103] on span "1 Main" at bounding box center [497, 106] width 25 height 7
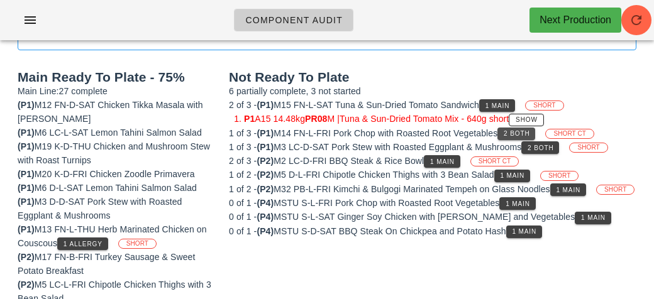
click at [527, 132] on span "2 Both" at bounding box center [516, 133] width 26 height 7
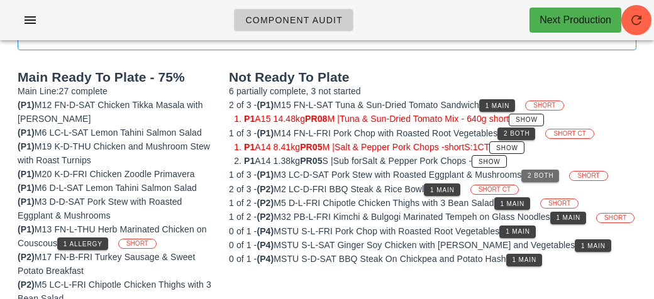
click at [545, 172] on span "2 Both" at bounding box center [540, 175] width 26 height 7
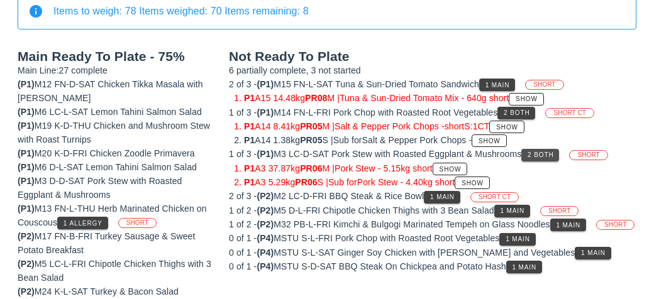
scroll to position [160, 0]
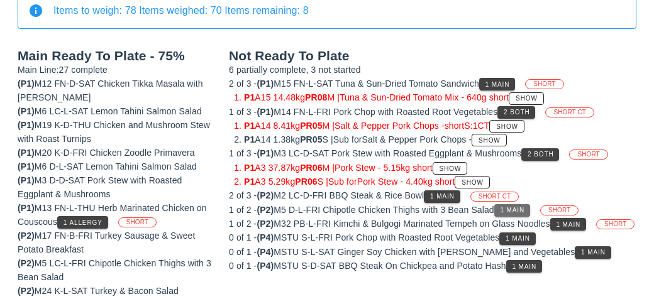
click at [516, 210] on span "1 Main" at bounding box center [512, 210] width 25 height 7
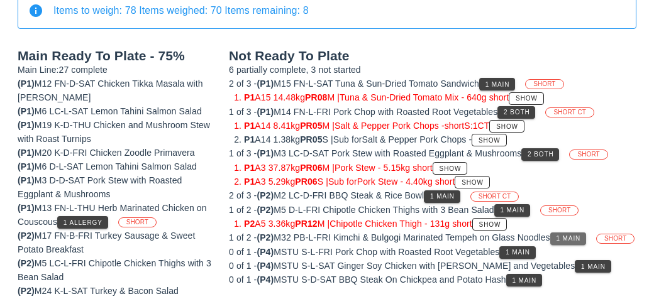
click at [570, 235] on span "1 Main" at bounding box center [568, 238] width 25 height 7
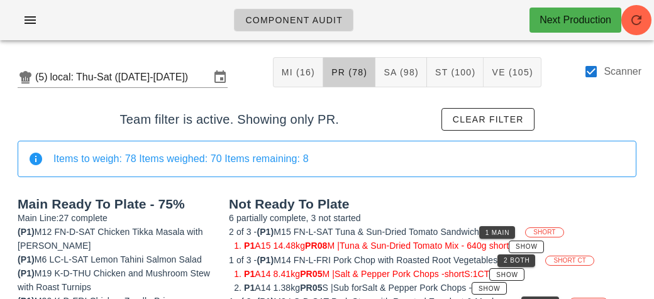
scroll to position [0, 0]
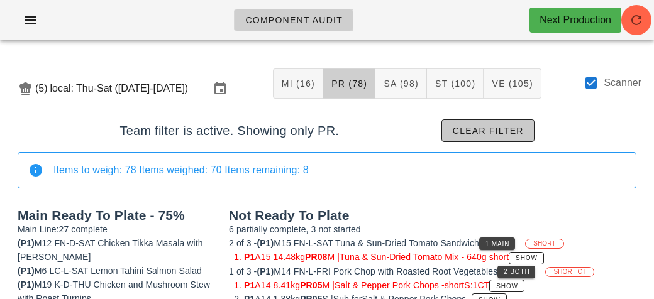
click at [511, 131] on span "Clear filter" at bounding box center [488, 131] width 72 height 10
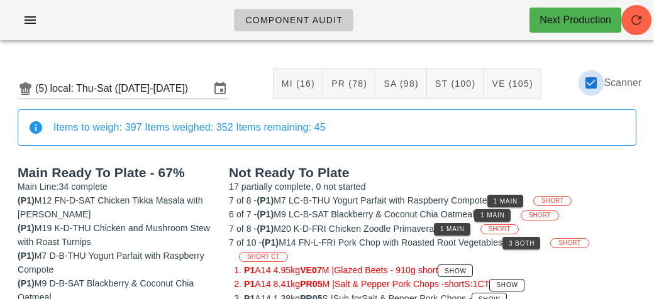
click at [601, 81] on div at bounding box center [591, 82] width 21 height 21
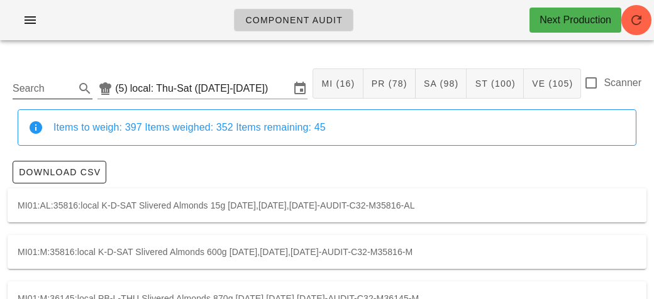
click at [50, 84] on input "Search" at bounding box center [43, 89] width 60 height 20
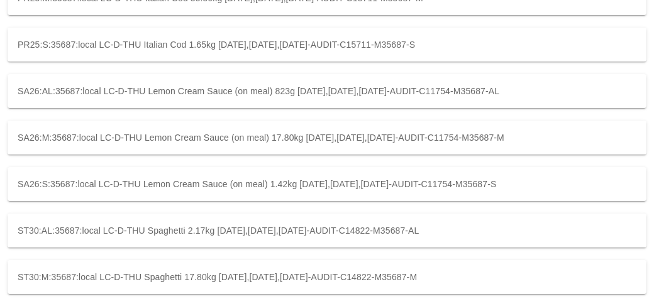
click at [562, 132] on div "SA26:M:35687:local LC-D-THU Lemon Cream Sauce (on meal) 17.80kg [DATE],[DATE],[…" at bounding box center [327, 138] width 639 height 34
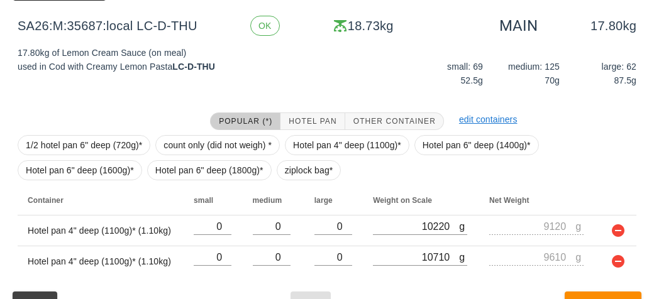
scroll to position [209, 0]
